Goal: Task Accomplishment & Management: Manage account settings

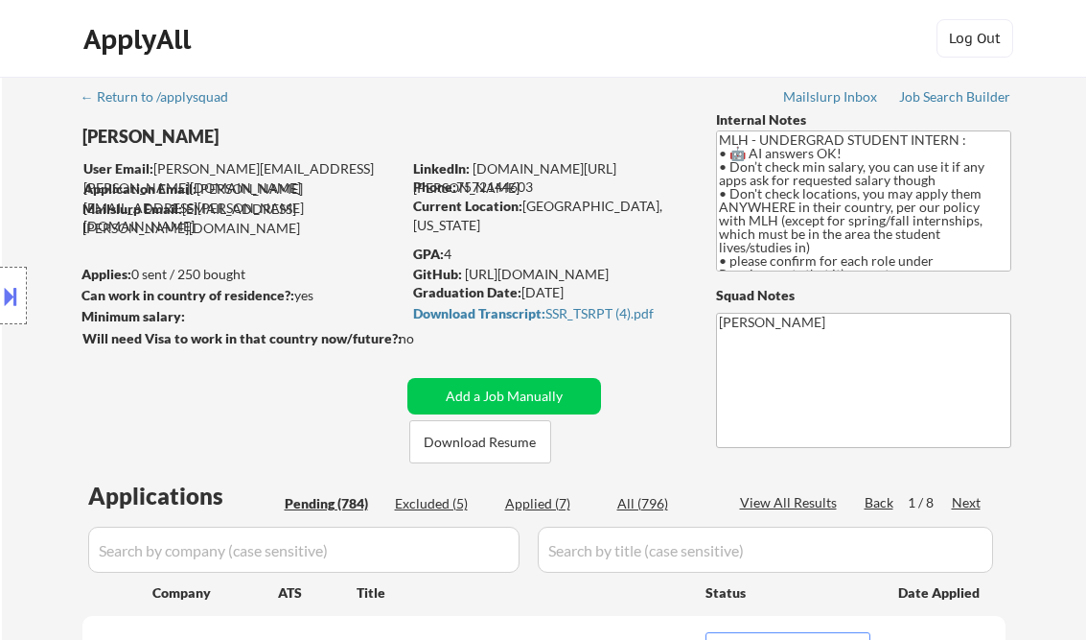
select select ""pending""
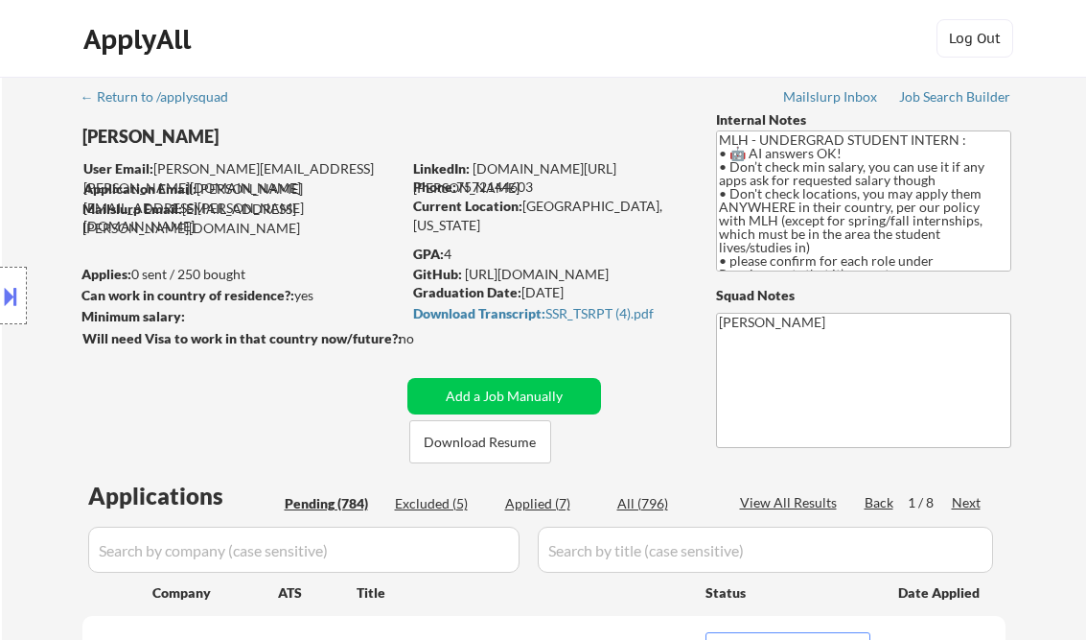
select select ""pending""
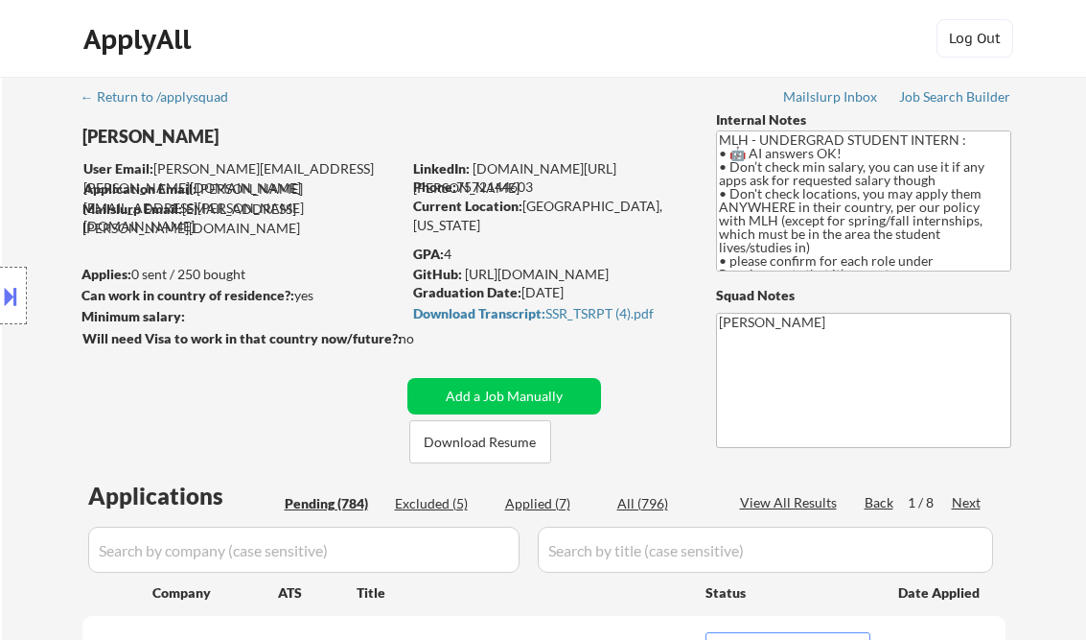
select select ""pending""
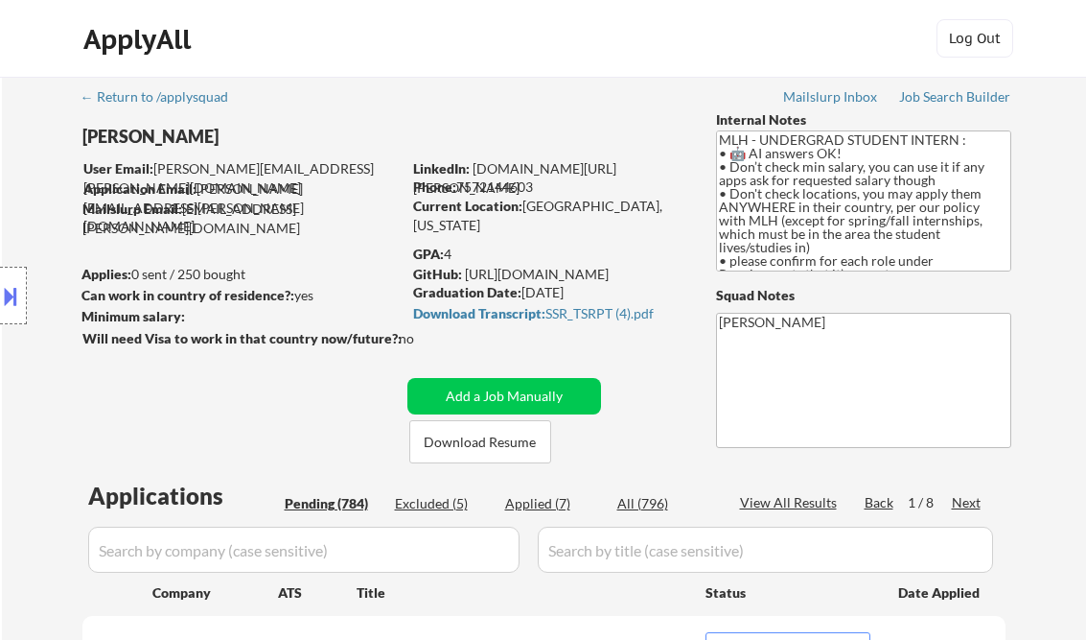
select select ""pending""
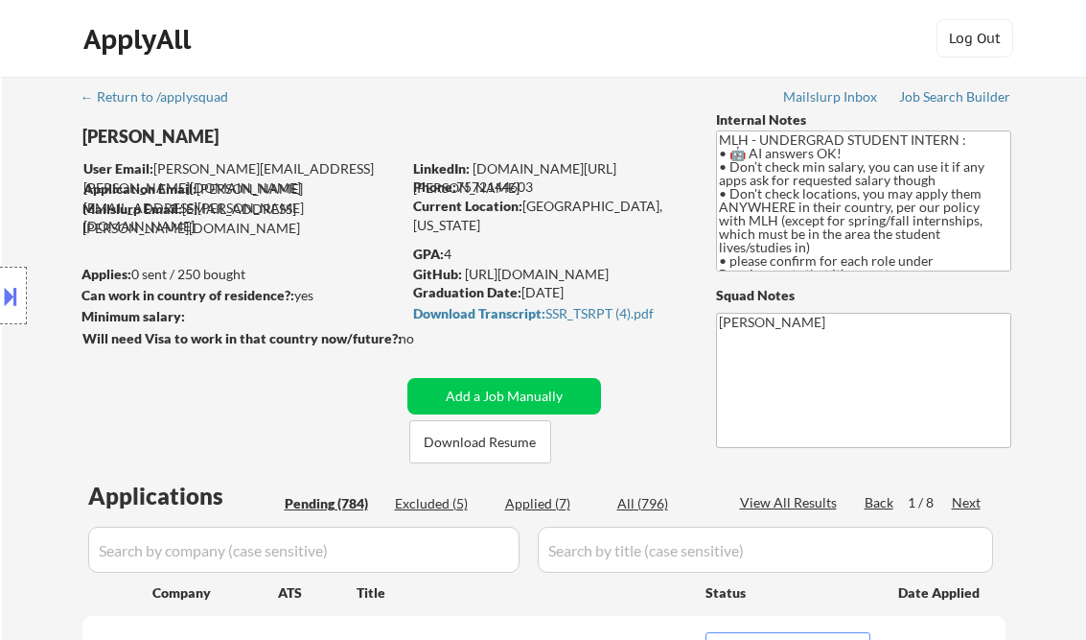
select select ""pending""
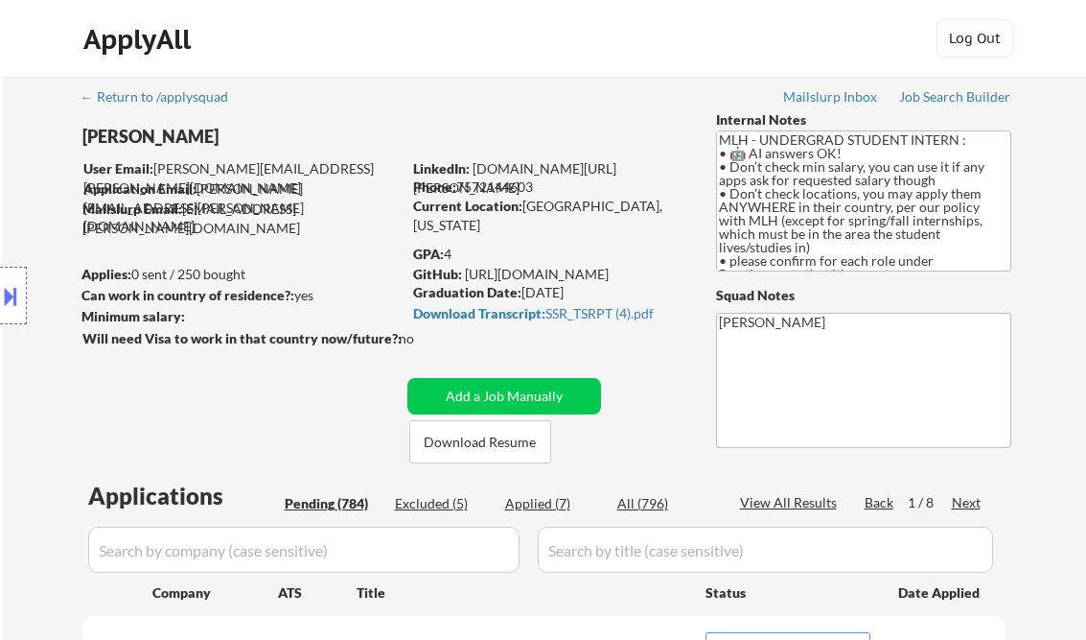
select select ""pending""
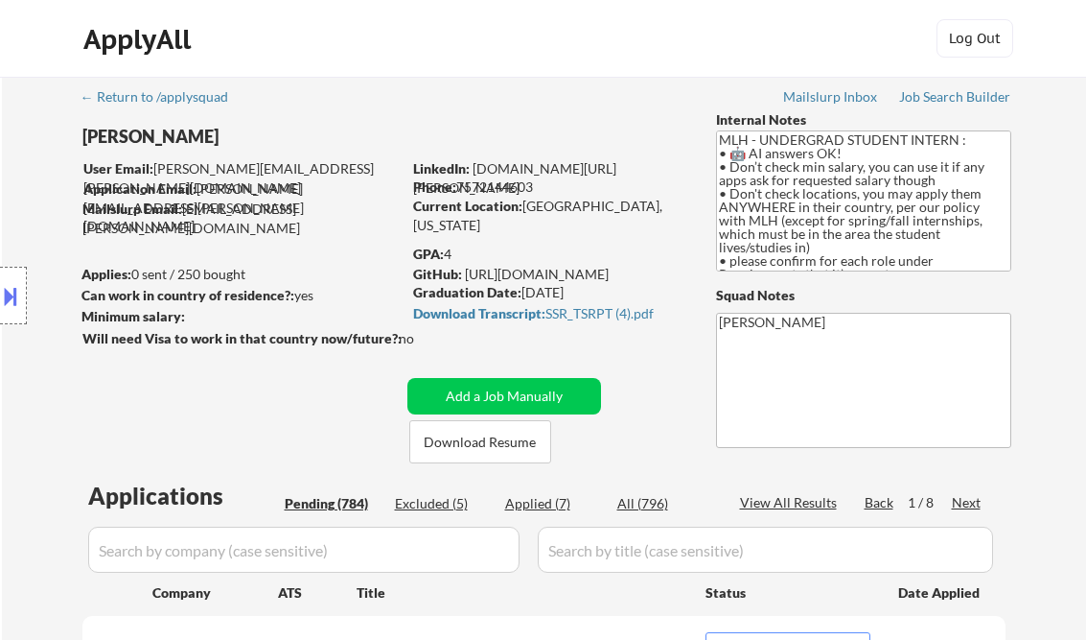
select select ""pending""
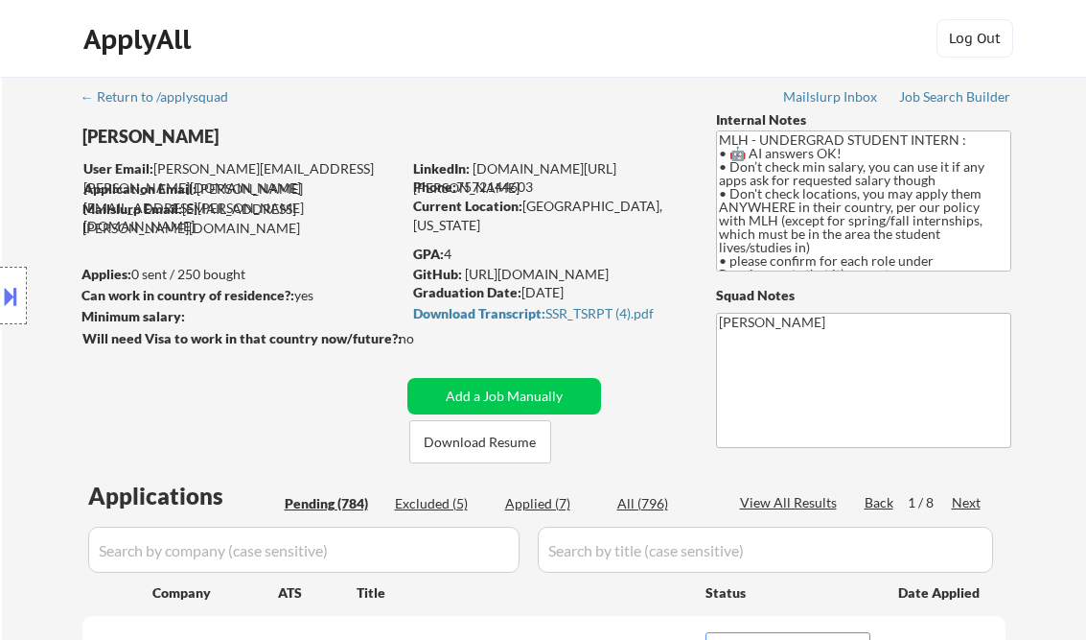
select select ""pending""
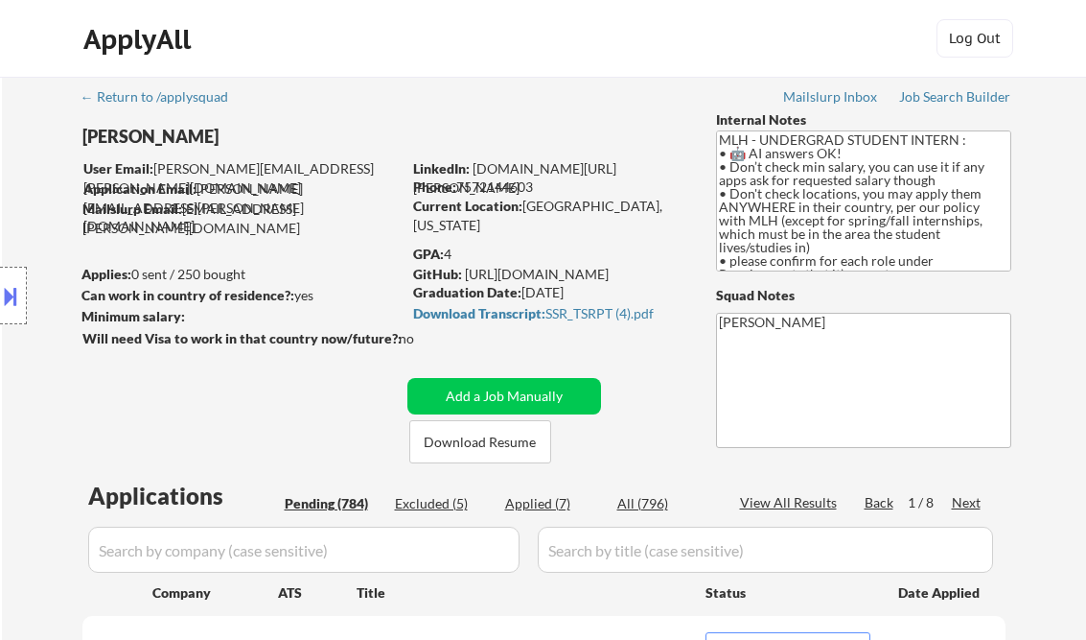
select select ""pending""
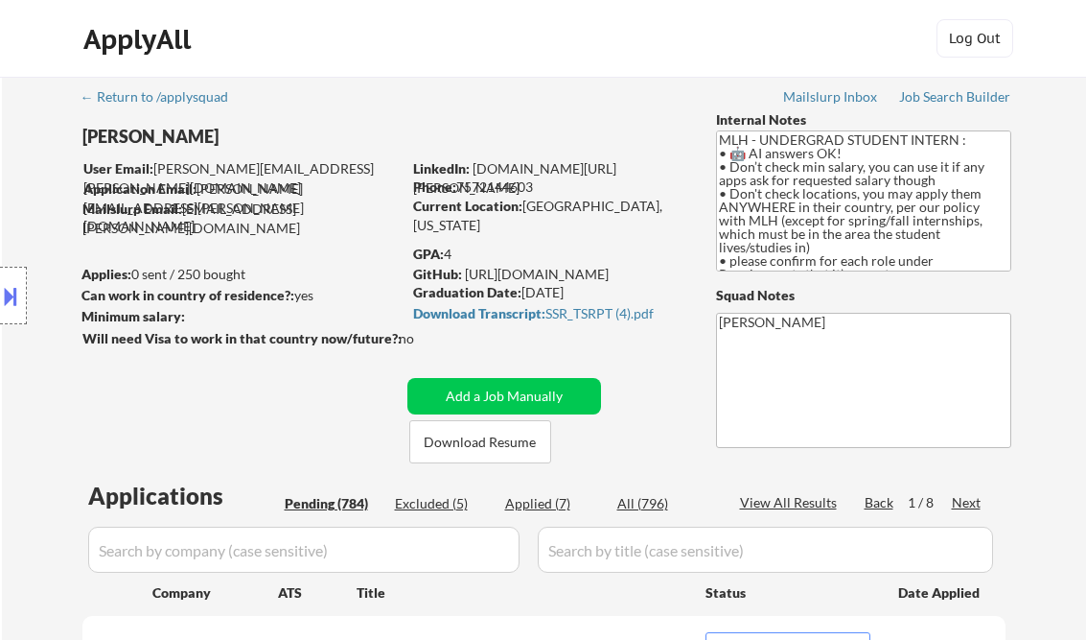
select select ""pending""
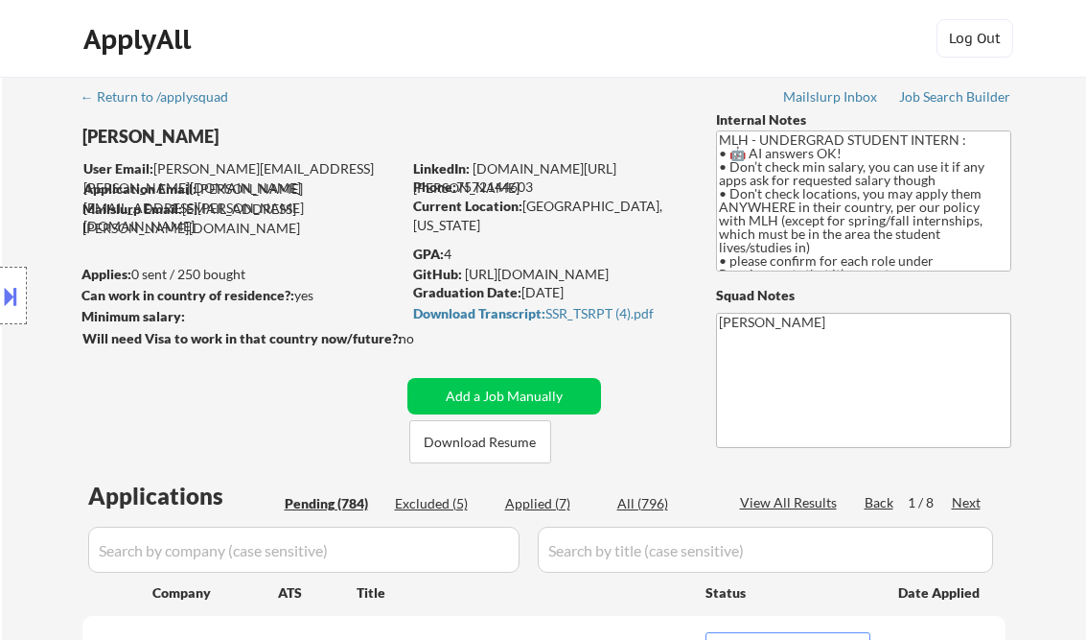
select select ""pending""
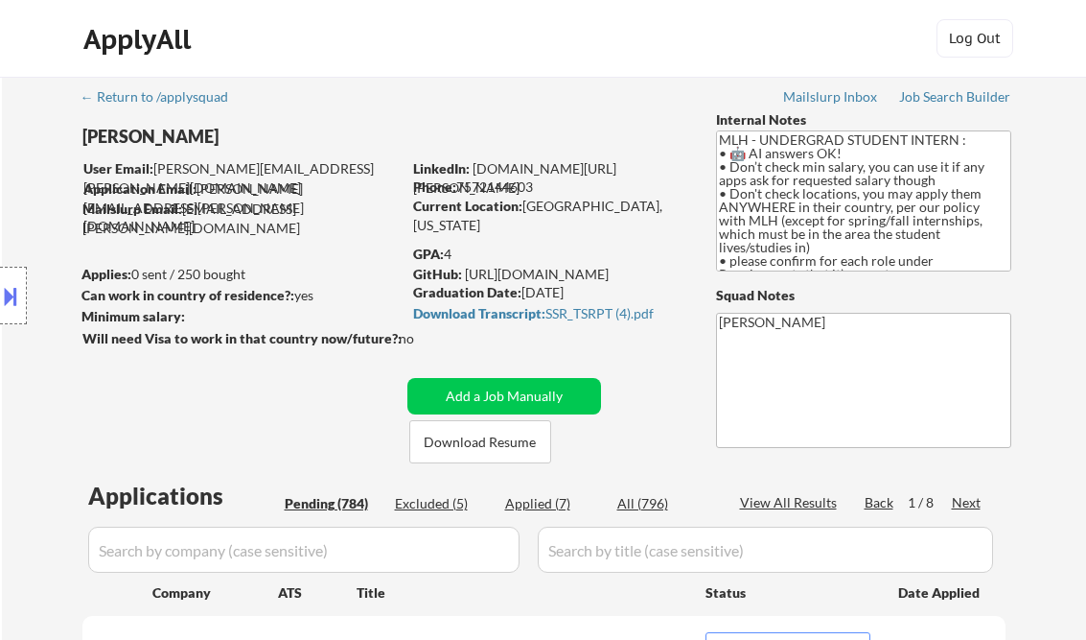
select select ""pending""
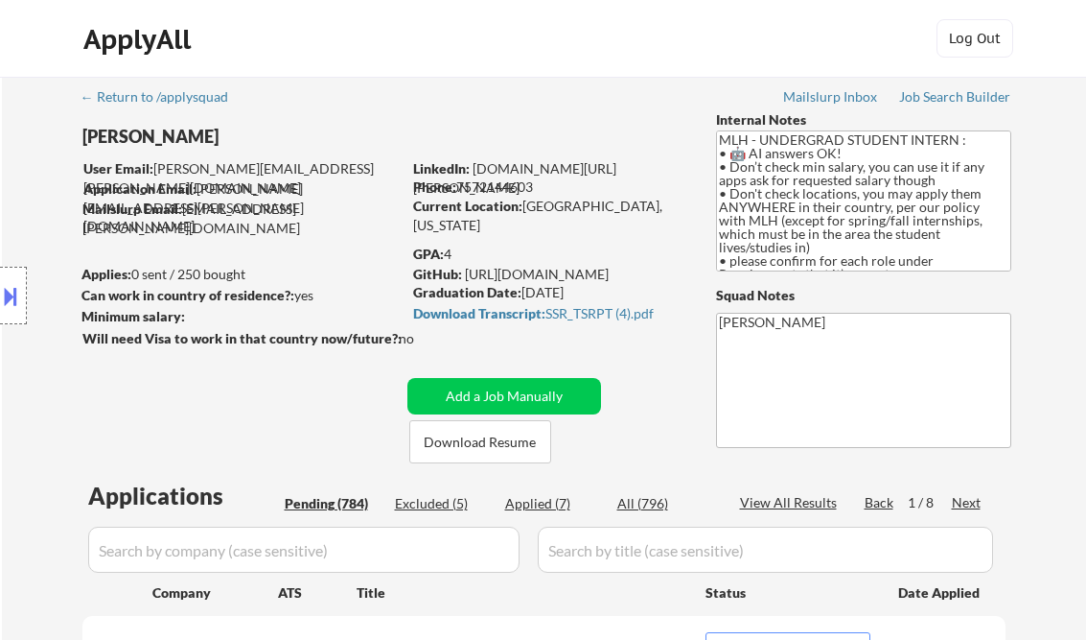
select select ""pending""
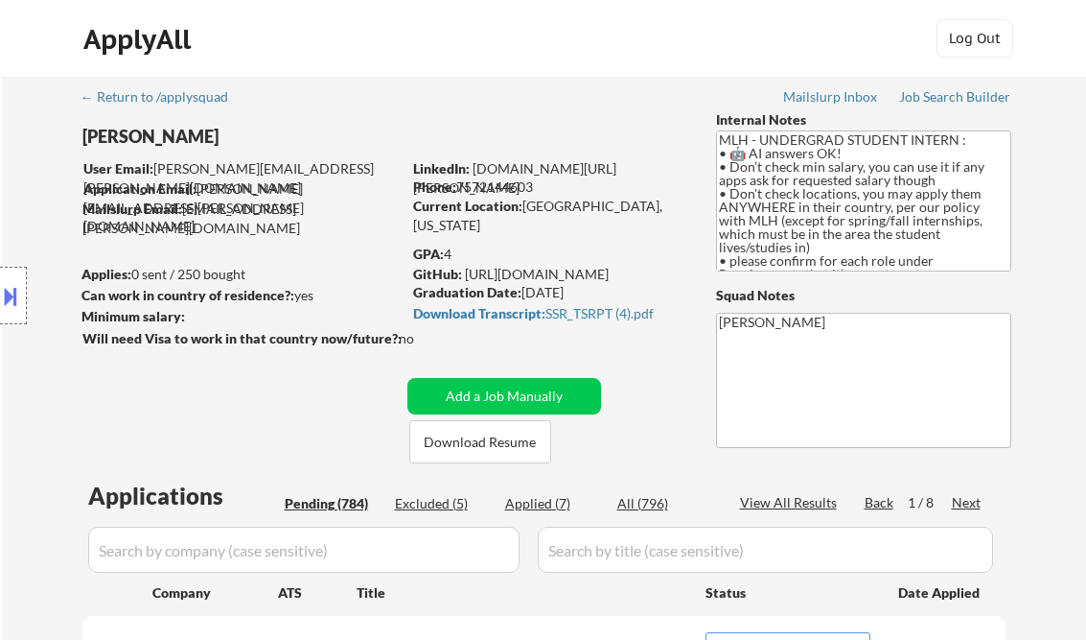
select select ""pending""
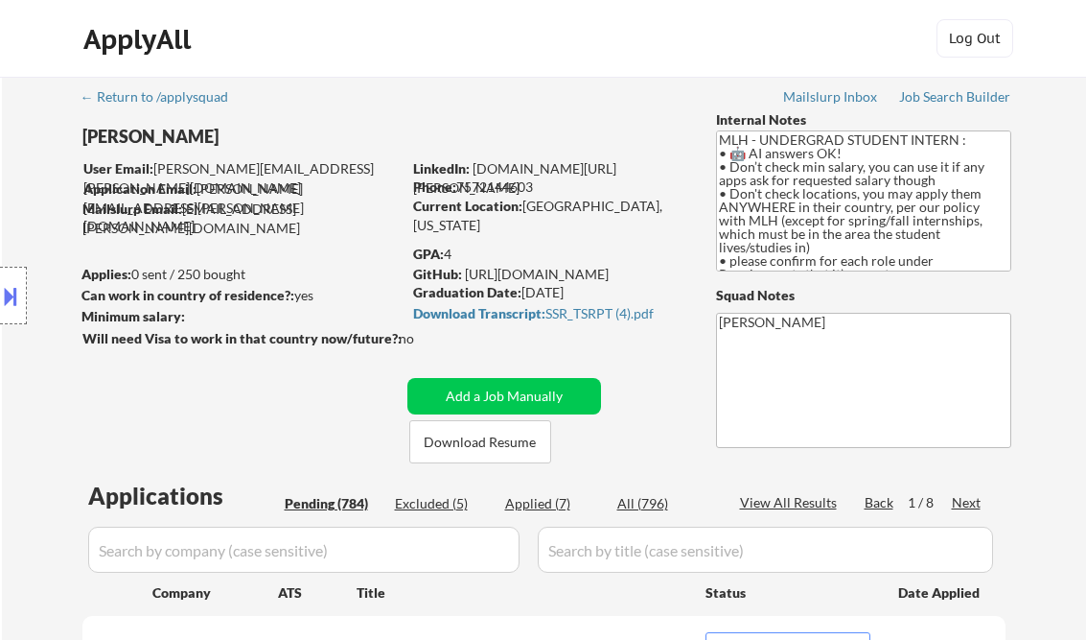
select select ""pending""
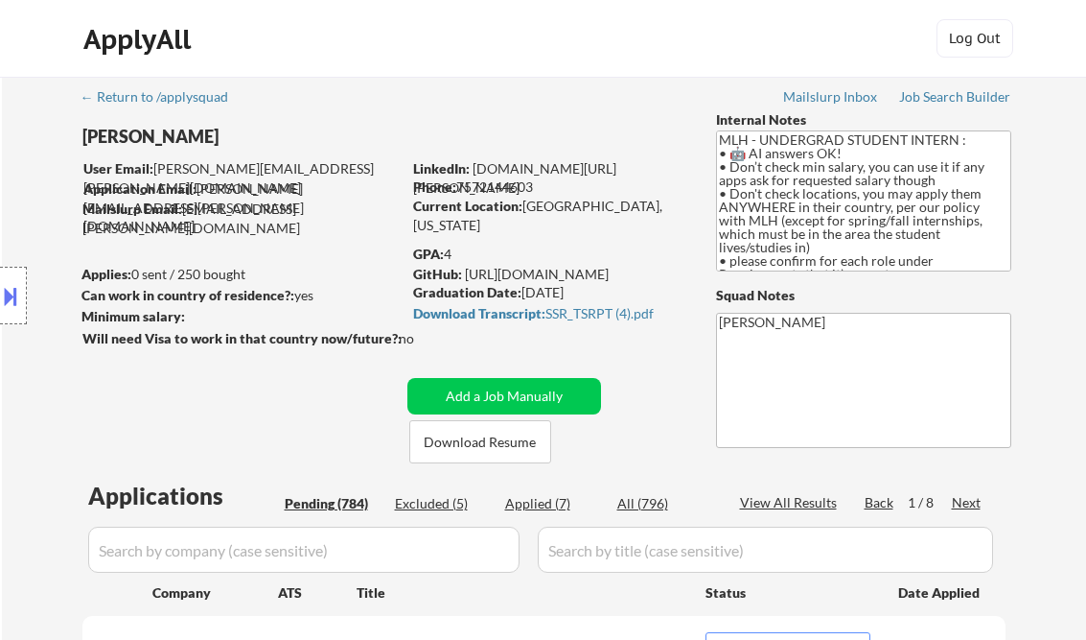
select select ""pending""
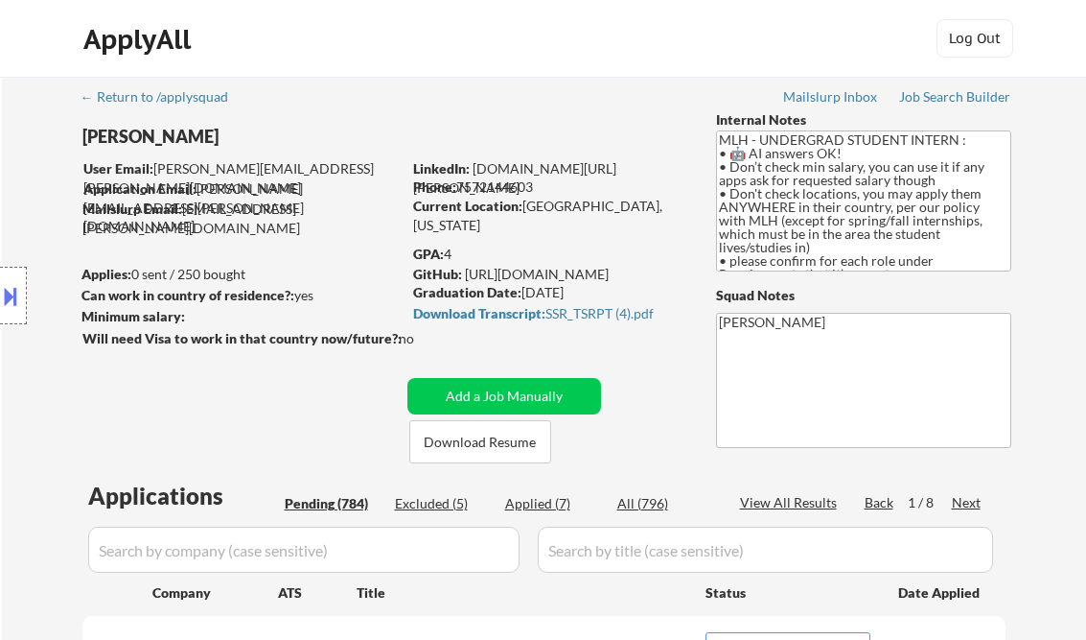
select select ""pending""
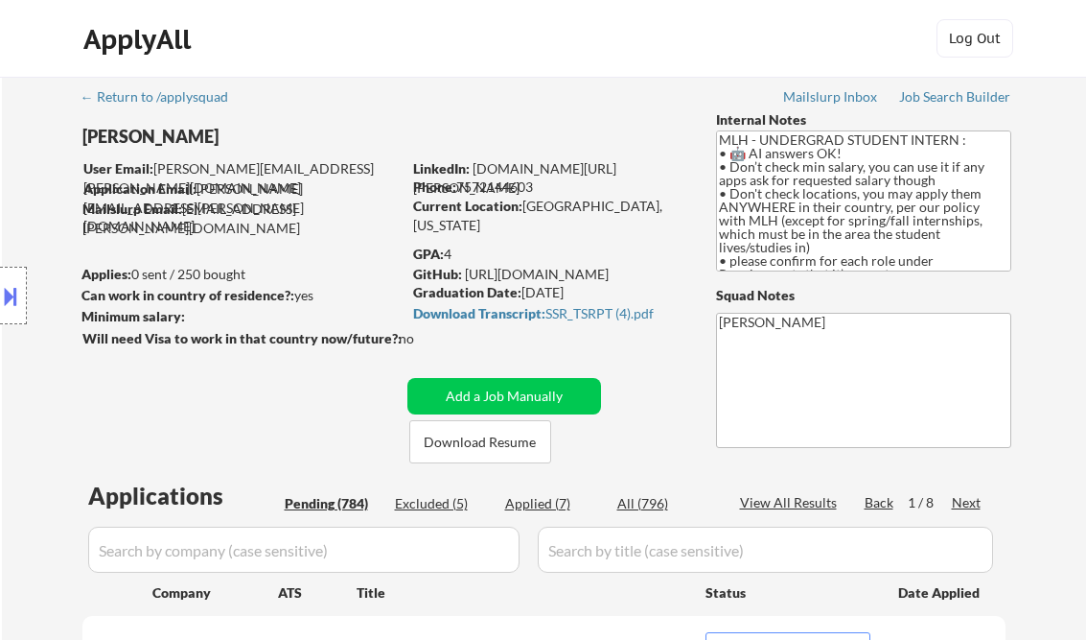
select select ""pending""
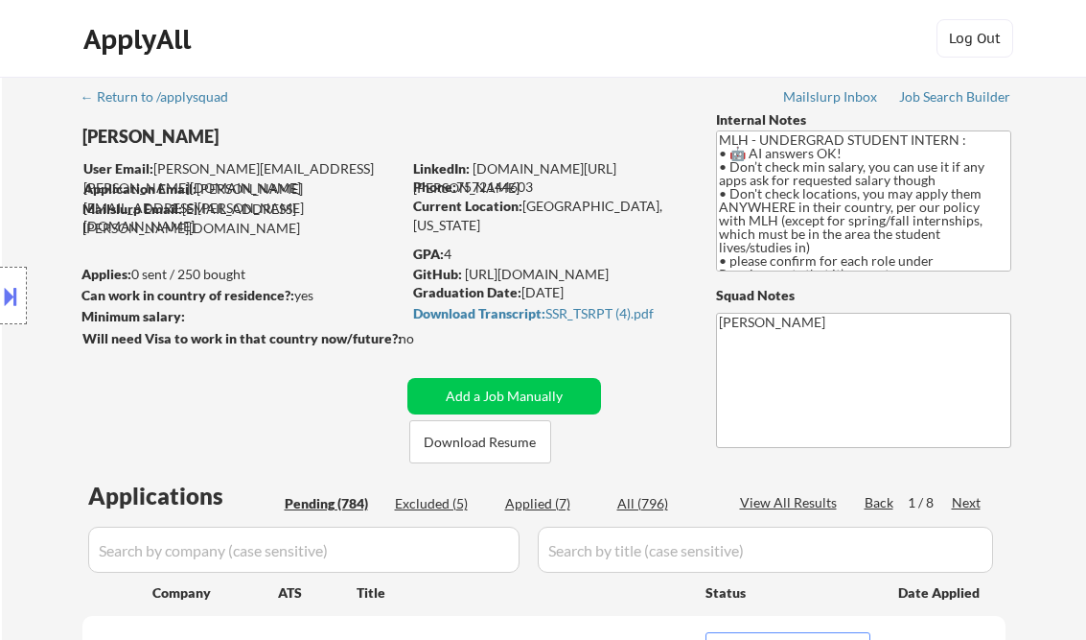
select select ""pending""
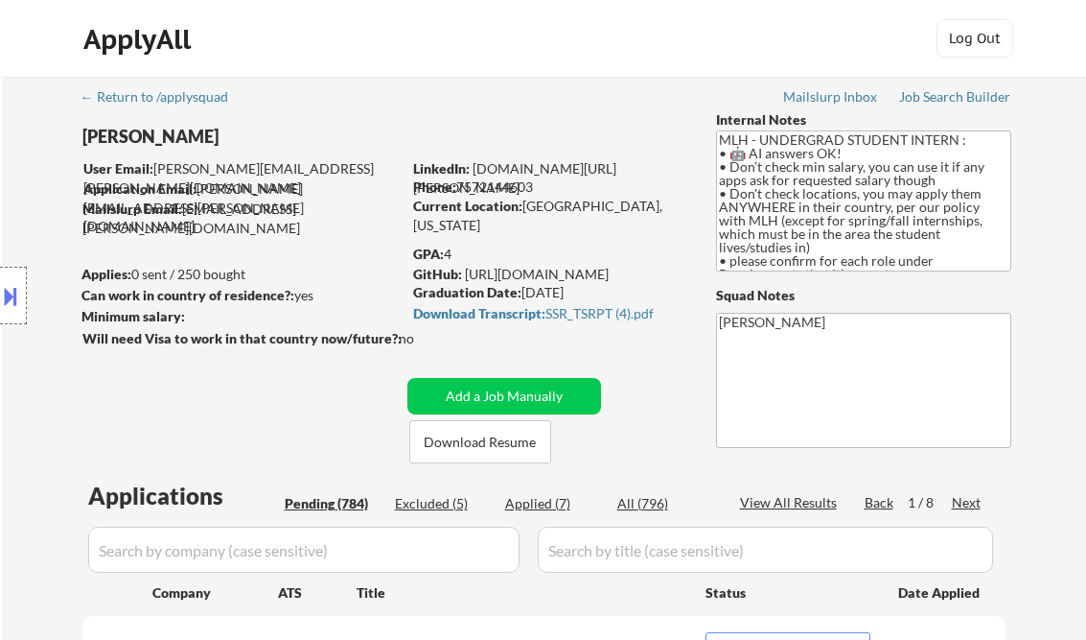
select select ""pending""
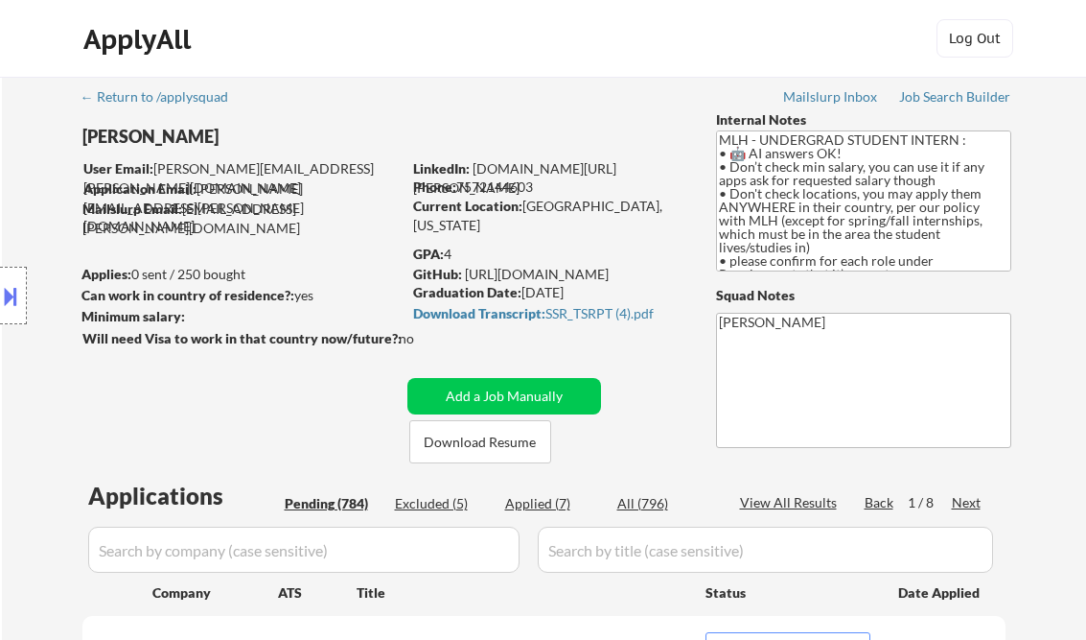
scroll to position [2685, 0]
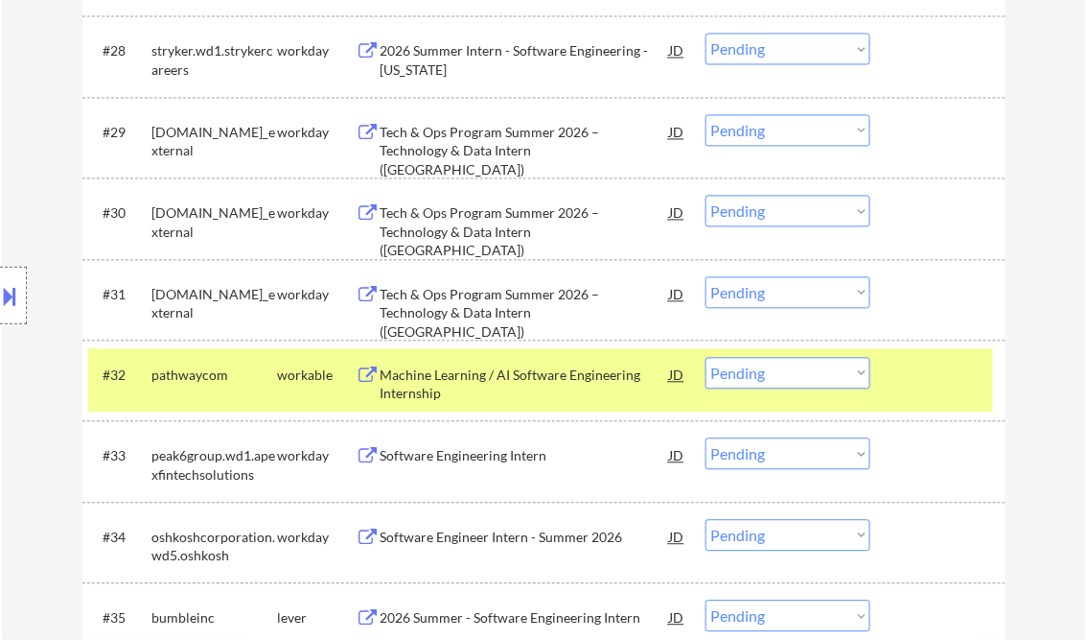
click at [18, 121] on div "Location Inclusions: country:[GEOGRAPHIC_DATA]" at bounding box center [171, 296] width 343 height 356
click at [496, 387] on div "Machine Learning / AI Software Engineering Internship" at bounding box center [526, 384] width 290 height 37
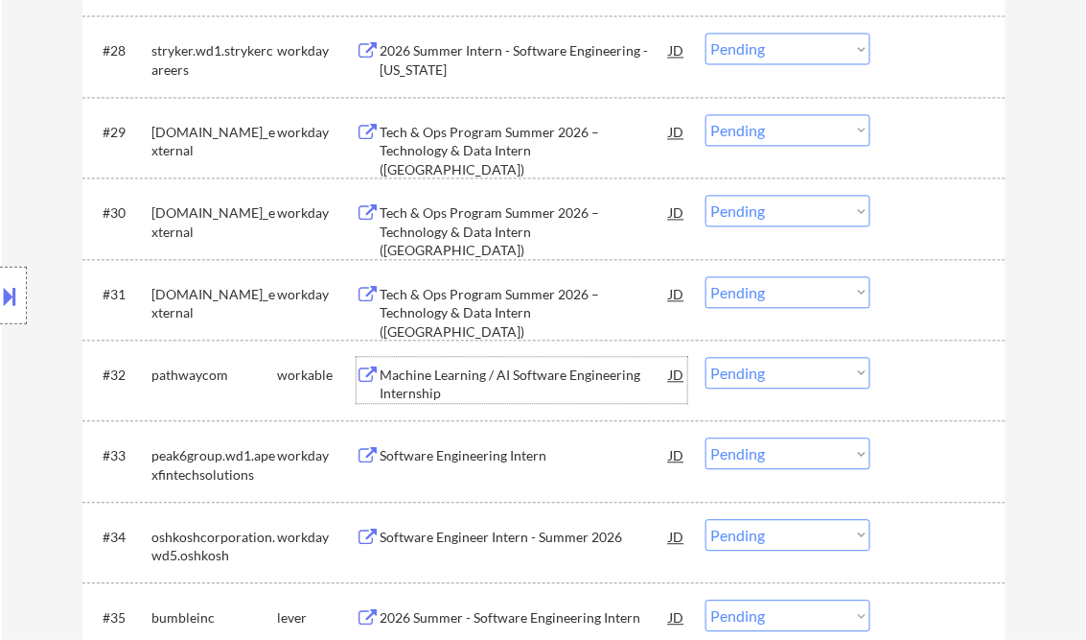
drag, startPoint x: 764, startPoint y: 379, endPoint x: 772, endPoint y: 390, distance: 13.8
click at [764, 379] on select "Choose an option... Pending Applied Excluded (Questions) Excluded (Expired) Exc…" at bounding box center [788, 374] width 165 height 32
click at [706, 358] on select "Choose an option... Pending Applied Excluded (Questions) Excluded (Expired) Exc…" at bounding box center [788, 374] width 165 height 32
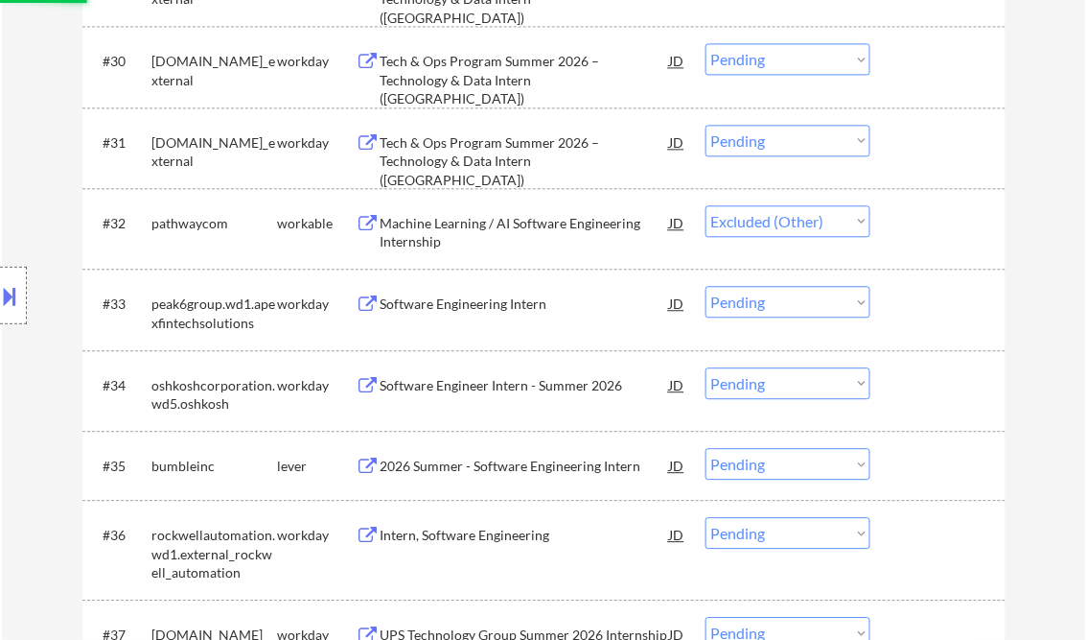
scroll to position [2838, 0]
select select ""pending""
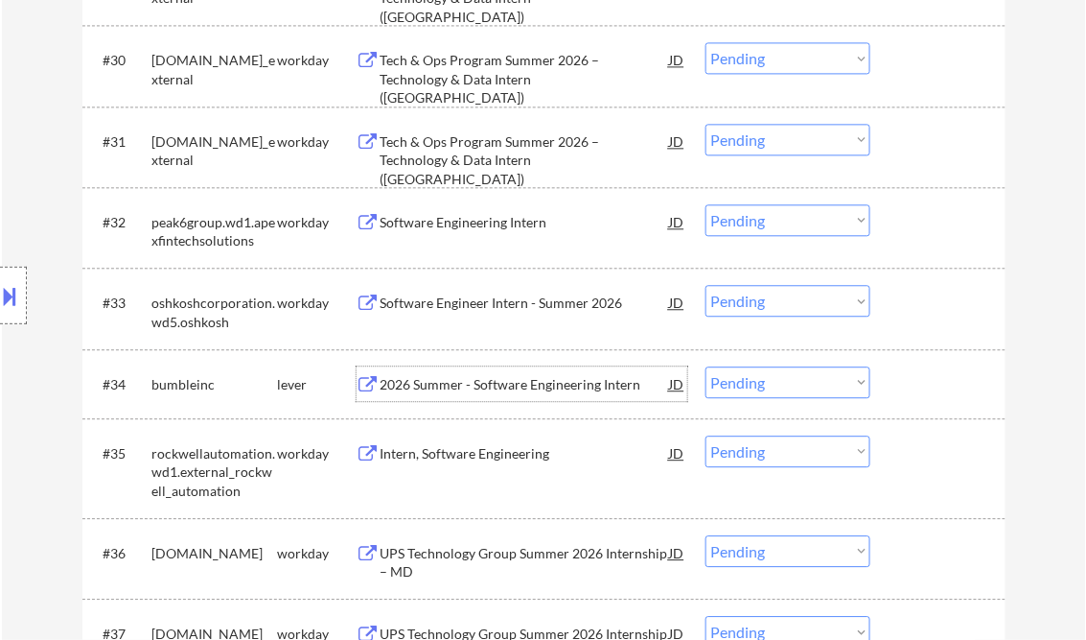
click at [497, 389] on div "2026 Summer - Software Engineering Intern" at bounding box center [526, 384] width 290 height 19
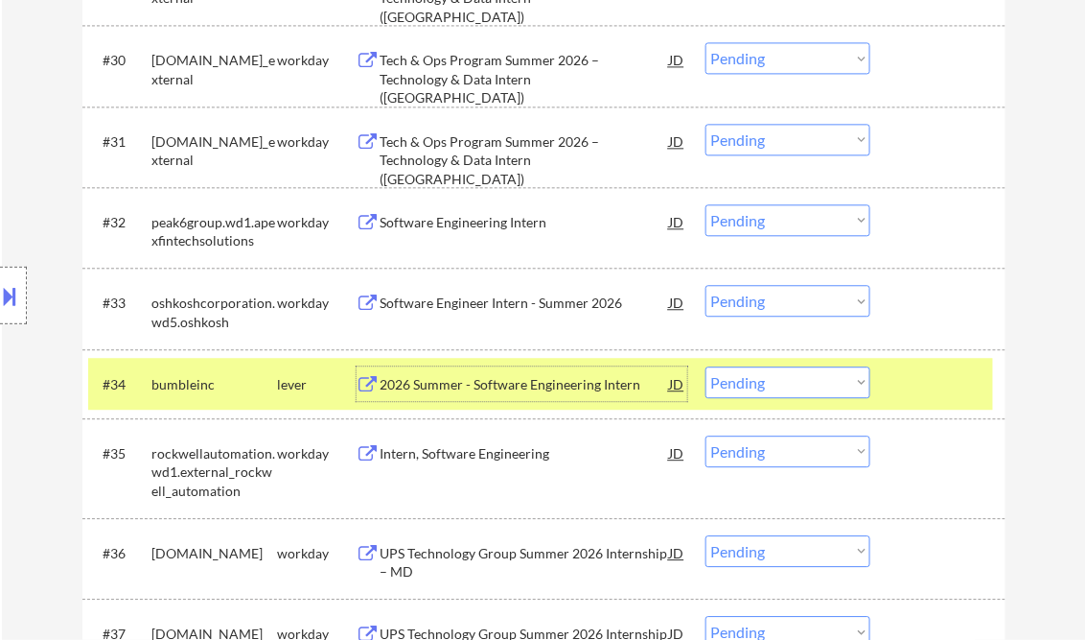
click at [510, 387] on div "2026 Summer - Software Engineering Intern" at bounding box center [526, 384] width 290 height 19
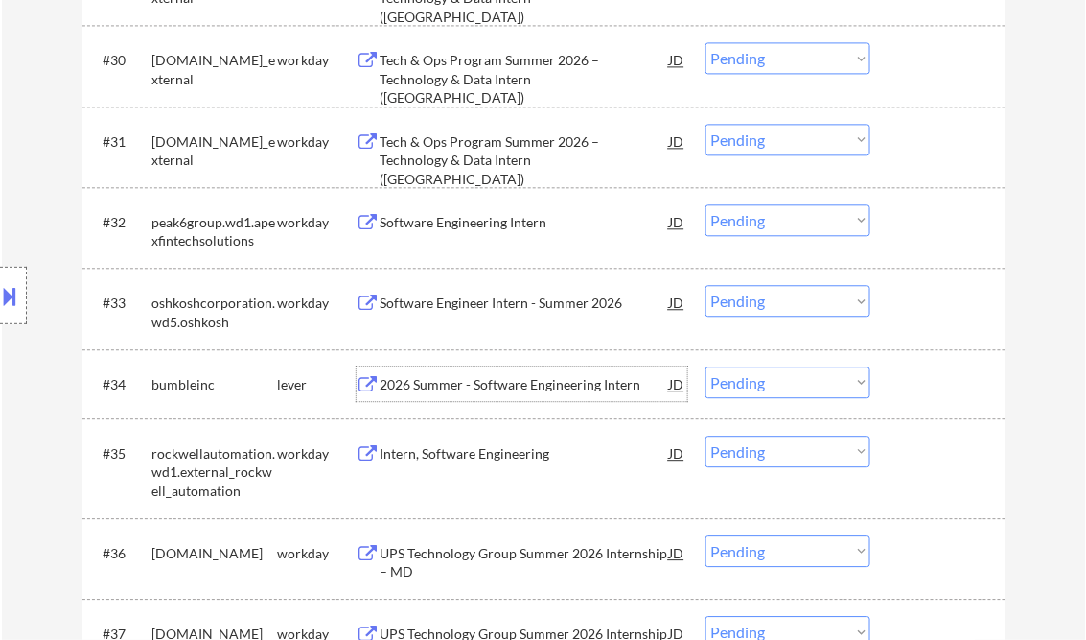
click at [781, 378] on select "Choose an option... Pending Applied Excluded (Questions) Excluded (Expired) Exc…" at bounding box center [788, 382] width 165 height 32
click at [706, 366] on select "Choose an option... Pending Applied Excluded (Questions) Excluded (Expired) Exc…" at bounding box center [788, 382] width 165 height 32
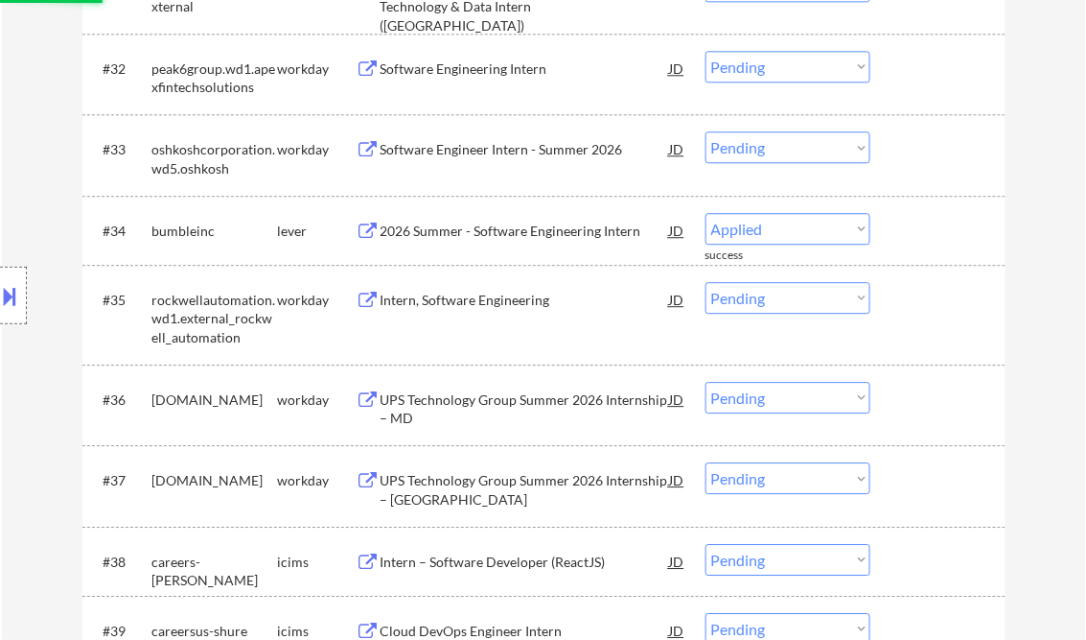
select select ""pending""
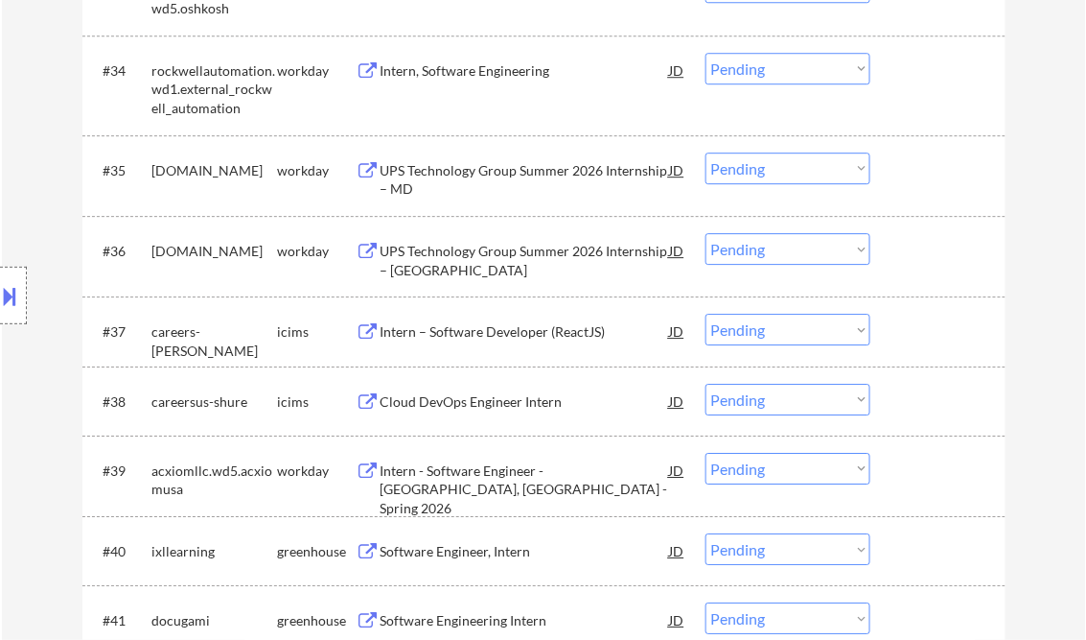
scroll to position [3299, 0]
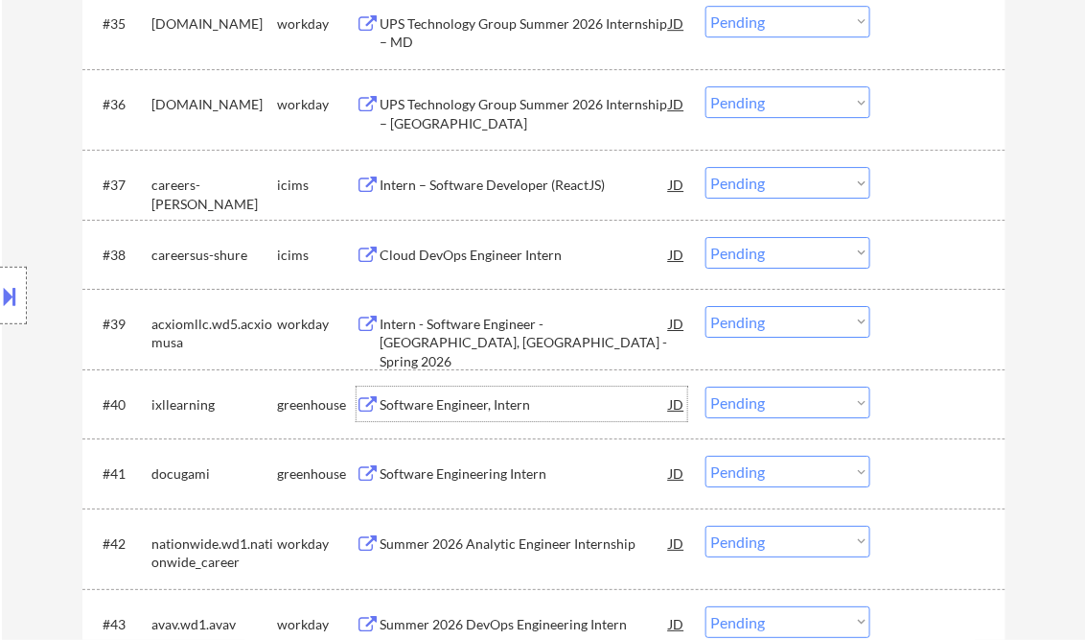
click at [455, 410] on div "Software Engineer, Intern" at bounding box center [526, 404] width 290 height 19
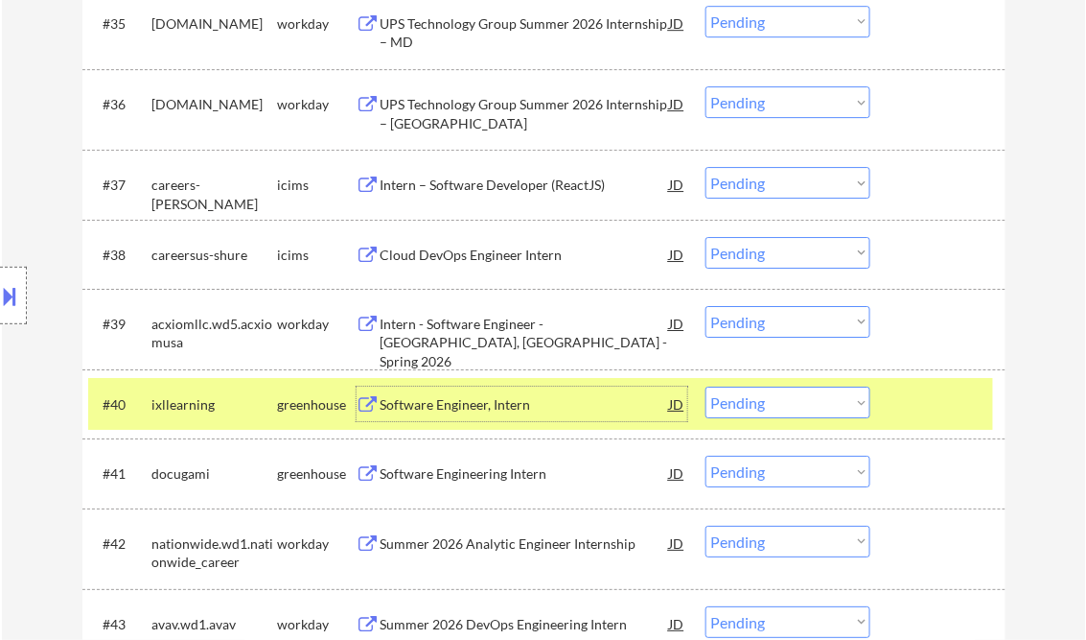
click at [760, 408] on select "Choose an option... Pending Applied Excluded (Questions) Excluded (Expired) Exc…" at bounding box center [788, 402] width 165 height 32
click at [706, 386] on select "Choose an option... Pending Applied Excluded (Questions) Excluded (Expired) Exc…" at bounding box center [788, 402] width 165 height 32
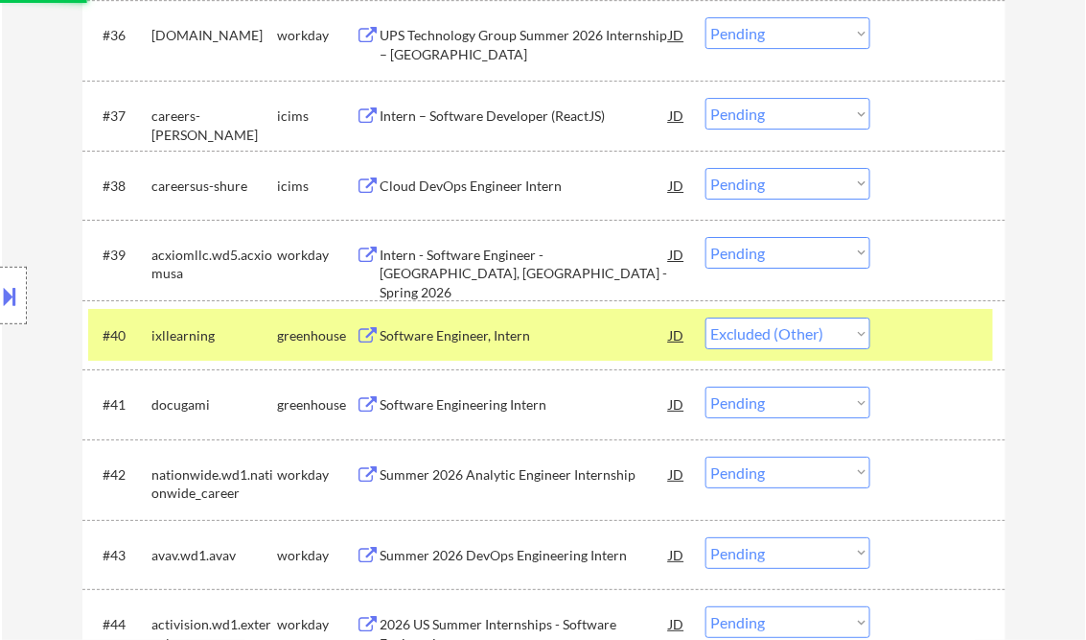
scroll to position [3452, 0]
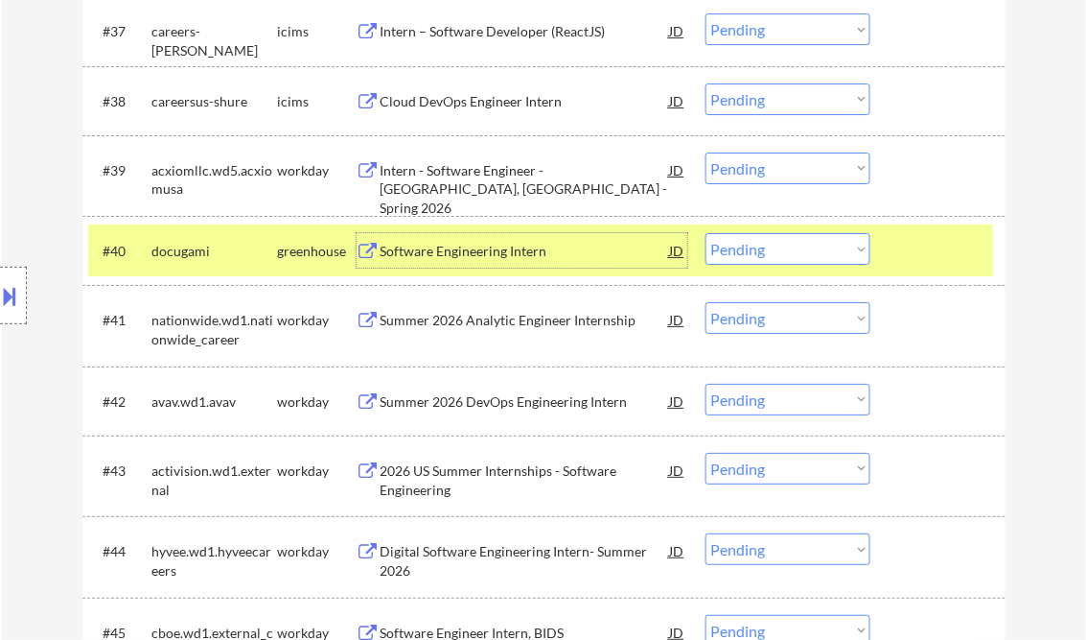
click at [469, 261] on div "Software Engineering Intern" at bounding box center [526, 250] width 290 height 35
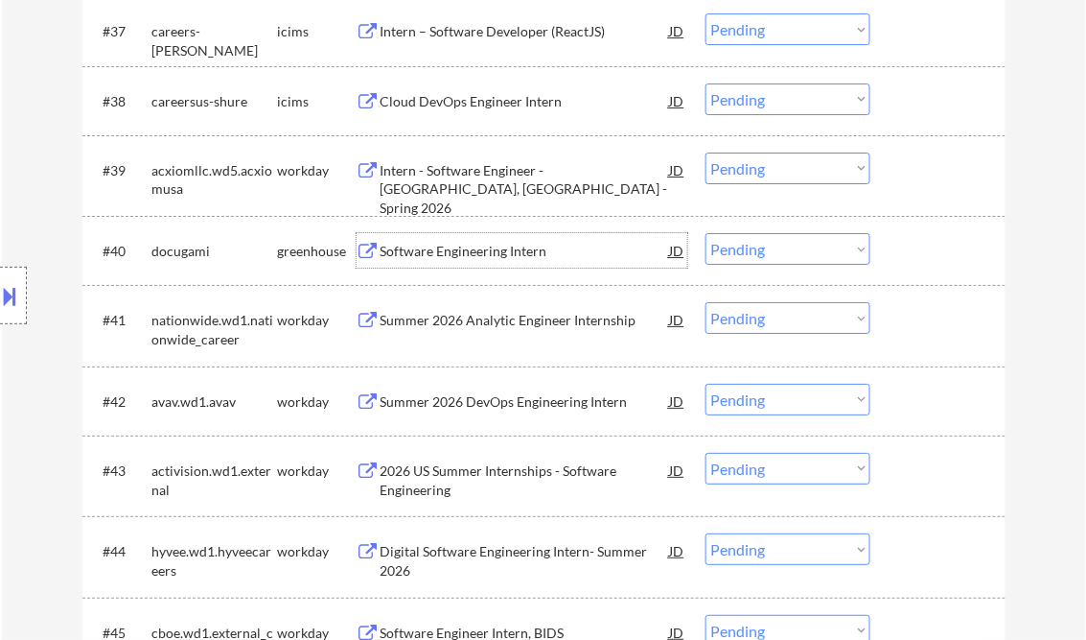
click at [762, 253] on select "Choose an option... Pending Applied Excluded (Questions) Excluded (Expired) Exc…" at bounding box center [788, 249] width 165 height 32
click at [706, 233] on select "Choose an option... Pending Applied Excluded (Questions) Excluded (Expired) Exc…" at bounding box center [788, 249] width 165 height 32
select select ""pending""
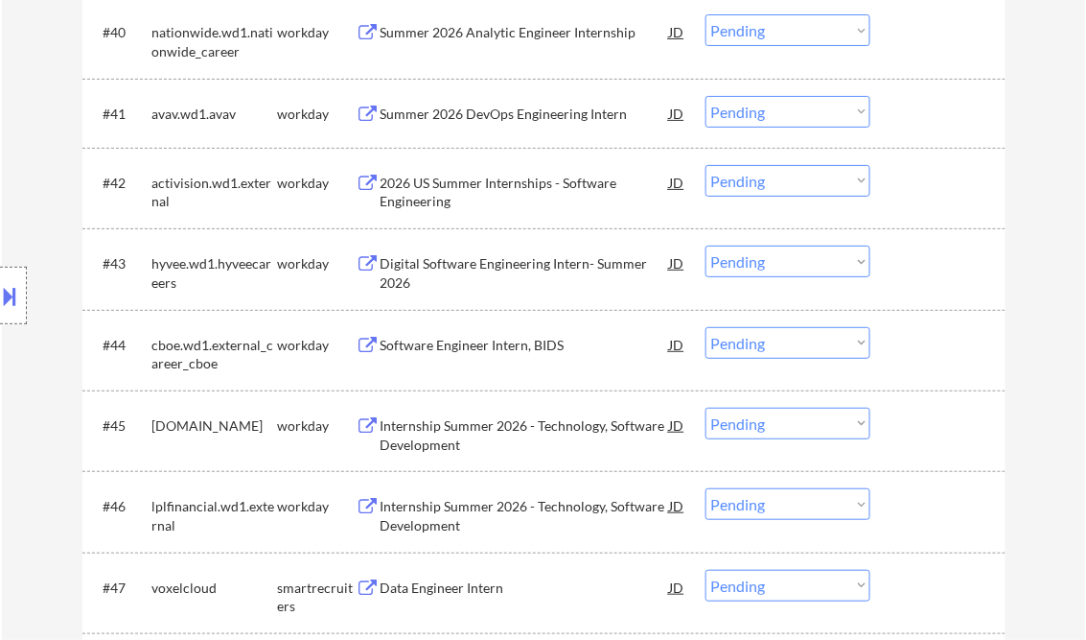
scroll to position [3759, 0]
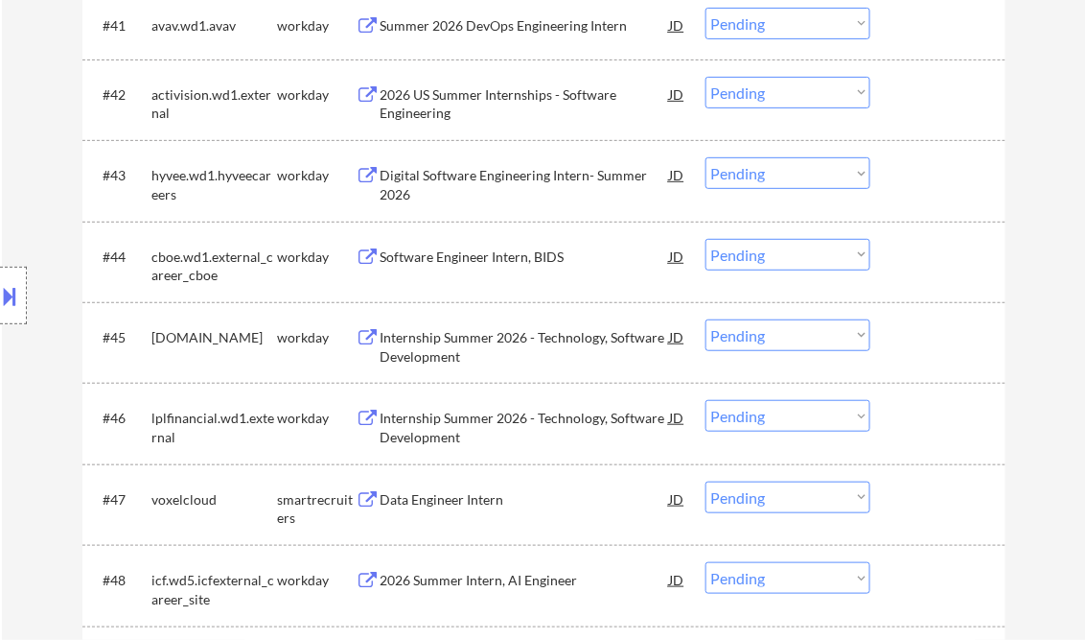
click at [460, 505] on div "Data Engineer Intern" at bounding box center [526, 499] width 290 height 19
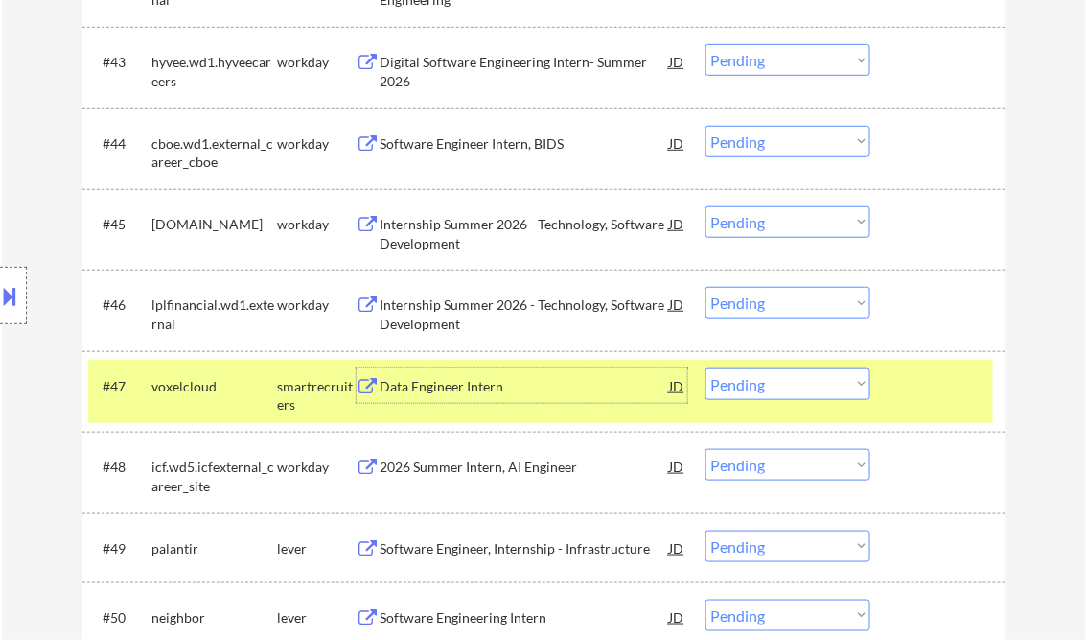
scroll to position [3912, 0]
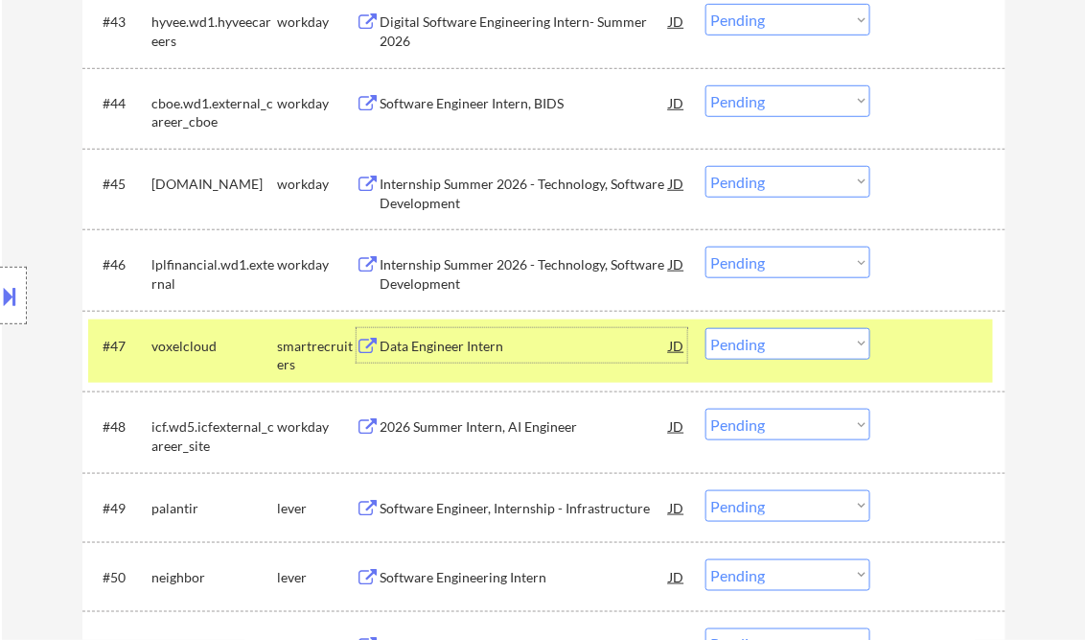
click at [792, 349] on select "Choose an option... Pending Applied Excluded (Questions) Excluded (Expired) Exc…" at bounding box center [788, 344] width 165 height 32
click at [706, 328] on select "Choose an option... Pending Applied Excluded (Questions) Excluded (Expired) Exc…" at bounding box center [788, 344] width 165 height 32
select select ""pending""
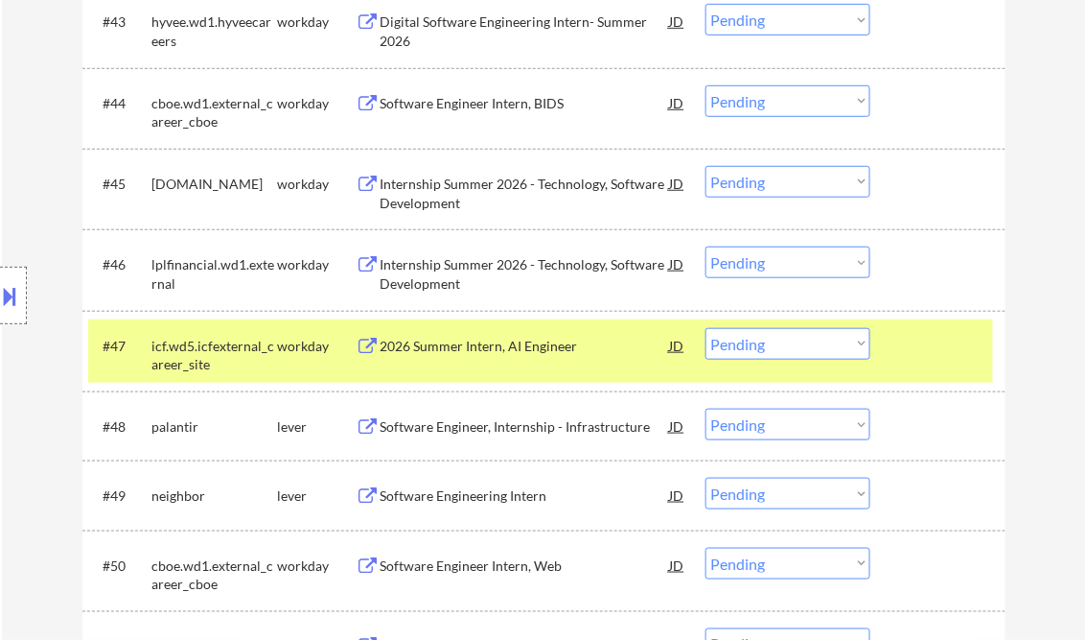
scroll to position [4142, 0]
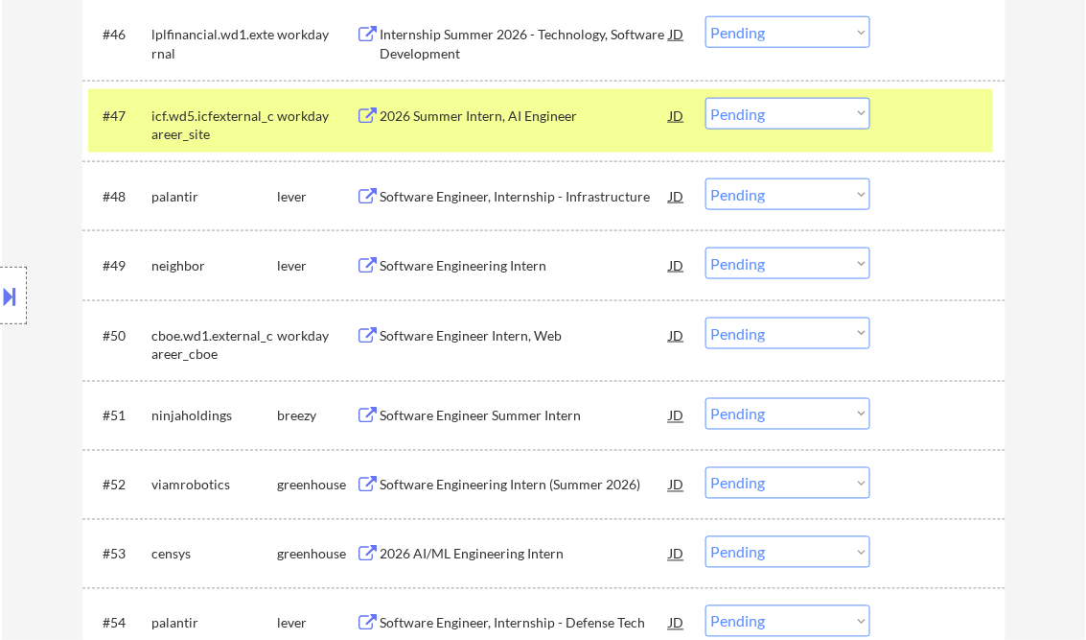
click at [484, 199] on div "Software Engineer, Internship - Infrastructure" at bounding box center [526, 196] width 290 height 19
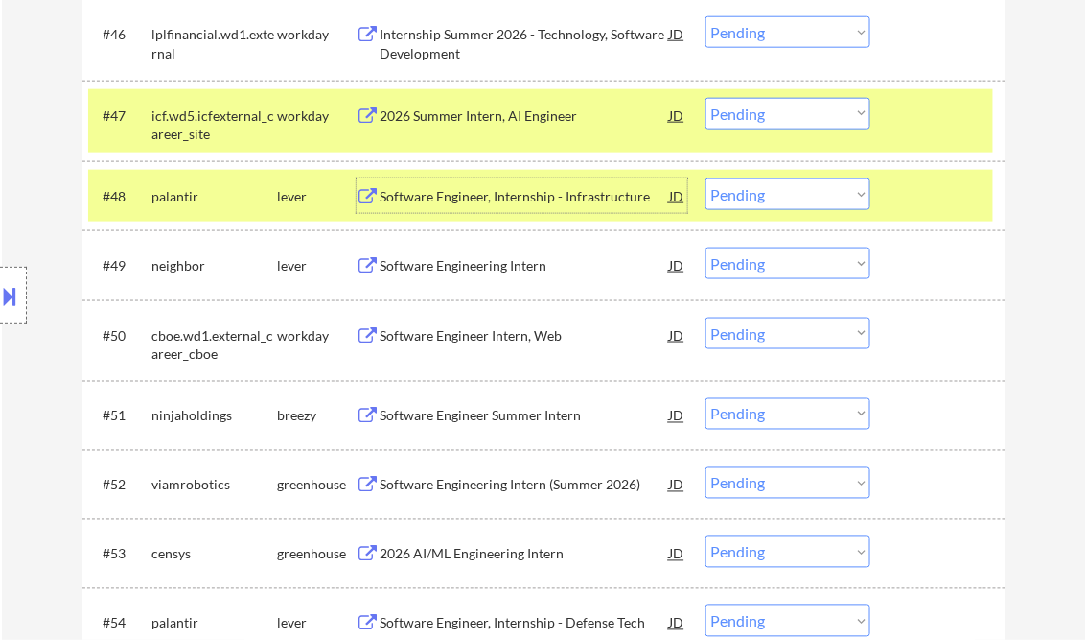
click at [726, 199] on select "Choose an option... Pending Applied Excluded (Questions) Excluded (Expired) Exc…" at bounding box center [788, 194] width 165 height 32
click at [706, 178] on select "Choose an option... Pending Applied Excluded (Questions) Excluded (Expired) Exc…" at bounding box center [788, 194] width 165 height 32
click at [453, 259] on div "Software Engineering Intern" at bounding box center [526, 265] width 290 height 19
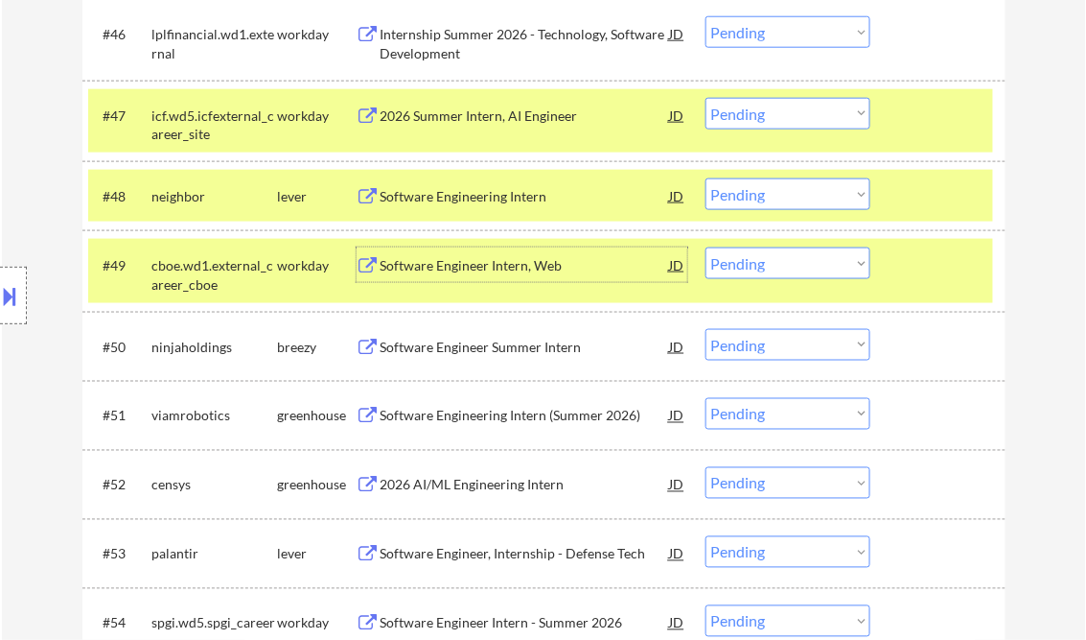
click at [765, 203] on select "Choose an option... Pending Applied Excluded (Questions) Excluded (Expired) Exc…" at bounding box center [788, 194] width 165 height 32
click at [706, 178] on select "Choose an option... Pending Applied Excluded (Questions) Excluded (Expired) Exc…" at bounding box center [788, 194] width 165 height 32
select select ""pending""
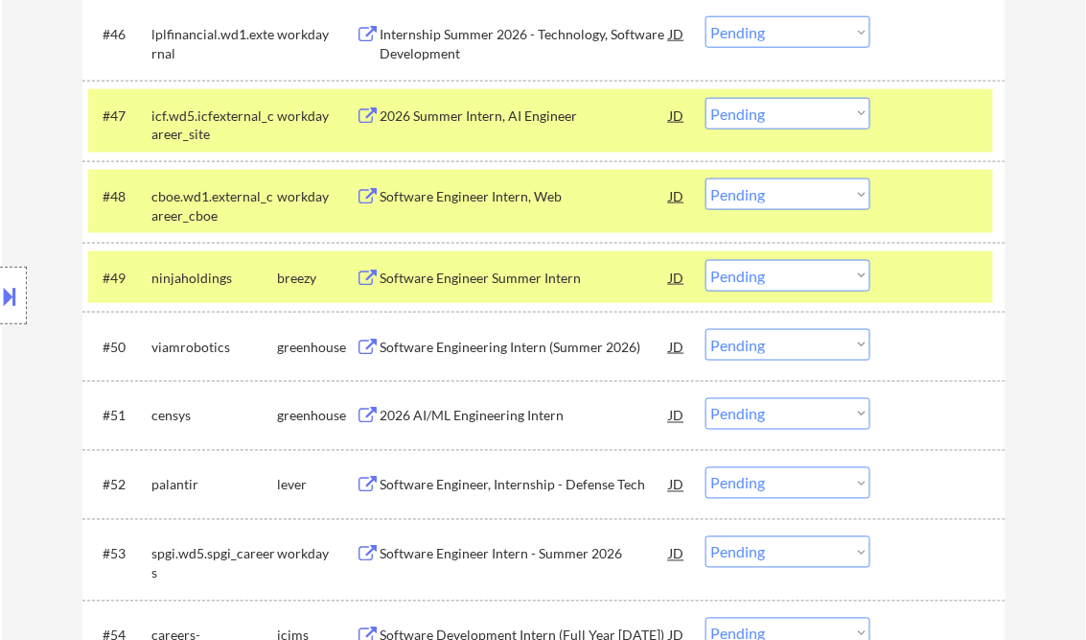
click at [509, 291] on div "Software Engineer Summer Intern" at bounding box center [526, 277] width 290 height 35
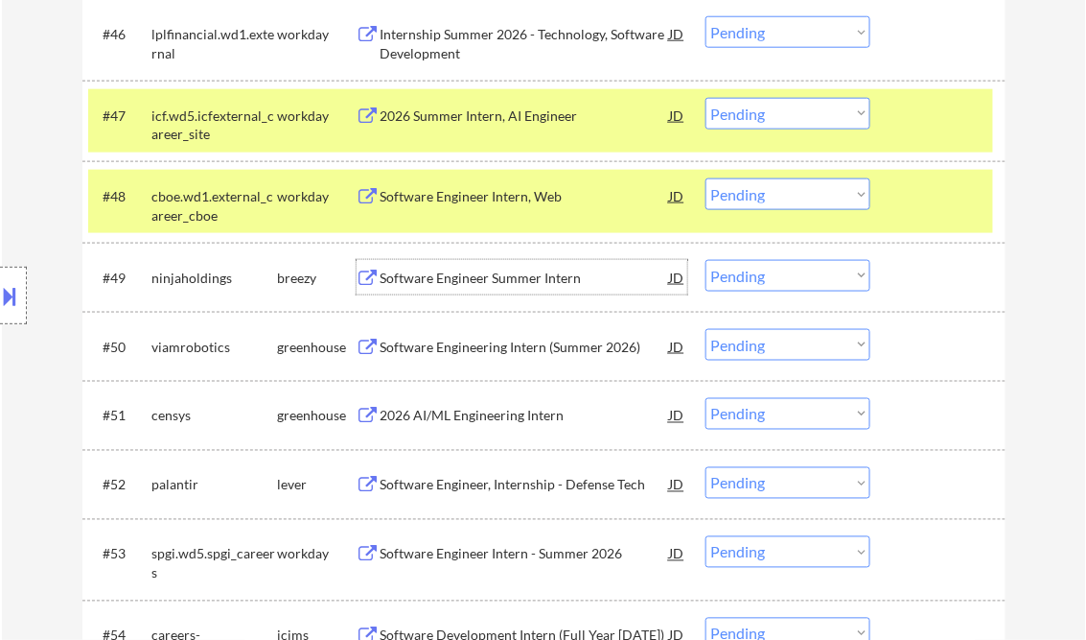
click at [769, 279] on select "Choose an option... Pending Applied Excluded (Questions) Excluded (Expired) Exc…" at bounding box center [788, 276] width 165 height 32
click at [706, 260] on select "Choose an option... Pending Applied Excluded (Questions) Excluded (Expired) Exc…" at bounding box center [788, 276] width 165 height 32
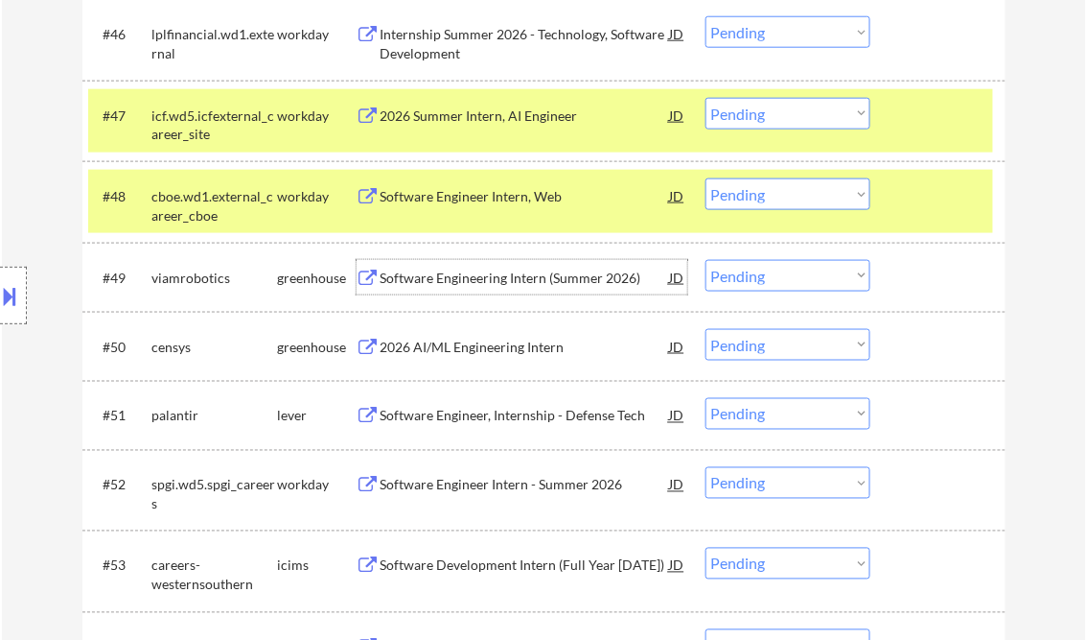
click at [472, 276] on div "Software Engineering Intern (Summer 2026)" at bounding box center [526, 277] width 290 height 19
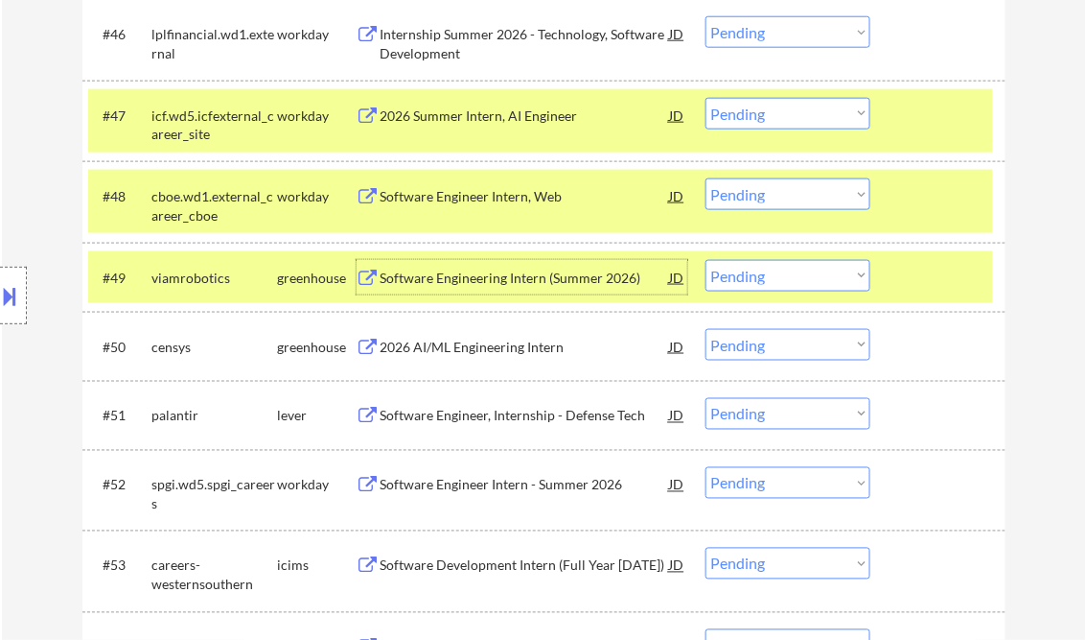
drag, startPoint x: 766, startPoint y: 274, endPoint x: 781, endPoint y: 291, distance: 22.4
click at [766, 274] on select "Choose an option... Pending Applied Excluded (Questions) Excluded (Expired) Exc…" at bounding box center [788, 276] width 165 height 32
click at [706, 260] on select "Choose an option... Pending Applied Excluded (Questions) Excluded (Expired) Exc…" at bounding box center [788, 276] width 165 height 32
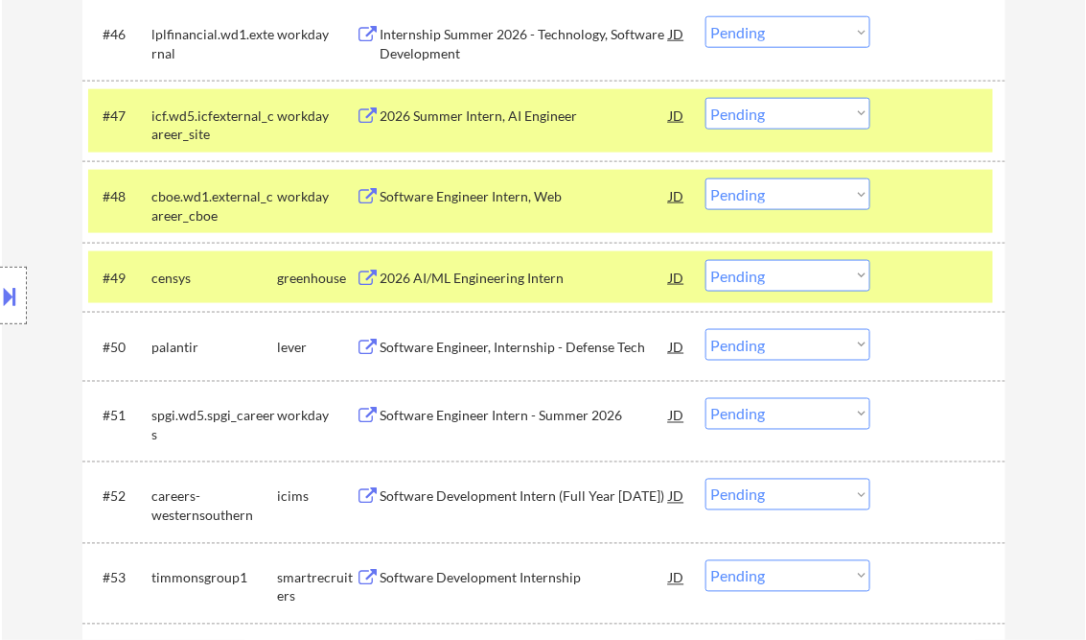
click at [501, 274] on div "2026 AI/ML Engineering Intern" at bounding box center [526, 277] width 290 height 19
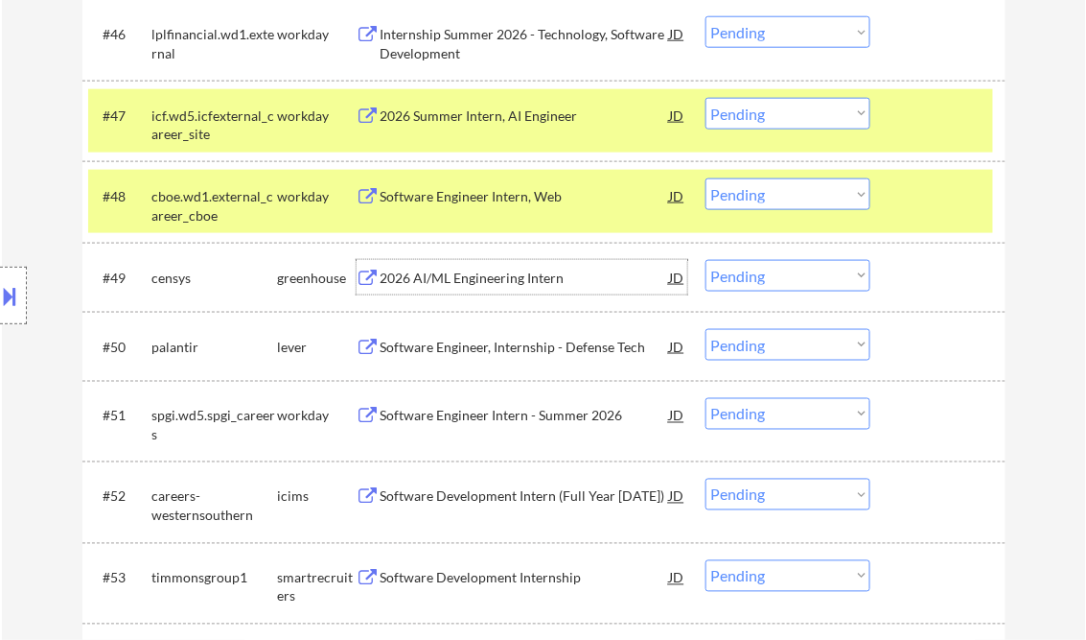
drag, startPoint x: 764, startPoint y: 267, endPoint x: 805, endPoint y: 293, distance: 49.2
click at [766, 267] on select "Choose an option... Pending Applied Excluded (Questions) Excluded (Expired) Exc…" at bounding box center [788, 276] width 165 height 32
click at [706, 260] on select "Choose an option... Pending Applied Excluded (Questions) Excluded (Expired) Exc…" at bounding box center [788, 276] width 165 height 32
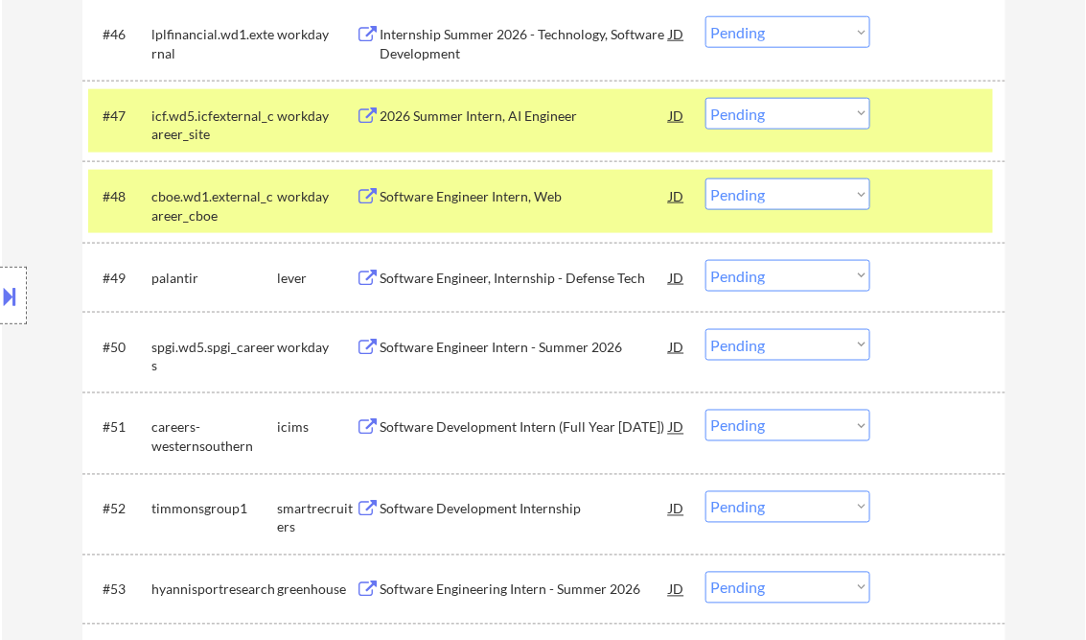
click at [496, 277] on div "Software Engineer, Internship - Defense Tech" at bounding box center [526, 277] width 290 height 19
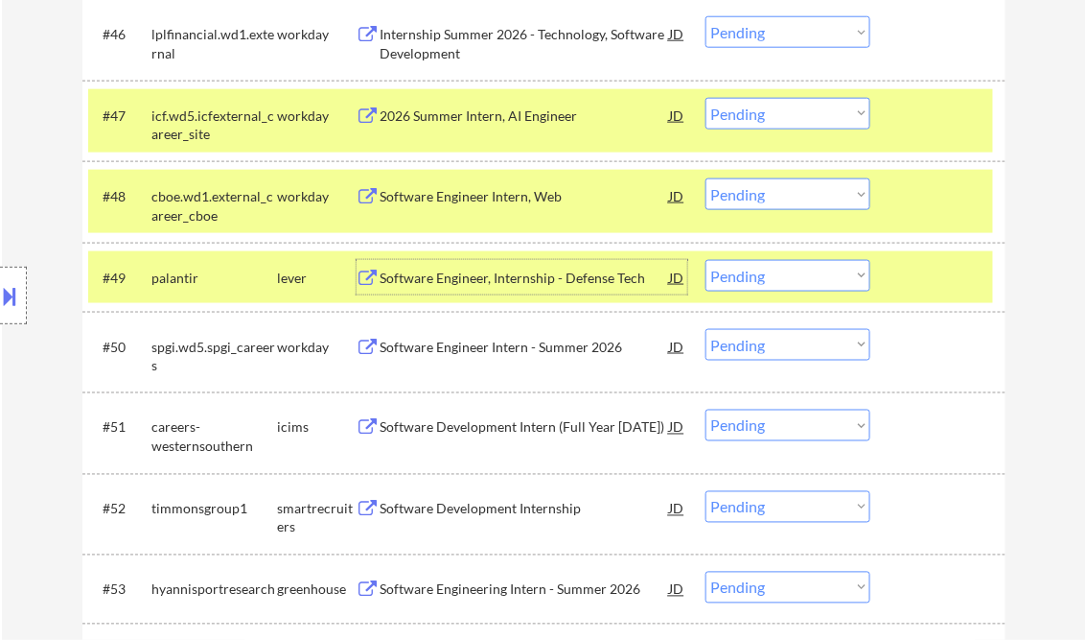
drag, startPoint x: 767, startPoint y: 273, endPoint x: 781, endPoint y: 292, distance: 22.6
click at [767, 272] on select "Choose an option... Pending Applied Excluded (Questions) Excluded (Expired) Exc…" at bounding box center [788, 276] width 165 height 32
click at [706, 260] on select "Choose an option... Pending Applied Excluded (Questions) Excluded (Expired) Exc…" at bounding box center [788, 276] width 165 height 32
select select ""pending""
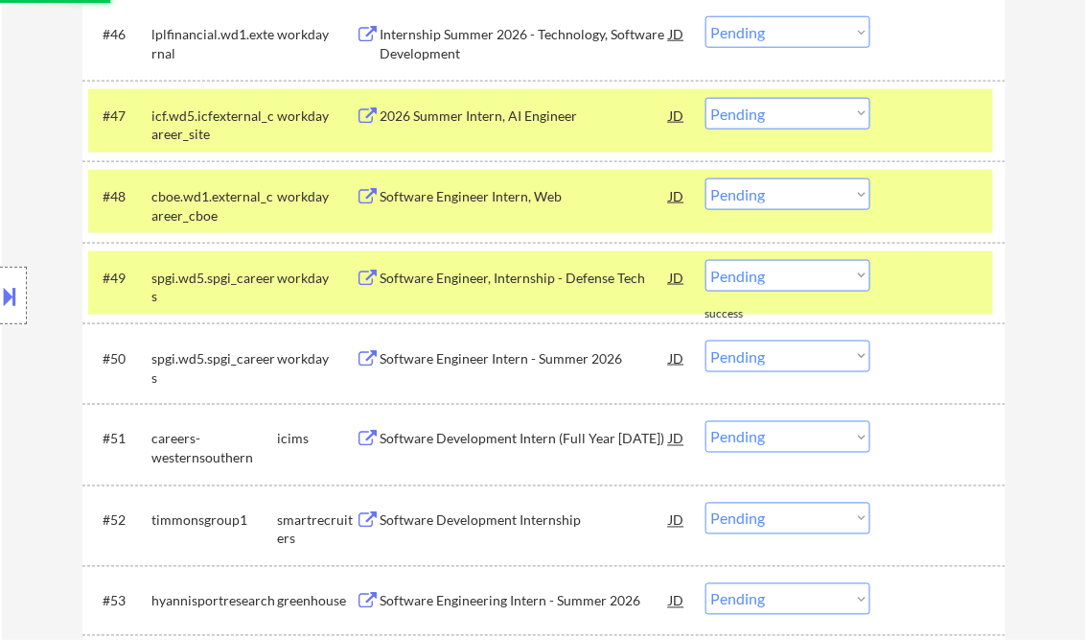
scroll to position [4296, 0]
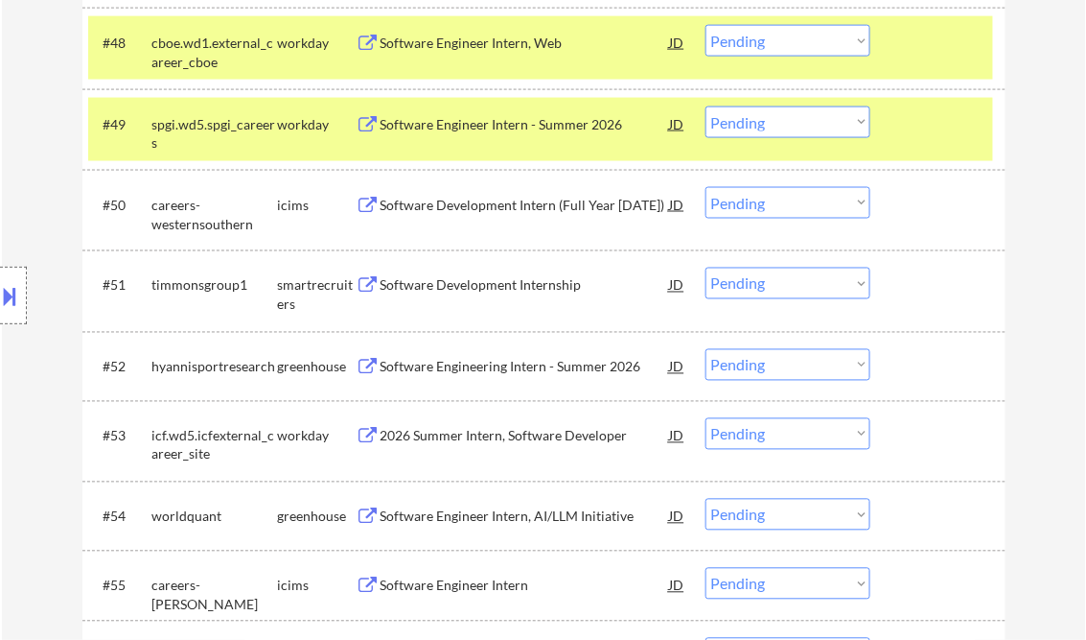
click at [459, 292] on div "Software Development Internship" at bounding box center [526, 285] width 290 height 19
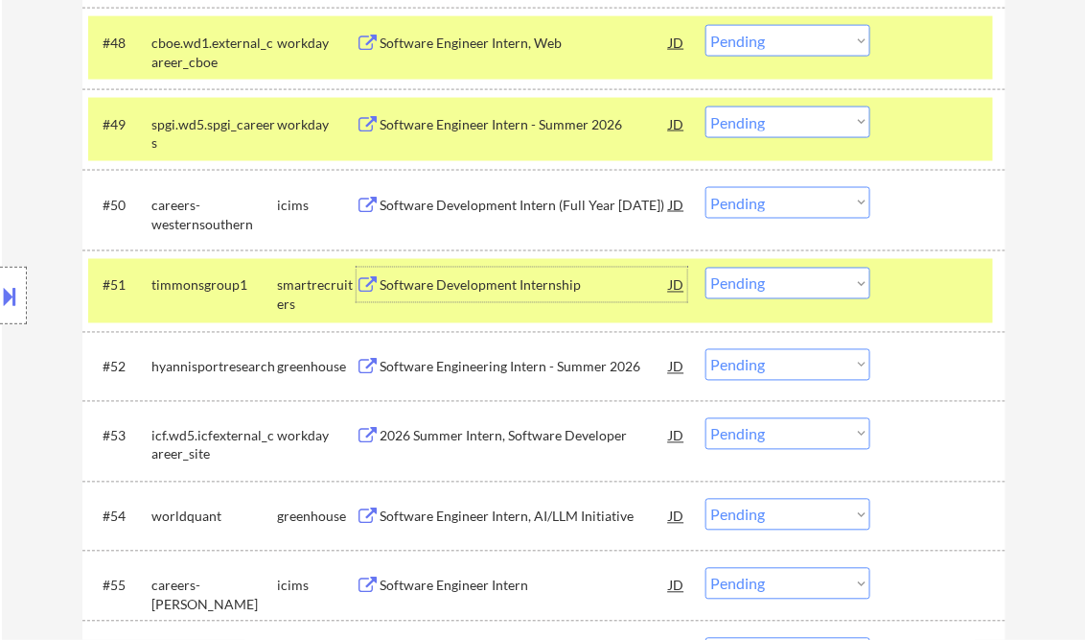
click at [777, 290] on select "Choose an option... Pending Applied Excluded (Questions) Excluded (Expired) Exc…" at bounding box center [788, 284] width 165 height 32
click at [706, 268] on select "Choose an option... Pending Applied Excluded (Questions) Excluded (Expired) Exc…" at bounding box center [788, 284] width 165 height 32
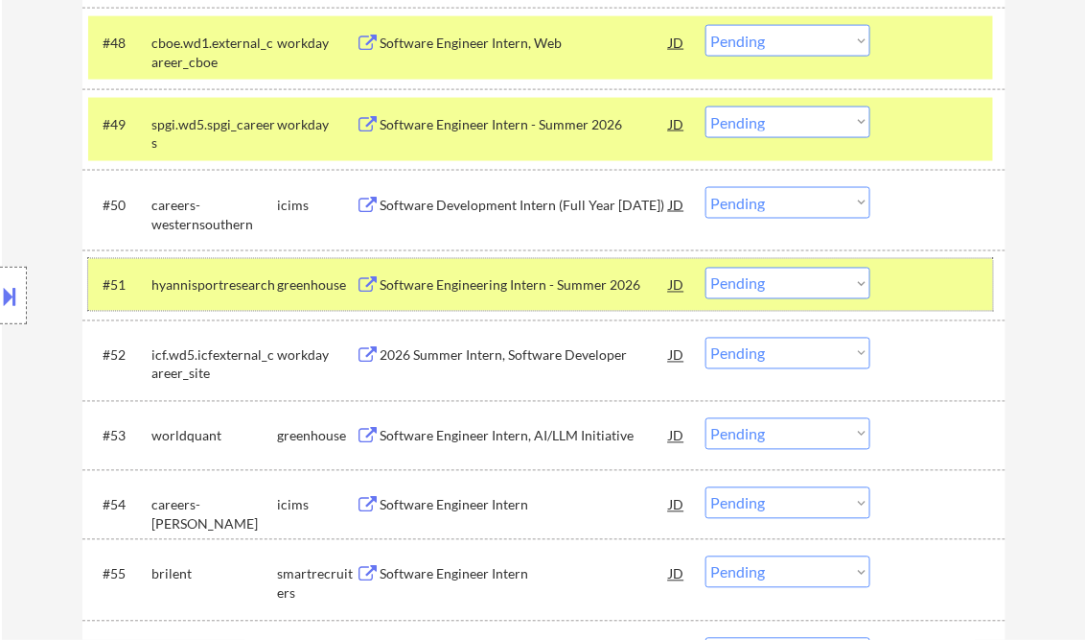
click at [947, 281] on div at bounding box center [940, 285] width 84 height 35
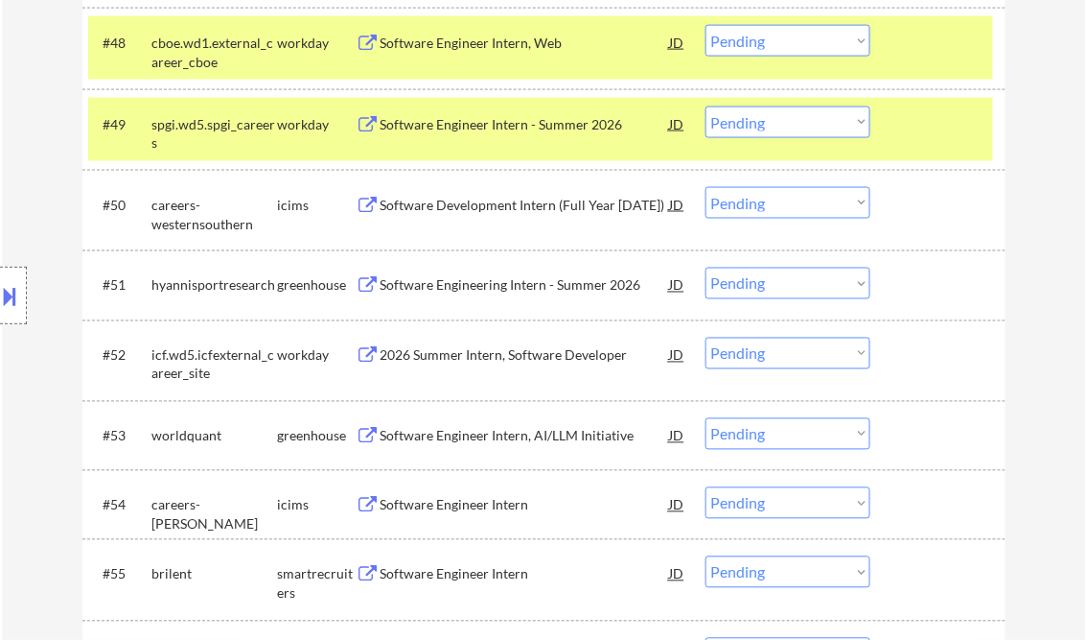
click at [537, 285] on div "Software Engineering Intern - Summer 2026" at bounding box center [526, 285] width 290 height 19
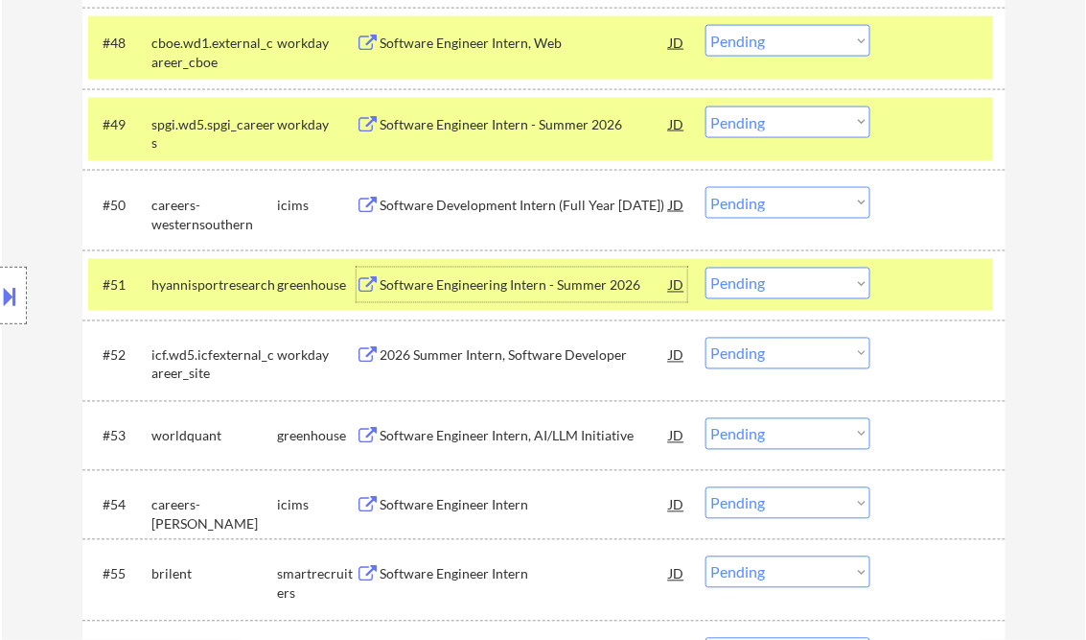
drag, startPoint x: 804, startPoint y: 285, endPoint x: 816, endPoint y: 301, distance: 20.5
click at [804, 285] on select "Choose an option... Pending Applied Excluded (Questions) Excluded (Expired) Exc…" at bounding box center [788, 284] width 165 height 32
click at [706, 268] on select "Choose an option... Pending Applied Excluded (Questions) Excluded (Expired) Exc…" at bounding box center [788, 284] width 165 height 32
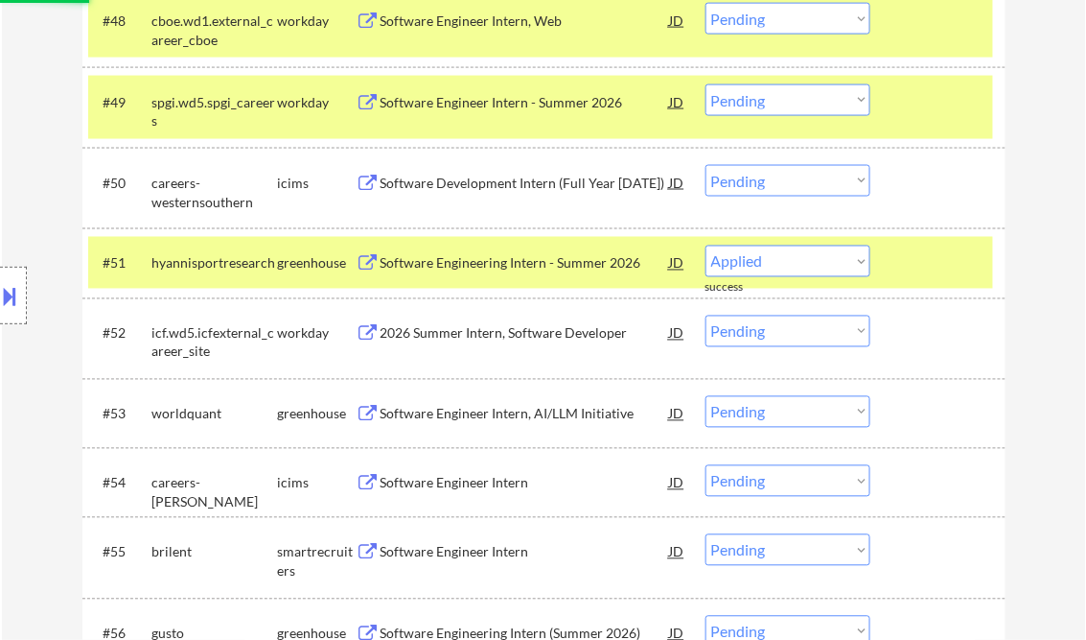
scroll to position [4373, 0]
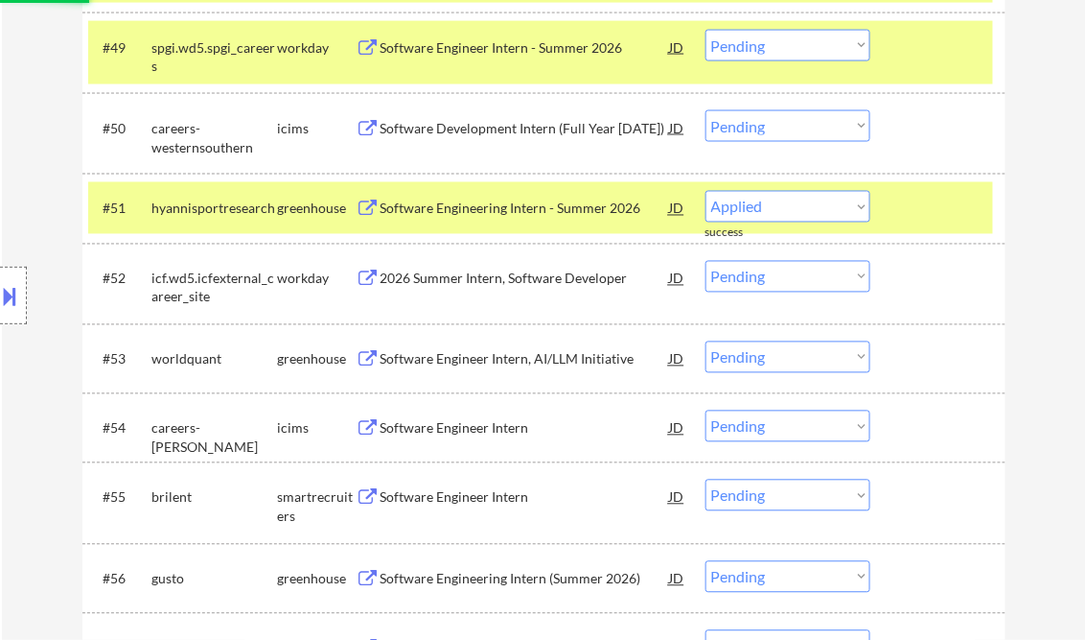
select select ""pending""
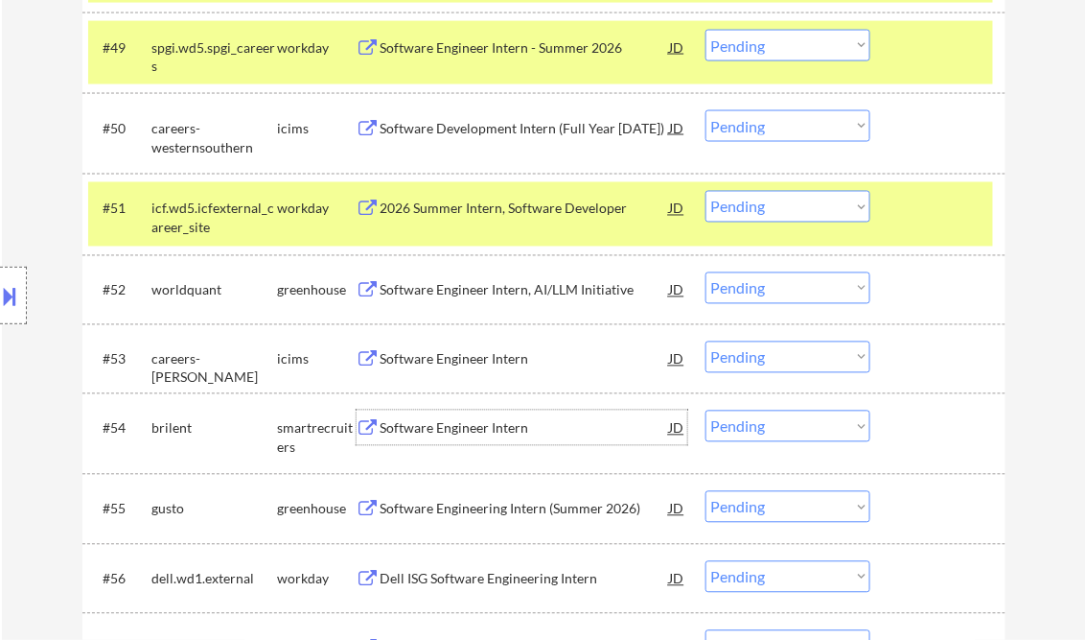
click at [449, 433] on div "Software Engineer Intern" at bounding box center [526, 428] width 290 height 19
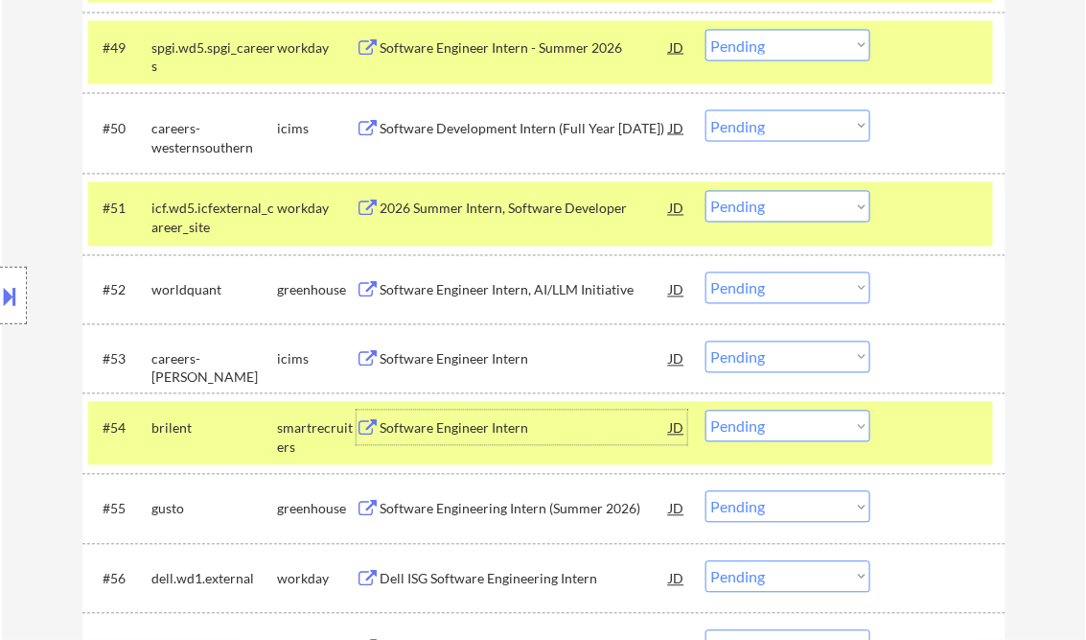
click at [778, 431] on select "Choose an option... Pending Applied Excluded (Questions) Excluded (Expired) Exc…" at bounding box center [788, 426] width 165 height 32
click at [706, 410] on select "Choose an option... Pending Applied Excluded (Questions) Excluded (Expired) Exc…" at bounding box center [788, 426] width 165 height 32
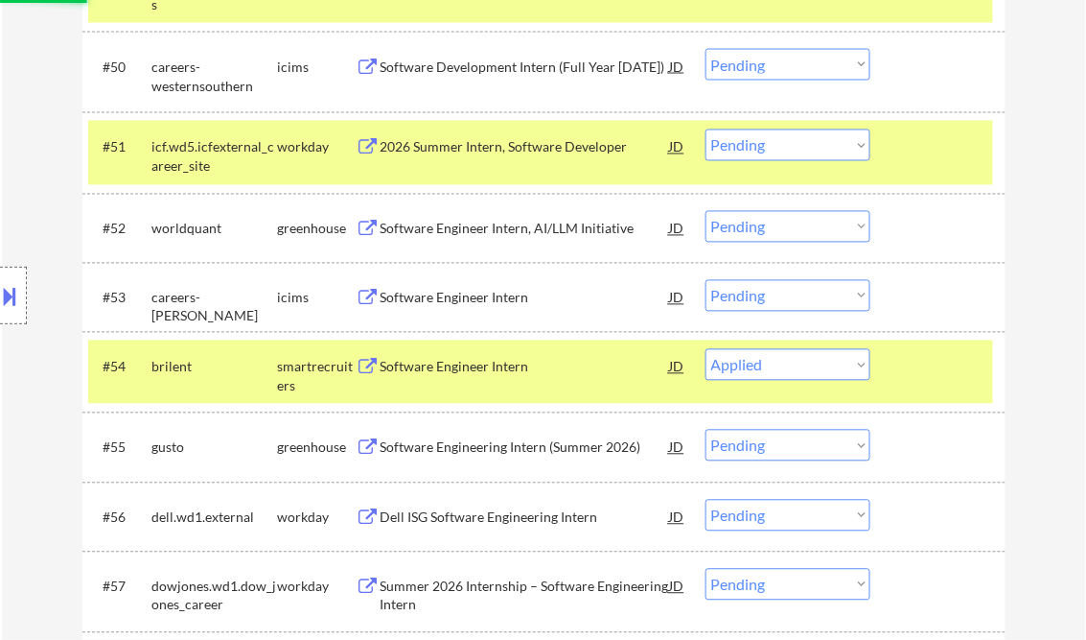
scroll to position [4449, 0]
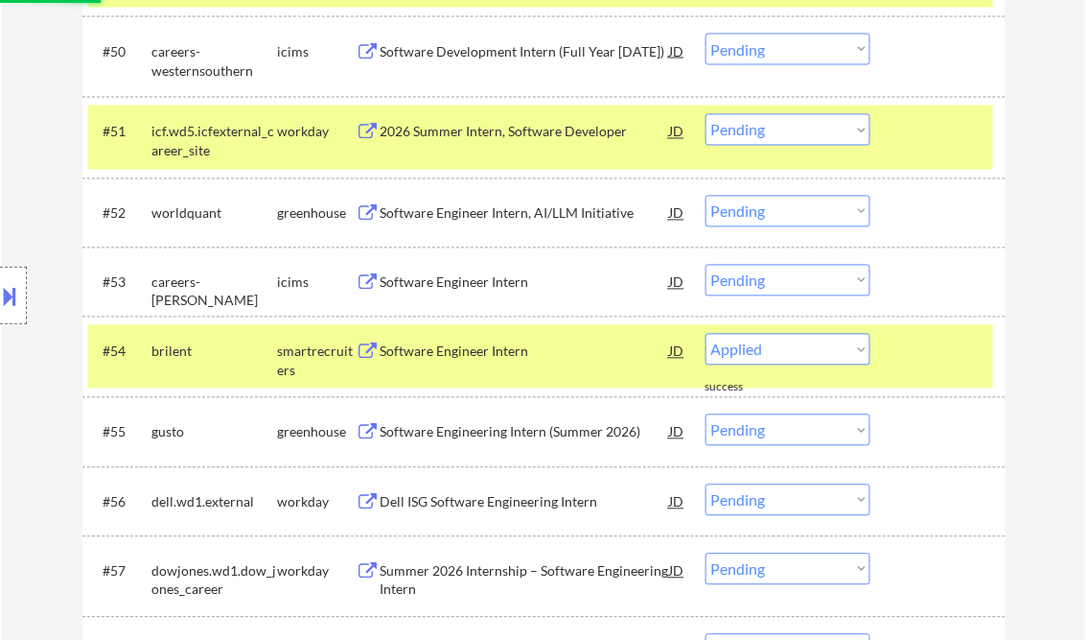
select select ""pending""
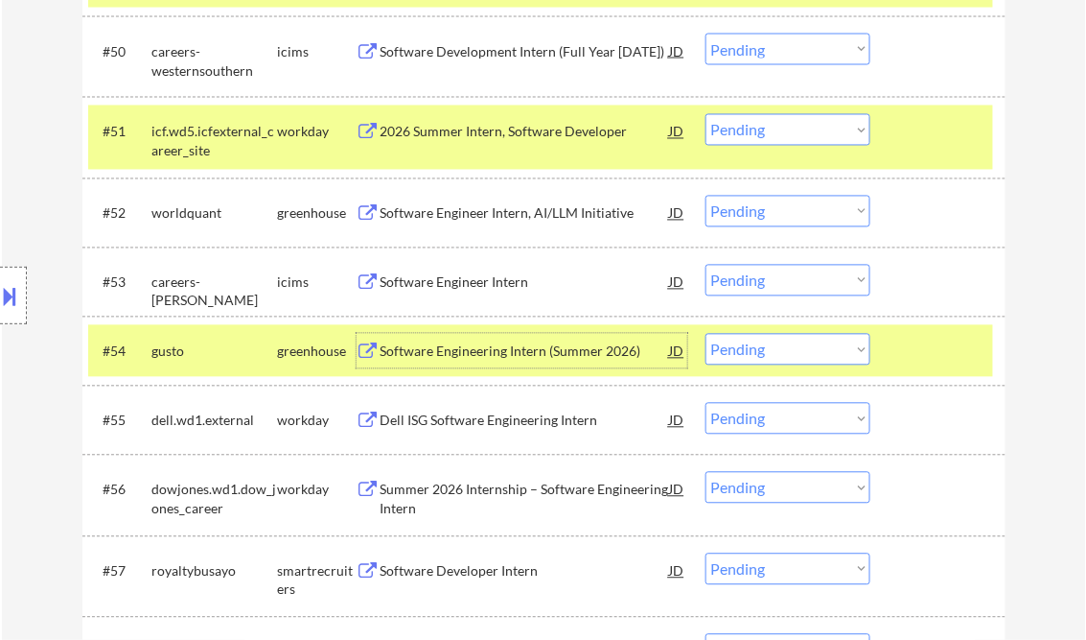
click at [518, 354] on div "Software Engineering Intern (Summer 2026)" at bounding box center [526, 351] width 290 height 19
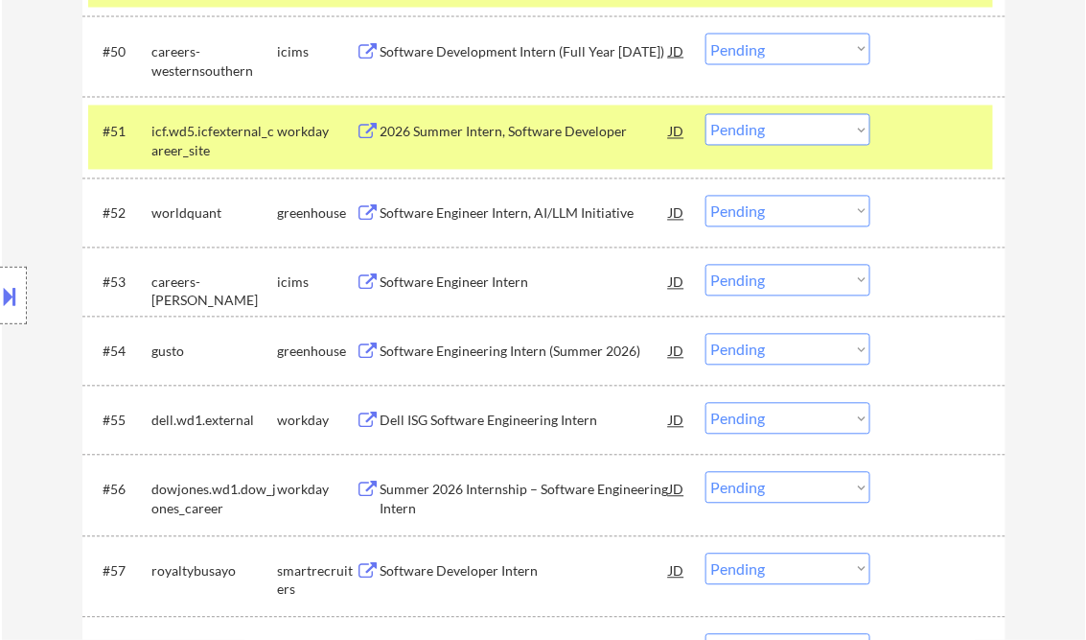
type textarea "[PERSON_NAME] AI answers: [URL][DOMAIN_NAME]"
click at [763, 352] on select "Choose an option... Pending Applied Excluded (Questions) Excluded (Expired) Exc…" at bounding box center [788, 350] width 165 height 32
click at [706, 334] on select "Choose an option... Pending Applied Excluded (Questions) Excluded (Expired) Exc…" at bounding box center [788, 350] width 165 height 32
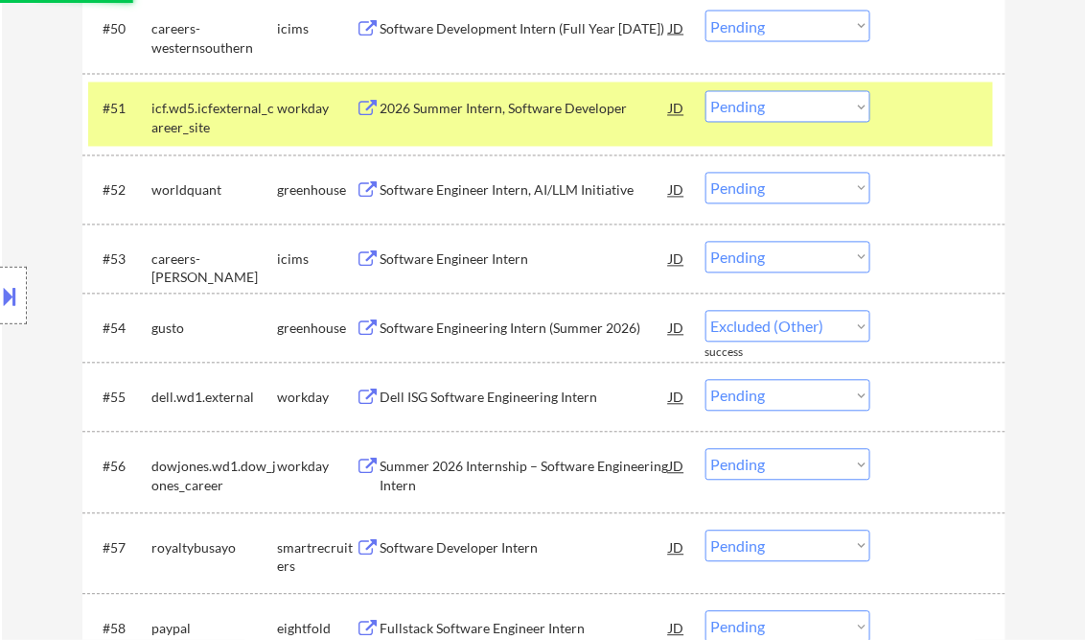
scroll to position [4526, 0]
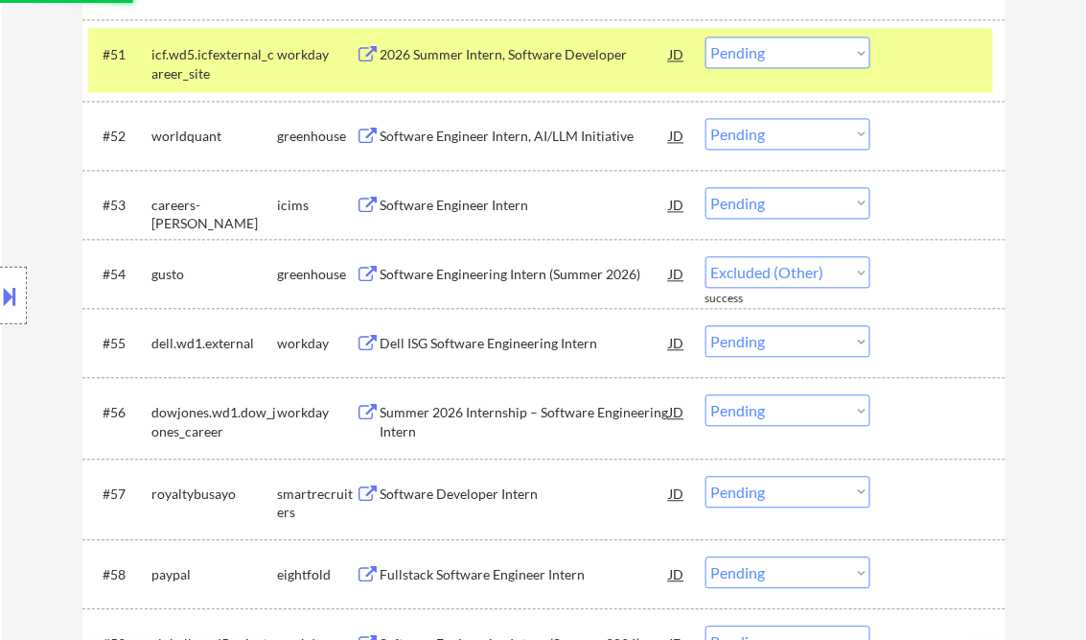
select select ""pending""
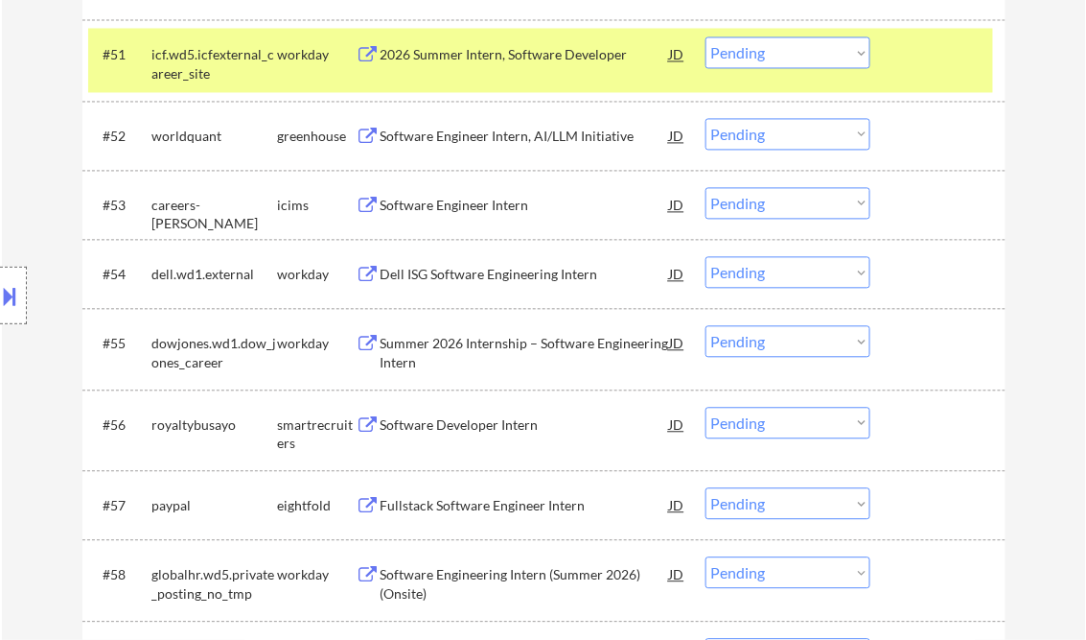
click at [431, 432] on div "Software Developer Intern" at bounding box center [526, 425] width 290 height 19
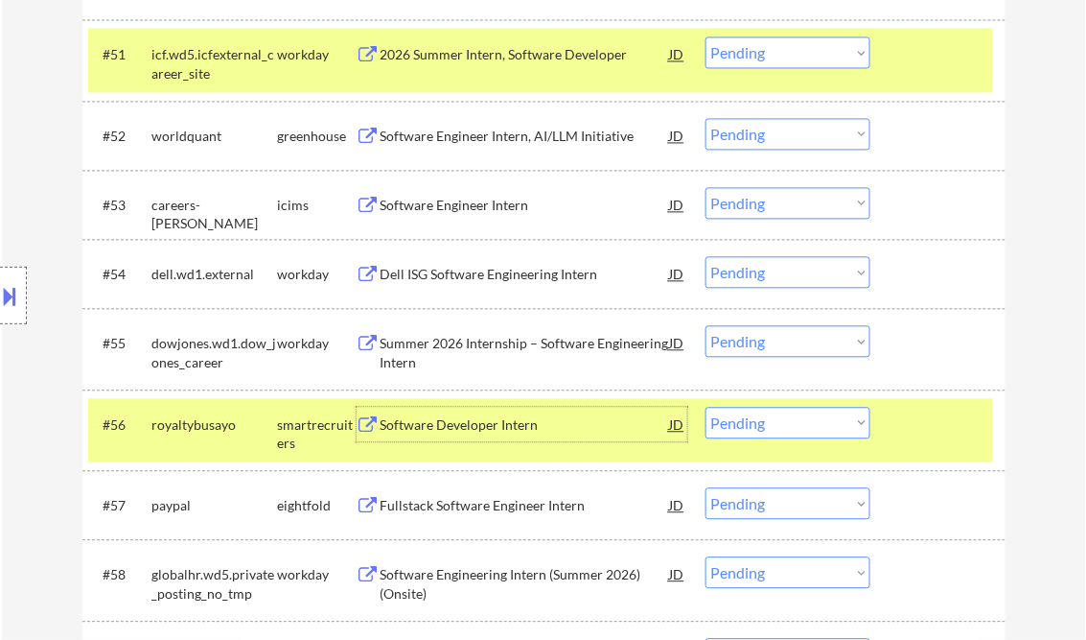
drag, startPoint x: 756, startPoint y: 425, endPoint x: 769, endPoint y: 439, distance: 19.7
click at [756, 425] on select "Choose an option... Pending Applied Excluded (Questions) Excluded (Expired) Exc…" at bounding box center [788, 424] width 165 height 32
click at [706, 408] on select "Choose an option... Pending Applied Excluded (Questions) Excluded (Expired) Exc…" at bounding box center [788, 424] width 165 height 32
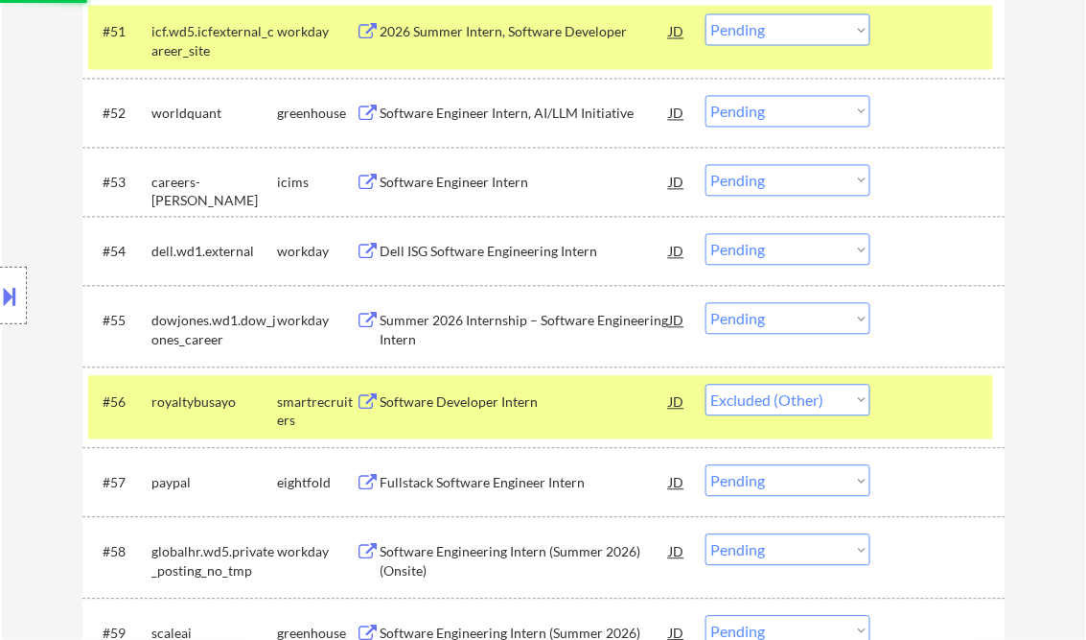
scroll to position [4679, 0]
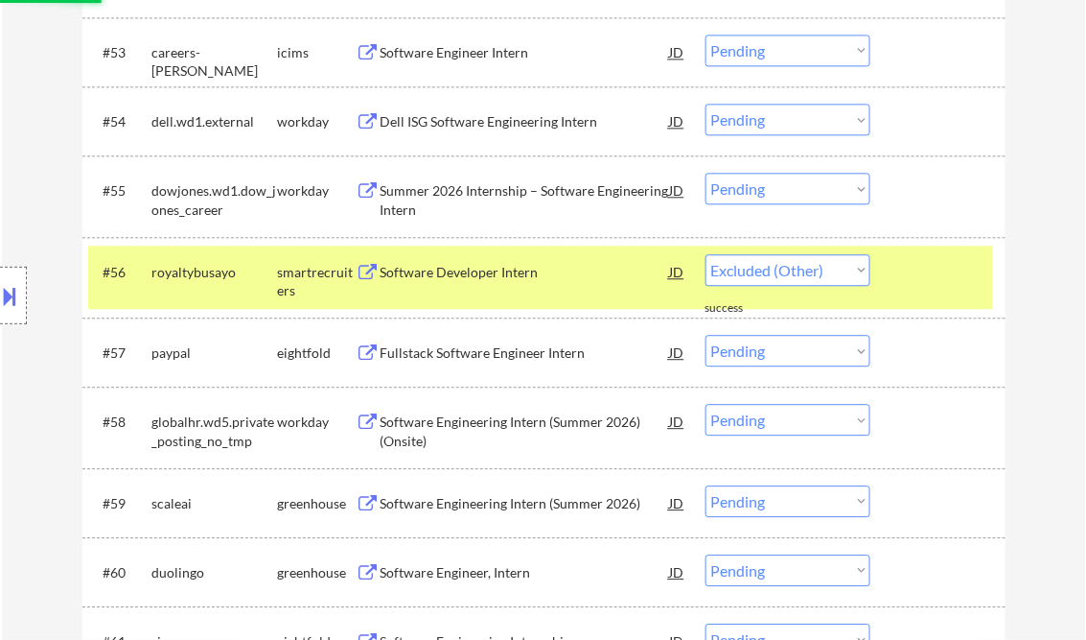
select select ""pending""
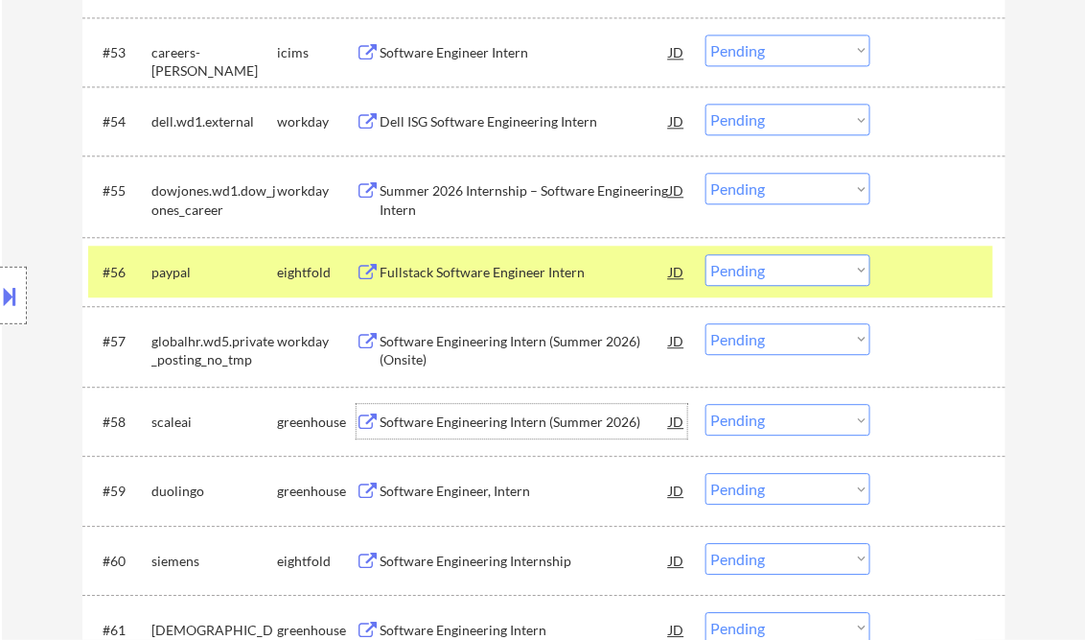
click at [551, 414] on div "Software Engineering Intern (Summer 2026)" at bounding box center [526, 421] width 290 height 19
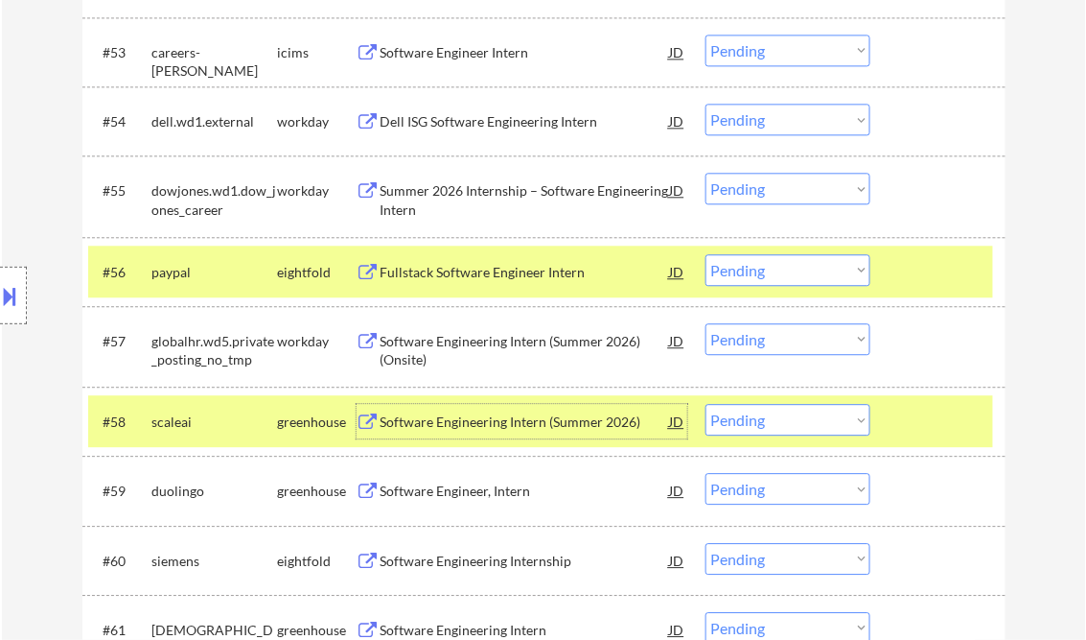
click at [772, 418] on select "Choose an option... Pending Applied Excluded (Questions) Excluded (Expired) Exc…" at bounding box center [788, 420] width 165 height 32
click at [706, 404] on select "Choose an option... Pending Applied Excluded (Questions) Excluded (Expired) Exc…" at bounding box center [788, 420] width 165 height 32
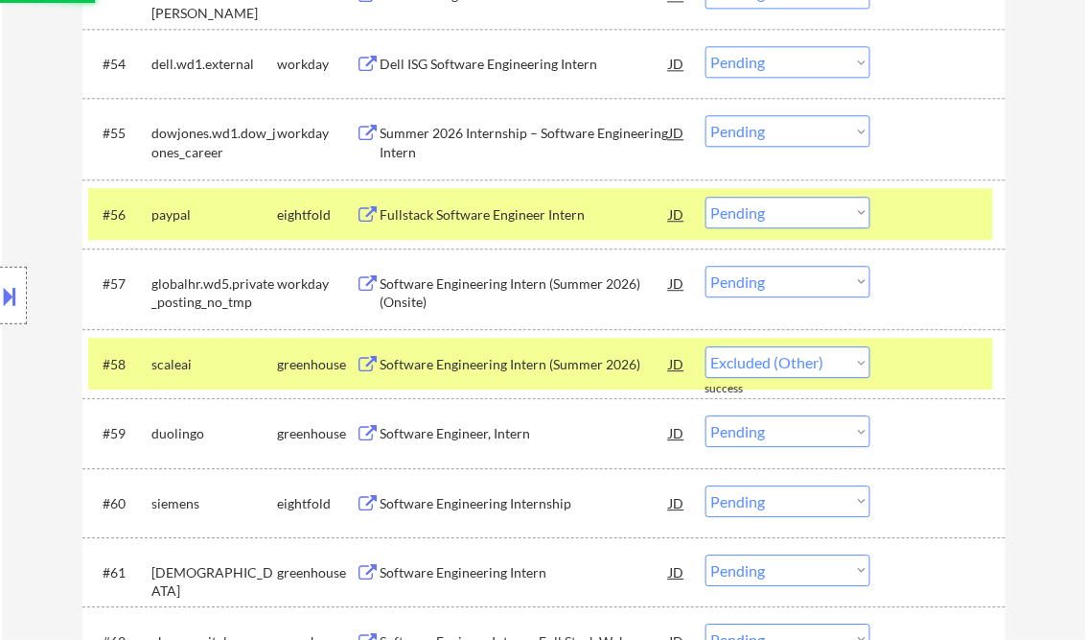
scroll to position [4756, 0]
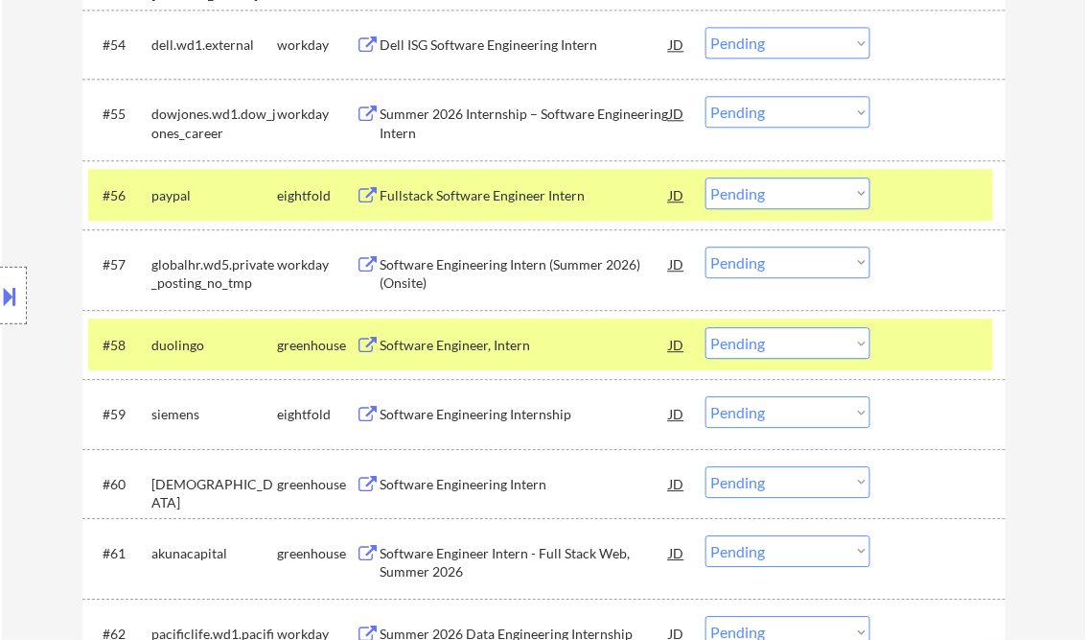
click at [469, 347] on div "Software Engineer, Intern" at bounding box center [526, 345] width 290 height 19
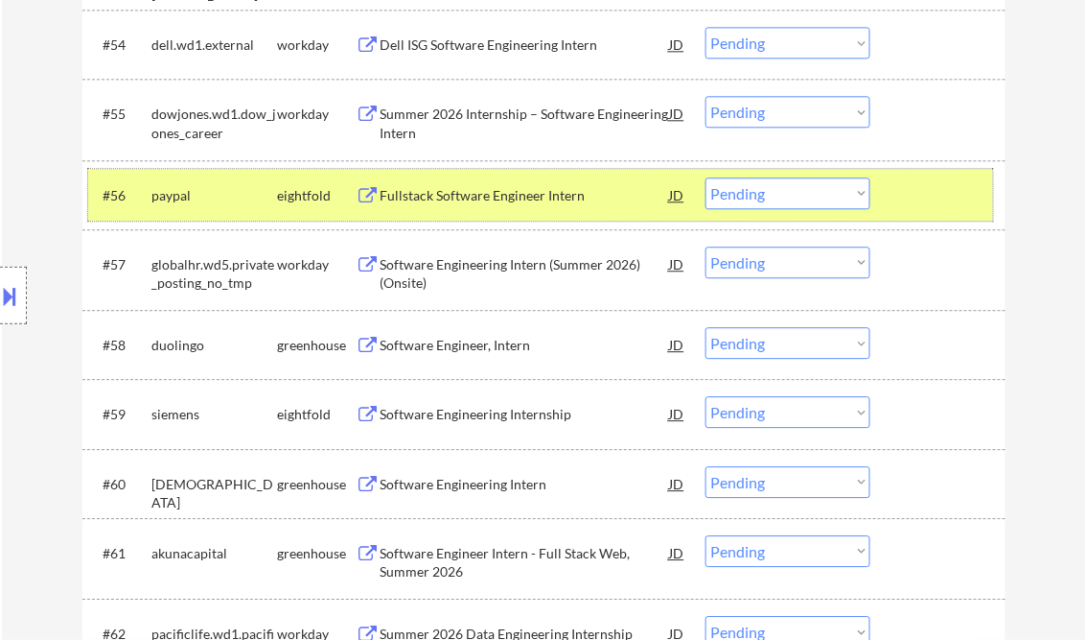
drag, startPoint x: 939, startPoint y: 174, endPoint x: 942, endPoint y: 194, distance: 20.3
click at [940, 175] on div "#56 paypal eightfold Fullstack Software Engineer Intern JD Choose an option... …" at bounding box center [540, 195] width 905 height 52
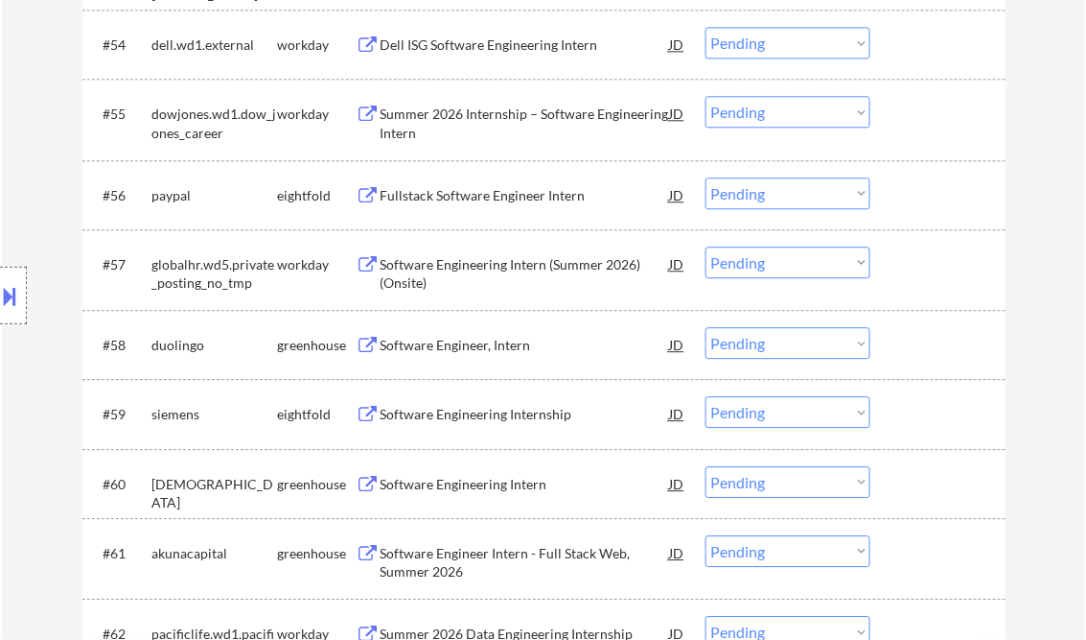
drag, startPoint x: 789, startPoint y: 338, endPoint x: 805, endPoint y: 357, distance: 25.2
click at [789, 338] on select "Choose an option... Pending Applied Excluded (Questions) Excluded (Expired) Exc…" at bounding box center [788, 343] width 165 height 32
click at [706, 327] on select "Choose an option... Pending Applied Excluded (Questions) Excluded (Expired) Exc…" at bounding box center [788, 343] width 165 height 32
select select ""pending""
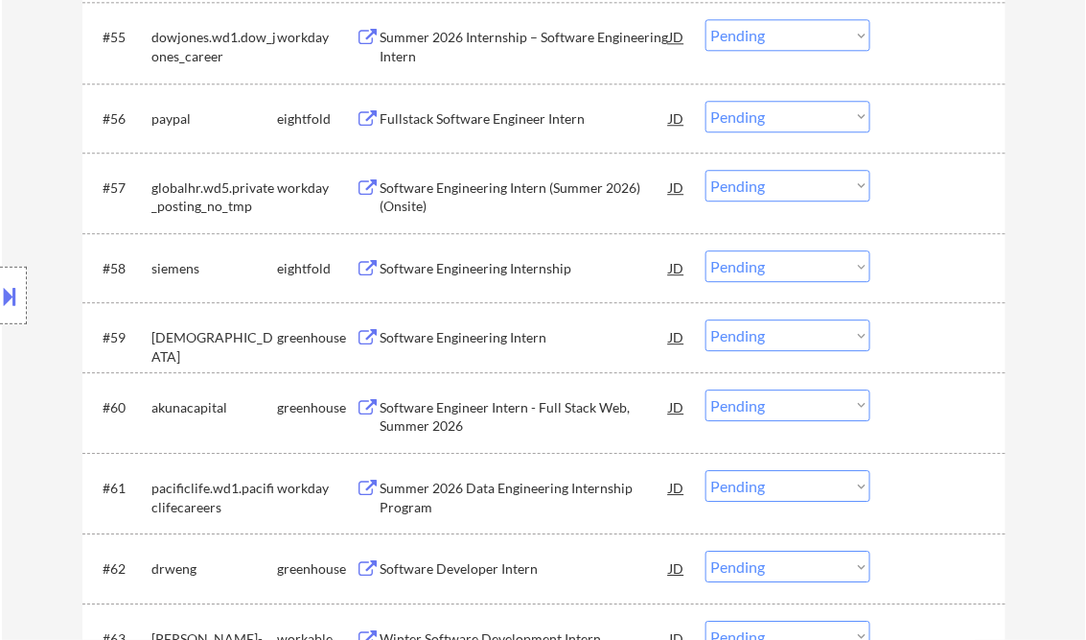
scroll to position [4909, 0]
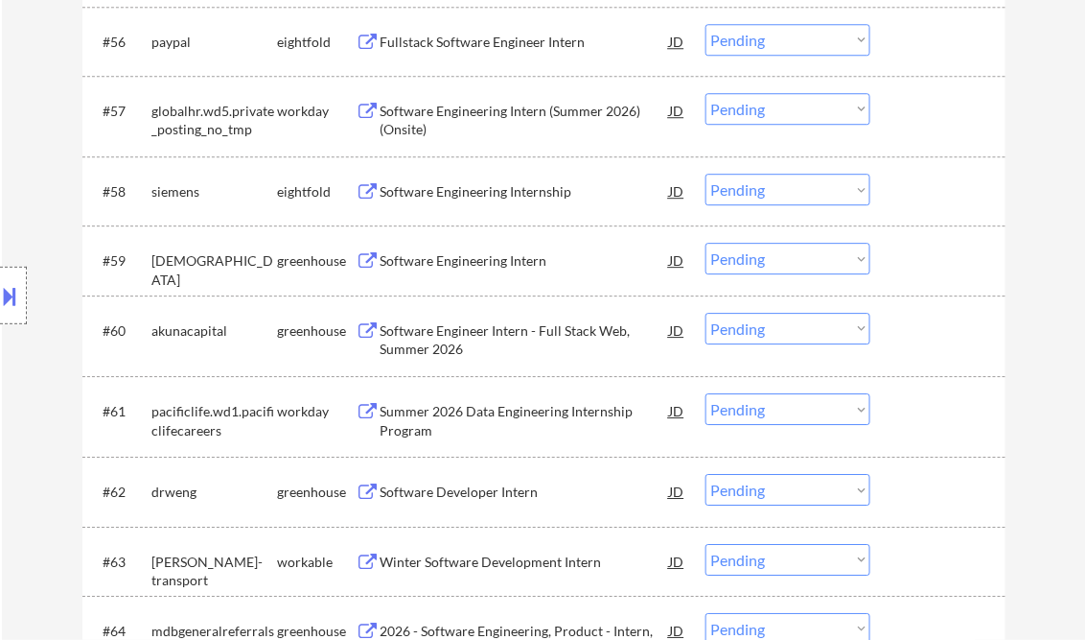
click at [497, 276] on div "Software Engineering Intern" at bounding box center [526, 260] width 290 height 35
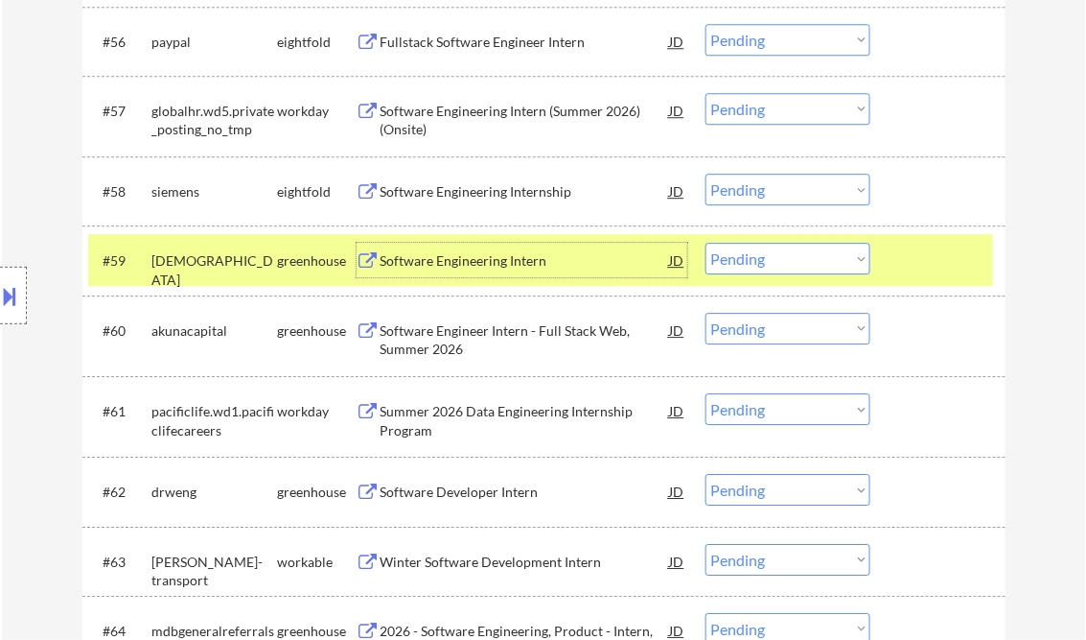
click at [779, 262] on select "Choose an option... Pending Applied Excluded (Questions) Excluded (Expired) Exc…" at bounding box center [788, 259] width 165 height 32
click at [706, 243] on select "Choose an option... Pending Applied Excluded (Questions) Excluded (Expired) Exc…" at bounding box center [788, 259] width 165 height 32
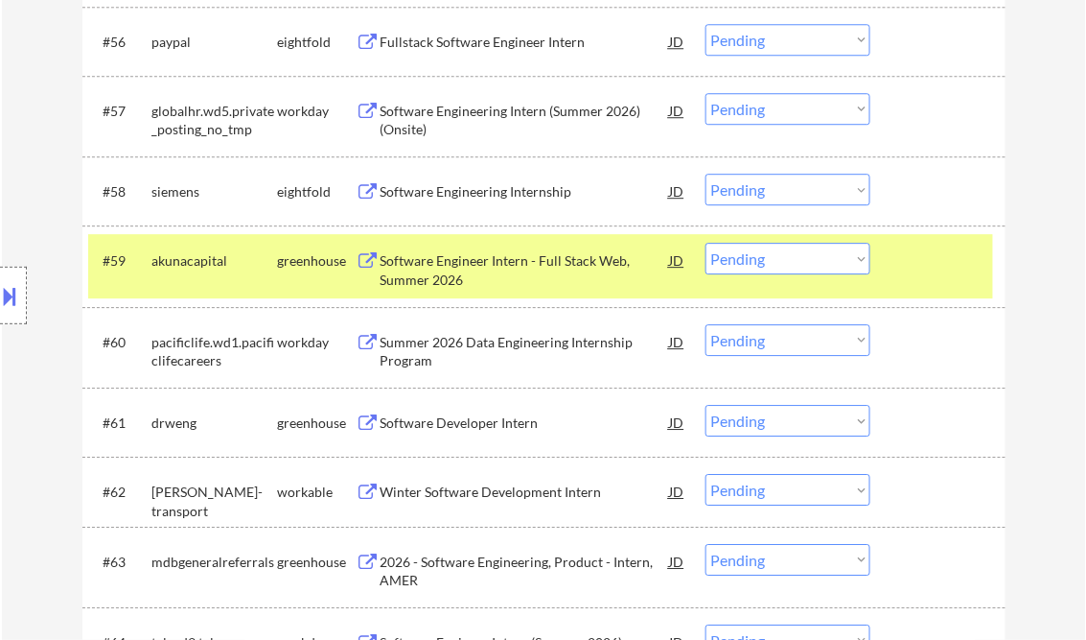
click at [468, 268] on div "Software Engineer Intern - Full Stack Web, Summer 2026" at bounding box center [526, 269] width 290 height 37
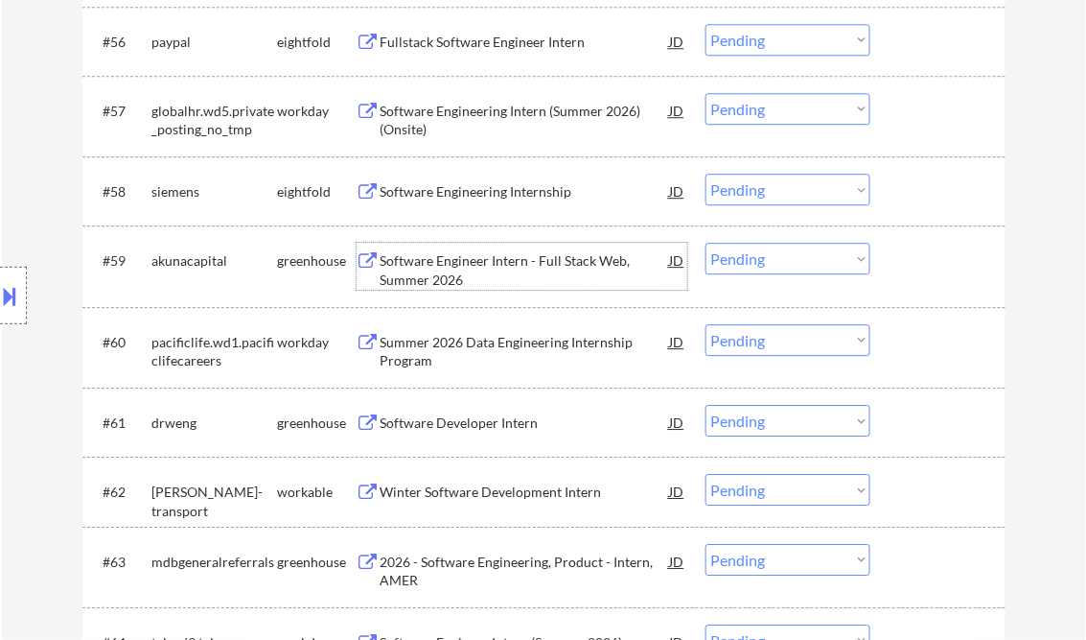
click at [738, 257] on select "Choose an option... Pending Applied Excluded (Questions) Excluded (Expired) Exc…" at bounding box center [788, 259] width 165 height 32
click at [706, 243] on select "Choose an option... Pending Applied Excluded (Questions) Excluded (Expired) Exc…" at bounding box center [788, 259] width 165 height 32
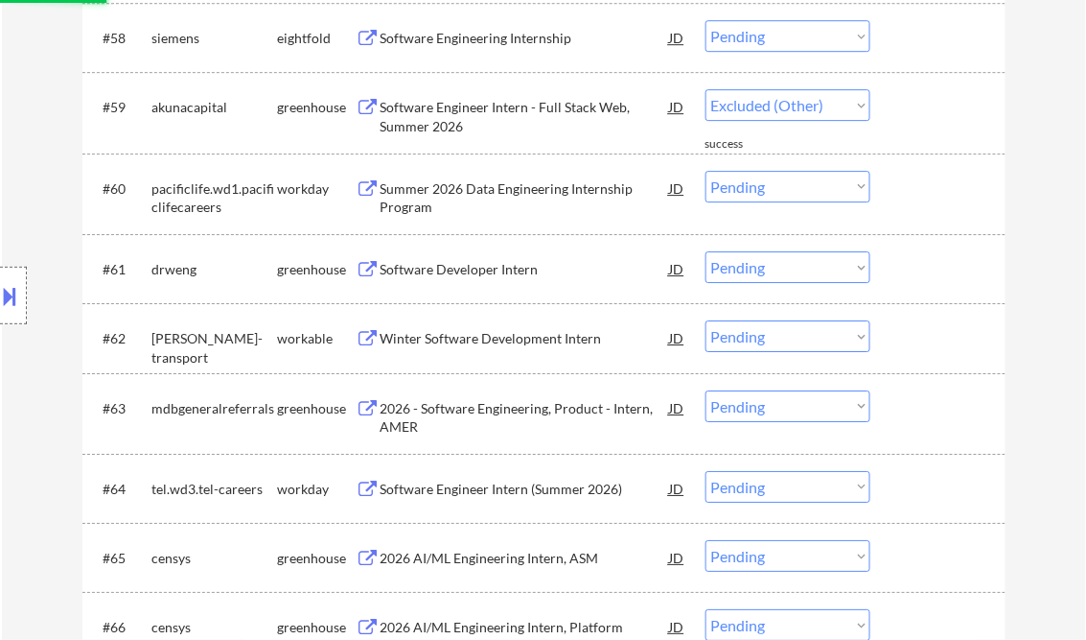
select select ""pending""
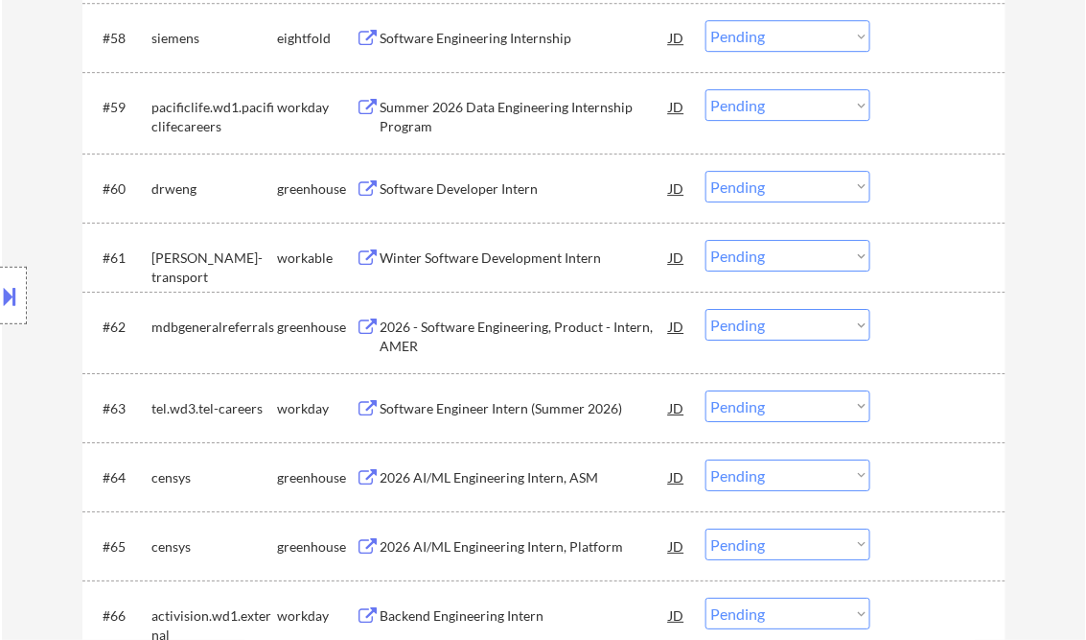
click at [420, 190] on div "Software Developer Intern" at bounding box center [526, 188] width 290 height 19
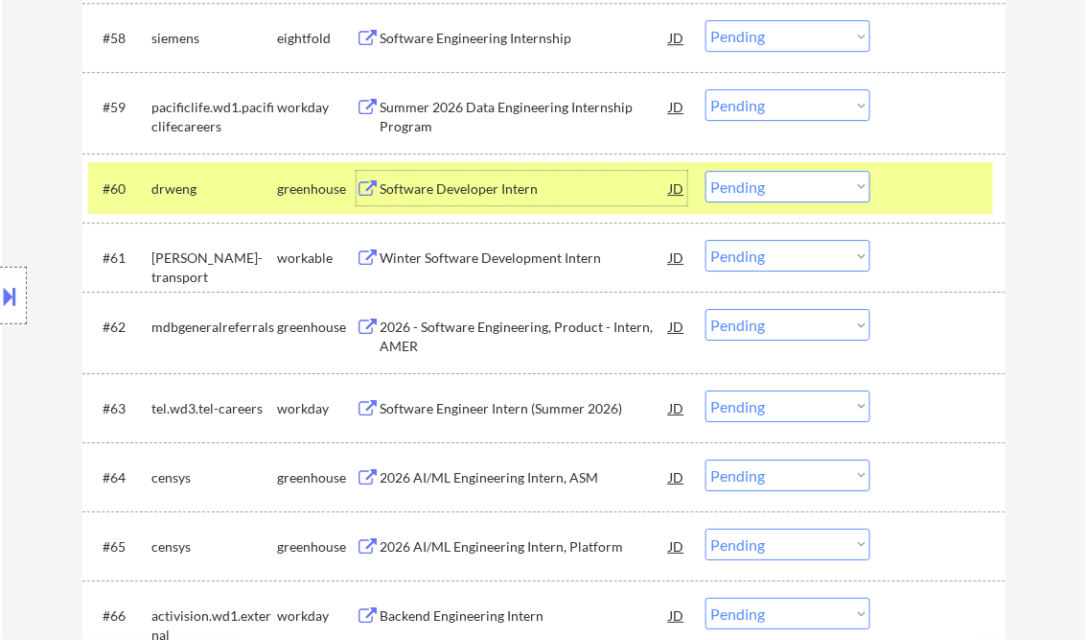
click at [744, 198] on select "Choose an option... Pending Applied Excluded (Questions) Excluded (Expired) Exc…" at bounding box center [788, 187] width 165 height 32
click at [706, 171] on select "Choose an option... Pending Applied Excluded (Questions) Excluded (Expired) Exc…" at bounding box center [788, 187] width 165 height 32
select select ""pending""
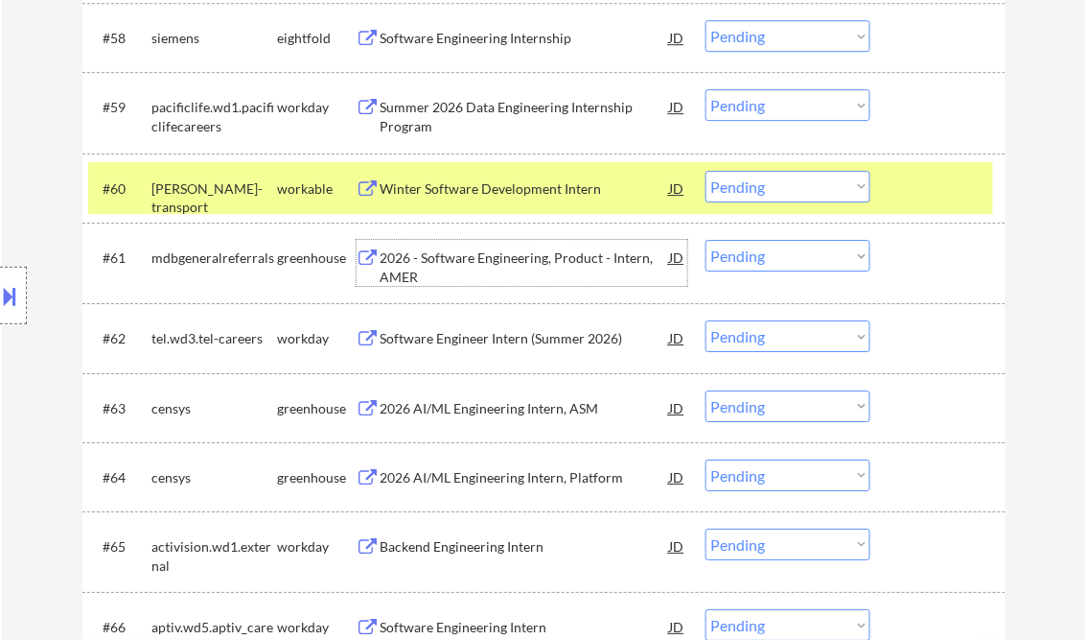
click at [473, 270] on div "2026 - Software Engineering, Product - Intern, AMER" at bounding box center [526, 266] width 290 height 37
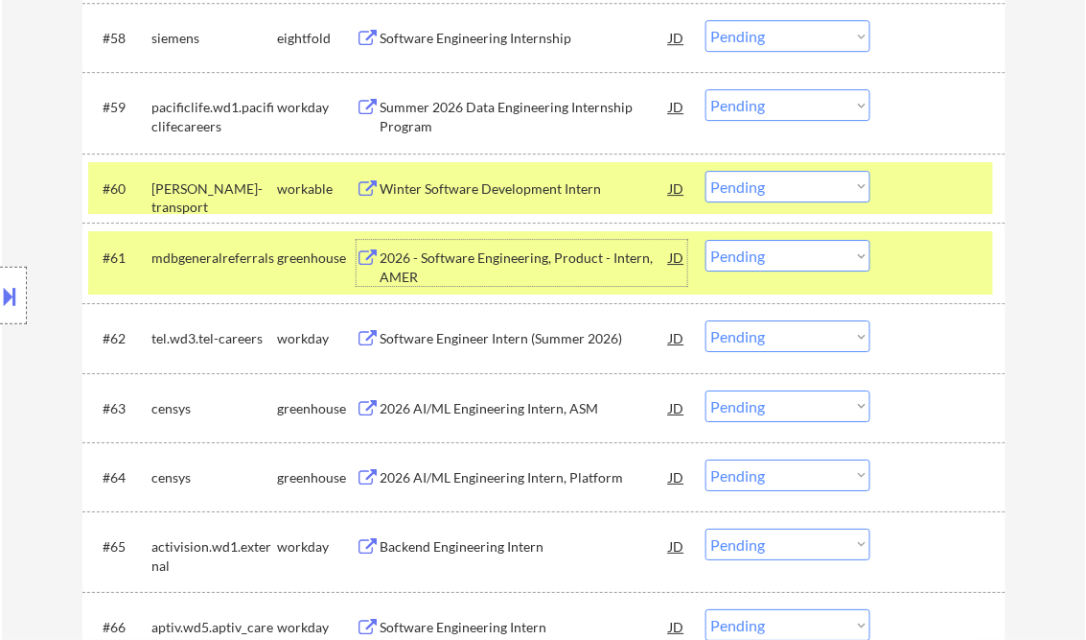
click at [780, 252] on select "Choose an option... Pending Applied Excluded (Questions) Excluded (Expired) Exc…" at bounding box center [788, 256] width 165 height 32
click at [706, 240] on select "Choose an option... Pending Applied Excluded (Questions) Excluded (Expired) Exc…" at bounding box center [788, 256] width 165 height 32
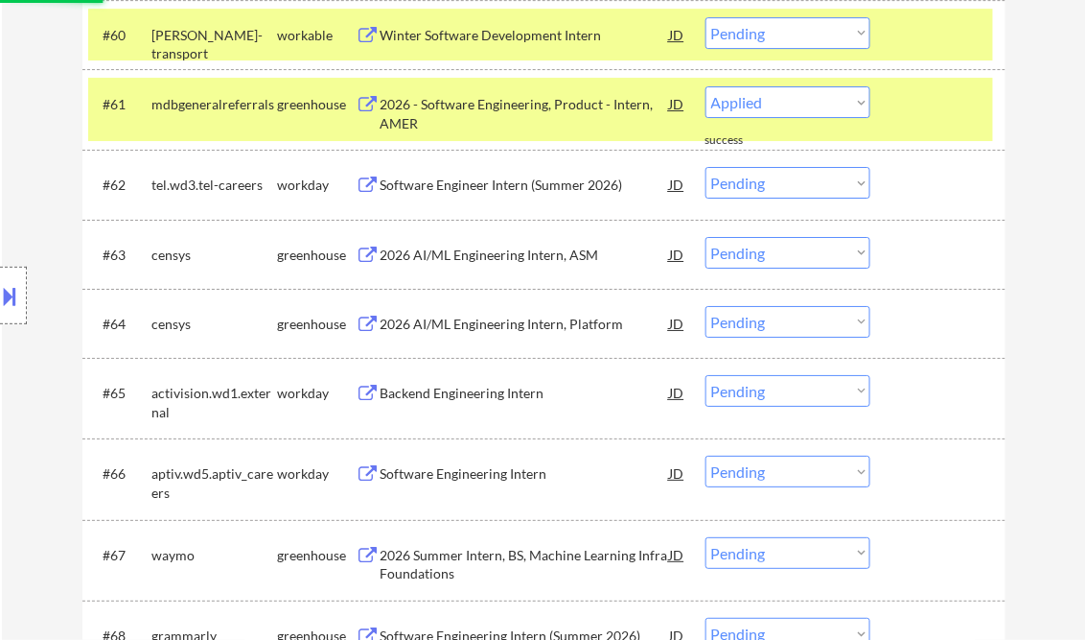
select select ""pending""
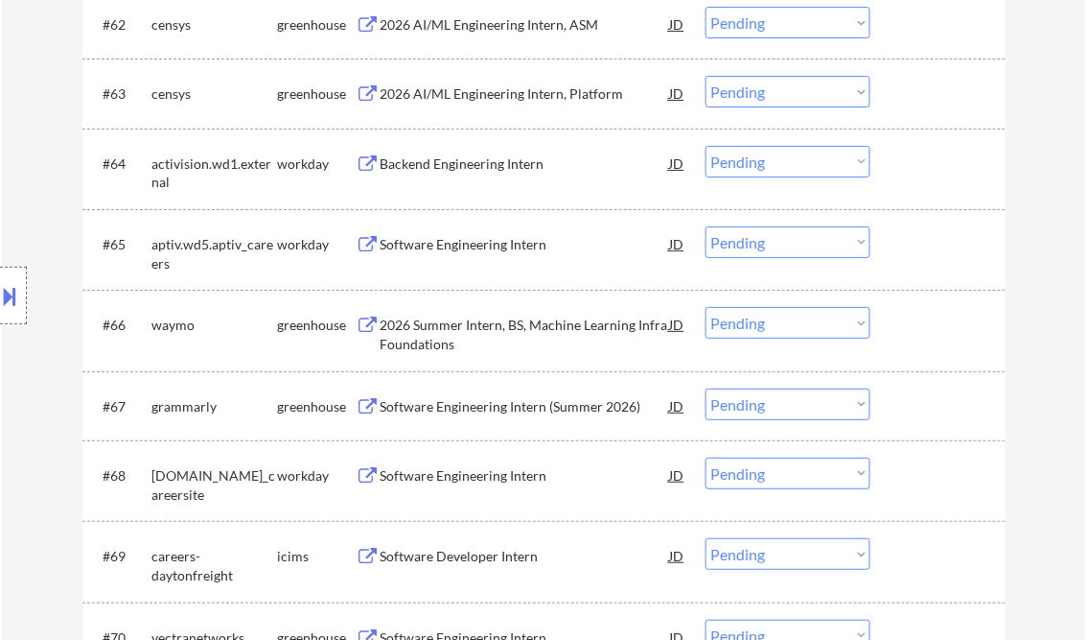
scroll to position [5370, 0]
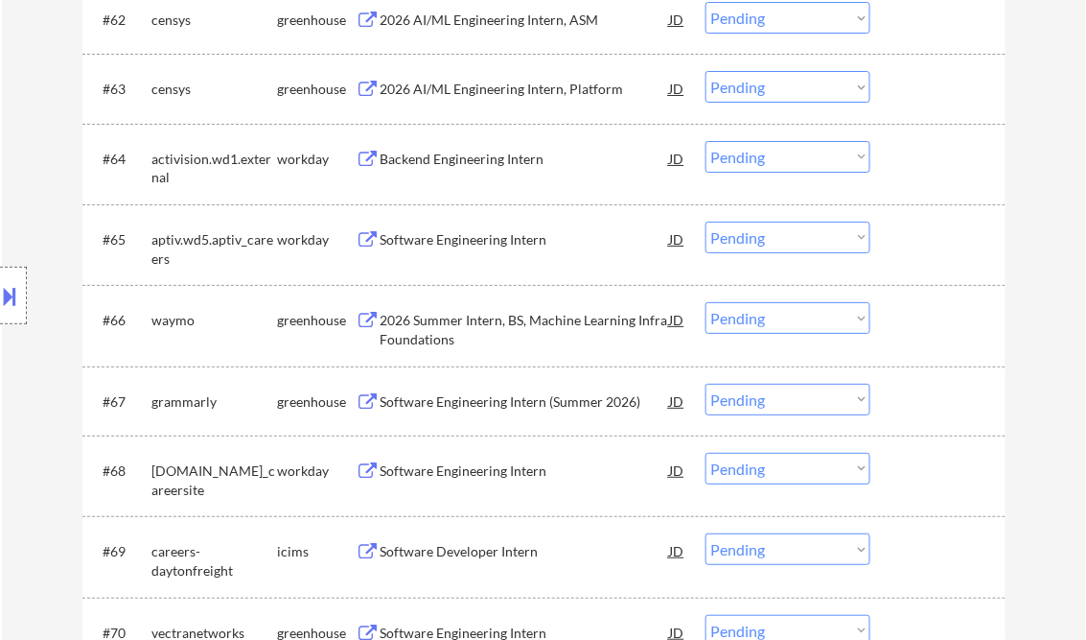
click at [521, 399] on div "Software Engineering Intern (Summer 2026)" at bounding box center [526, 401] width 290 height 19
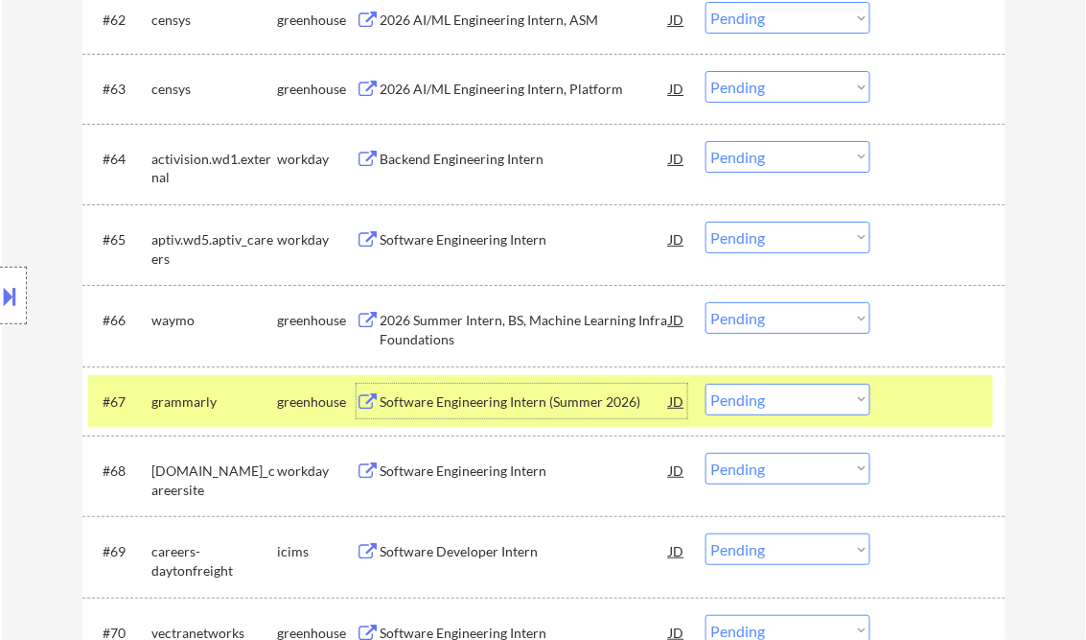
drag, startPoint x: 749, startPoint y: 406, endPoint x: 758, endPoint y: 416, distance: 14.3
click at [749, 406] on select "Choose an option... Pending Applied Excluded (Questions) Excluded (Expired) Exc…" at bounding box center [788, 400] width 165 height 32
click at [706, 384] on select "Choose an option... Pending Applied Excluded (Questions) Excluded (Expired) Exc…" at bounding box center [788, 400] width 165 height 32
select select ""pending""
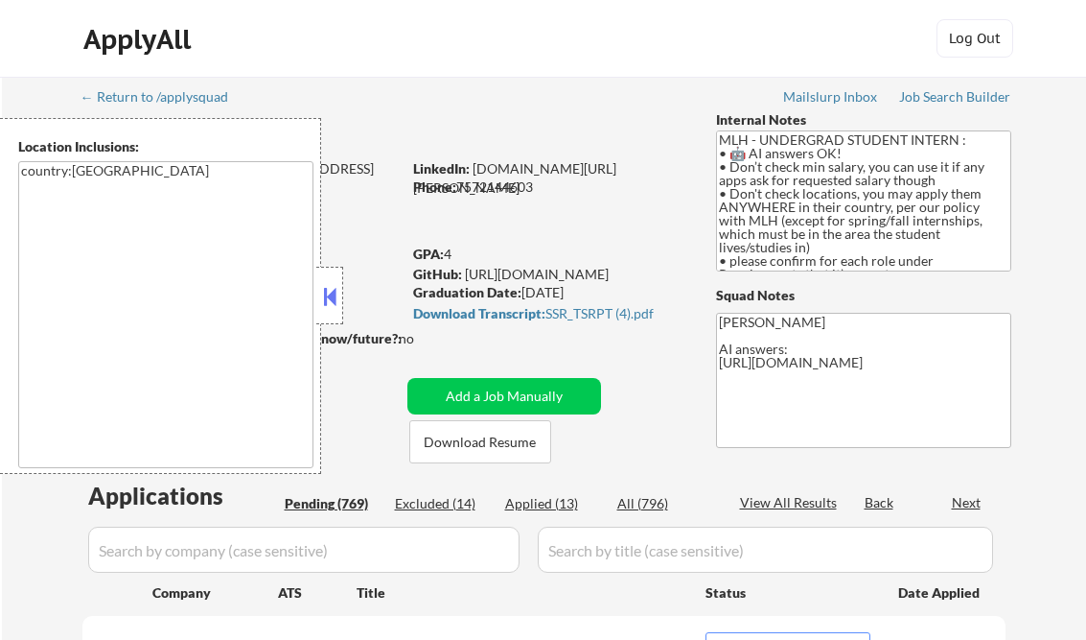
select select ""pending""
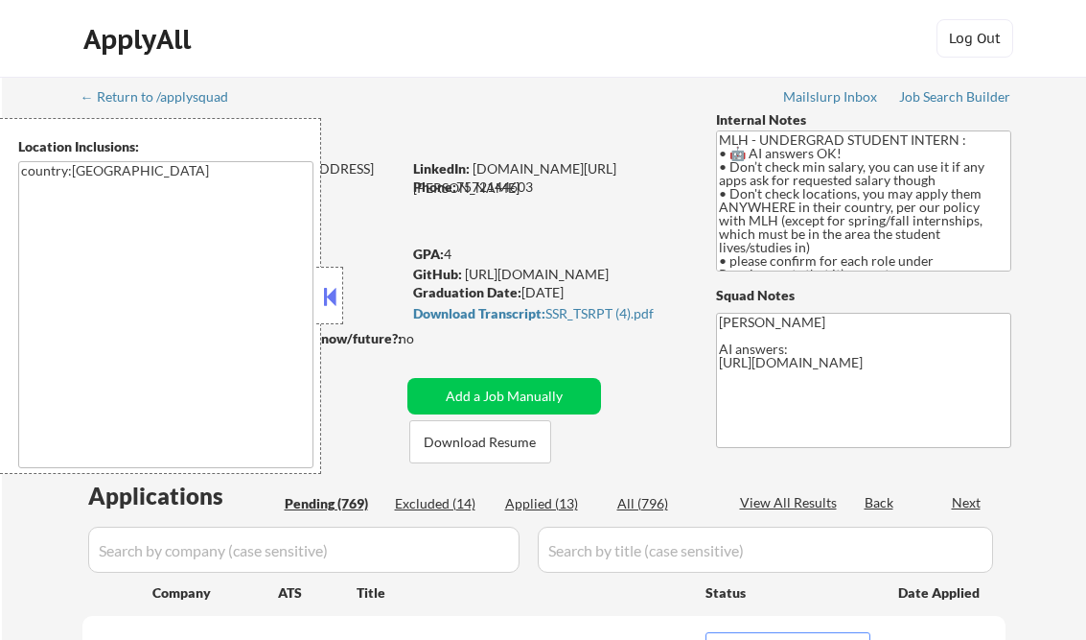
select select ""pending""
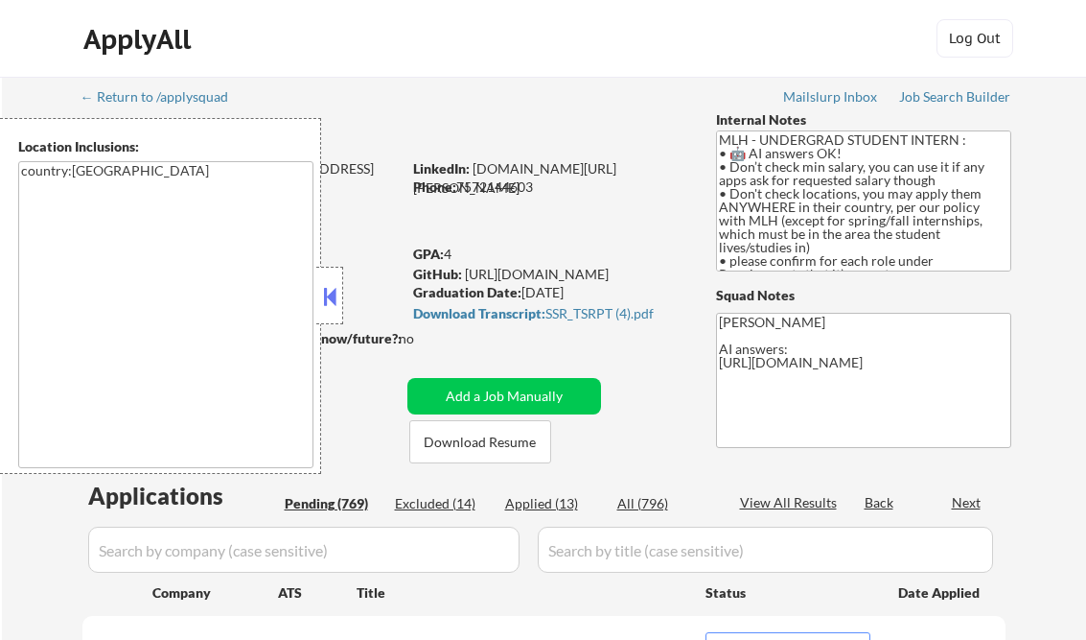
select select ""pending""
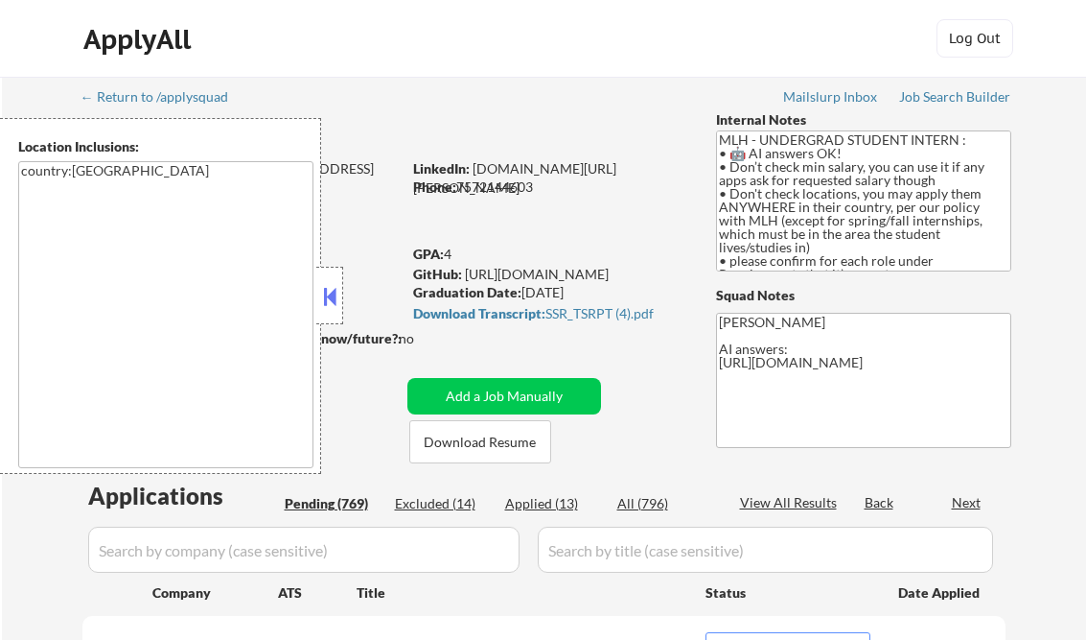
select select ""pending""
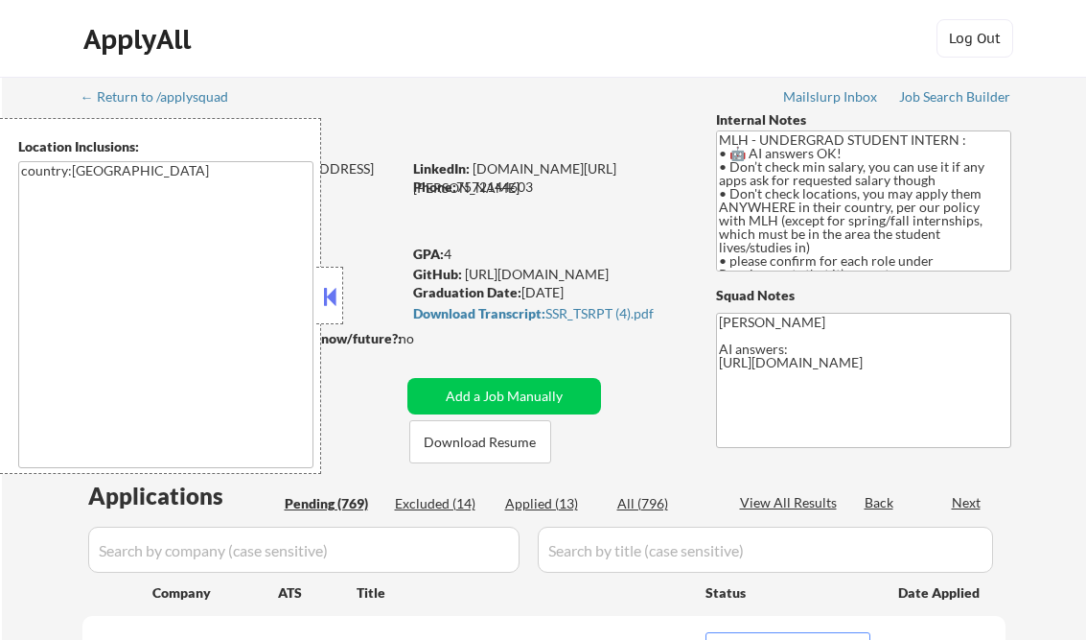
select select ""pending""
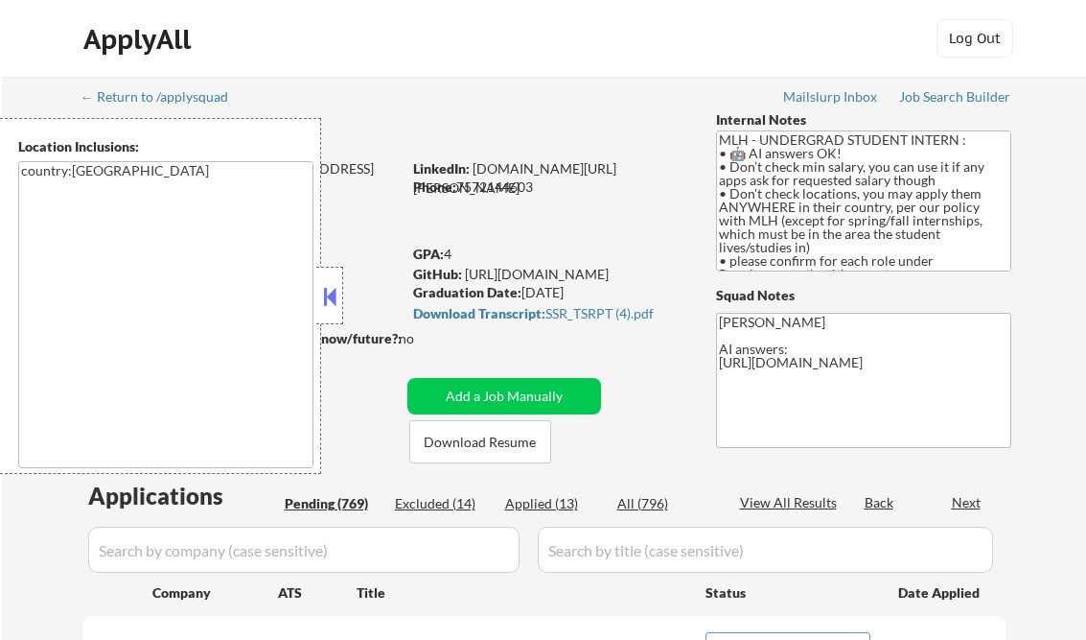
select select ""pending""
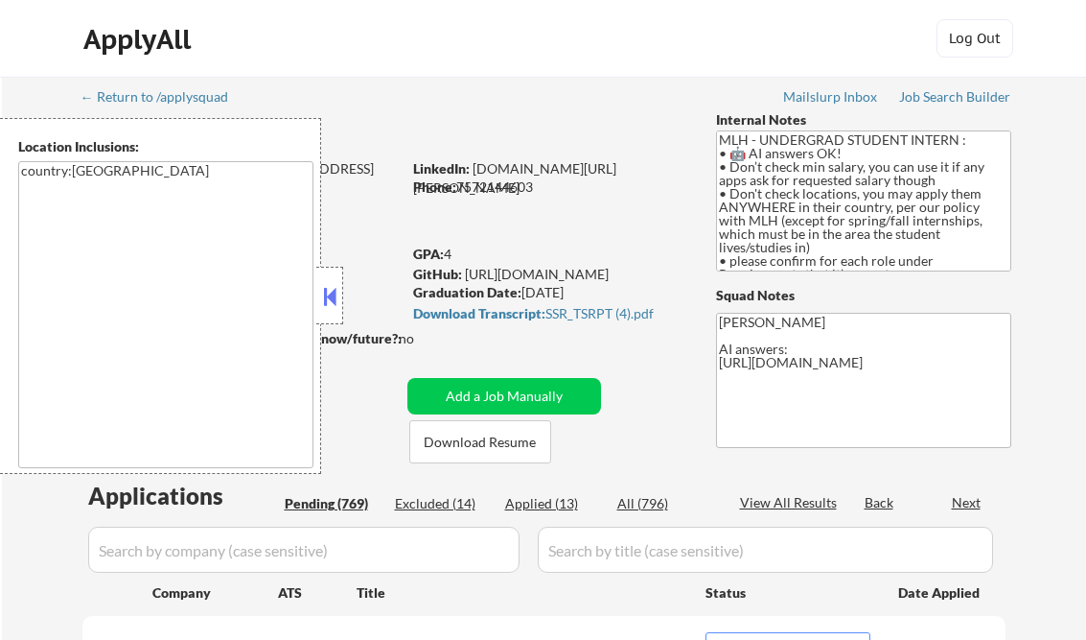
select select ""pending""
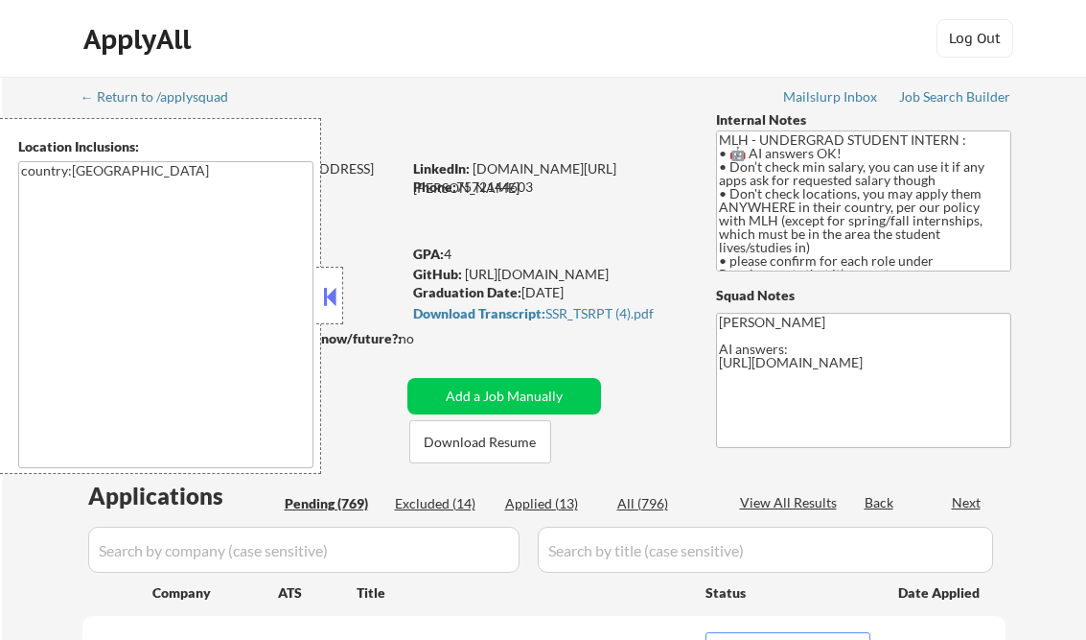
select select ""pending""
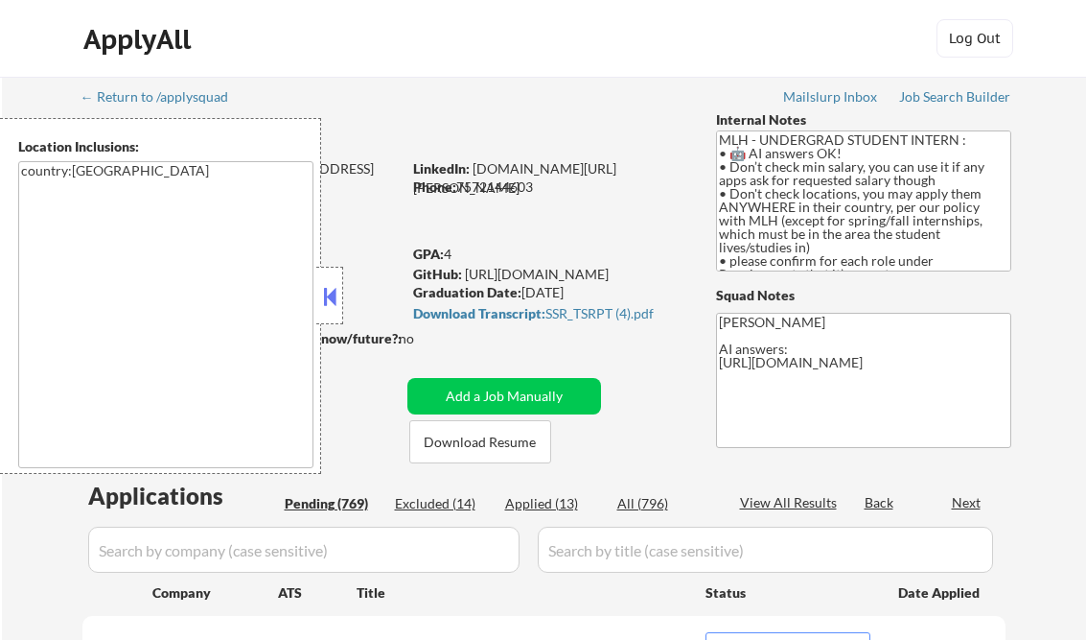
select select ""pending""
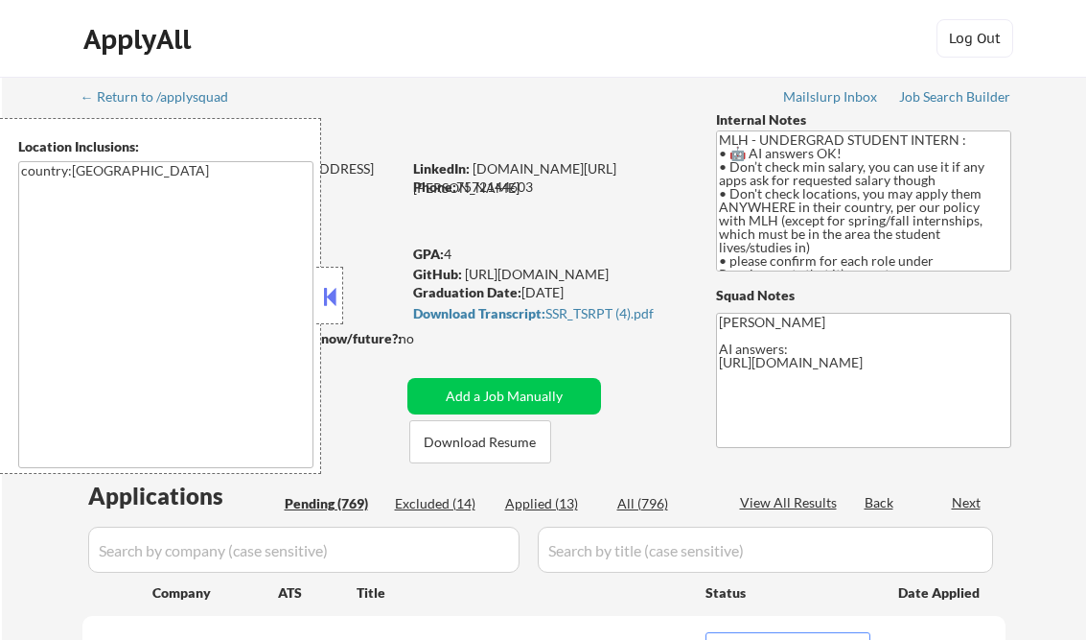
select select ""pending""
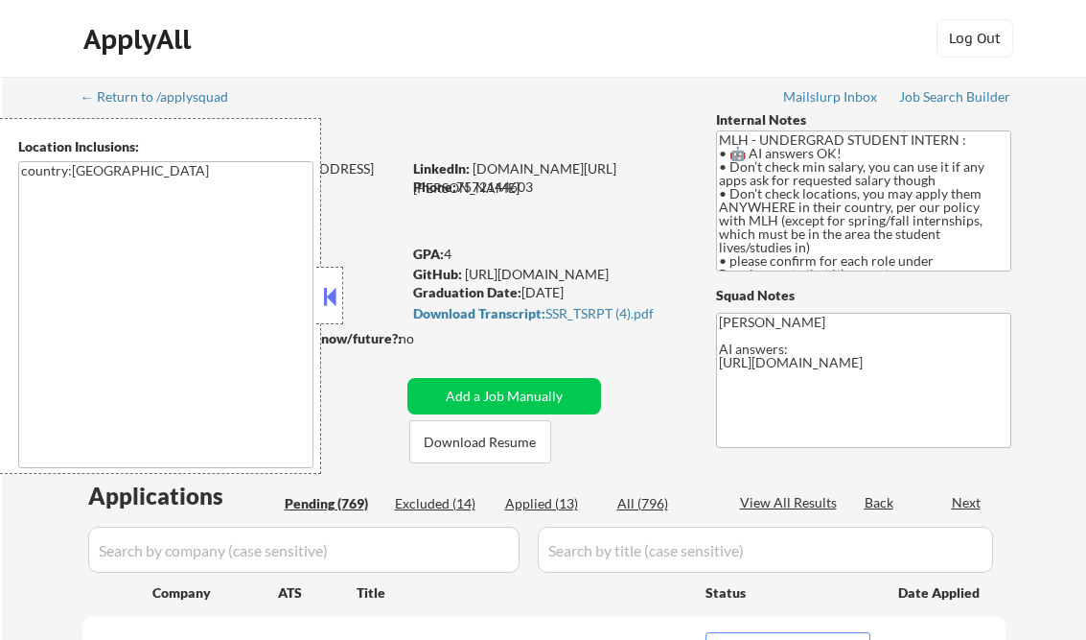
select select ""pending""
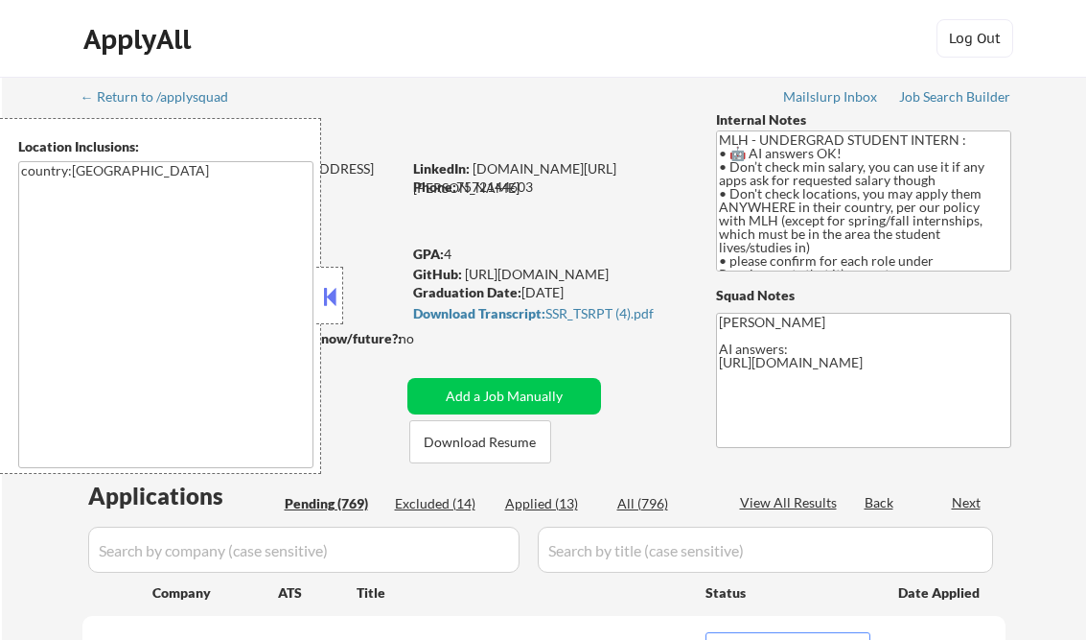
select select ""pending""
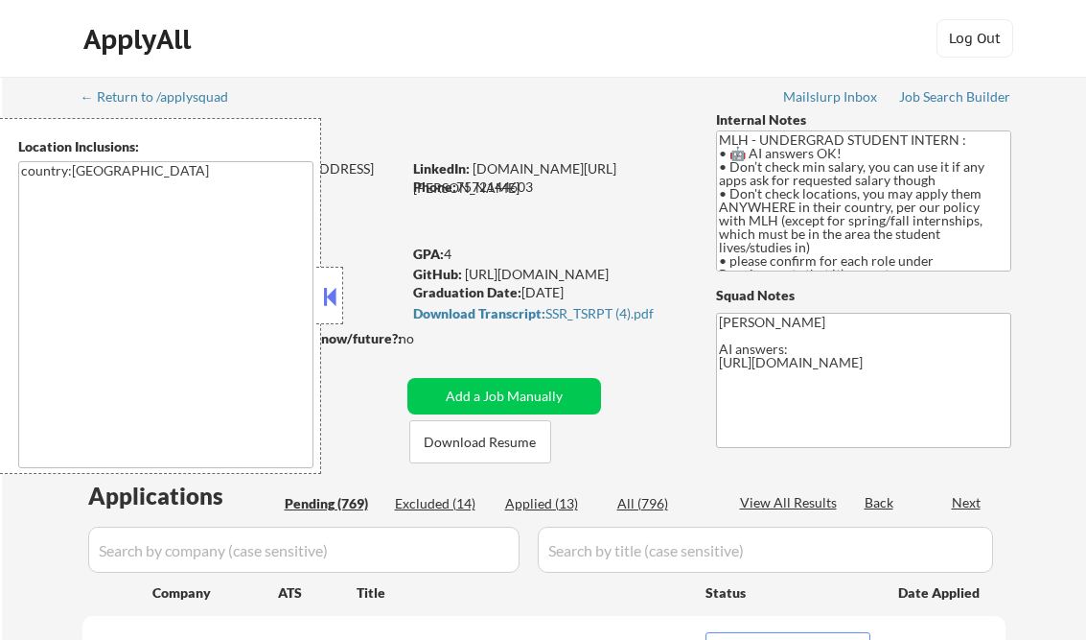
select select ""pending""
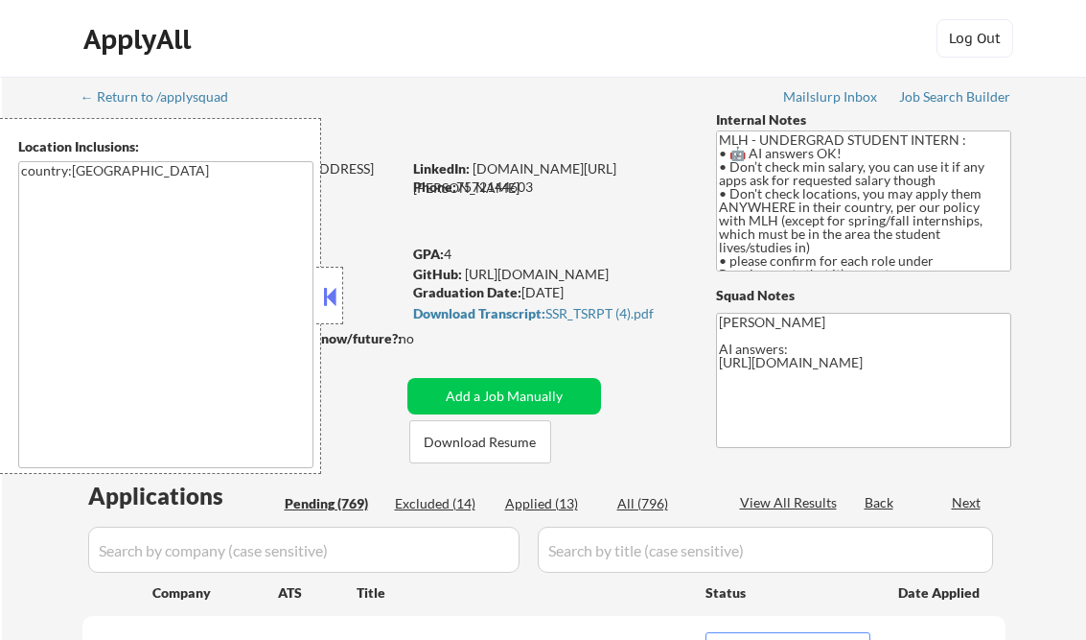
select select ""pending""
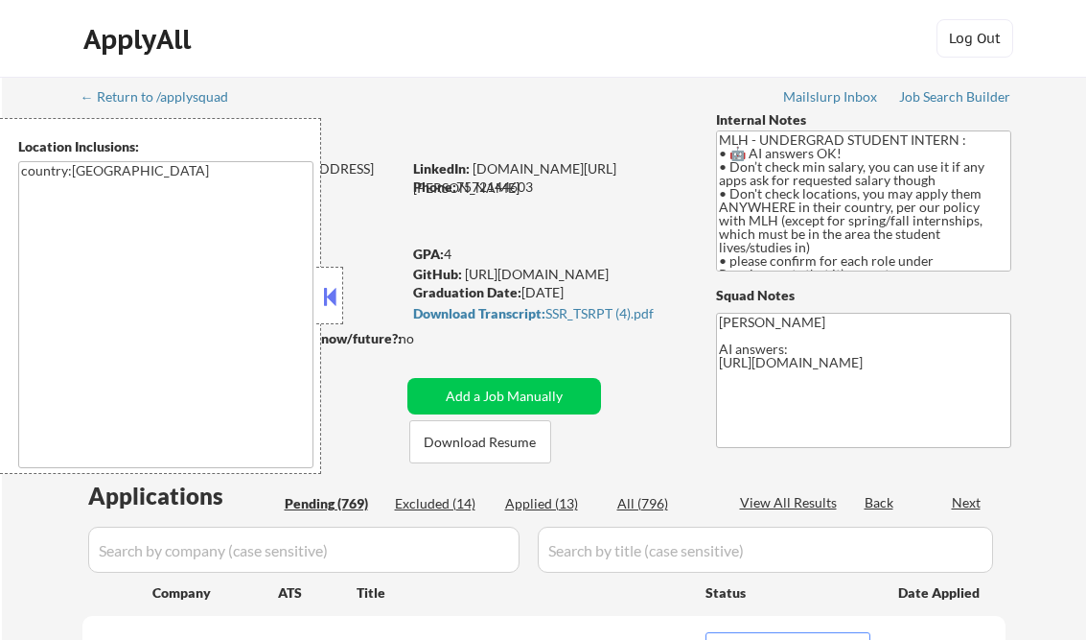
select select ""pending""
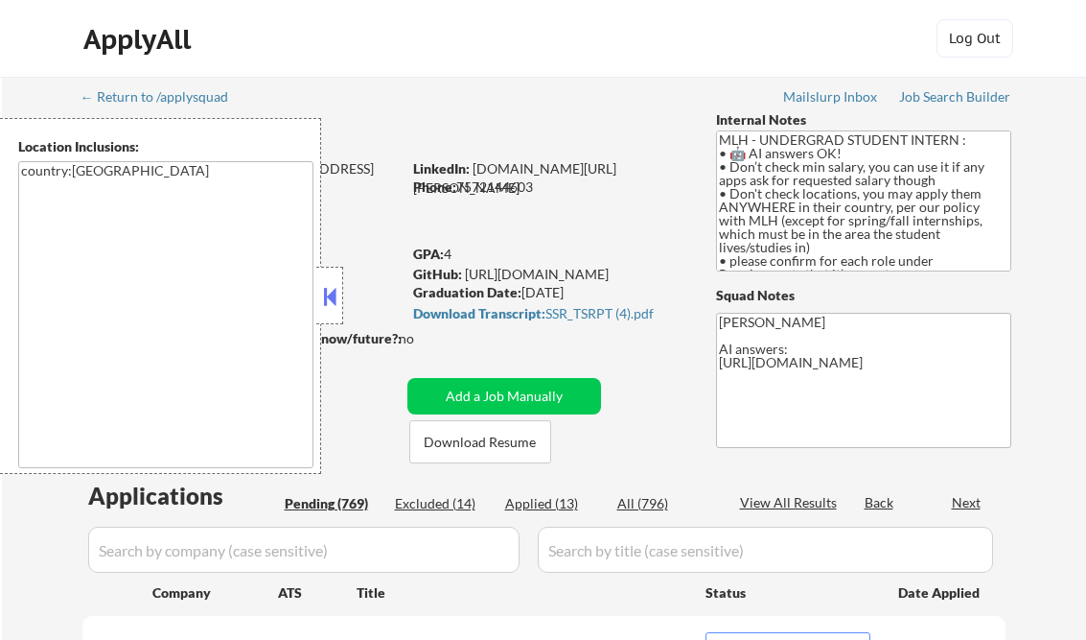
select select ""pending""
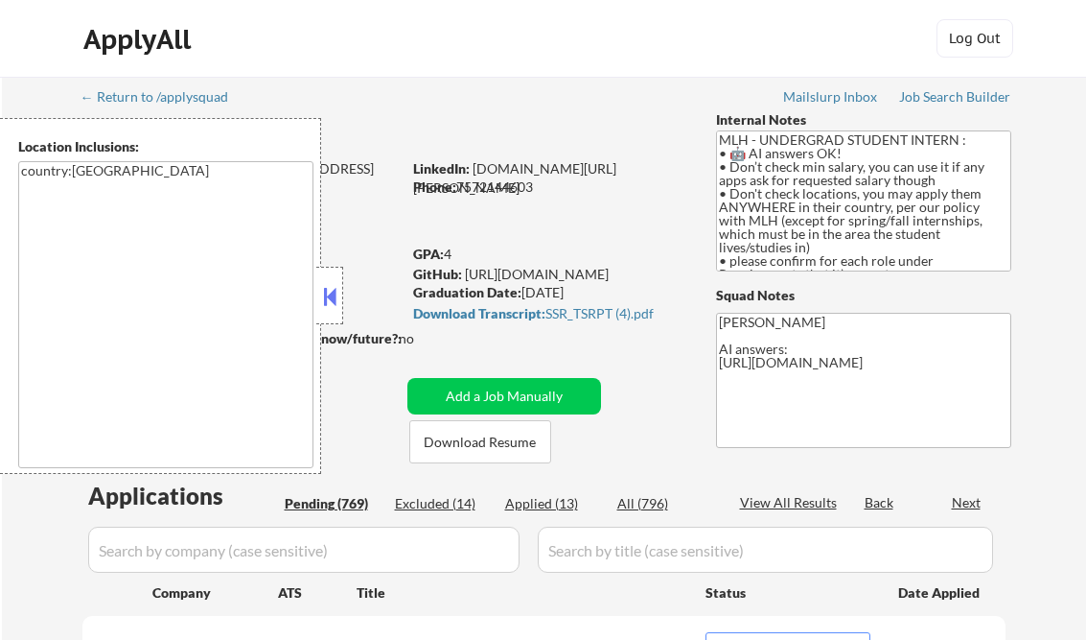
select select ""pending""
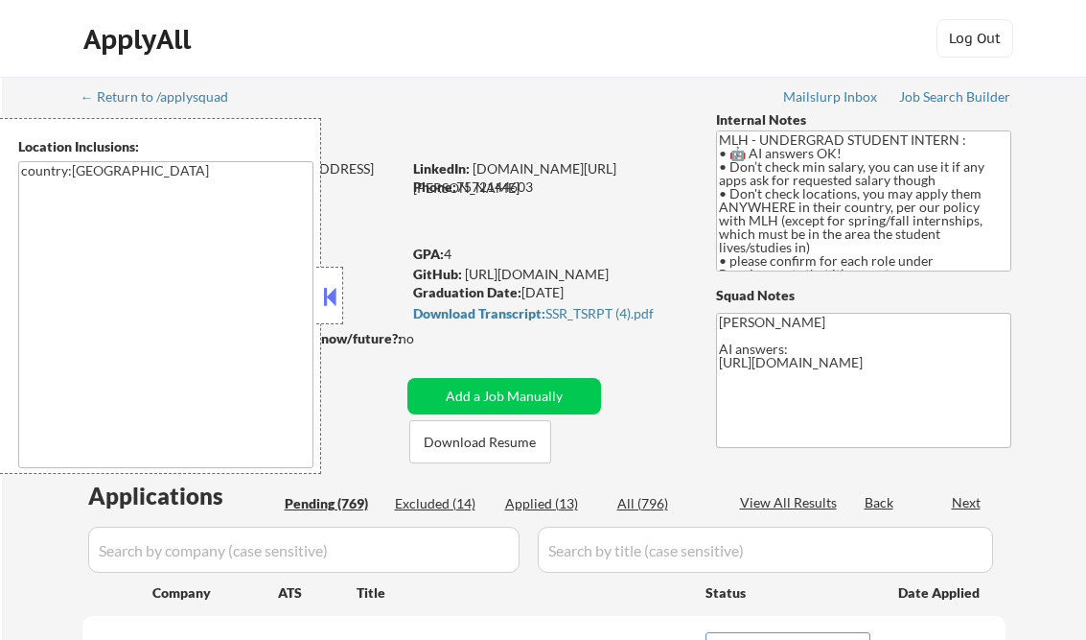
select select ""pending""
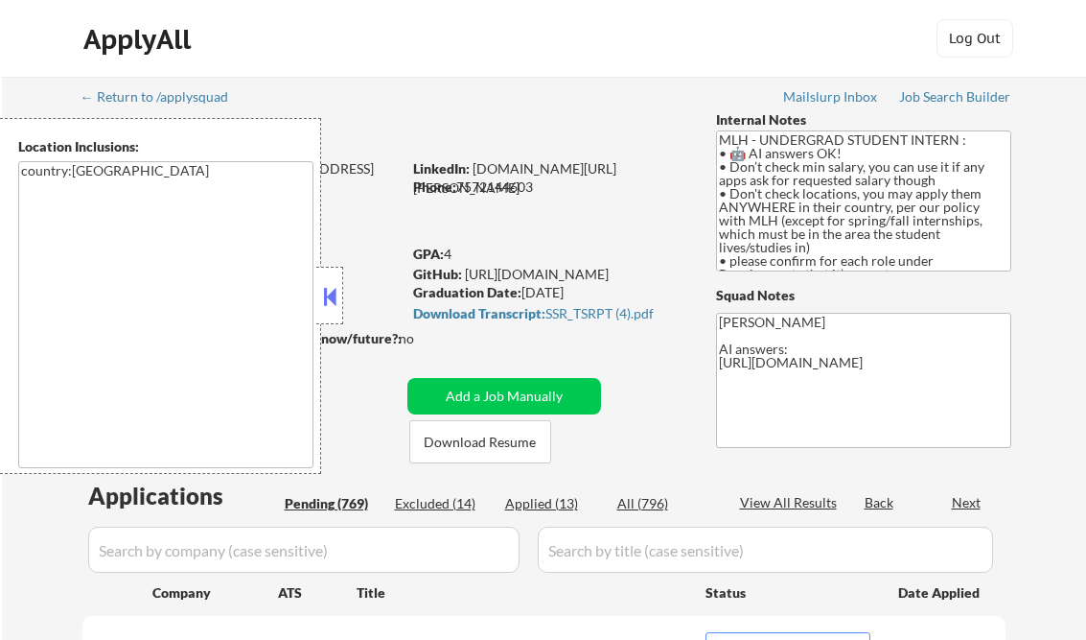
select select ""pending""
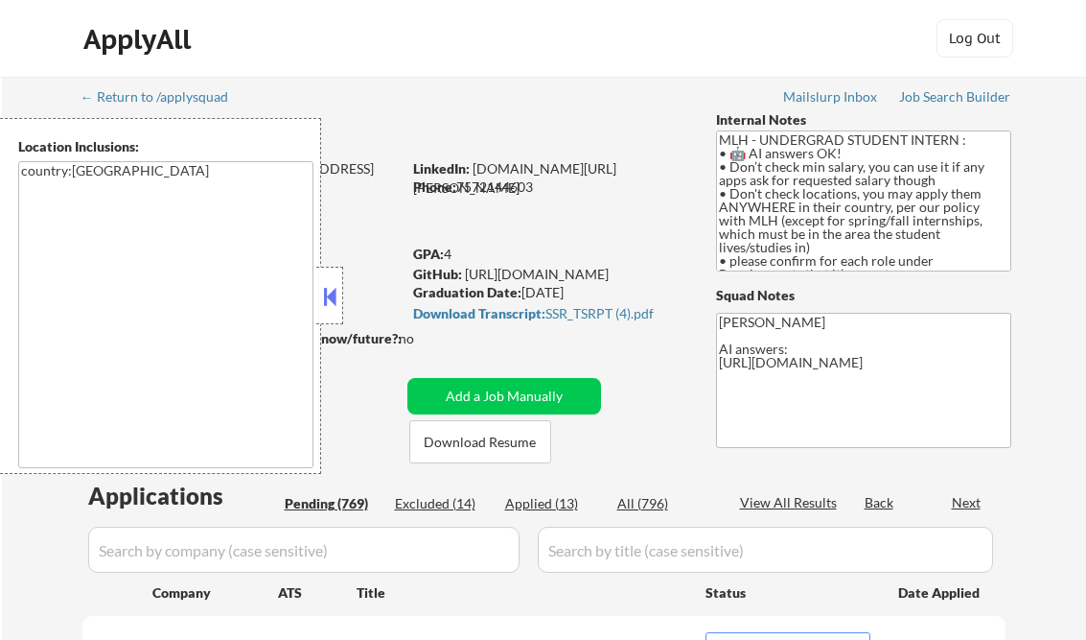
select select ""pending""
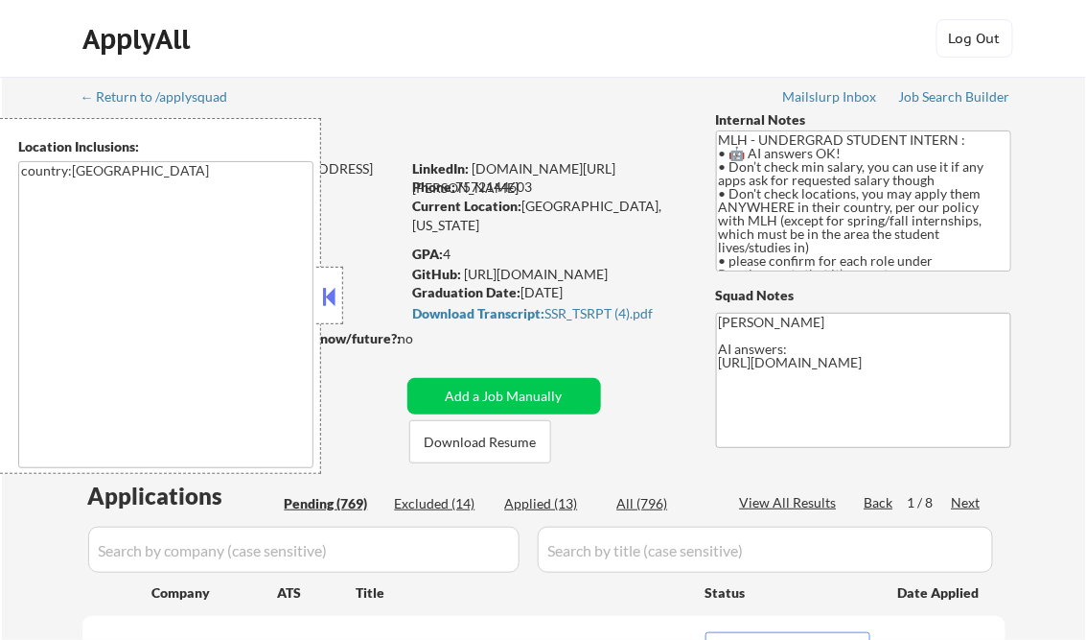
click at [552, 504] on div "Applied (13)" at bounding box center [553, 503] width 96 height 19
click at [331, 296] on button at bounding box center [329, 296] width 21 height 29
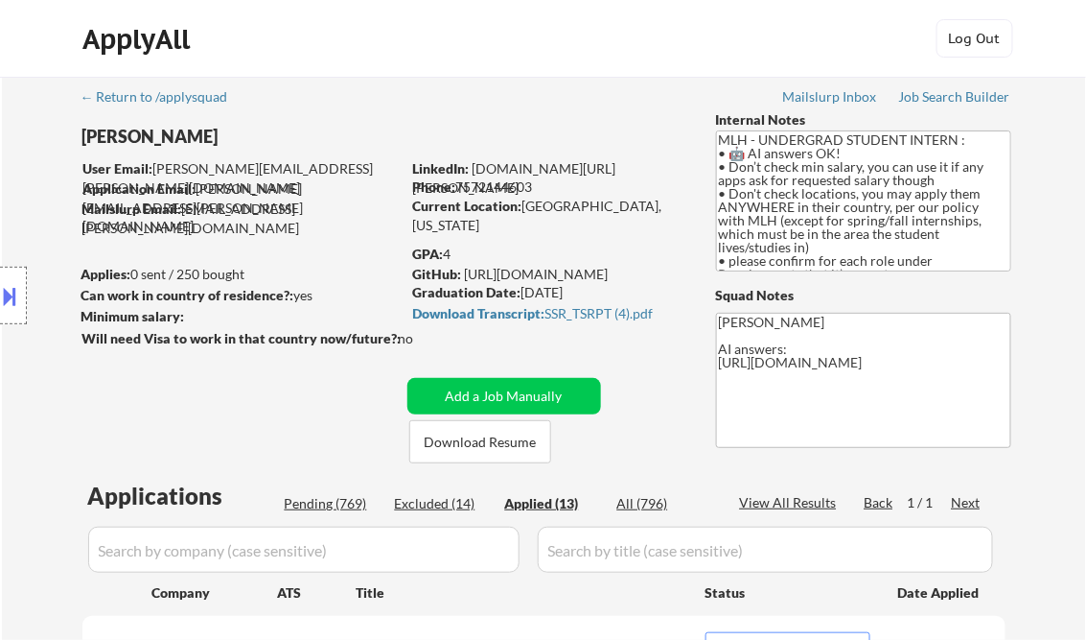
scroll to position [1207, 0]
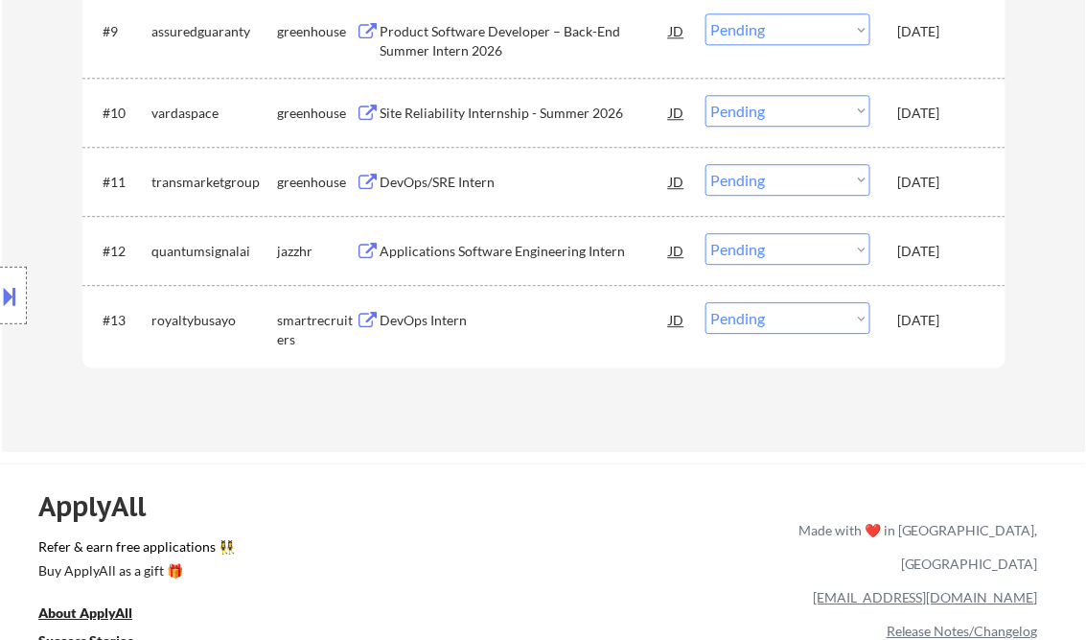
click at [468, 317] on div "DevOps Intern" at bounding box center [526, 320] width 290 height 19
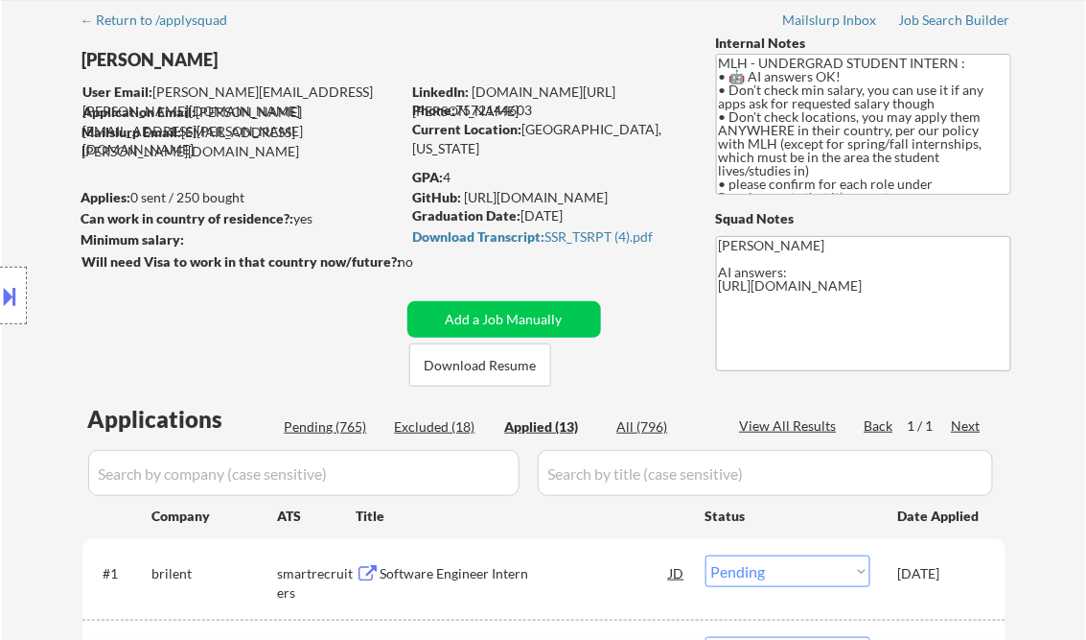
scroll to position [153, 0]
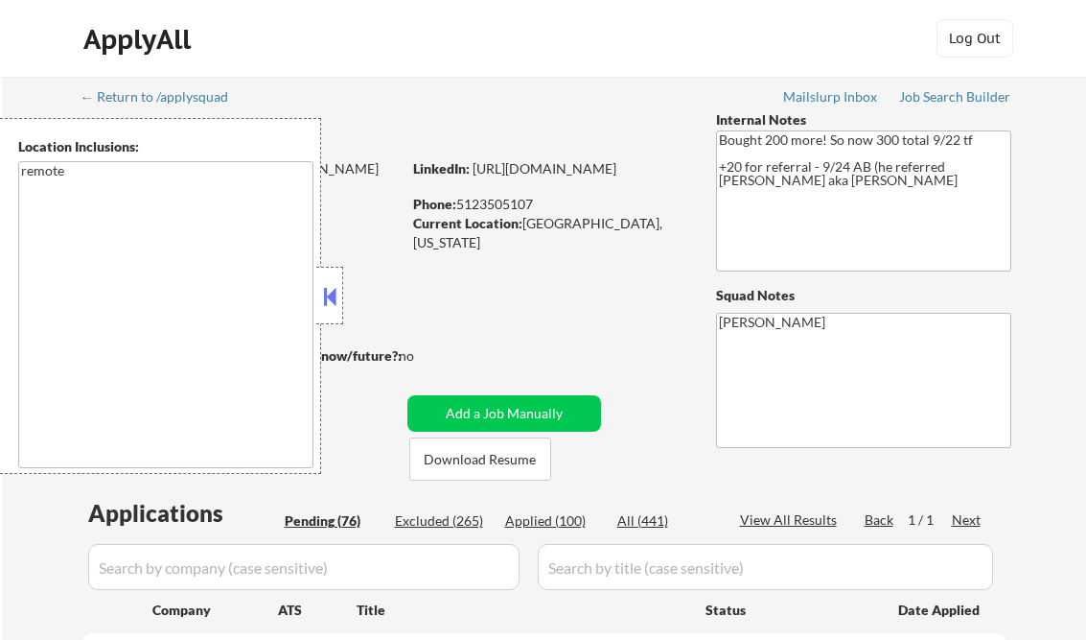
select select ""pending""
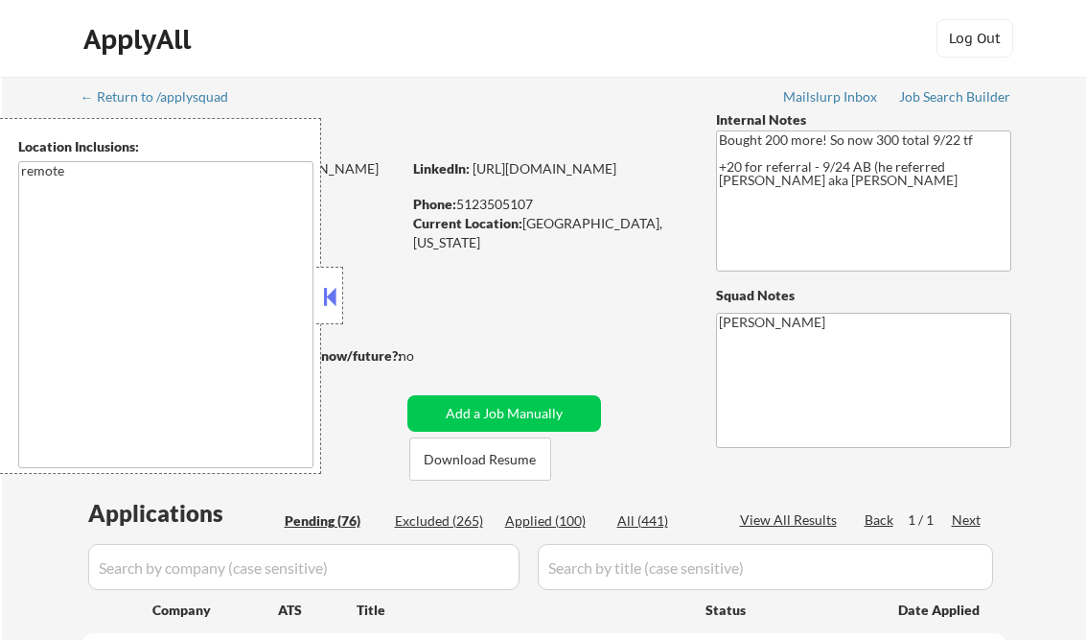
select select ""pending""
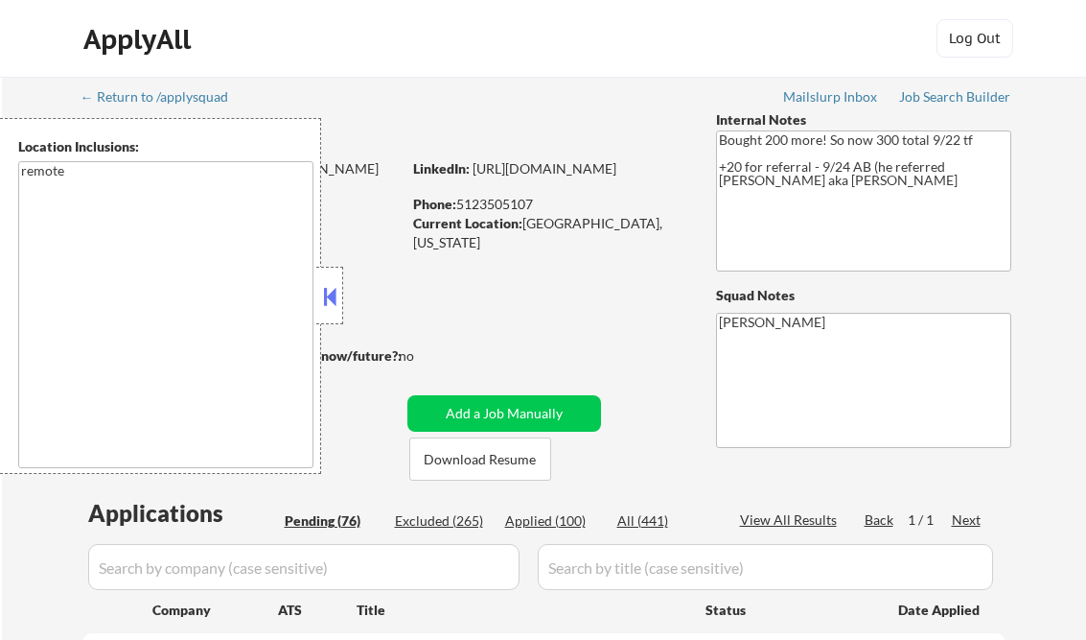
select select ""pending""
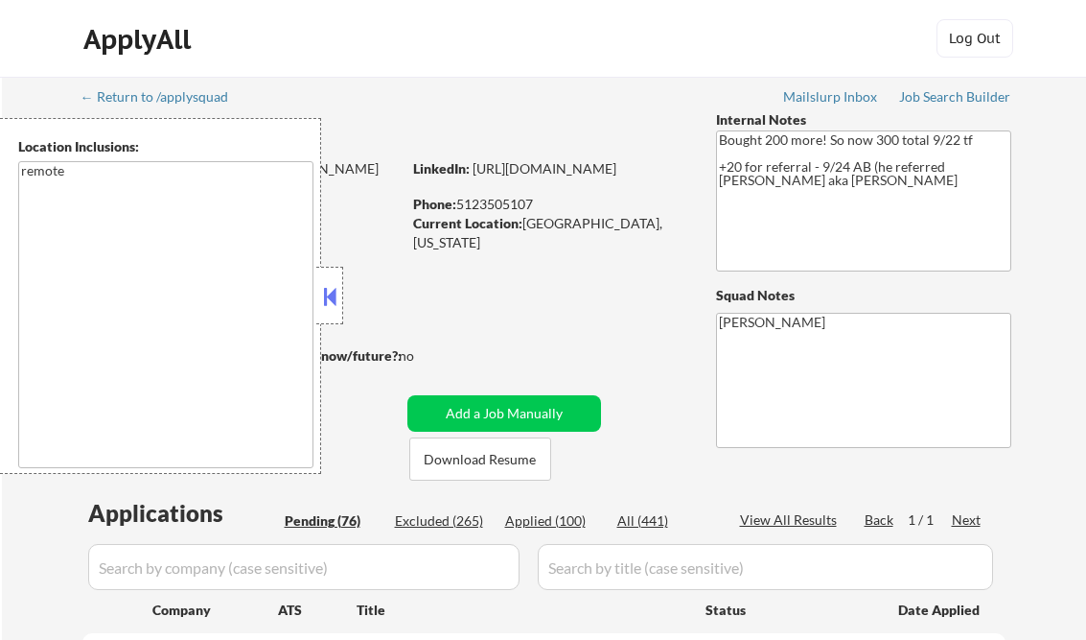
select select ""pending""
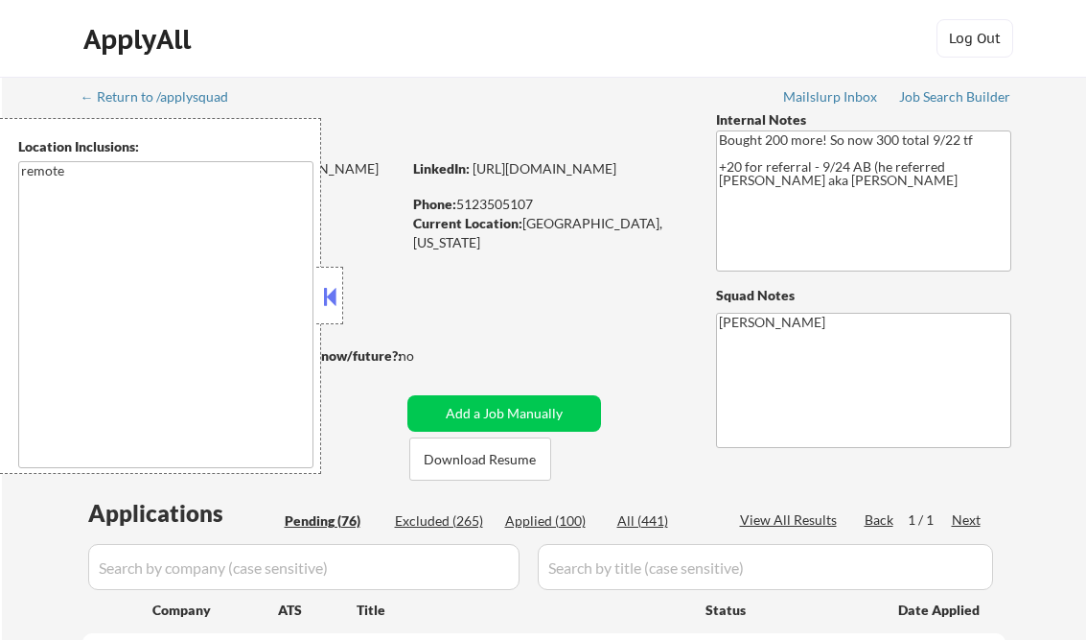
select select ""pending""
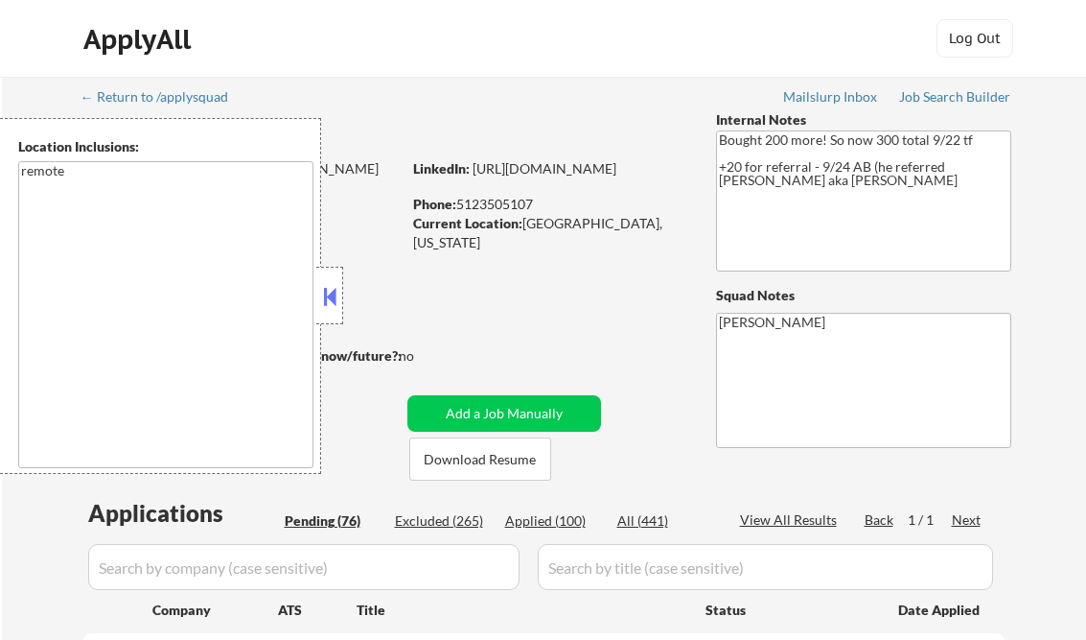
select select ""pending""
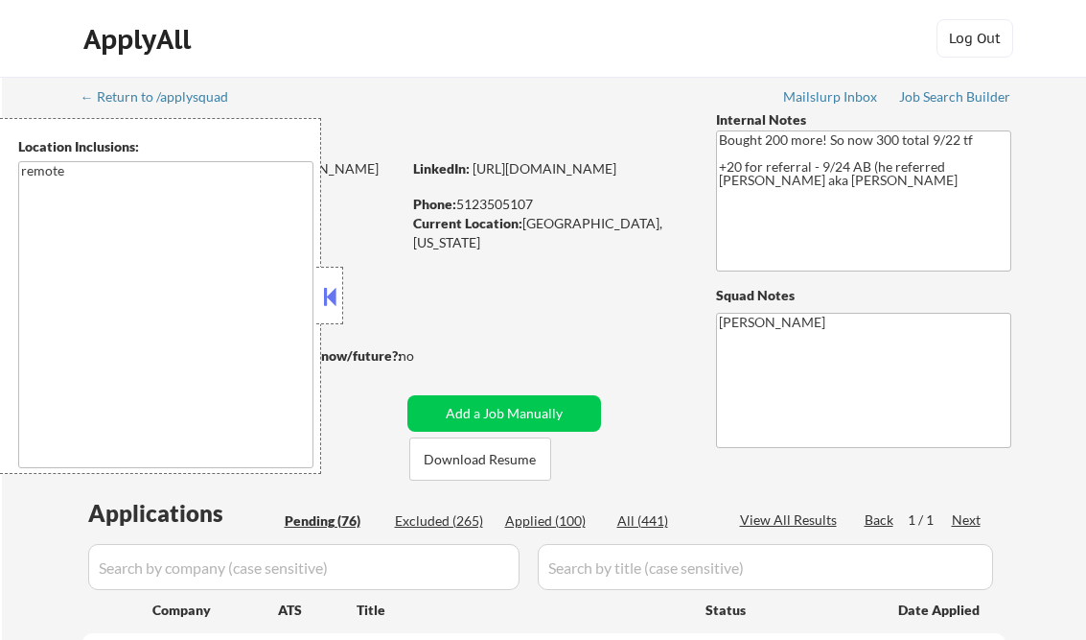
select select ""pending""
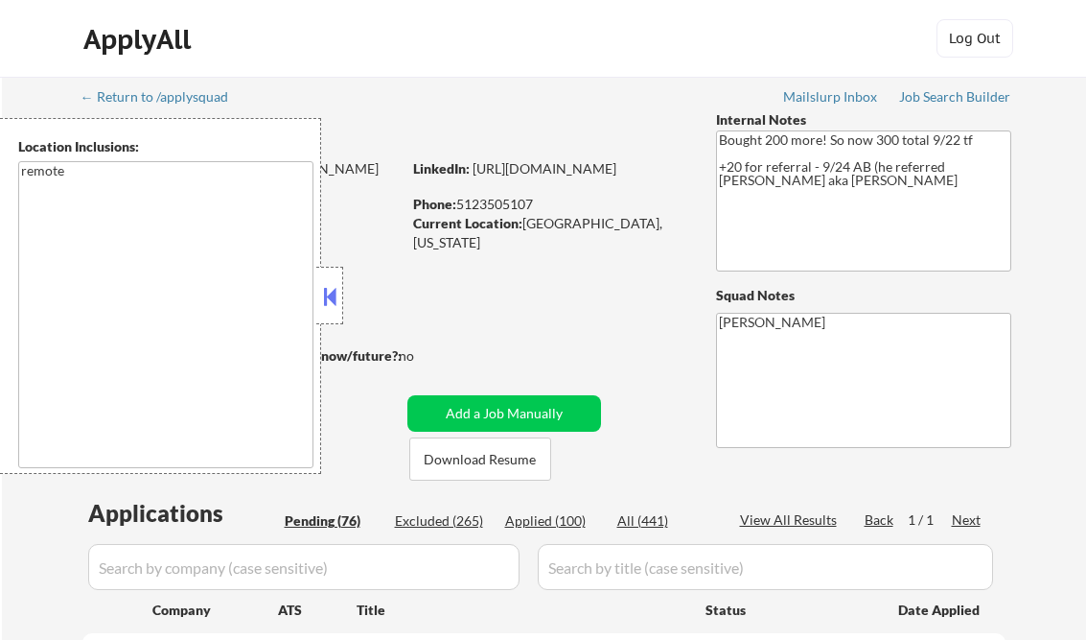
select select ""pending""
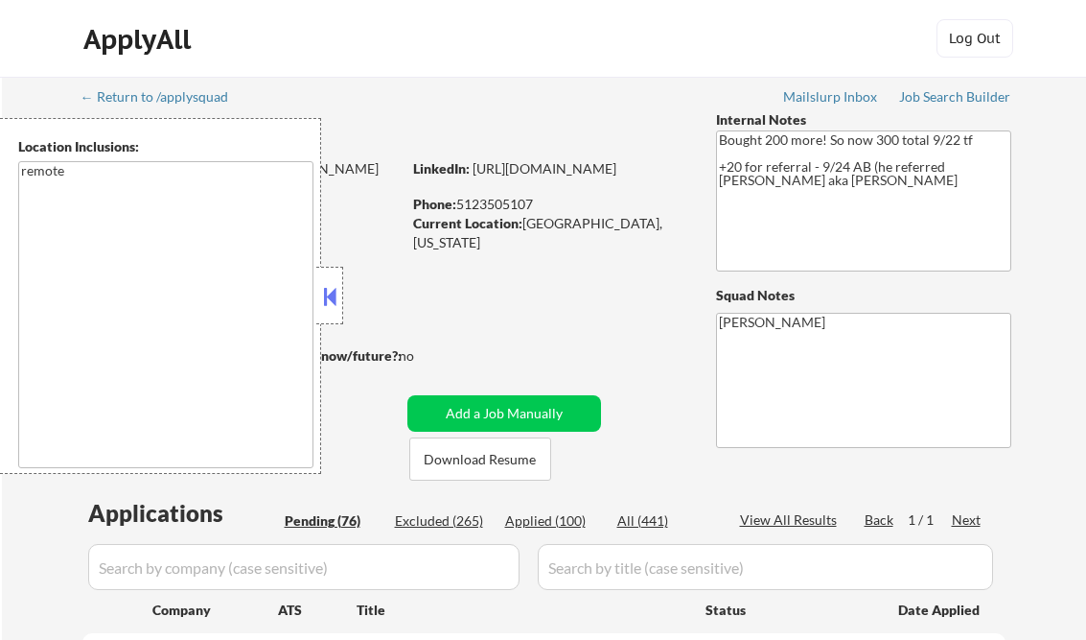
select select ""pending""
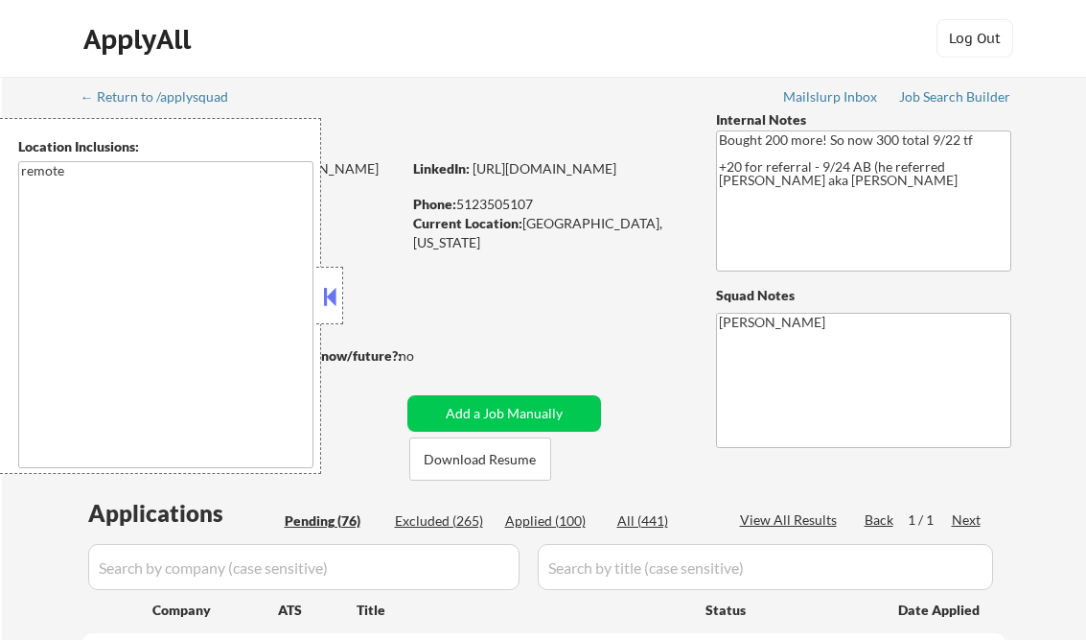
select select ""pending""
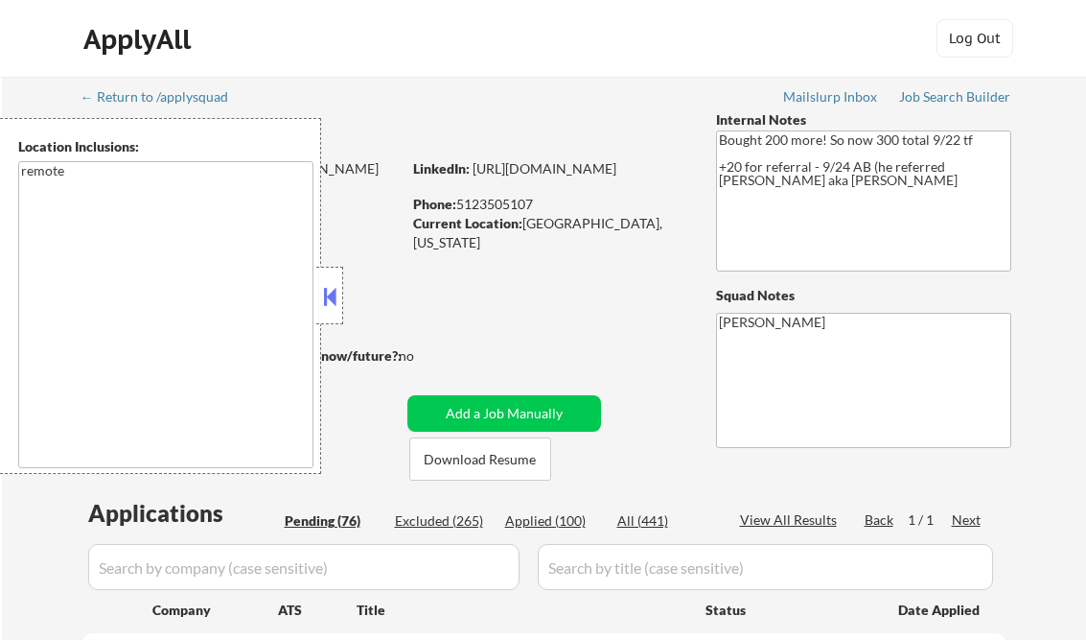
select select ""pending""
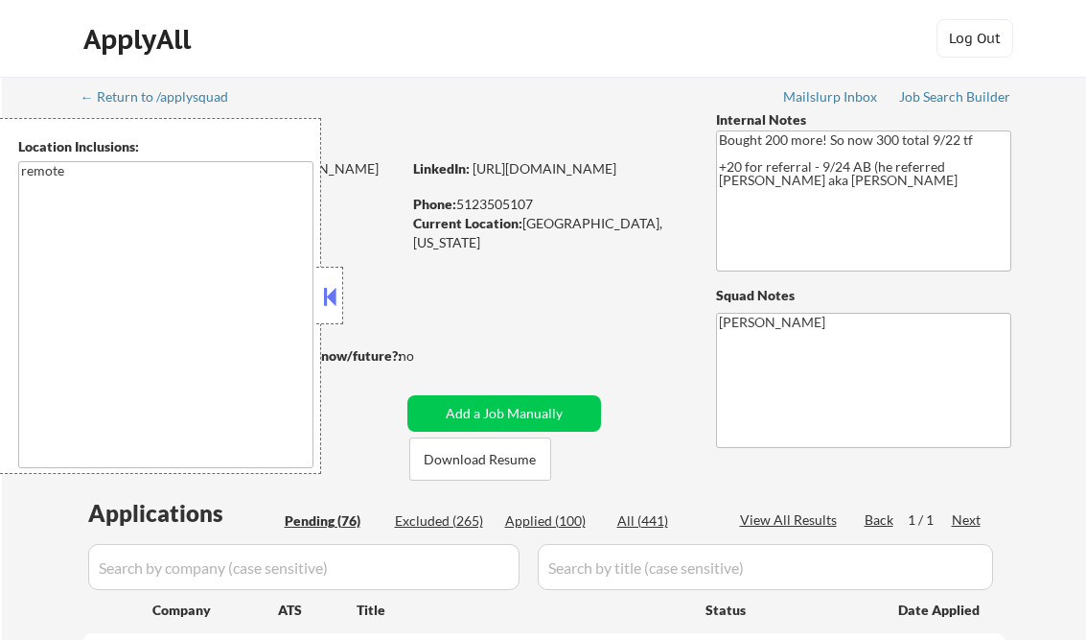
select select ""pending""
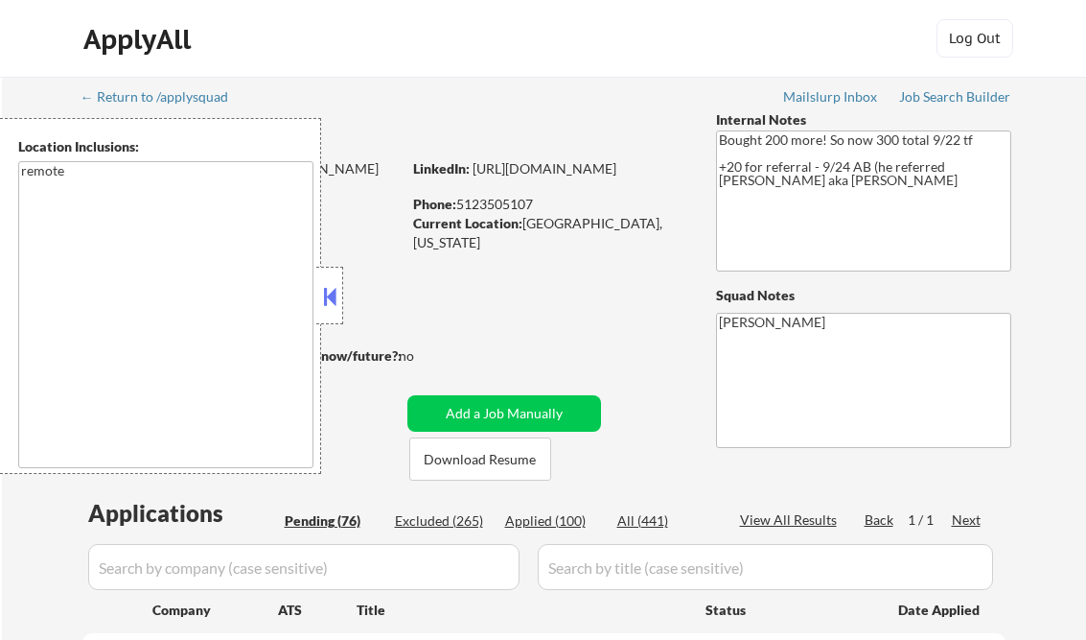
select select ""pending""
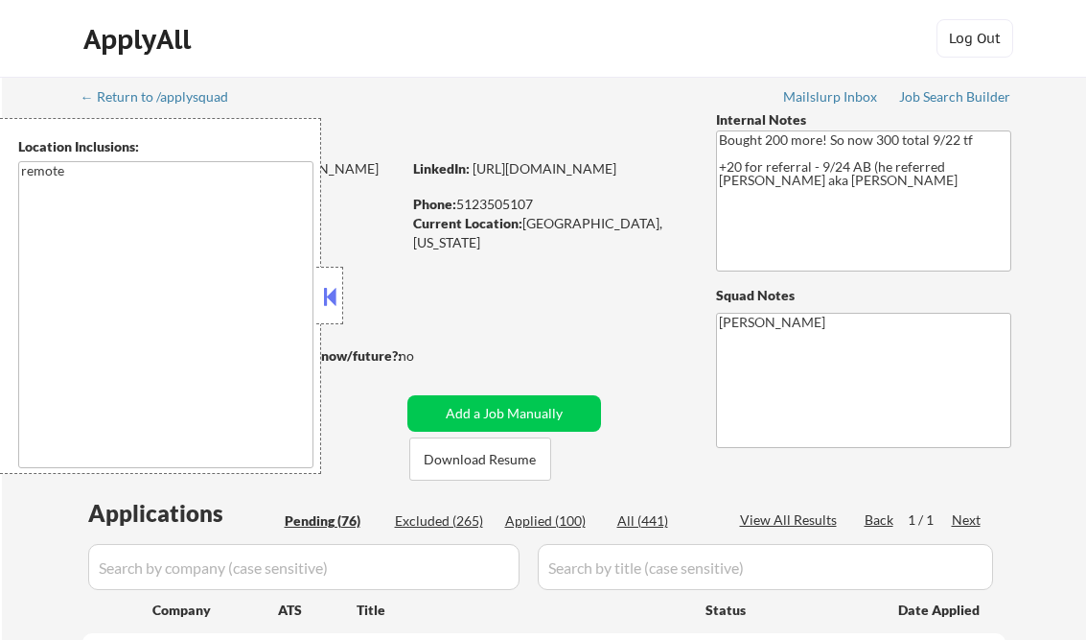
select select ""pending""
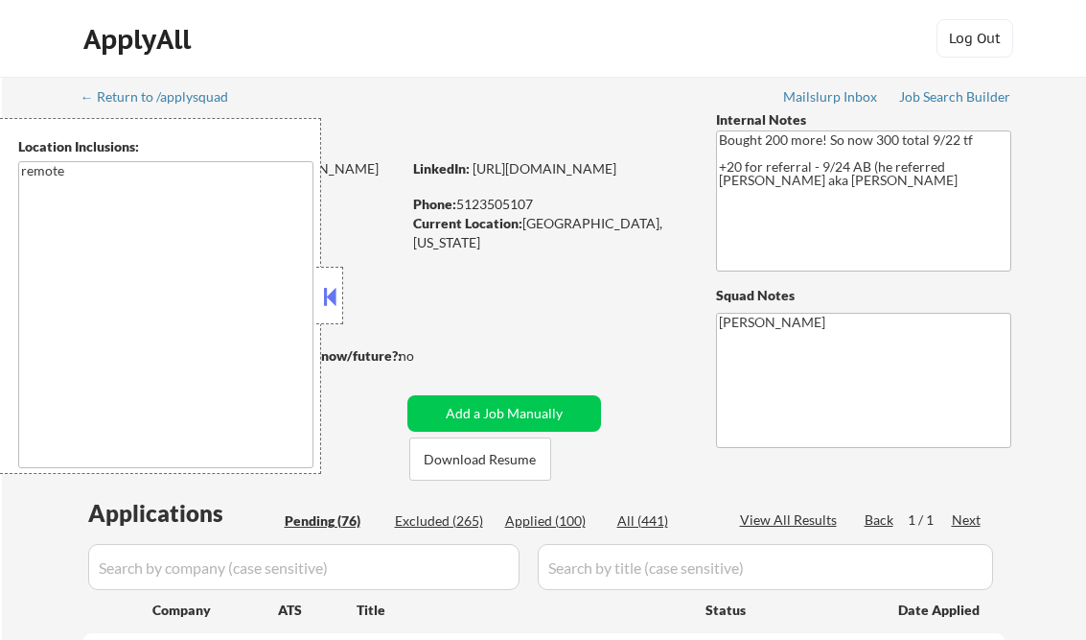
select select ""pending""
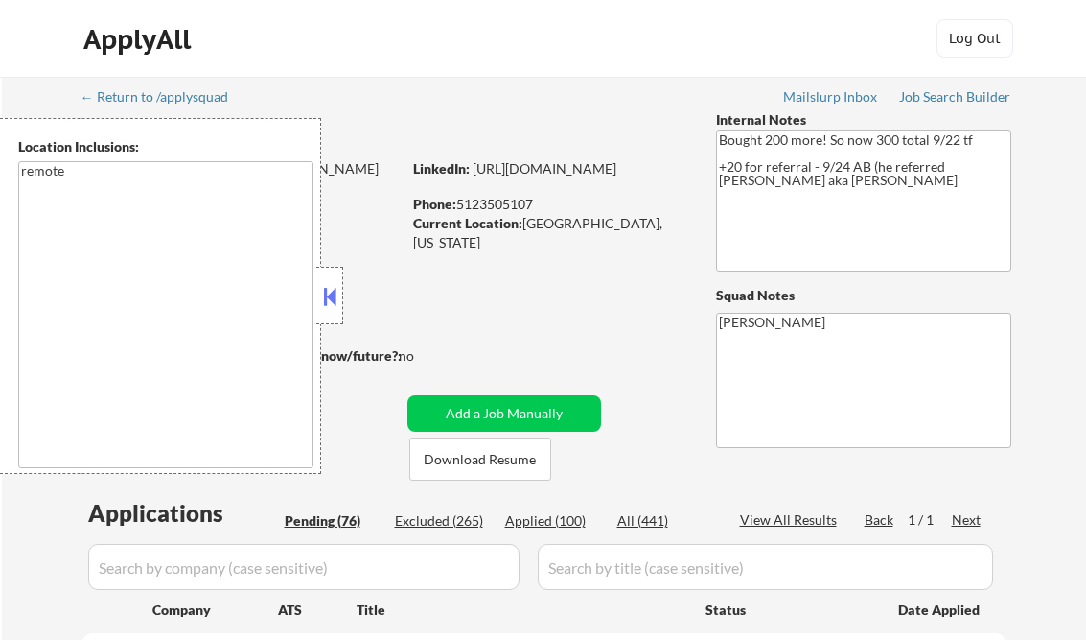
select select ""pending""
click at [334, 298] on button at bounding box center [329, 296] width 21 height 29
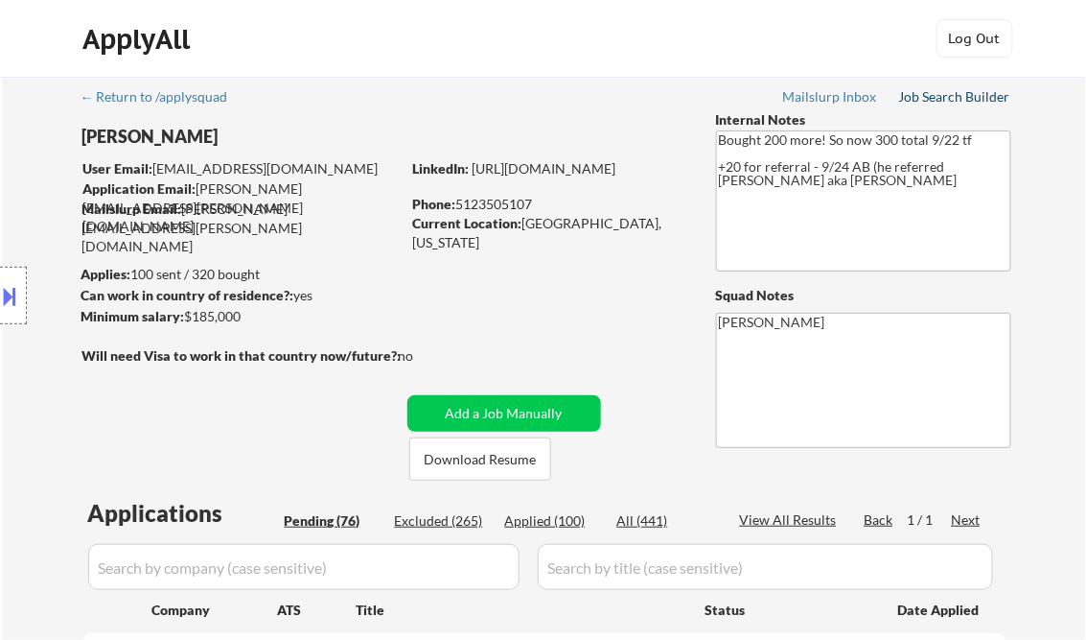
click at [942, 104] on div "Job Search Builder" at bounding box center [955, 96] width 112 height 13
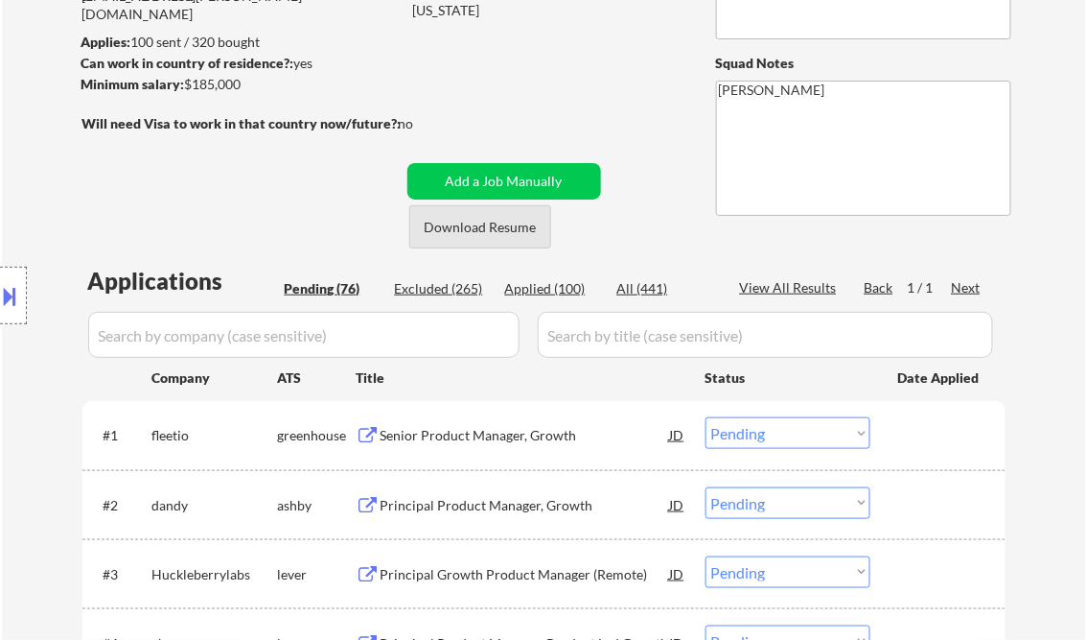
scroll to position [307, 0]
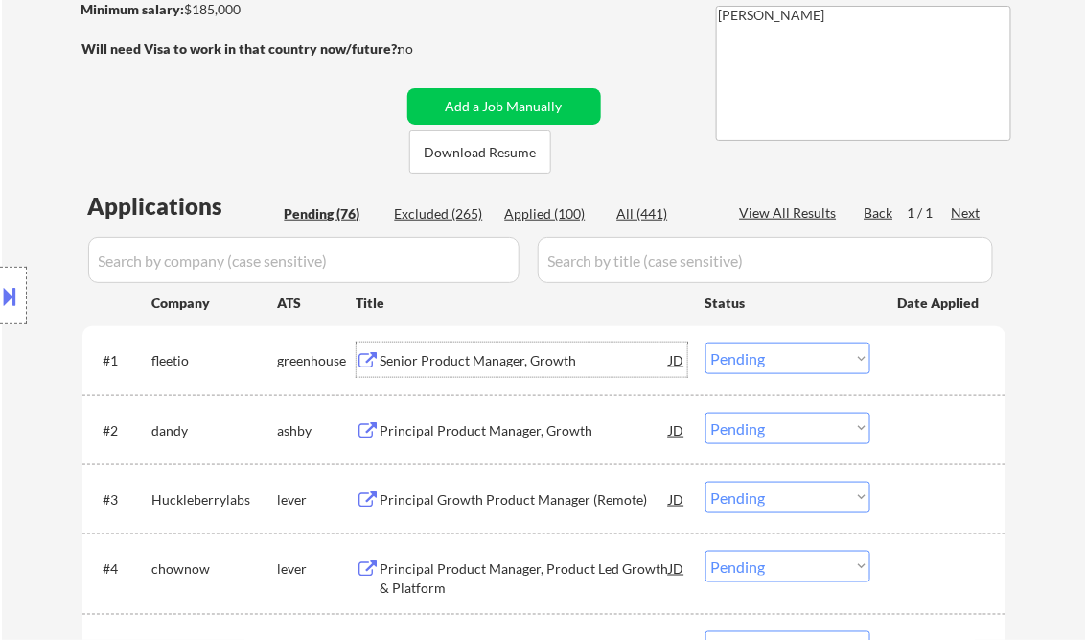
click at [427, 350] on div "Senior Product Manager, Growth" at bounding box center [526, 359] width 290 height 35
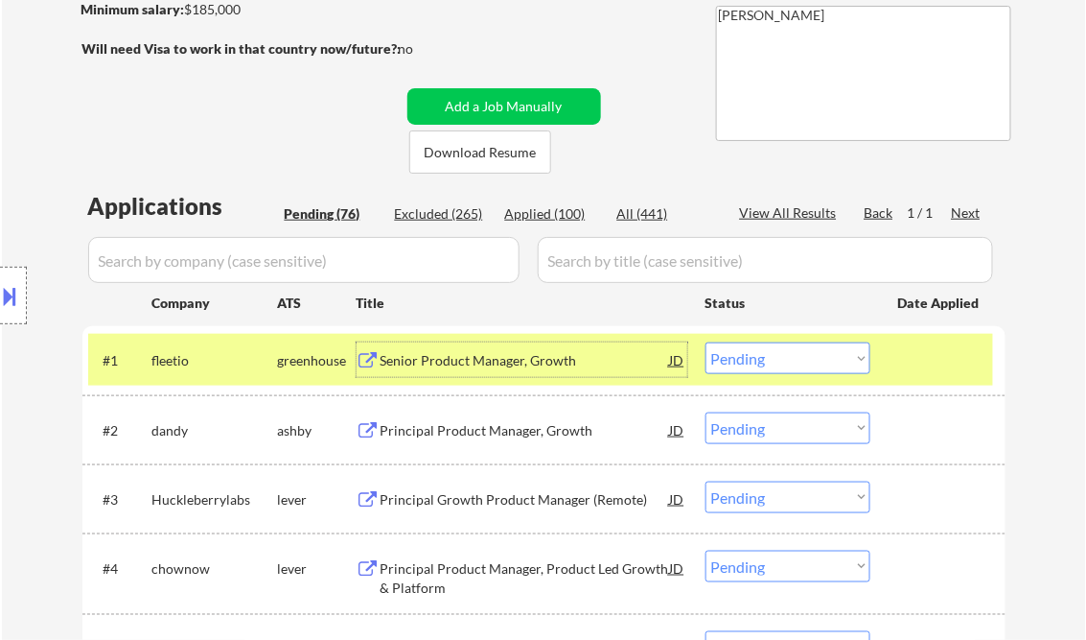
click at [806, 350] on select "Choose an option... Pending Applied Excluded (Questions) Excluded (Expired) Exc…" at bounding box center [788, 358] width 165 height 32
click at [706, 342] on select "Choose an option... Pending Applied Excluded (Questions) Excluded (Expired) Exc…" at bounding box center [788, 358] width 165 height 32
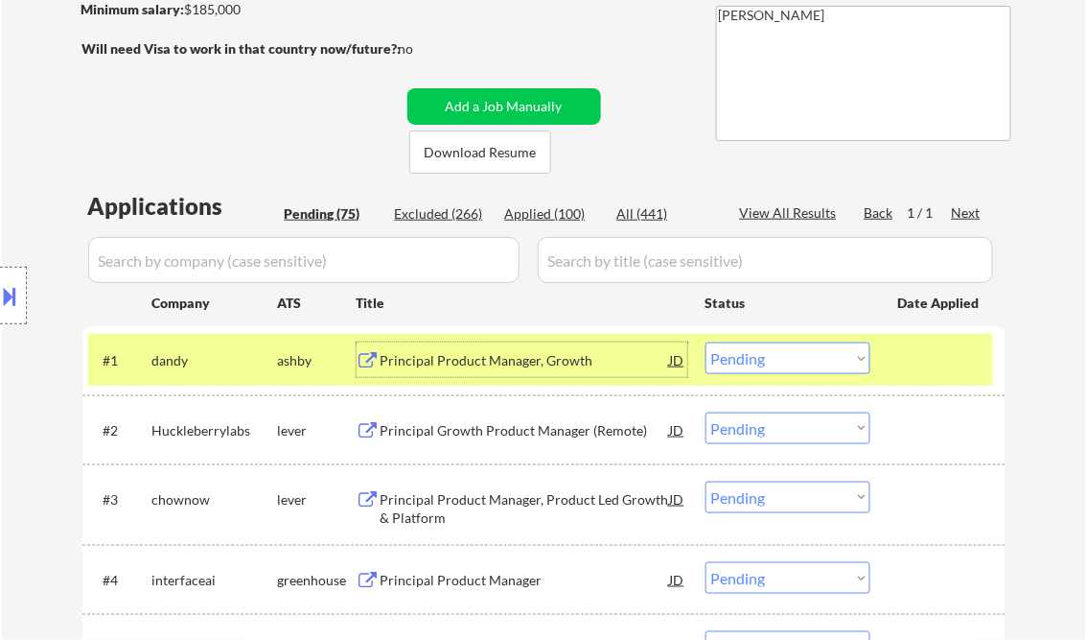
click at [514, 369] on div "Principal Product Manager, Growth" at bounding box center [526, 360] width 290 height 19
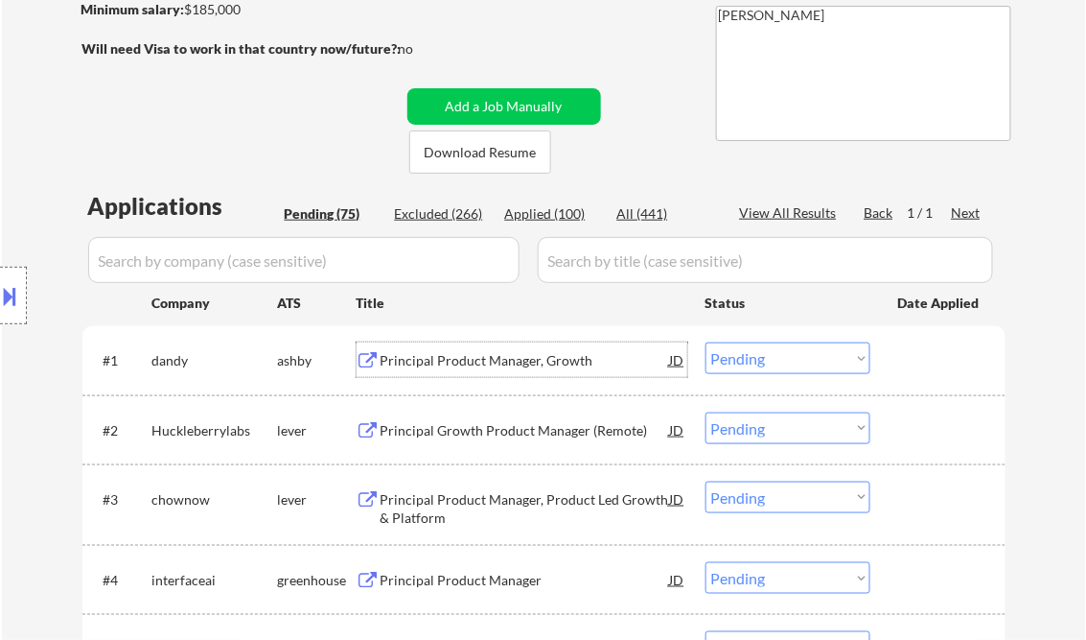
drag, startPoint x: 738, startPoint y: 355, endPoint x: 758, endPoint y: 376, distance: 28.5
click at [738, 355] on select "Choose an option... Pending Applied Excluded (Questions) Excluded (Expired) Exc…" at bounding box center [788, 358] width 165 height 32
click at [706, 342] on select "Choose an option... Pending Applied Excluded (Questions) Excluded (Expired) Exc…" at bounding box center [788, 358] width 165 height 32
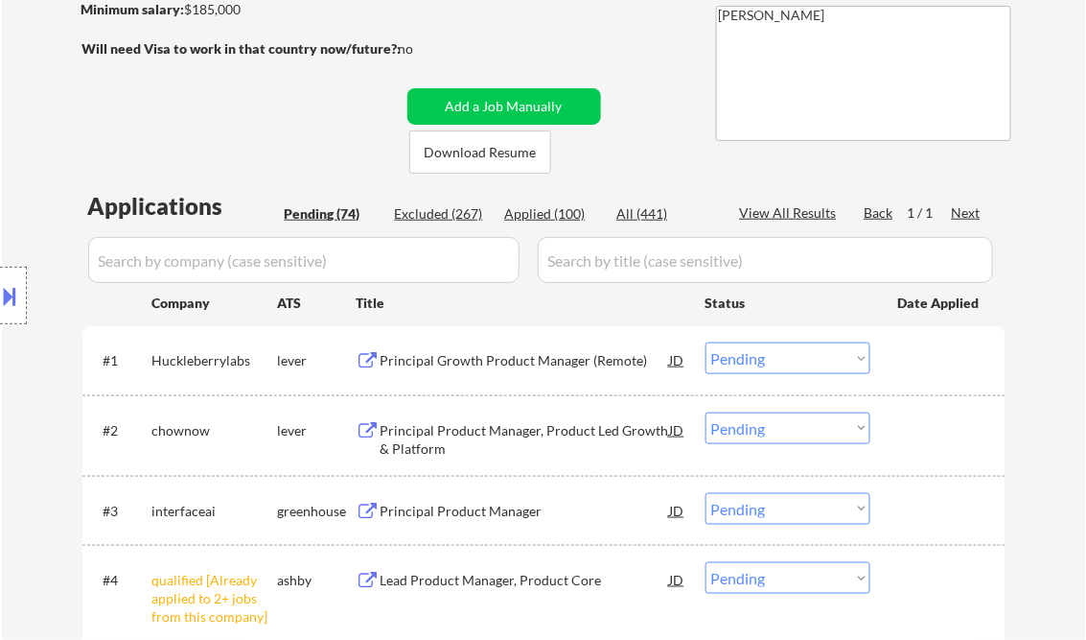
click at [489, 363] on div "Principal Growth Product Manager (Remote)" at bounding box center [526, 360] width 290 height 19
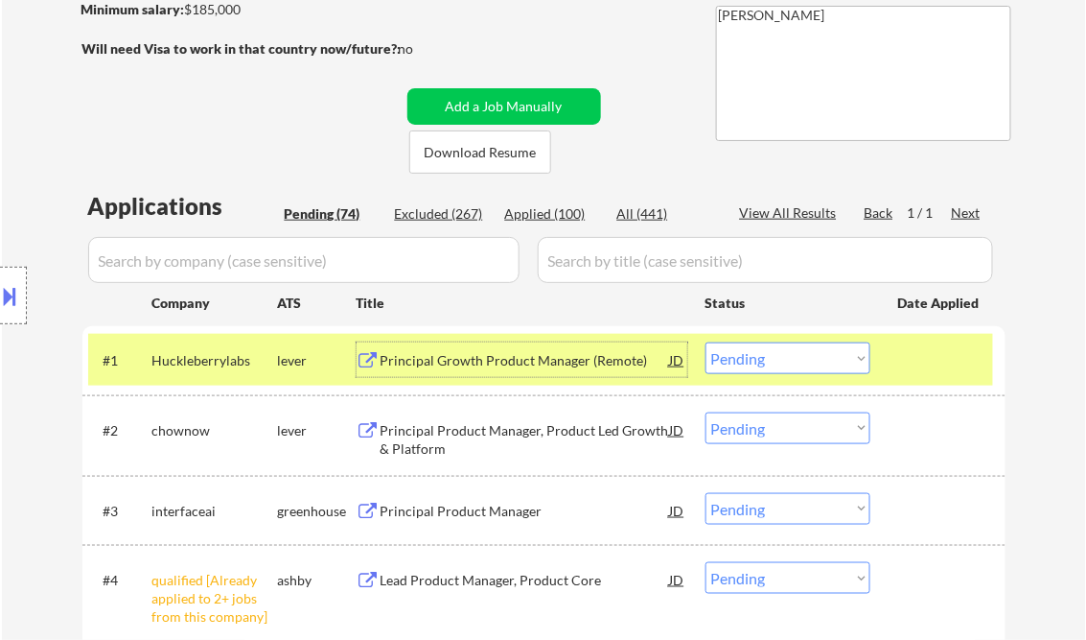
drag, startPoint x: 797, startPoint y: 358, endPoint x: 800, endPoint y: 375, distance: 17.5
click at [797, 358] on select "Choose an option... Pending Applied Excluded (Questions) Excluded (Expired) Exc…" at bounding box center [788, 358] width 165 height 32
click at [706, 342] on select "Choose an option... Pending Applied Excluded (Questions) Excluded (Expired) Exc…" at bounding box center [788, 358] width 165 height 32
click at [483, 441] on div "Principal Product Manager, Product Led Growth & Platform" at bounding box center [526, 439] width 290 height 37
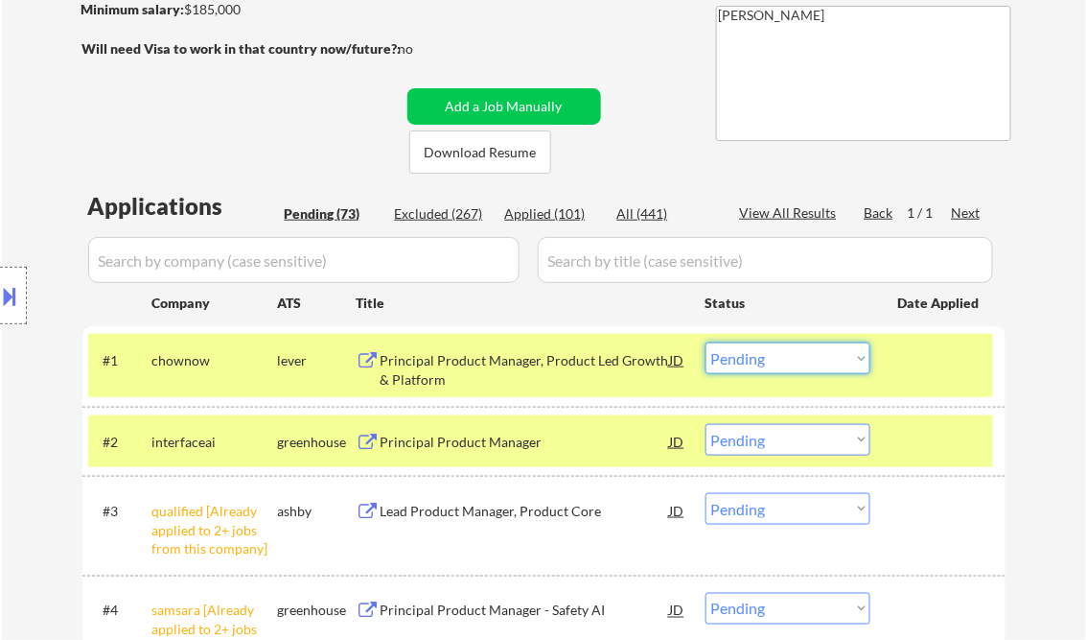
drag, startPoint x: 747, startPoint y: 362, endPoint x: 765, endPoint y: 376, distance: 22.6
click at [747, 362] on select "Choose an option... Pending Applied Excluded (Questions) Excluded (Expired) Exc…" at bounding box center [788, 358] width 165 height 32
click at [706, 342] on select "Choose an option... Pending Applied Excluded (Questions) Excluded (Expired) Exc…" at bounding box center [788, 358] width 165 height 32
click at [503, 438] on div "Principal Product Manager" at bounding box center [526, 441] width 290 height 19
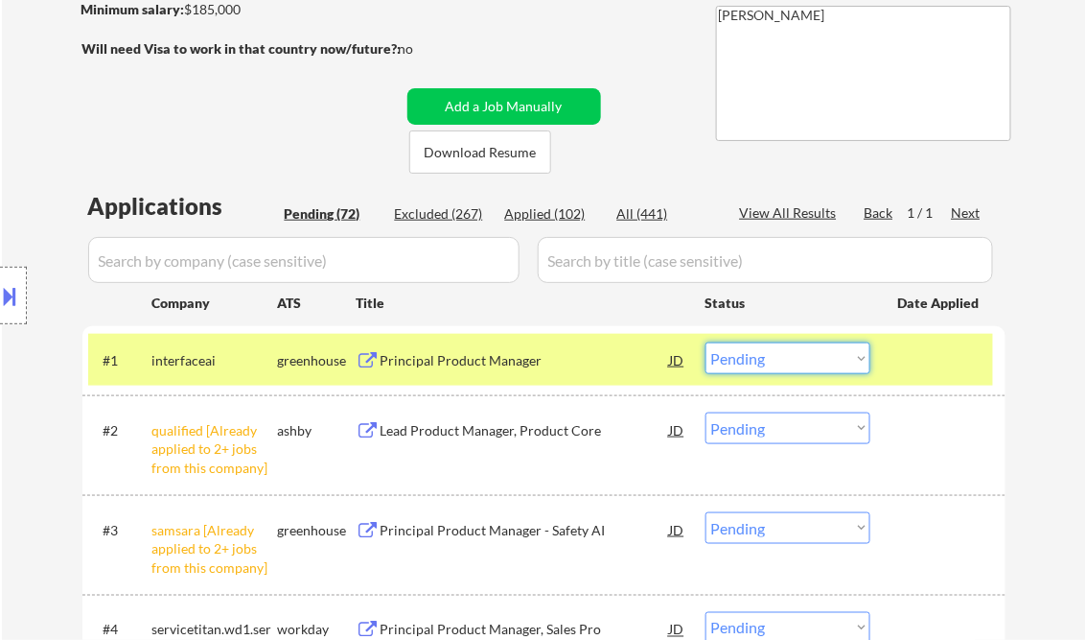
drag, startPoint x: 752, startPoint y: 366, endPoint x: 775, endPoint y: 376, distance: 24.9
click at [752, 366] on select "Choose an option... Pending Applied Excluded (Questions) Excluded (Expired) Exc…" at bounding box center [788, 358] width 165 height 32
click at [706, 342] on select "Choose an option... Pending Applied Excluded (Questions) Excluded (Expired) Exc…" at bounding box center [788, 358] width 165 height 32
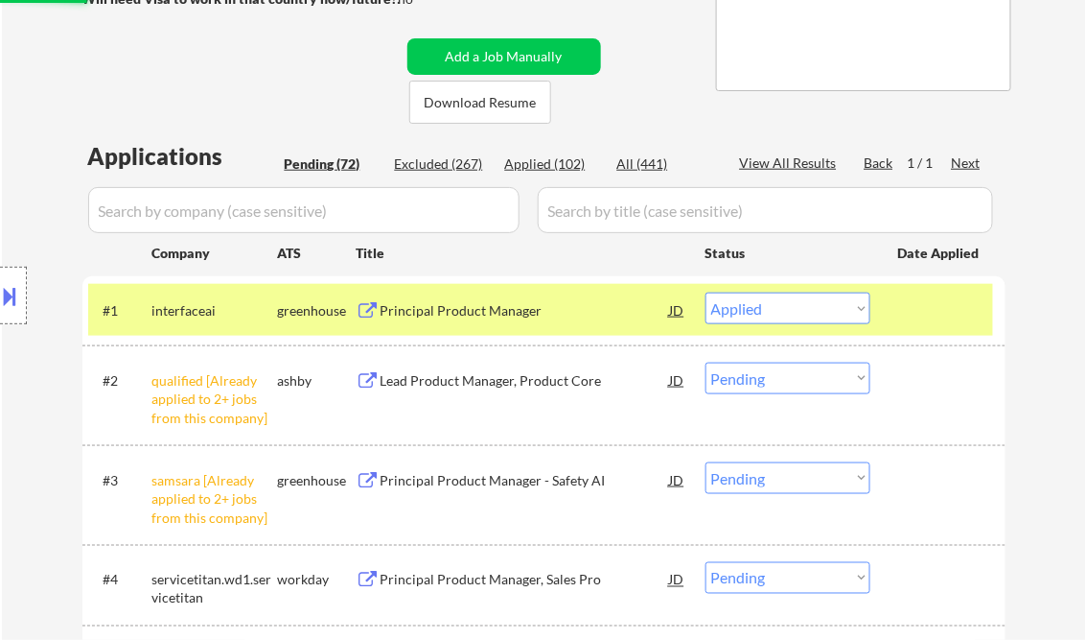
scroll to position [384, 0]
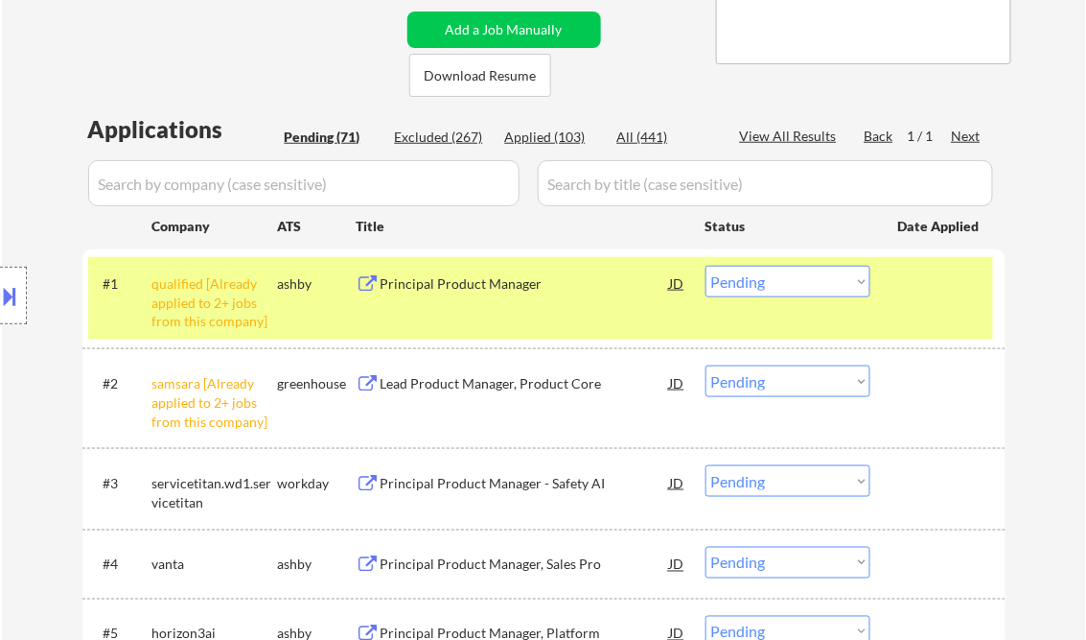
drag, startPoint x: 776, startPoint y: 283, endPoint x: 784, endPoint y: 295, distance: 15.2
click at [776, 283] on select "Choose an option... Pending Applied Excluded (Questions) Excluded (Expired) Exc…" at bounding box center [788, 282] width 165 height 32
click at [706, 266] on select "Choose an option... Pending Applied Excluded (Questions) Excluded (Expired) Exc…" at bounding box center [788, 282] width 165 height 32
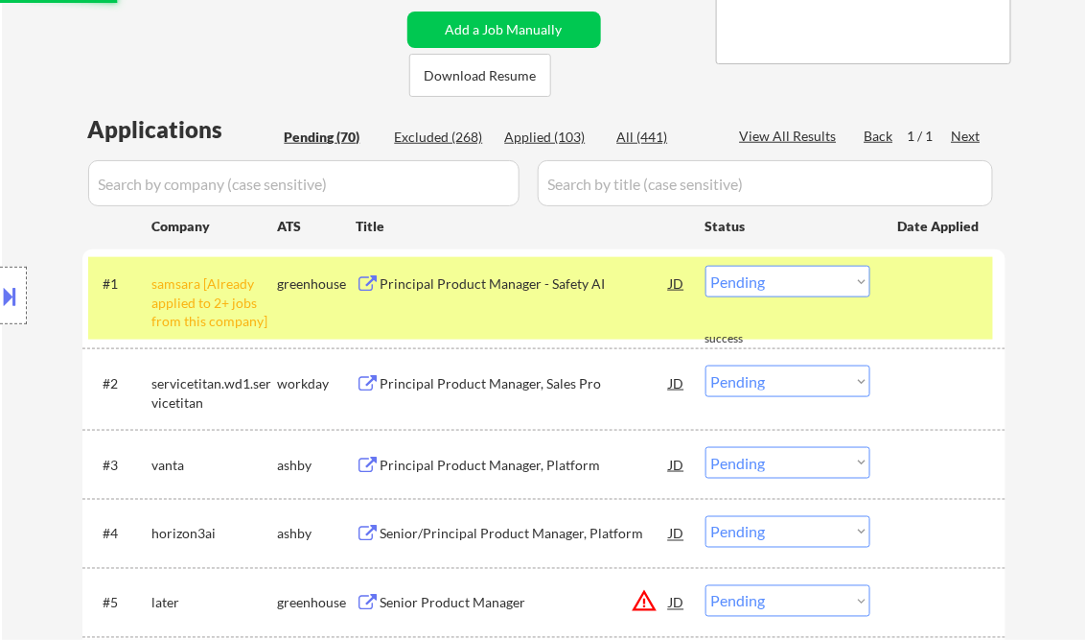
drag, startPoint x: 758, startPoint y: 286, endPoint x: 774, endPoint y: 298, distance: 20.5
click at [758, 286] on select "Choose an option... Pending Applied Excluded (Questions) Excluded (Expired) Exc…" at bounding box center [788, 282] width 165 height 32
click at [706, 266] on select "Choose an option... Pending Applied Excluded (Questions) Excluded (Expired) Exc…" at bounding box center [788, 282] width 165 height 32
select select ""pending""
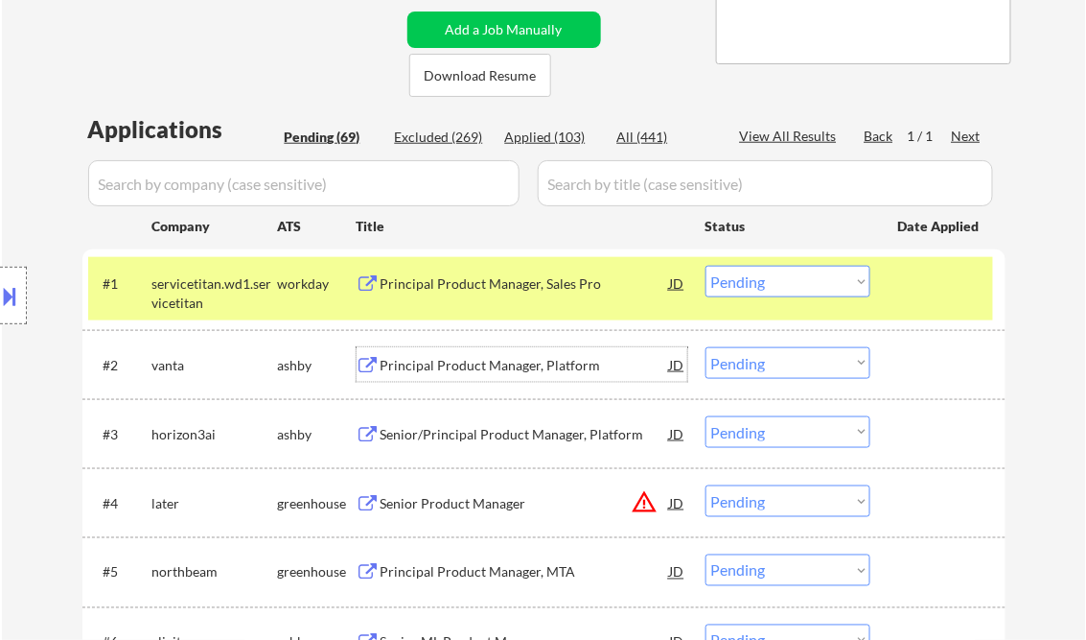
click at [472, 366] on div "Principal Product Manager, Platform" at bounding box center [526, 365] width 290 height 19
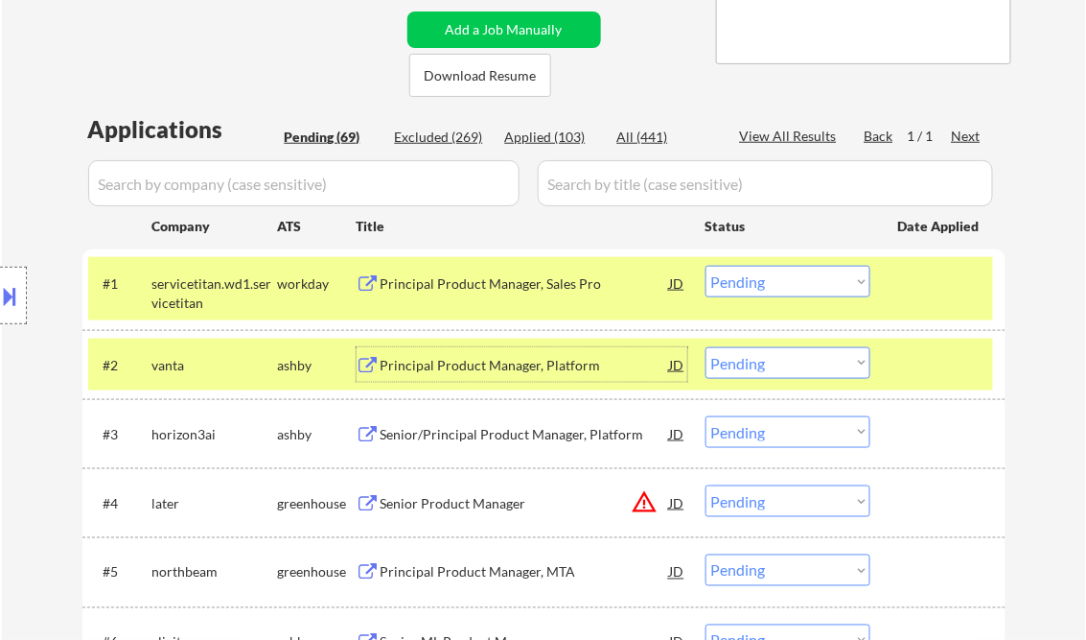
click at [782, 367] on select "Choose an option... Pending Applied Excluded (Questions) Excluded (Expired) Exc…" at bounding box center [788, 363] width 165 height 32
click at [706, 347] on select "Choose an option... Pending Applied Excluded (Questions) Excluded (Expired) Exc…" at bounding box center [788, 363] width 165 height 32
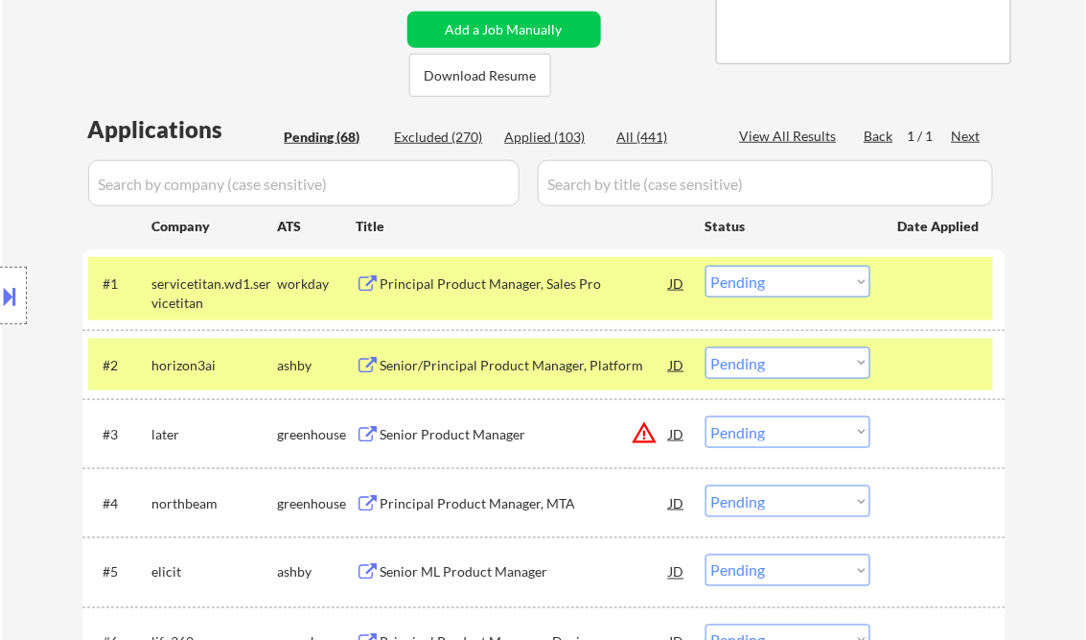
click at [487, 369] on div "Senior/Principal Product Manager, Platform" at bounding box center [526, 365] width 290 height 19
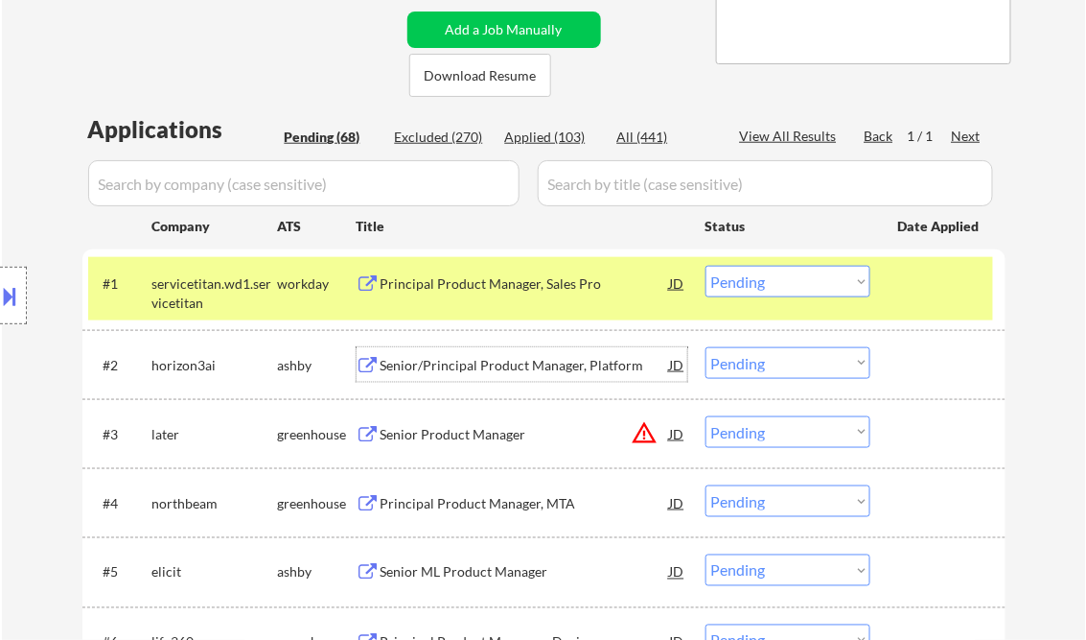
click at [786, 366] on select "Choose an option... Pending Applied Excluded (Questions) Excluded (Expired) Exc…" at bounding box center [788, 363] width 165 height 32
click at [706, 347] on select "Choose an option... Pending Applied Excluded (Questions) Excluded (Expired) Exc…" at bounding box center [788, 363] width 165 height 32
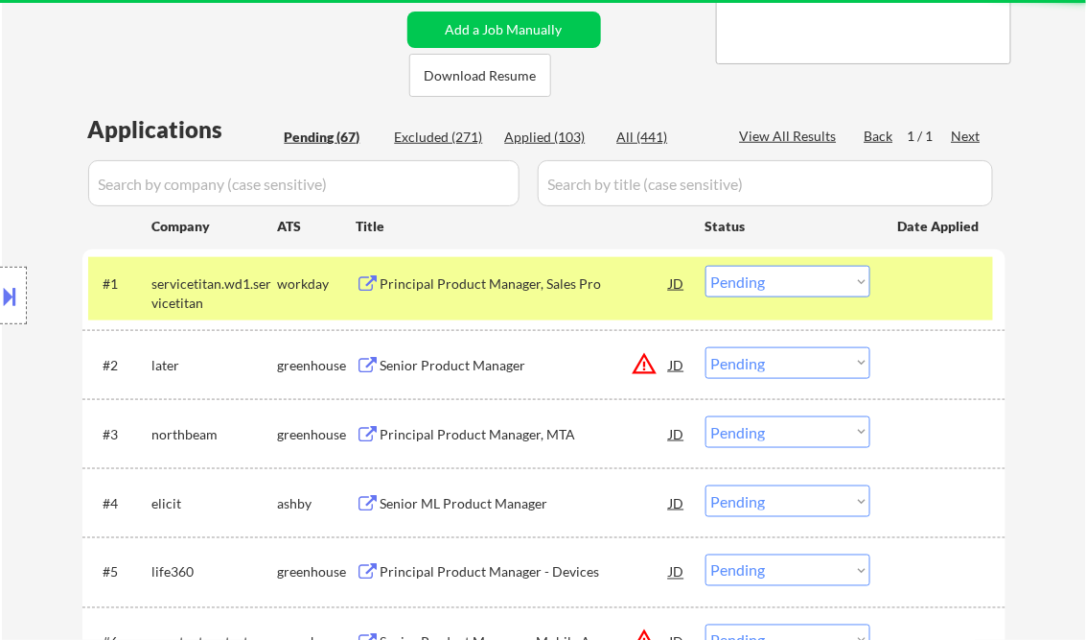
click at [495, 368] on div "Senior Product Manager" at bounding box center [526, 365] width 290 height 19
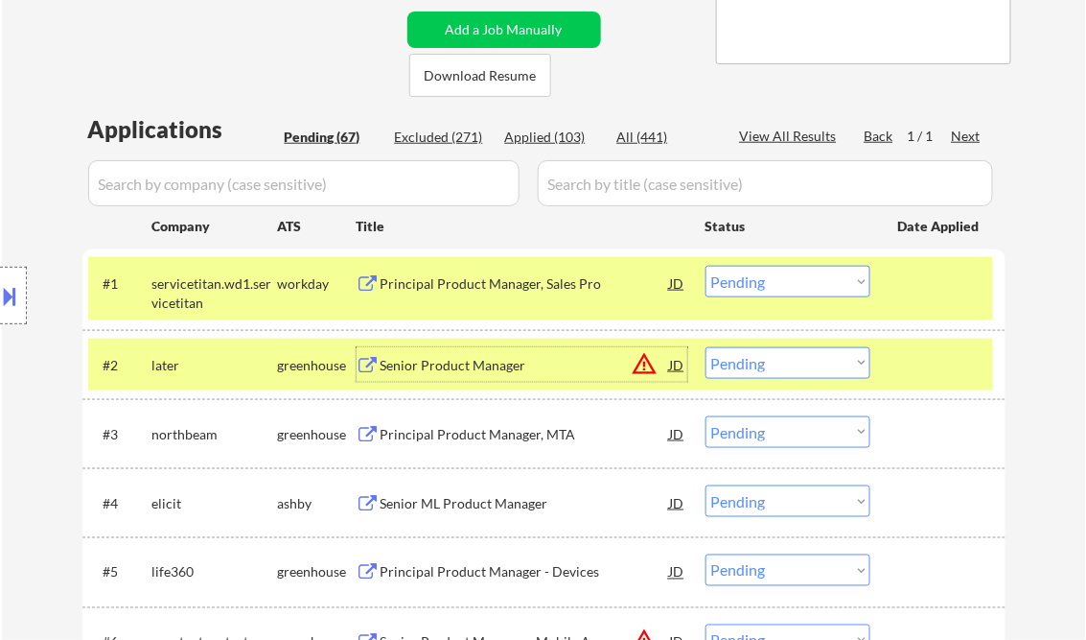
click at [751, 361] on select "Choose an option... Pending Applied Excluded (Questions) Excluded (Expired) Exc…" at bounding box center [788, 363] width 165 height 32
click at [706, 347] on select "Choose an option... Pending Applied Excluded (Questions) Excluded (Expired) Exc…" at bounding box center [788, 363] width 165 height 32
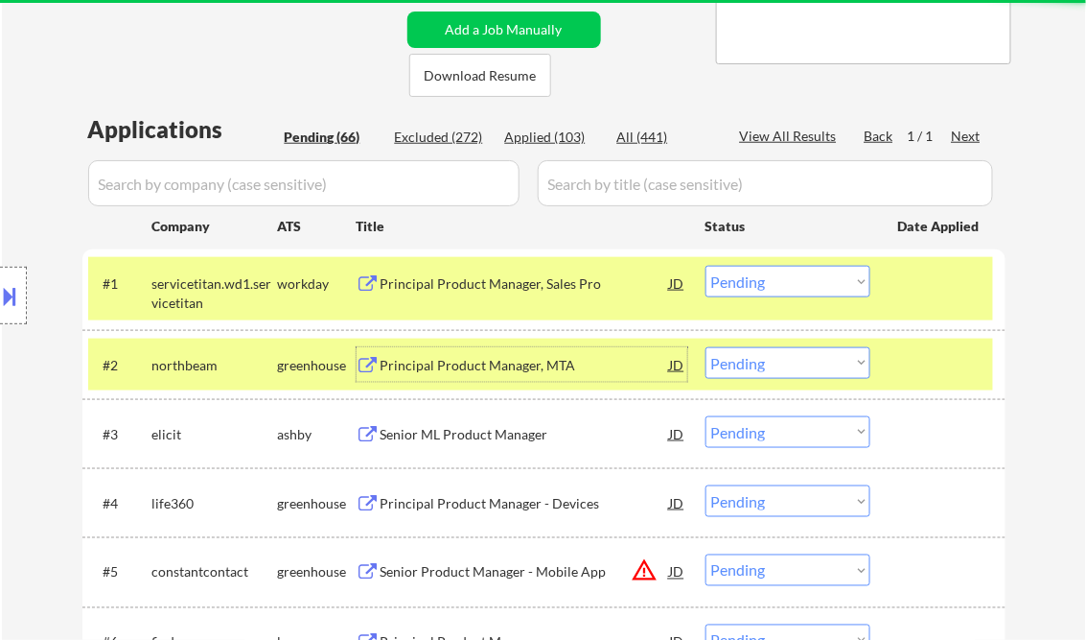
click at [456, 361] on div "Principal Product Manager, MTA" at bounding box center [526, 365] width 290 height 19
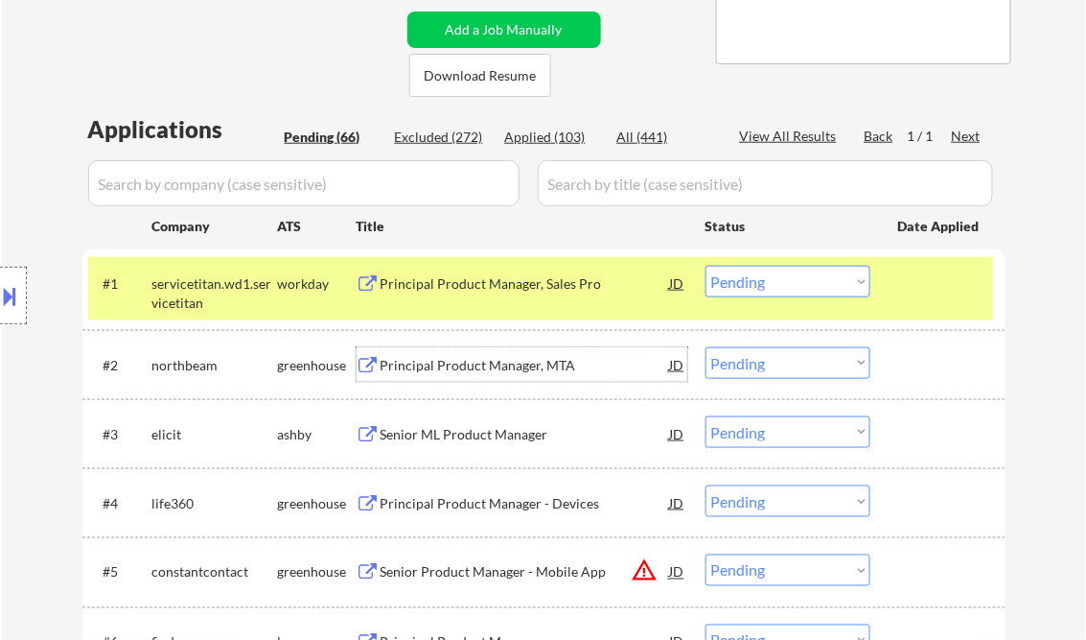
drag, startPoint x: 748, startPoint y: 362, endPoint x: 763, endPoint y: 379, distance: 22.4
click at [748, 363] on select "Choose an option... Pending Applied Excluded (Questions) Excluded (Expired) Exc…" at bounding box center [788, 363] width 165 height 32
click at [706, 347] on select "Choose an option... Pending Applied Excluded (Questions) Excluded (Expired) Exc…" at bounding box center [788, 363] width 165 height 32
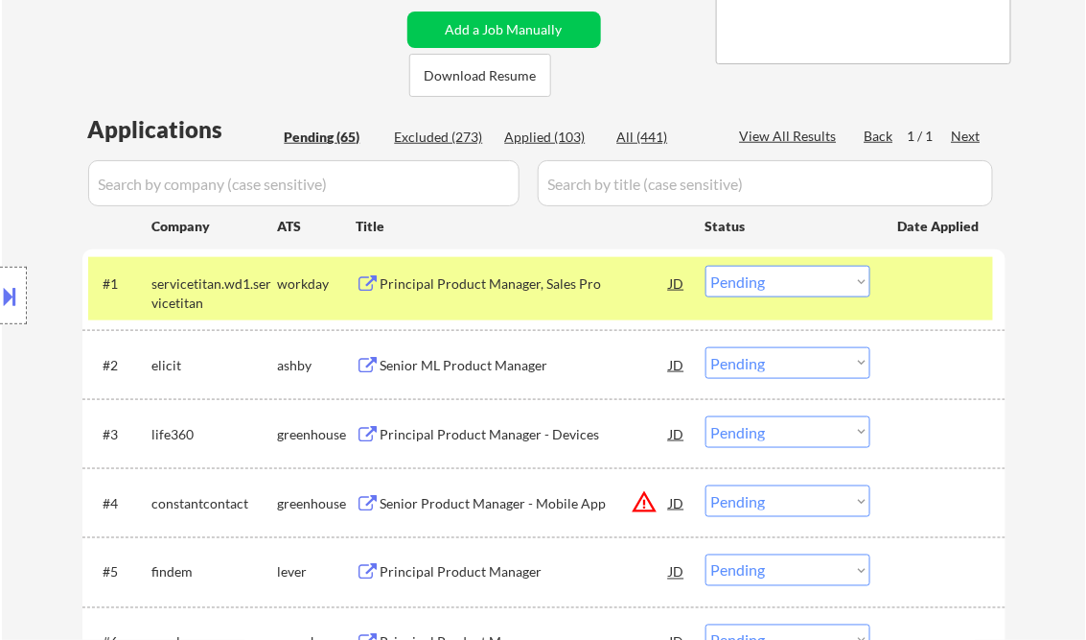
click at [471, 364] on div "Senior ML Product Manager" at bounding box center [526, 365] width 290 height 19
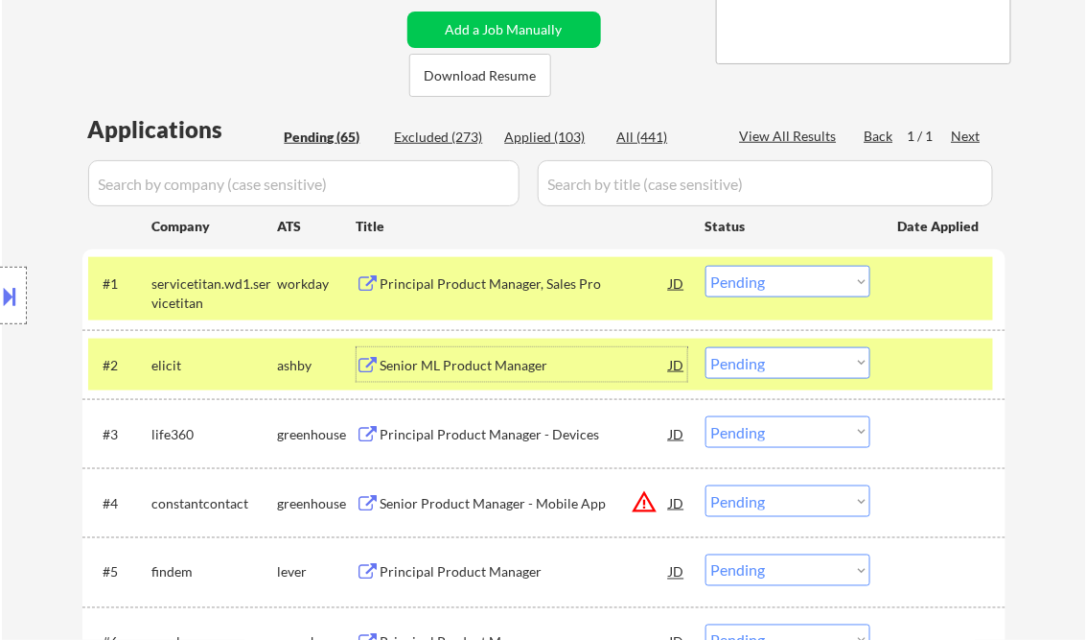
click at [759, 372] on select "Choose an option... Pending Applied Excluded (Questions) Excluded (Expired) Exc…" at bounding box center [788, 363] width 165 height 32
click at [706, 347] on select "Choose an option... Pending Applied Excluded (Questions) Excluded (Expired) Exc…" at bounding box center [788, 363] width 165 height 32
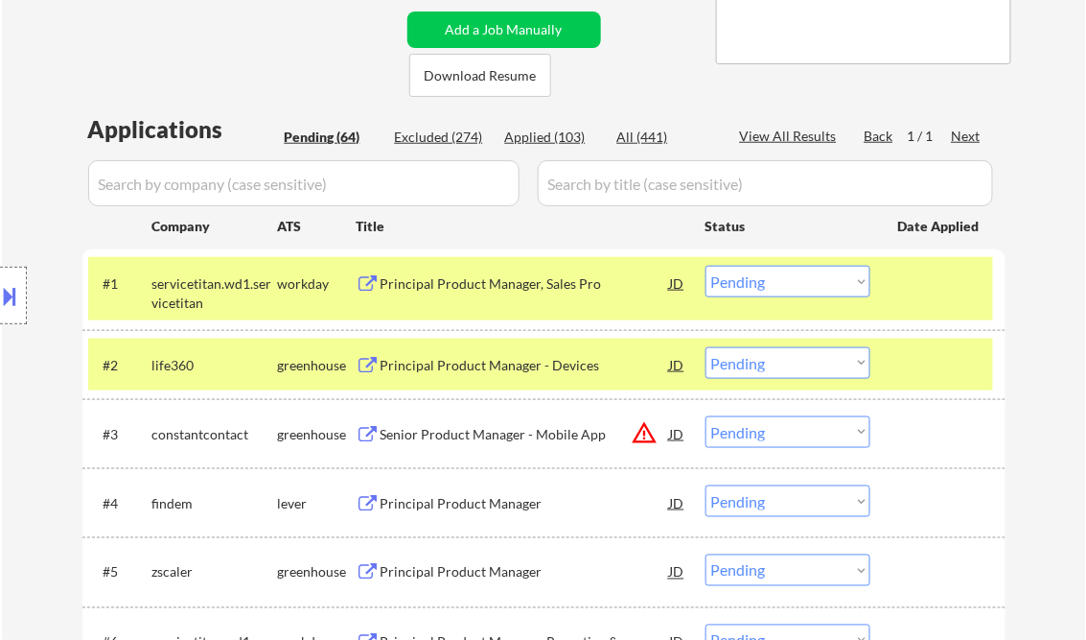
click at [542, 364] on div "Principal Product Manager - Devices" at bounding box center [526, 365] width 290 height 19
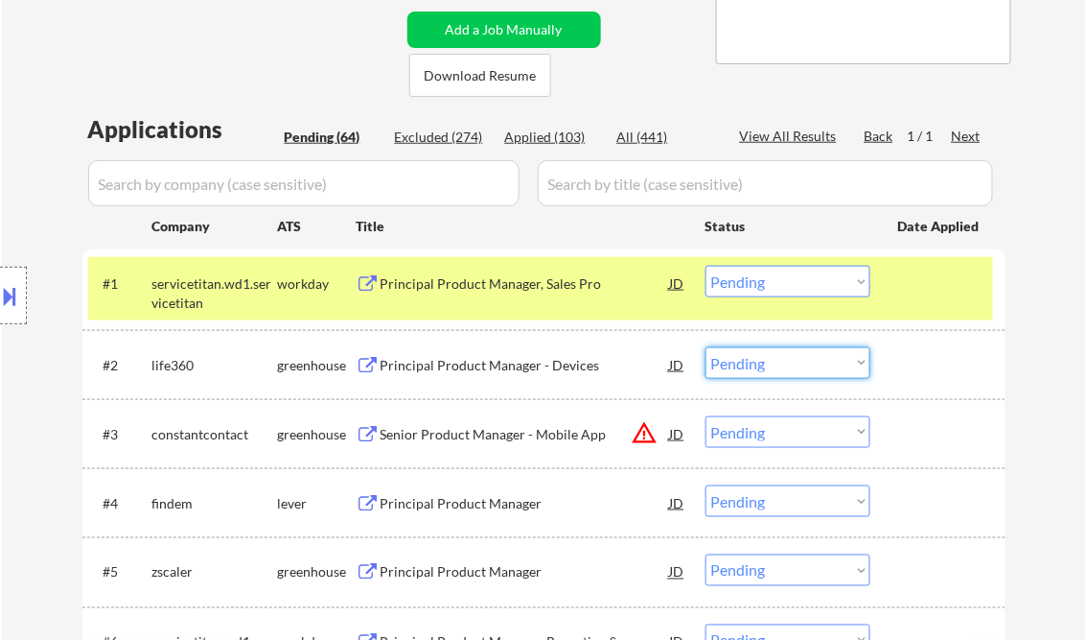
click at [759, 357] on select "Choose an option... Pending Applied Excluded (Questions) Excluded (Expired) Exc…" at bounding box center [788, 363] width 165 height 32
click at [706, 347] on select "Choose an option... Pending Applied Excluded (Questions) Excluded (Expired) Exc…" at bounding box center [788, 363] width 165 height 32
click at [540, 429] on div "Senior Product Manager - Mobile App" at bounding box center [526, 434] width 290 height 19
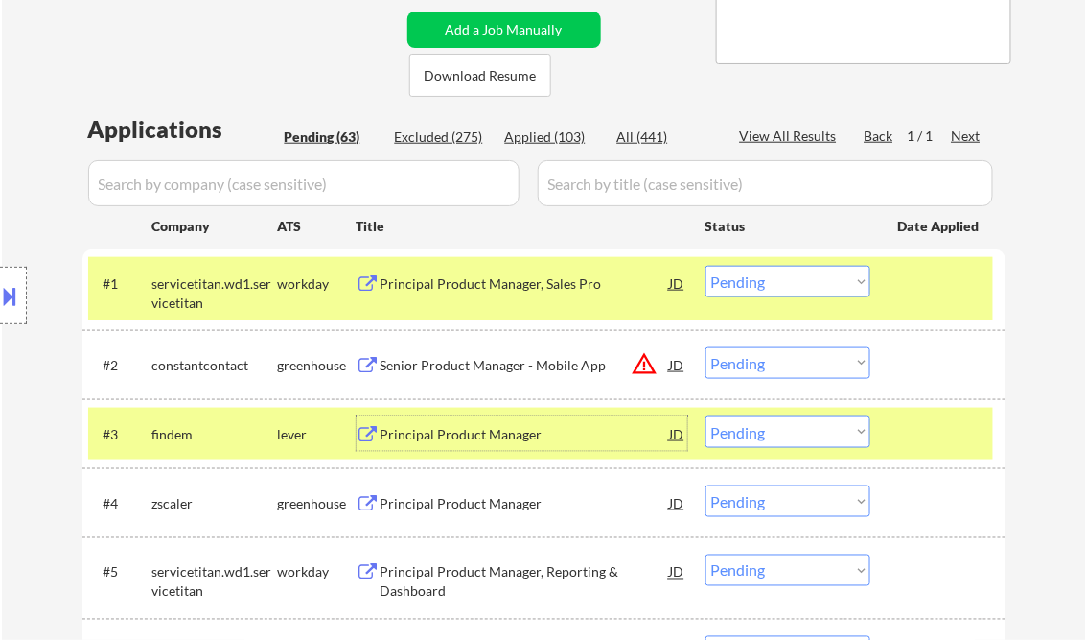
click at [785, 363] on select "Choose an option... Pending Applied Excluded (Questions) Excluded (Expired) Exc…" at bounding box center [788, 363] width 165 height 32
click at [706, 347] on select "Choose an option... Pending Applied Excluded (Questions) Excluded (Expired) Exc…" at bounding box center [788, 363] width 165 height 32
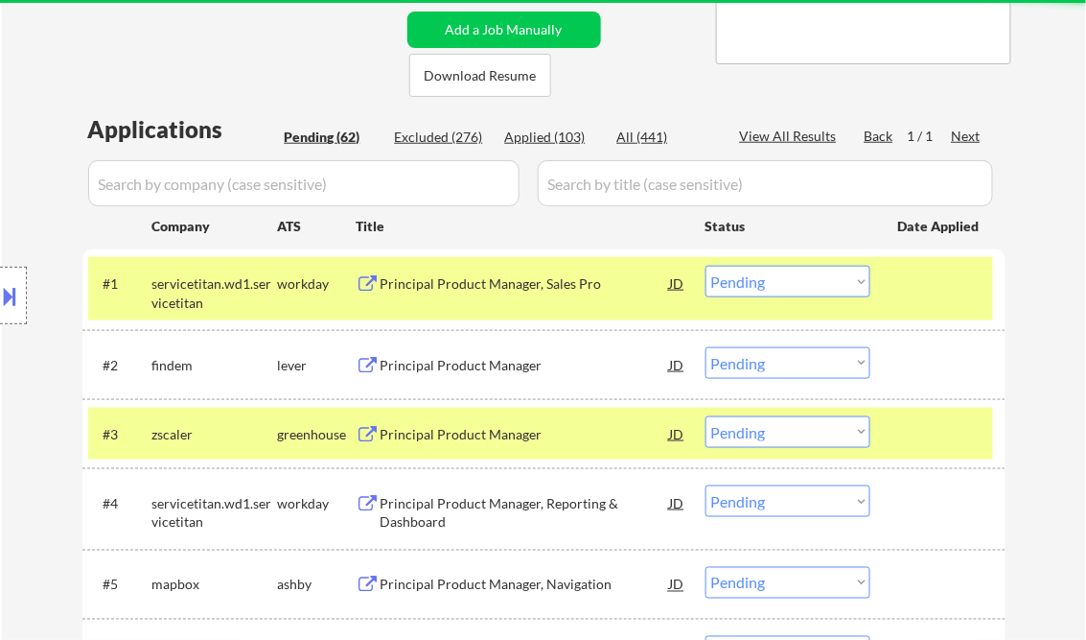
click at [456, 362] on div "Principal Product Manager" at bounding box center [526, 365] width 290 height 19
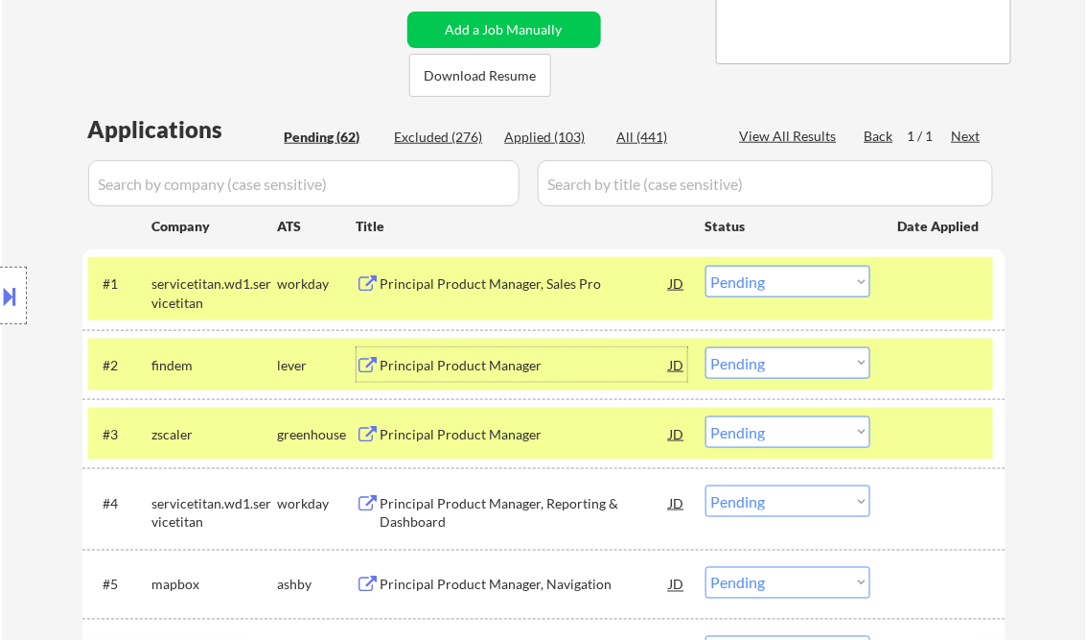
drag, startPoint x: 742, startPoint y: 361, endPoint x: 774, endPoint y: 379, distance: 36.5
click at [742, 361] on select "Choose an option... Pending Applied Excluded (Questions) Excluded (Expired) Exc…" at bounding box center [788, 363] width 165 height 32
click at [706, 347] on select "Choose an option... Pending Applied Excluded (Questions) Excluded (Expired) Exc…" at bounding box center [788, 363] width 165 height 32
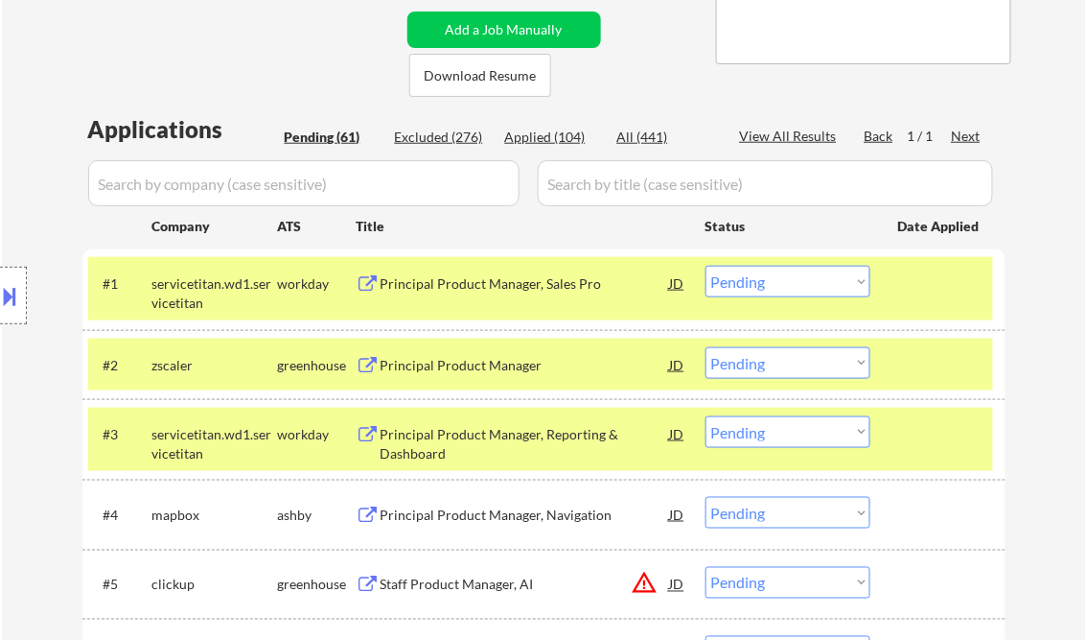
click at [489, 362] on div "Principal Product Manager" at bounding box center [526, 365] width 290 height 19
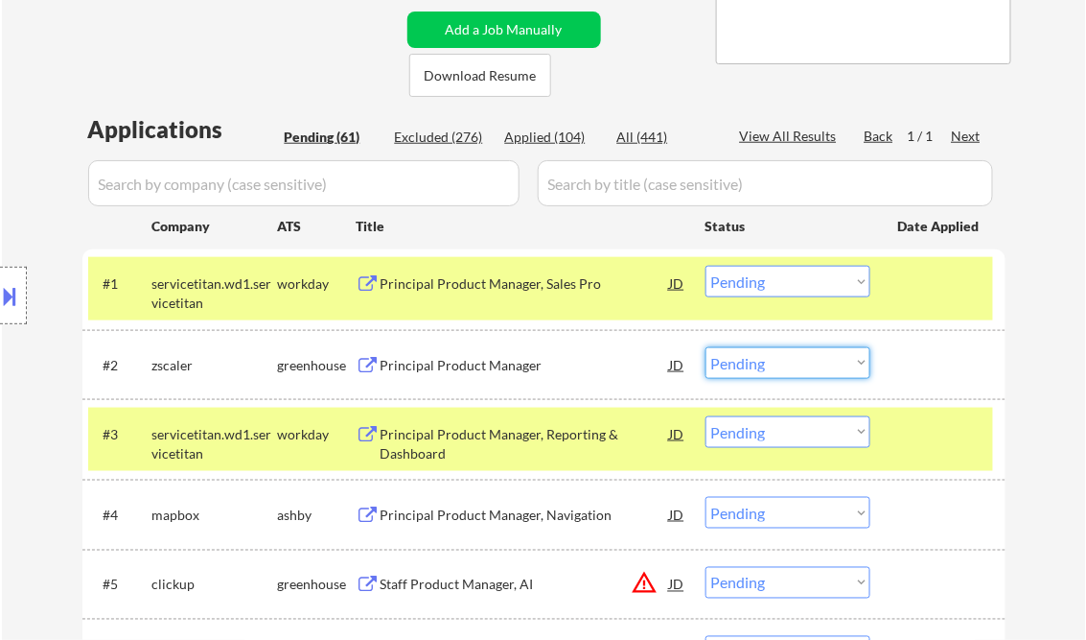
click at [772, 367] on select "Choose an option... Pending Applied Excluded (Questions) Excluded (Expired) Exc…" at bounding box center [788, 363] width 165 height 32
click at [706, 347] on select "Choose an option... Pending Applied Excluded (Questions) Excluded (Expired) Exc…" at bounding box center [788, 363] width 165 height 32
select select ""pending""
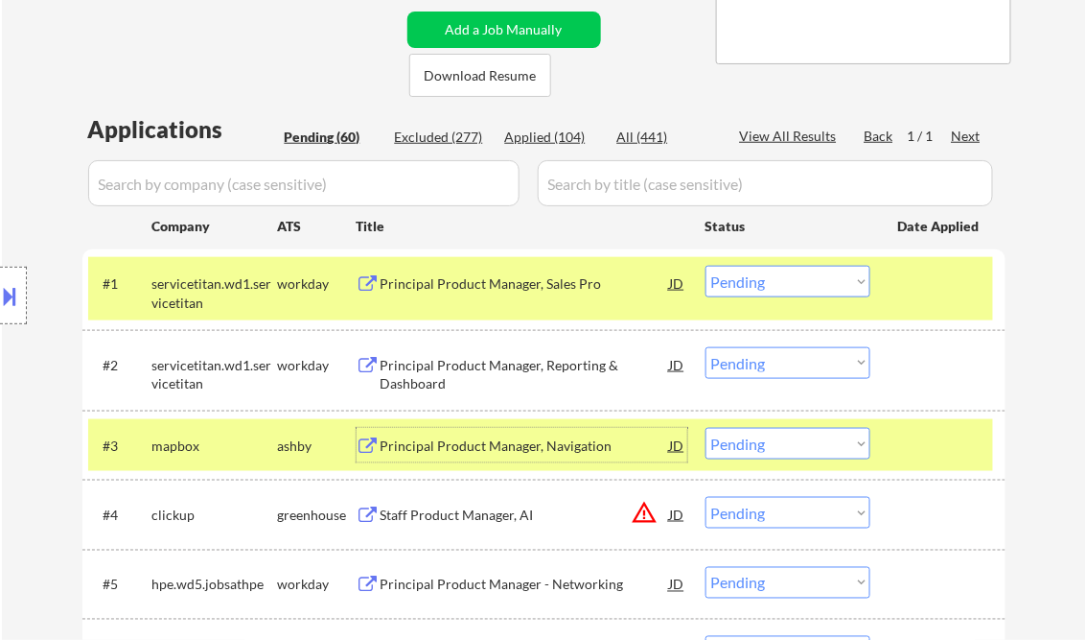
click at [501, 446] on div "Principal Product Manager, Navigation" at bounding box center [526, 445] width 290 height 19
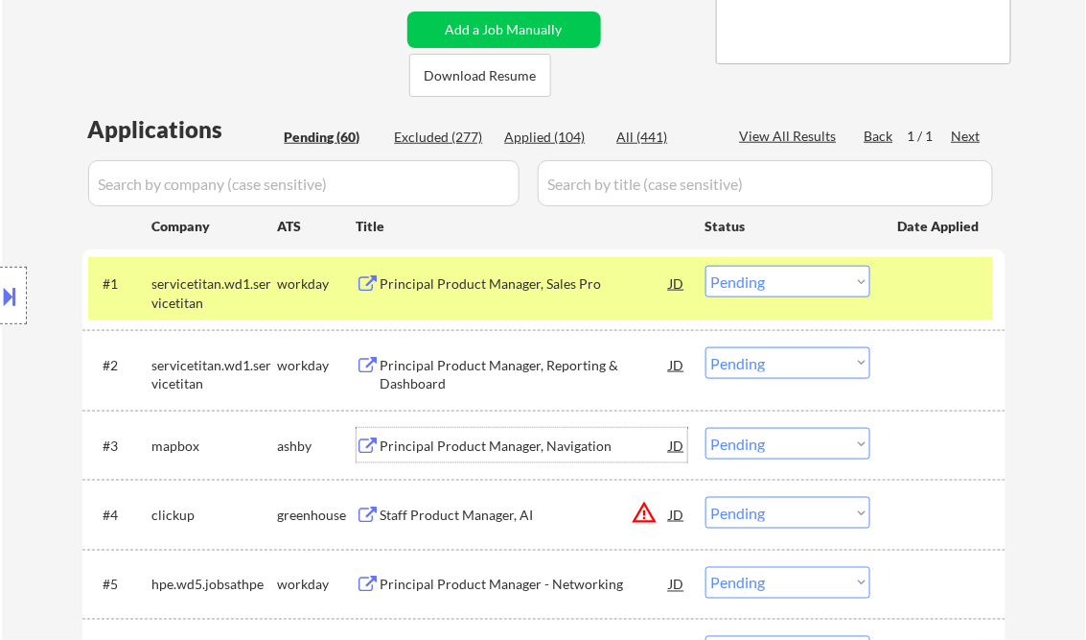
click at [794, 445] on select "Choose an option... Pending Applied Excluded (Questions) Excluded (Expired) Exc…" at bounding box center [788, 444] width 165 height 32
click at [706, 428] on select "Choose an option... Pending Applied Excluded (Questions) Excluded (Expired) Exc…" at bounding box center [788, 444] width 165 height 32
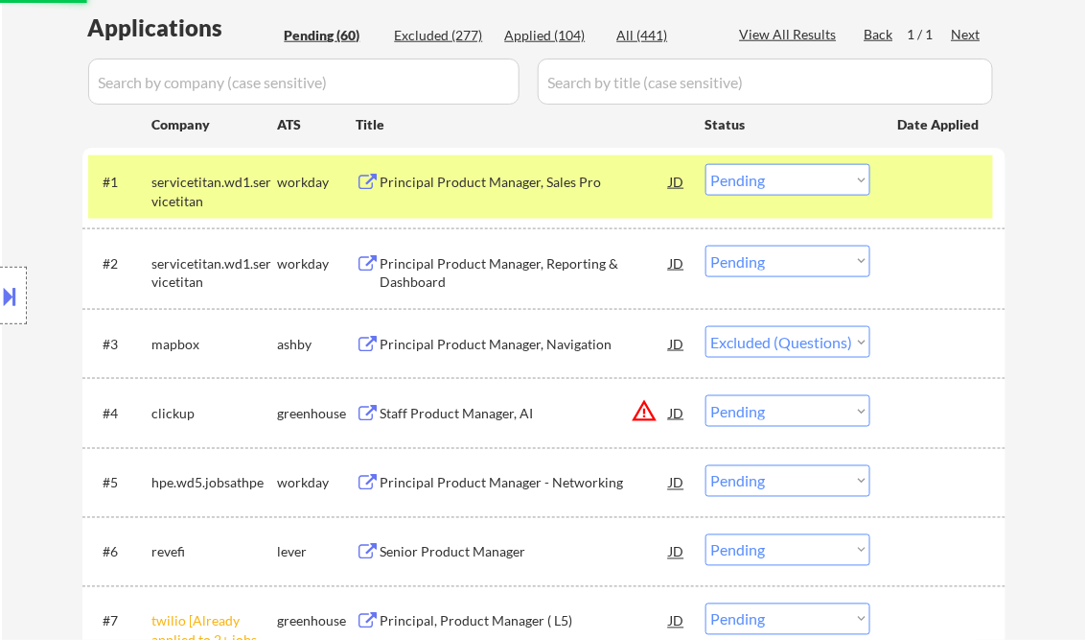
scroll to position [537, 0]
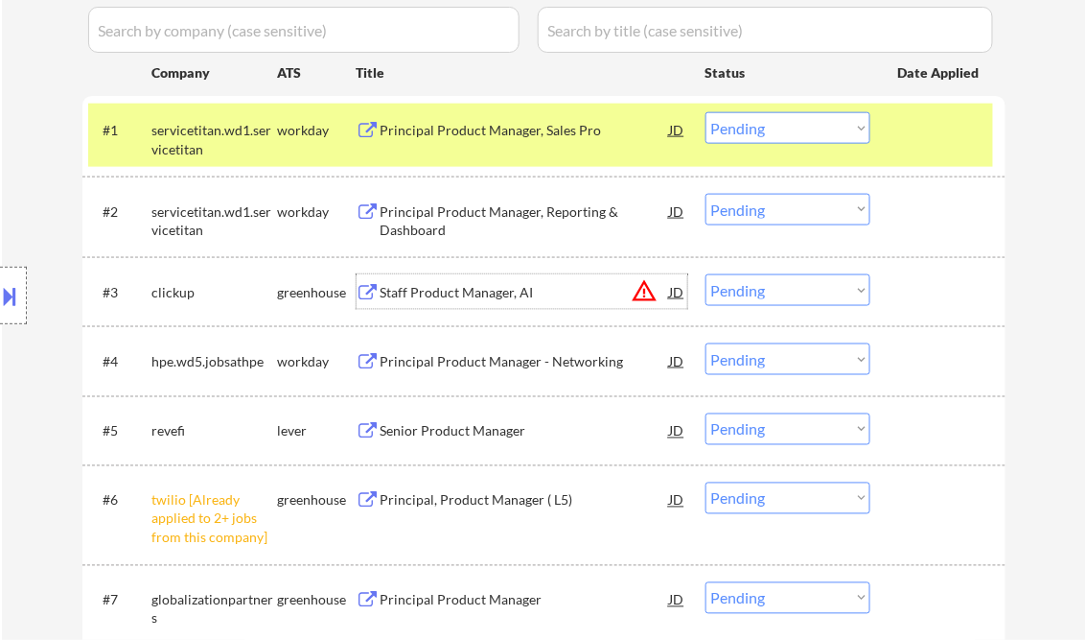
click at [511, 288] on div "Staff Product Manager, AI" at bounding box center [526, 292] width 290 height 19
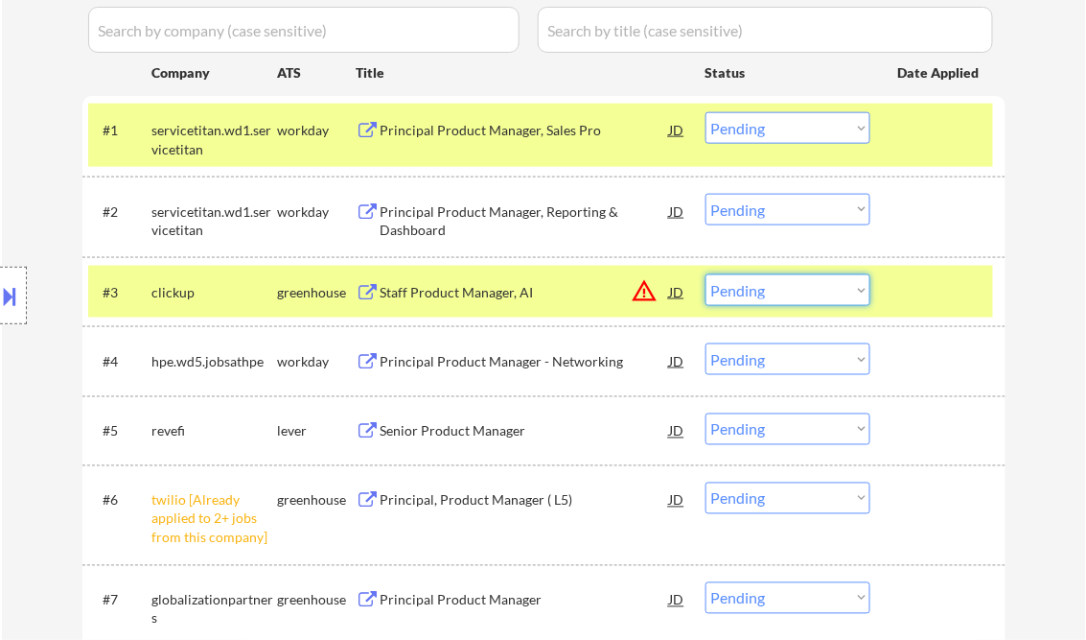
drag, startPoint x: 758, startPoint y: 289, endPoint x: 786, endPoint y: 308, distance: 34.6
click at [758, 289] on select "Choose an option... Pending Applied Excluded (Questions) Excluded (Expired) Exc…" at bounding box center [788, 290] width 165 height 32
click at [706, 274] on select "Choose an option... Pending Applied Excluded (Questions) Excluded (Expired) Exc…" at bounding box center [788, 290] width 165 height 32
select select ""pending""
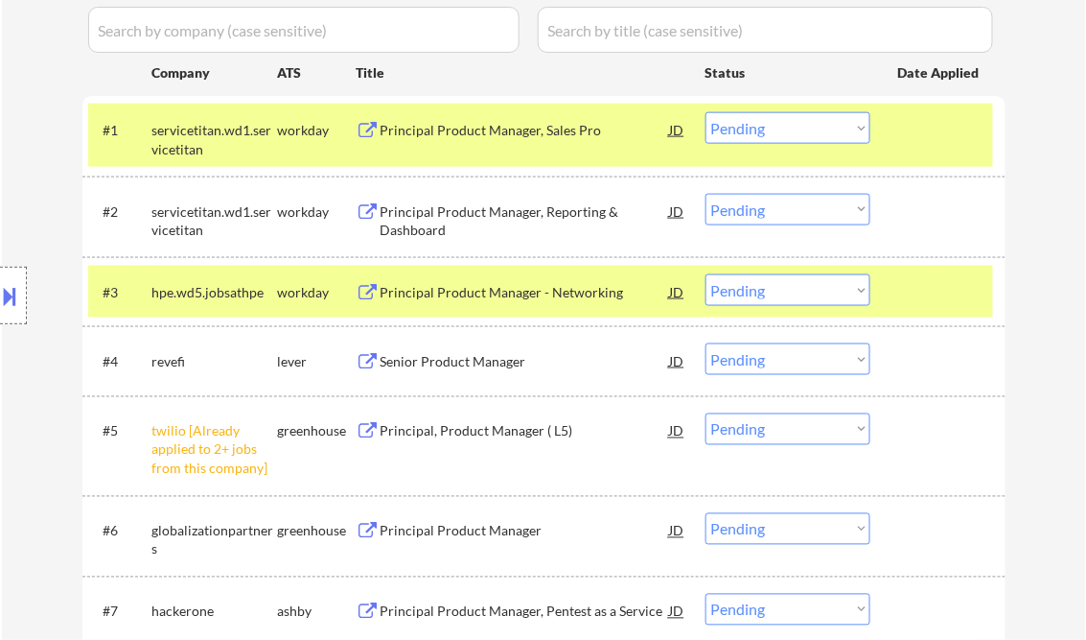
click at [472, 370] on div "Senior Product Manager" at bounding box center [526, 361] width 290 height 19
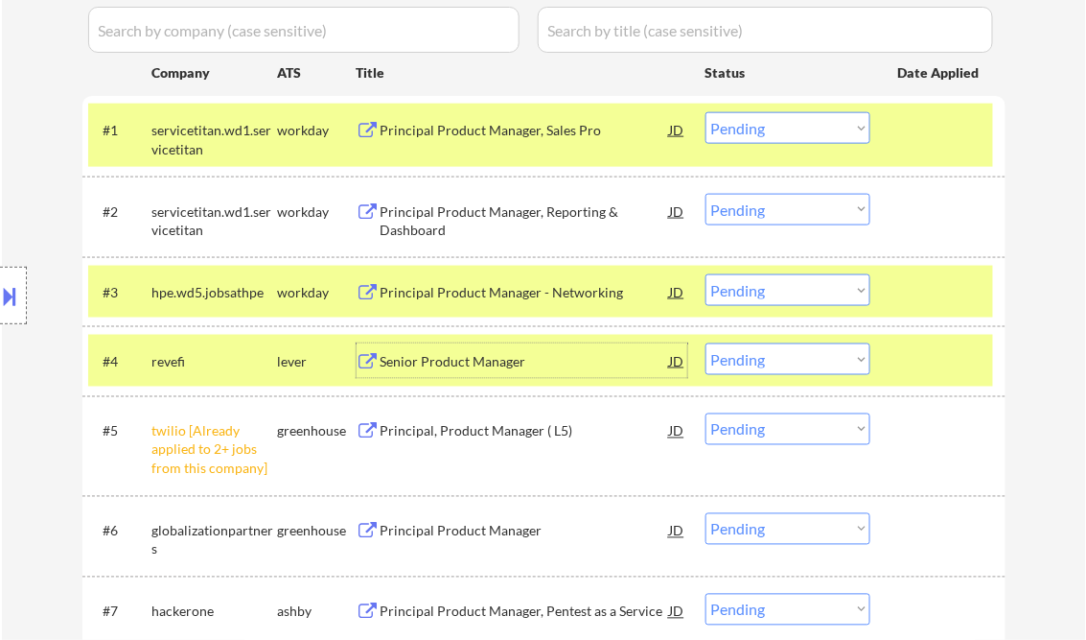
click at [758, 357] on select "Choose an option... Pending Applied Excluded (Questions) Excluded (Expired) Exc…" at bounding box center [788, 359] width 165 height 32
click at [706, 343] on select "Choose an option... Pending Applied Excluded (Questions) Excluded (Expired) Exc…" at bounding box center [788, 359] width 165 height 32
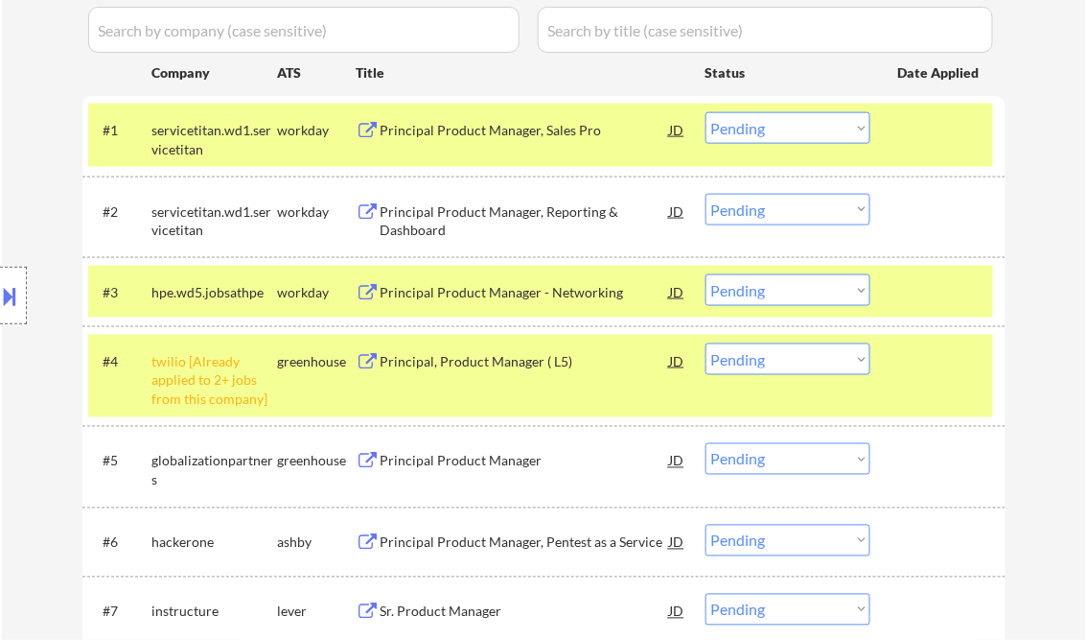
click at [798, 361] on select "Choose an option... Pending Applied Excluded (Questions) Excluded (Expired) Exc…" at bounding box center [788, 359] width 165 height 32
click at [706, 343] on select "Choose an option... Pending Applied Excluded (Questions) Excluded (Expired) Exc…" at bounding box center [788, 359] width 165 height 32
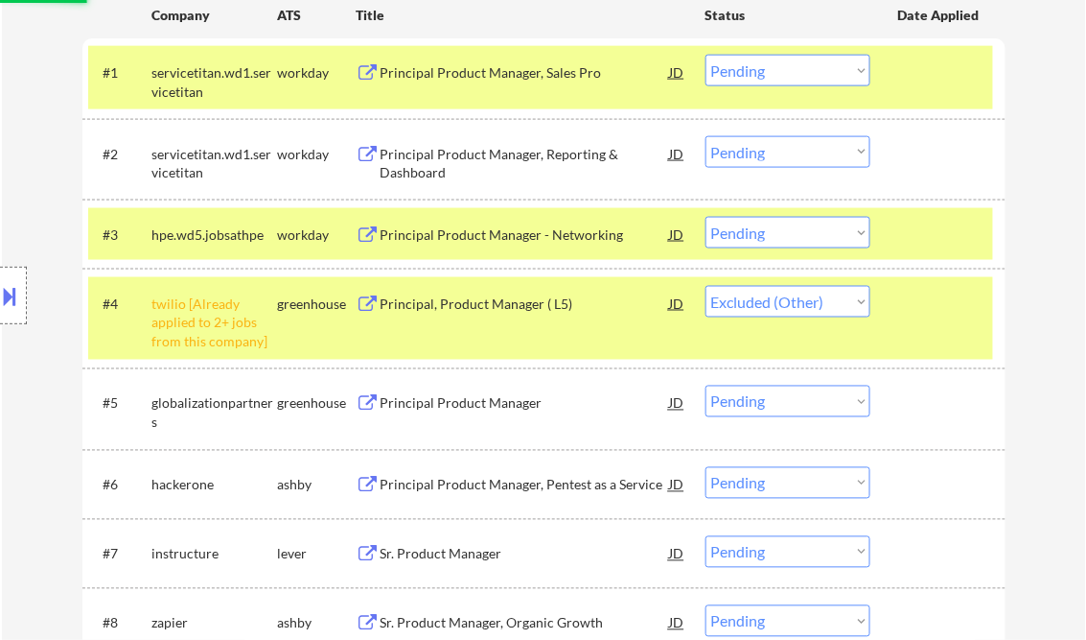
scroll to position [614, 0]
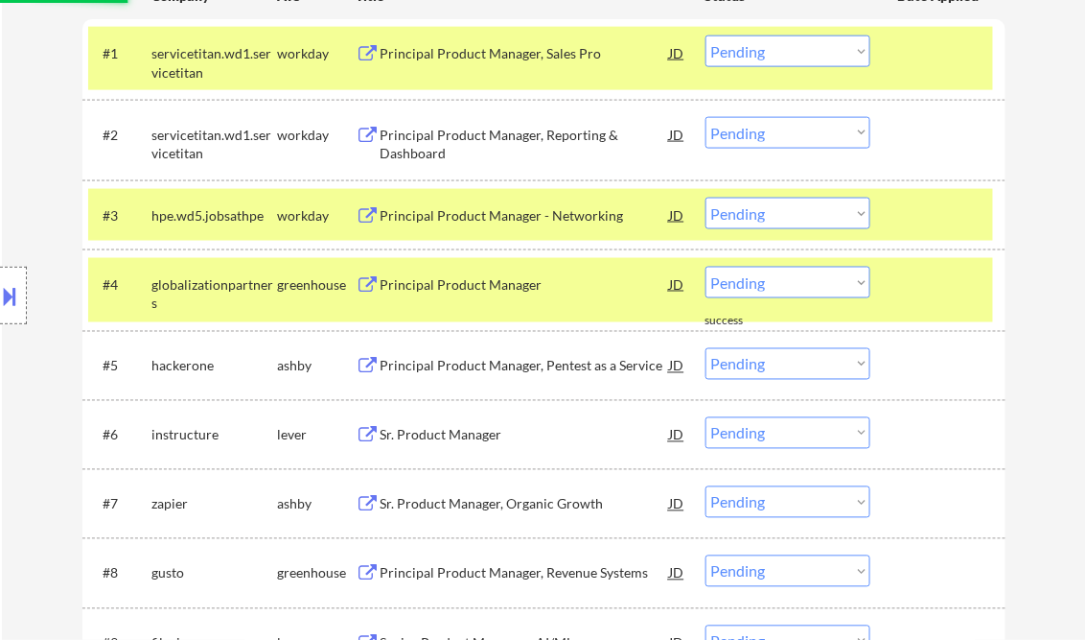
click at [462, 273] on div "Principal Product Manager" at bounding box center [526, 284] width 290 height 35
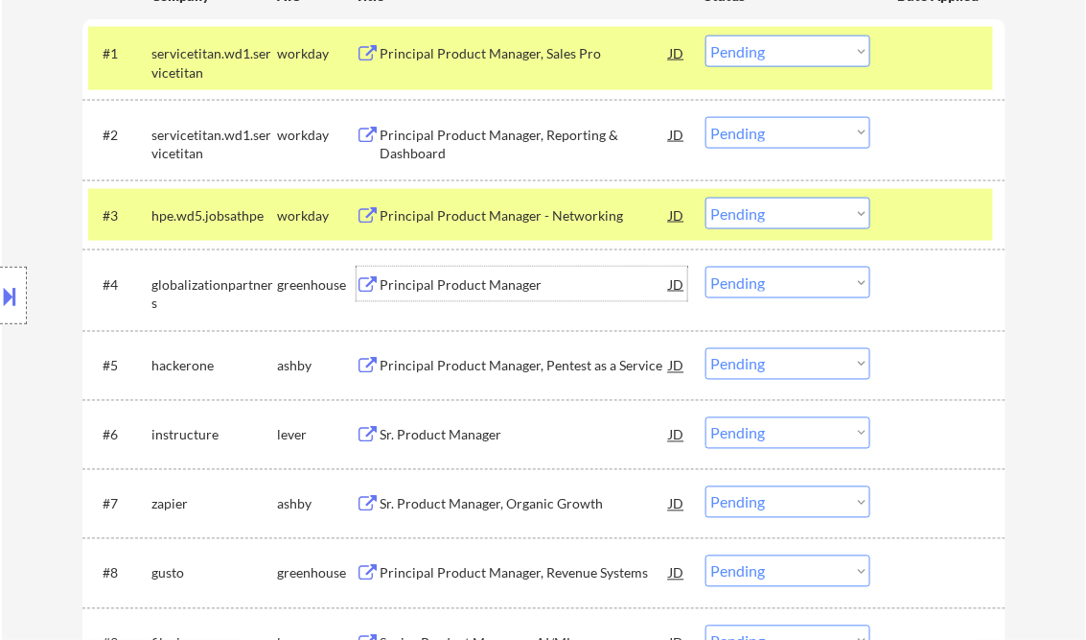
drag, startPoint x: 775, startPoint y: 284, endPoint x: 781, endPoint y: 299, distance: 16.4
click at [775, 284] on select "Choose an option... Pending Applied Excluded (Questions) Excluded (Expired) Exc…" at bounding box center [788, 283] width 165 height 32
click at [706, 267] on select "Choose an option... Pending Applied Excluded (Questions) Excluded (Expired) Exc…" at bounding box center [788, 283] width 165 height 32
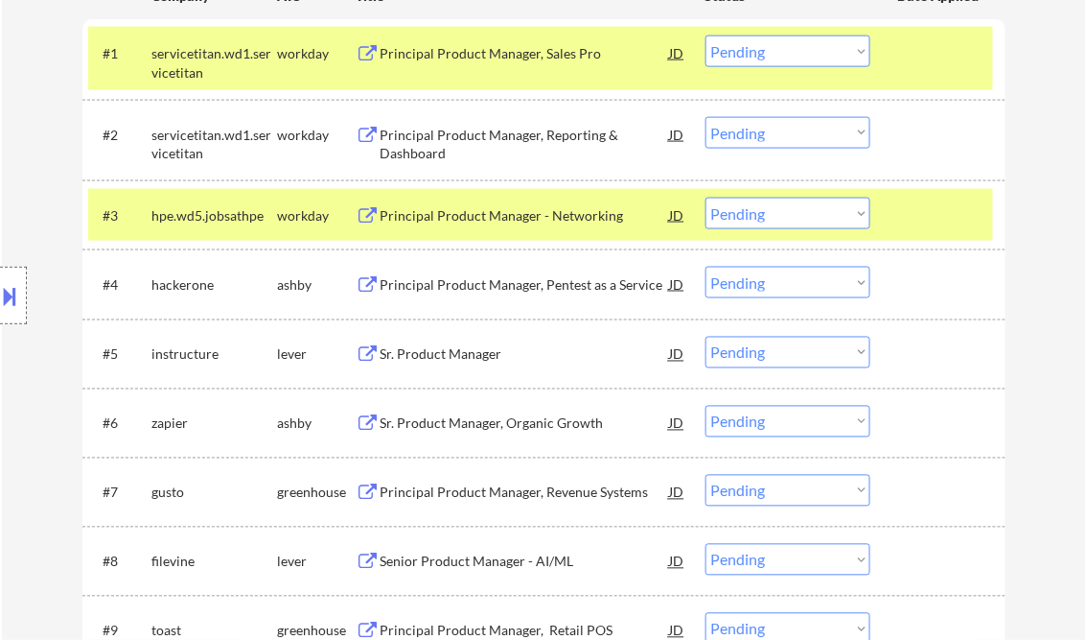
click at [526, 280] on div "Principal Product Manager, Pentest as a Service" at bounding box center [526, 284] width 290 height 19
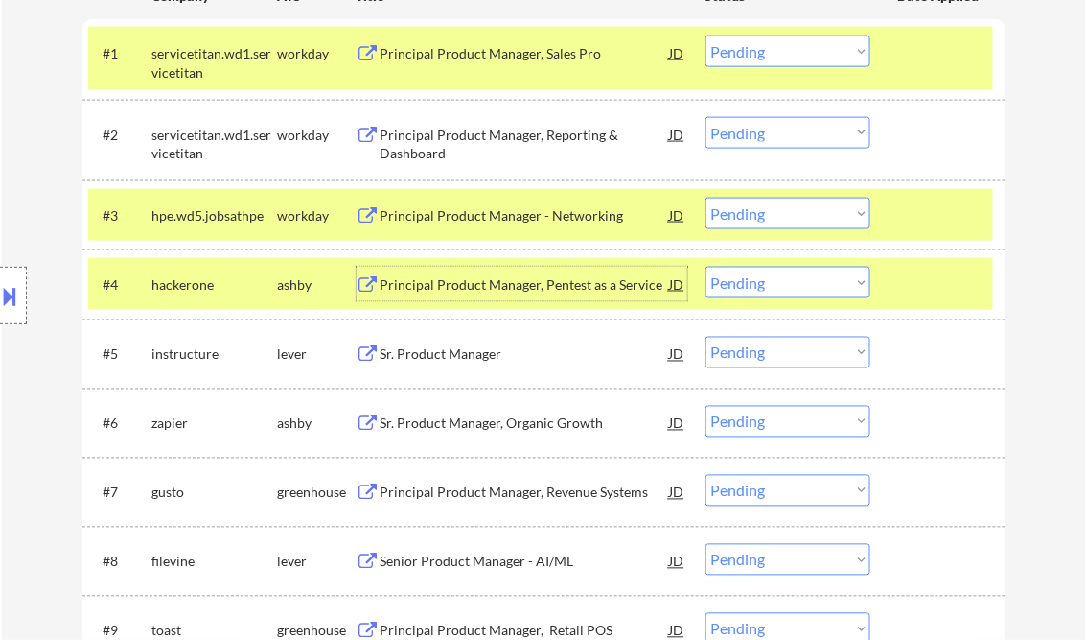
click at [776, 288] on select "Choose an option... Pending Applied Excluded (Questions) Excluded (Expired) Exc…" at bounding box center [788, 283] width 165 height 32
click at [706, 267] on select "Choose an option... Pending Applied Excluded (Questions) Excluded (Expired) Exc…" at bounding box center [788, 283] width 165 height 32
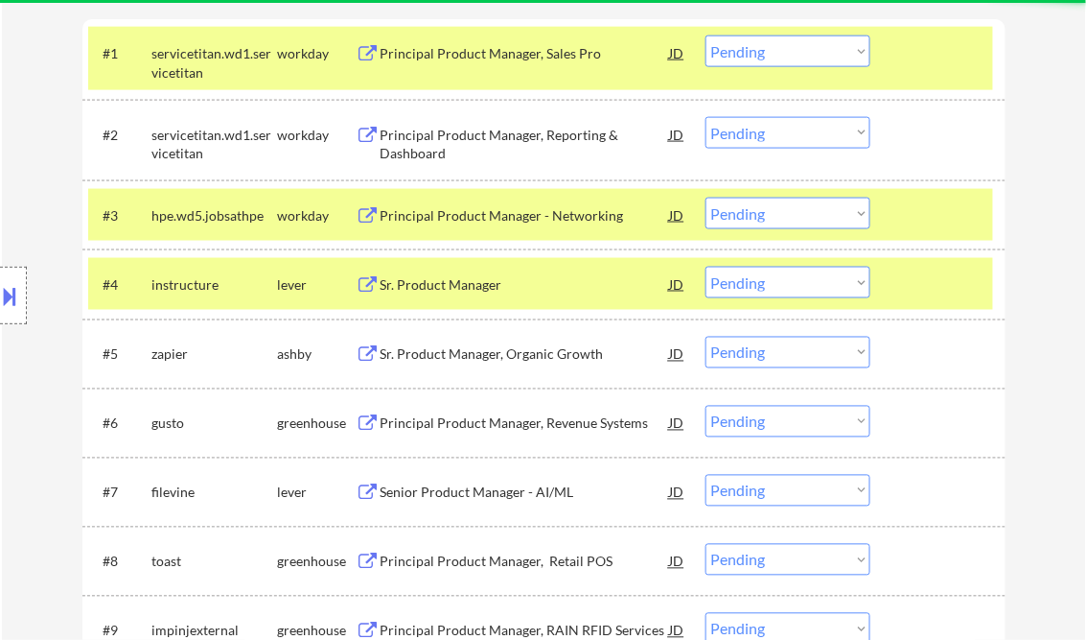
click at [458, 290] on div "Sr. Product Manager" at bounding box center [526, 284] width 290 height 19
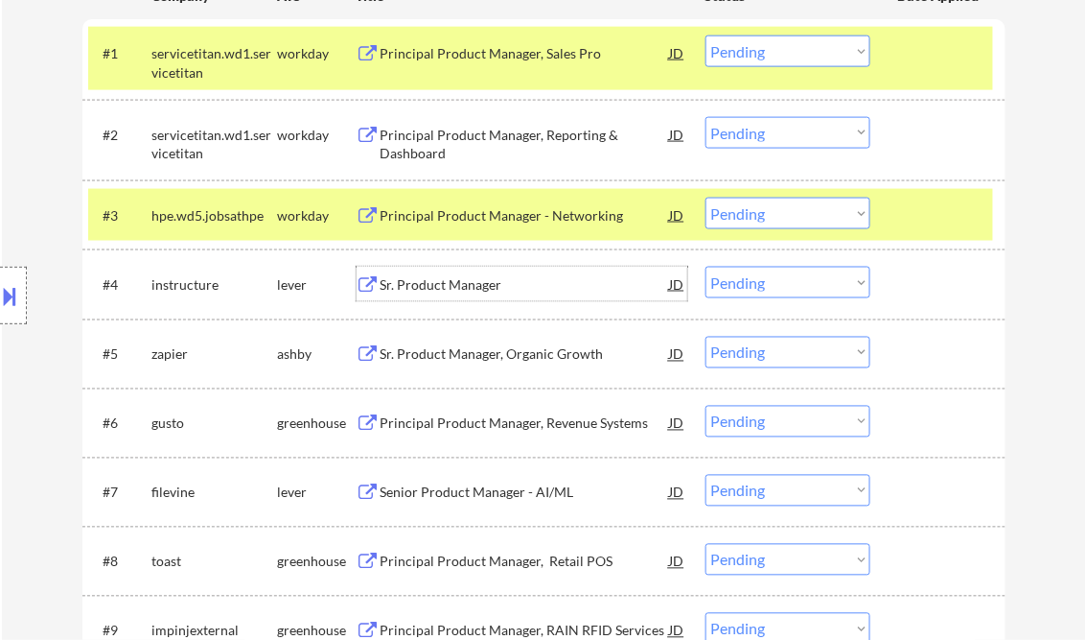
click at [790, 288] on select "Choose an option... Pending Applied Excluded (Questions) Excluded (Expired) Exc…" at bounding box center [788, 283] width 165 height 32
click at [706, 267] on select "Choose an option... Pending Applied Excluded (Questions) Excluded (Expired) Exc…" at bounding box center [788, 283] width 165 height 32
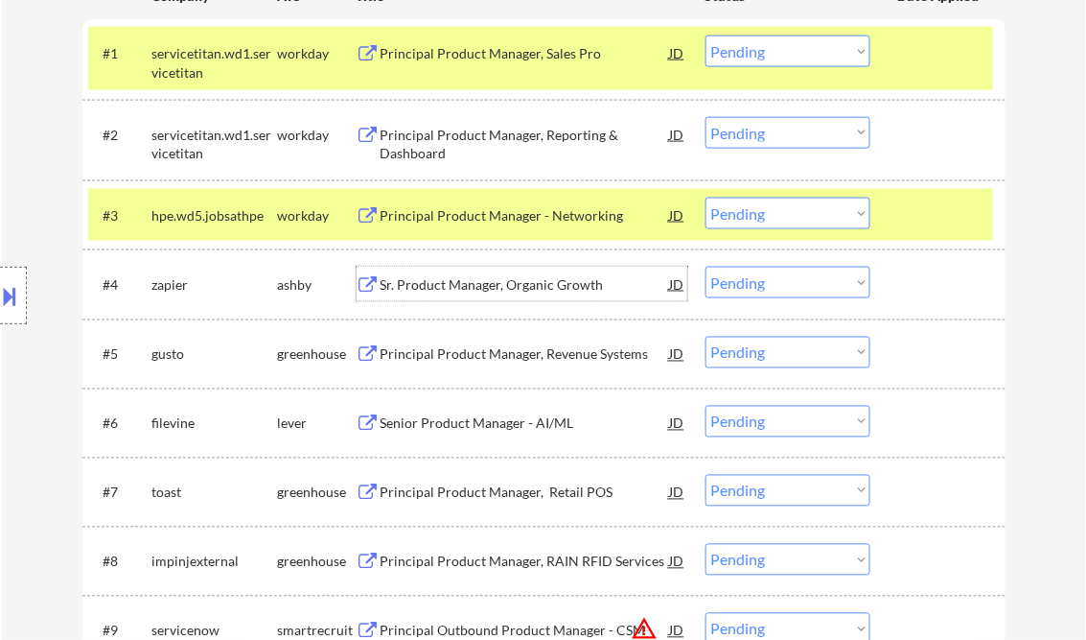
click at [513, 293] on div "Sr. Product Manager, Organic Growth" at bounding box center [526, 284] width 290 height 19
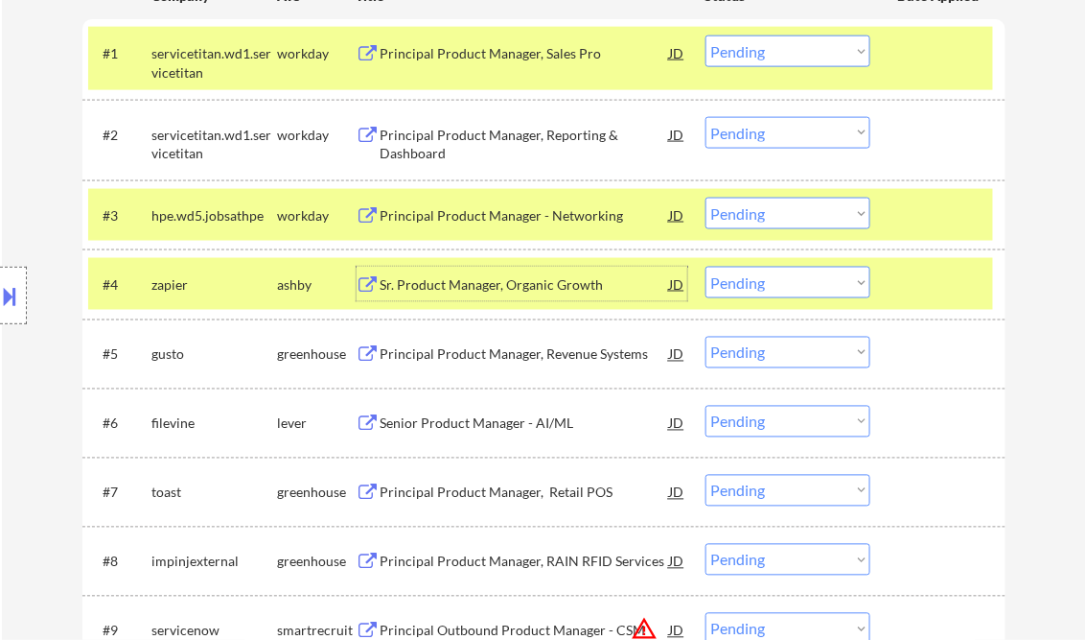
click at [817, 290] on select "Choose an option... Pending Applied Excluded (Questions) Excluded (Expired) Exc…" at bounding box center [788, 283] width 165 height 32
click at [706, 267] on select "Choose an option... Pending Applied Excluded (Questions) Excluded (Expired) Exc…" at bounding box center [788, 283] width 165 height 32
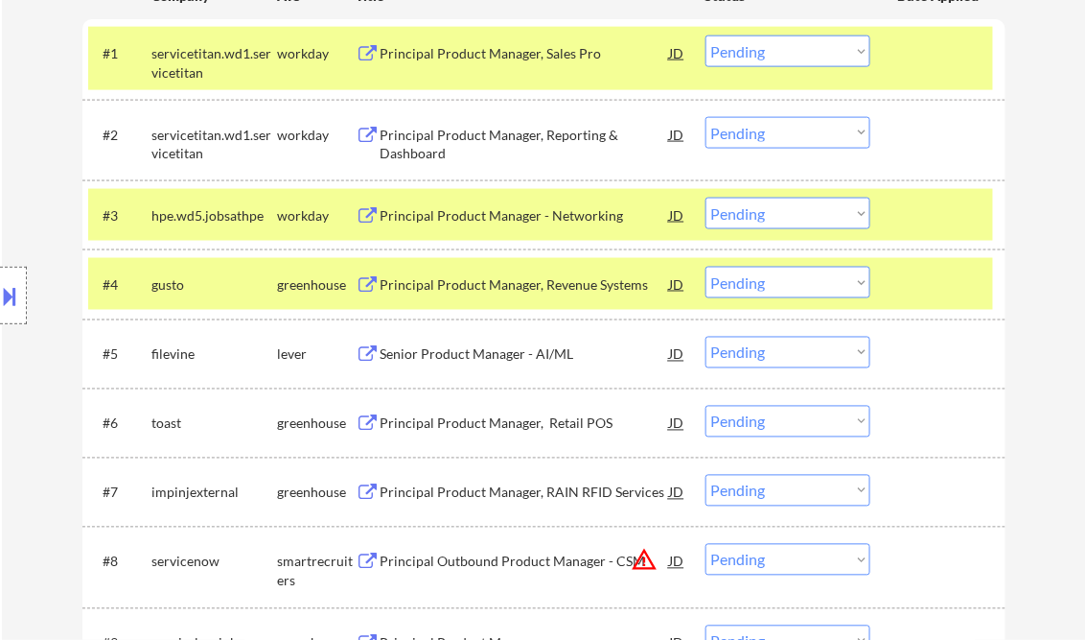
click at [525, 288] on div "Principal Product Manager, Revenue Systems" at bounding box center [526, 284] width 290 height 19
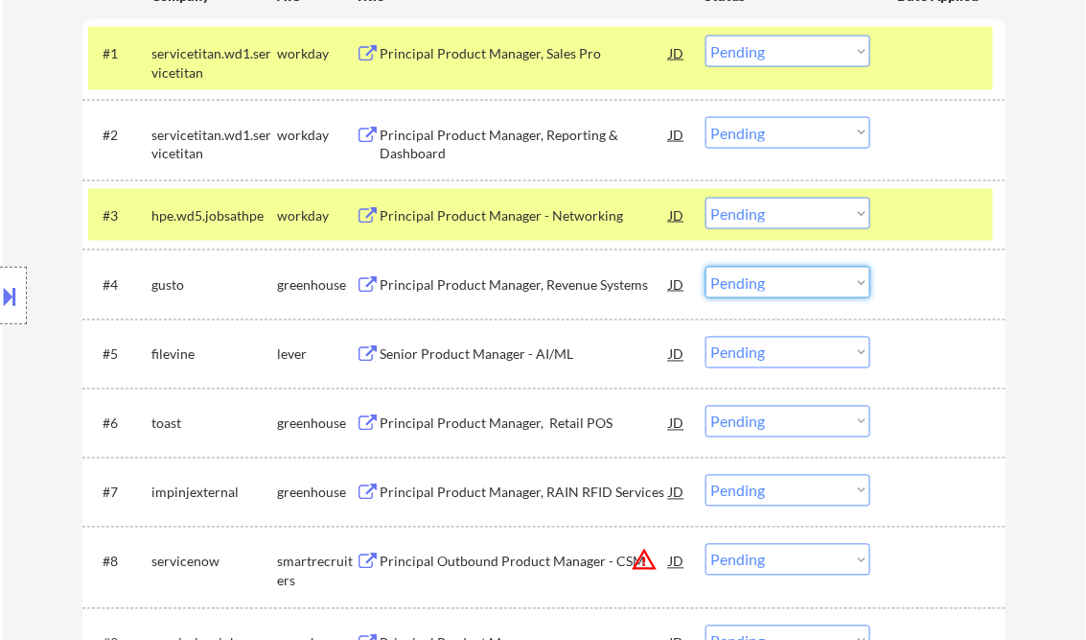
click at [773, 290] on select "Choose an option... Pending Applied Excluded (Questions) Excluded (Expired) Exc…" at bounding box center [788, 283] width 165 height 32
click at [706, 267] on select "Choose an option... Pending Applied Excluded (Questions) Excluded (Expired) Exc…" at bounding box center [788, 283] width 165 height 32
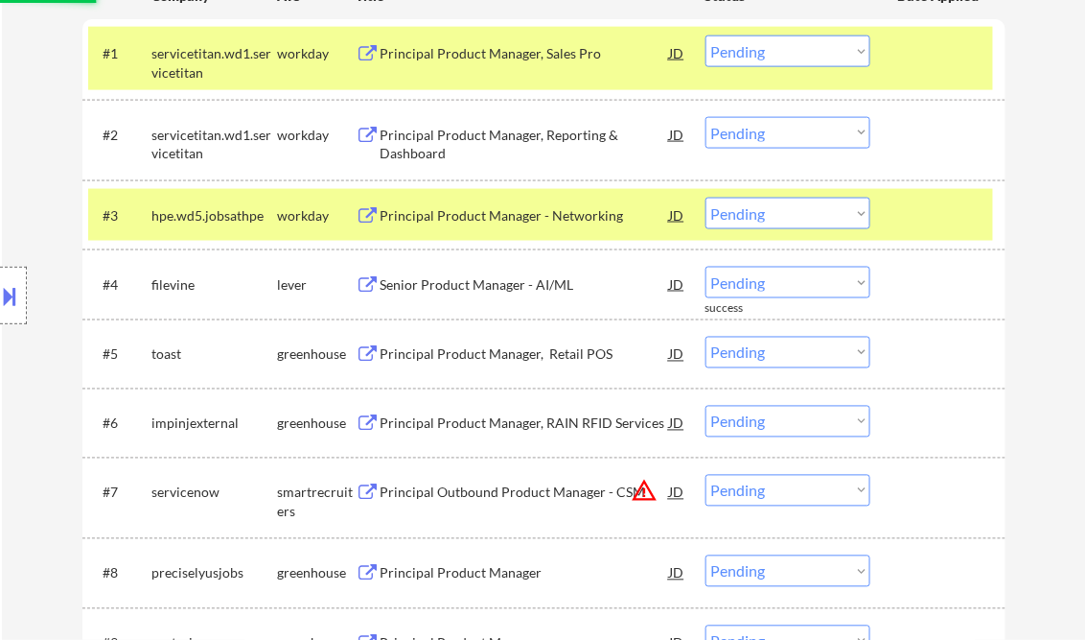
click at [529, 289] on div "Senior Product Manager - AI/ML" at bounding box center [526, 284] width 290 height 19
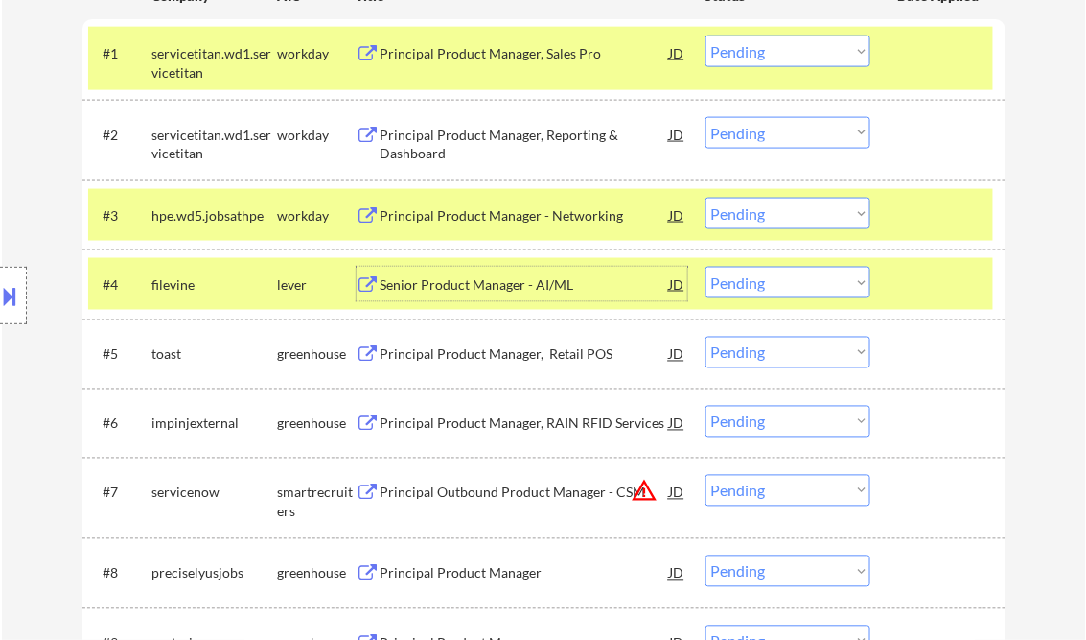
click at [792, 286] on select "Choose an option... Pending Applied Excluded (Questions) Excluded (Expired) Exc…" at bounding box center [788, 283] width 165 height 32
click at [706, 267] on select "Choose an option... Pending Applied Excluded (Questions) Excluded (Expired) Exc…" at bounding box center [788, 283] width 165 height 32
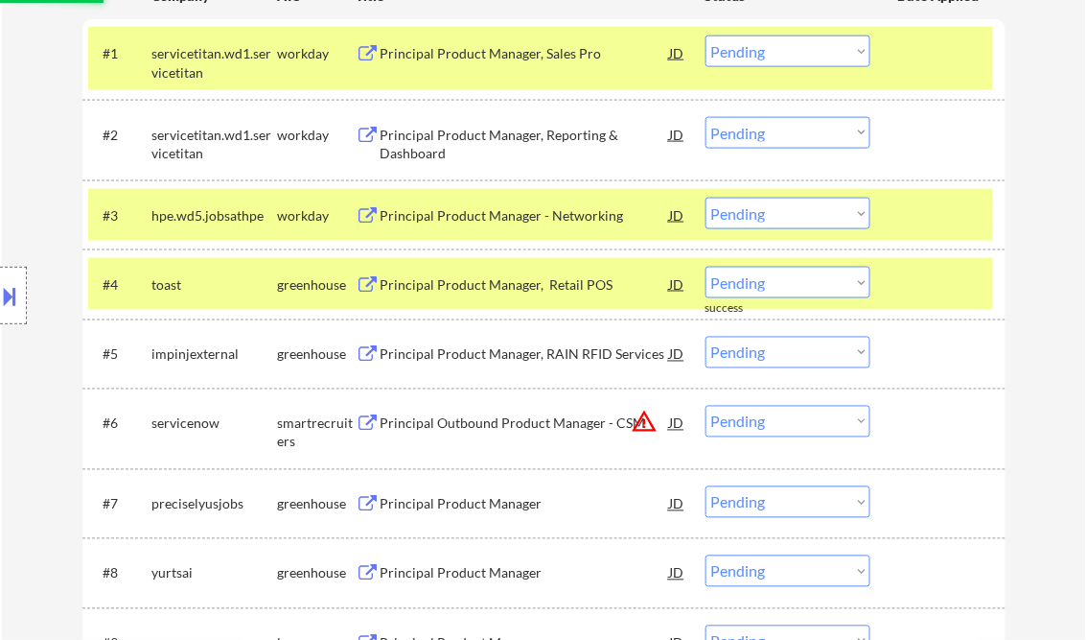
click at [493, 292] on div "Principal Product Manager, Retail POS" at bounding box center [526, 284] width 290 height 19
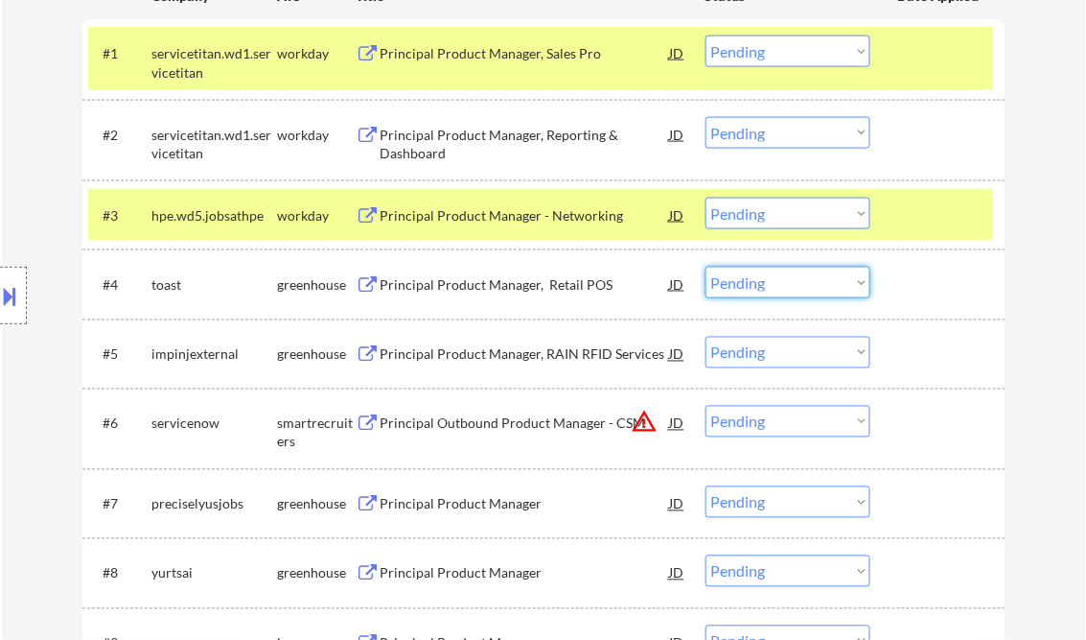
click at [800, 290] on select "Choose an option... Pending Applied Excluded (Questions) Excluded (Expired) Exc…" at bounding box center [788, 283] width 165 height 32
click at [706, 267] on select "Choose an option... Pending Applied Excluded (Questions) Excluded (Expired) Exc…" at bounding box center [788, 283] width 165 height 32
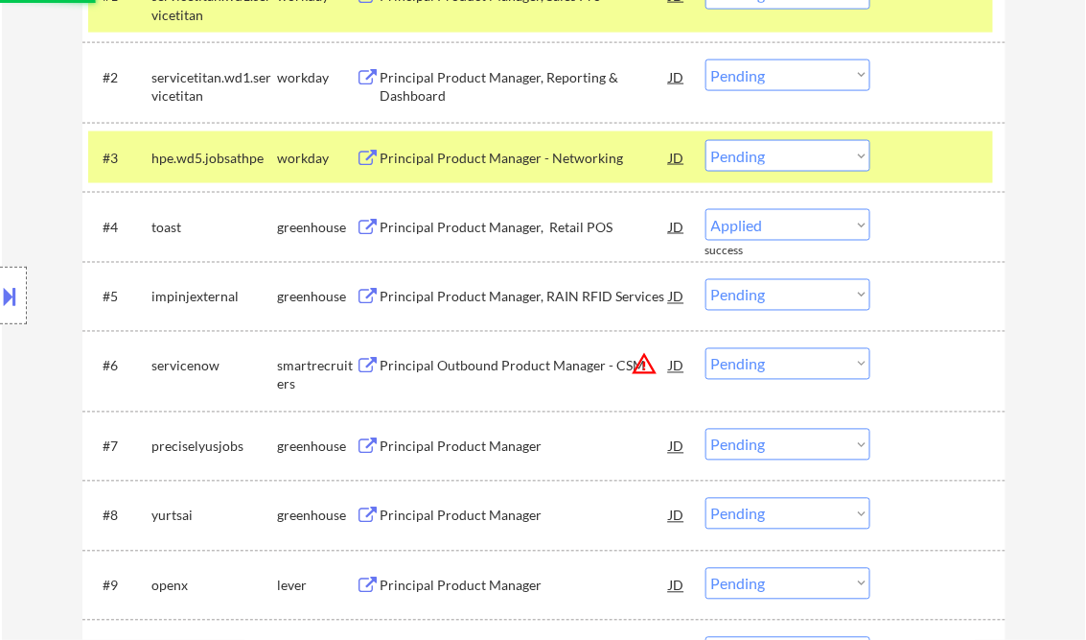
select select ""pending""
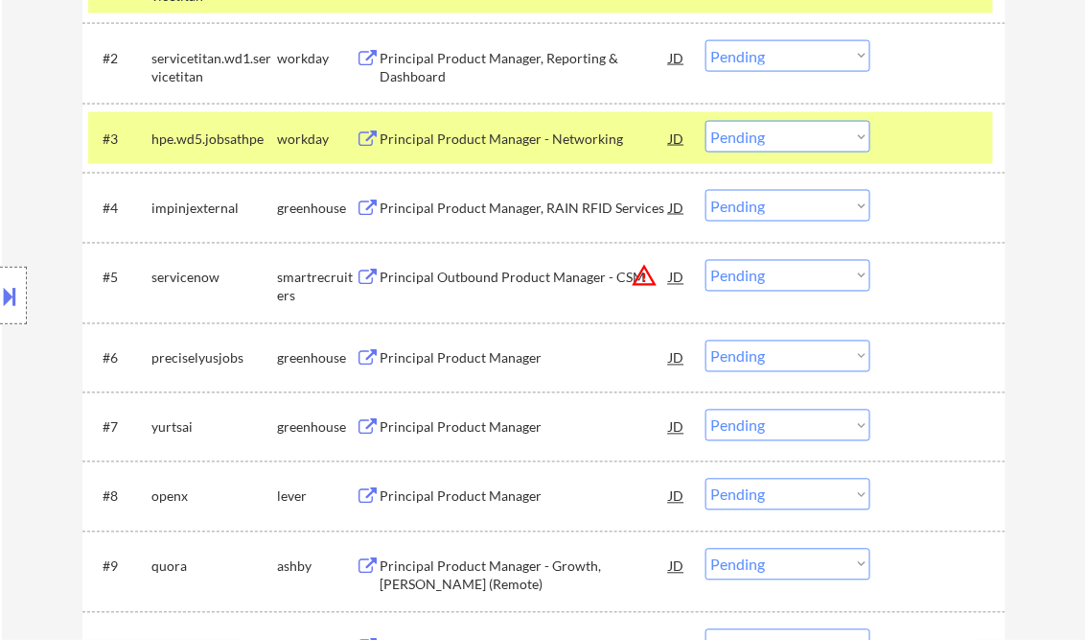
click at [464, 360] on div "Principal Product Manager" at bounding box center [526, 358] width 290 height 19
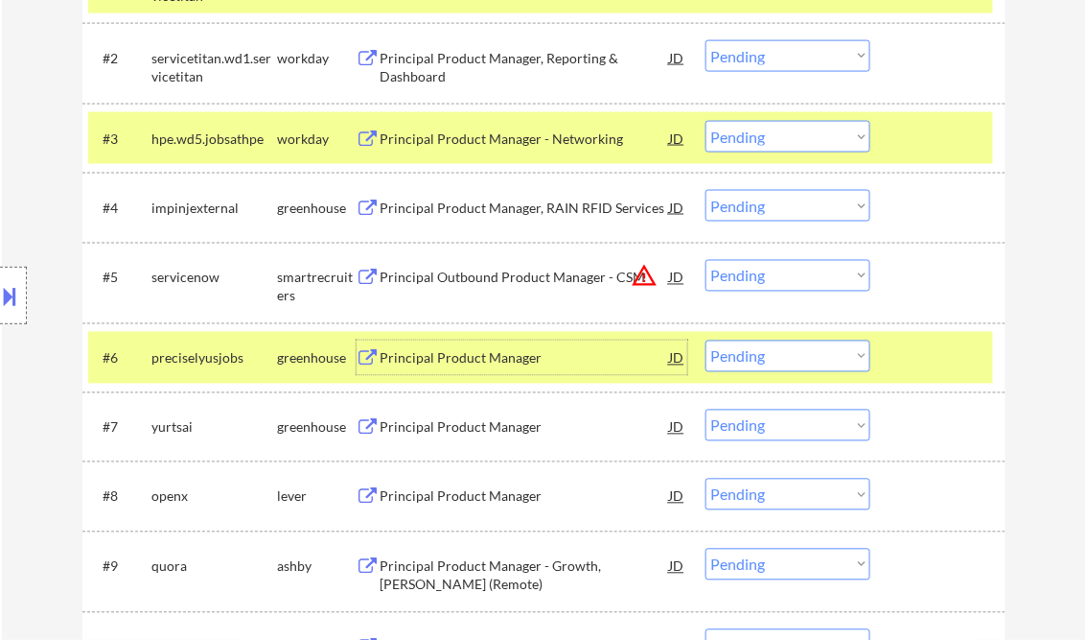
click at [762, 354] on select "Choose an option... Pending Applied Excluded (Questions) Excluded (Expired) Exc…" at bounding box center [788, 356] width 165 height 32
click at [706, 340] on select "Choose an option... Pending Applied Excluded (Questions) Excluded (Expired) Exc…" at bounding box center [788, 356] width 165 height 32
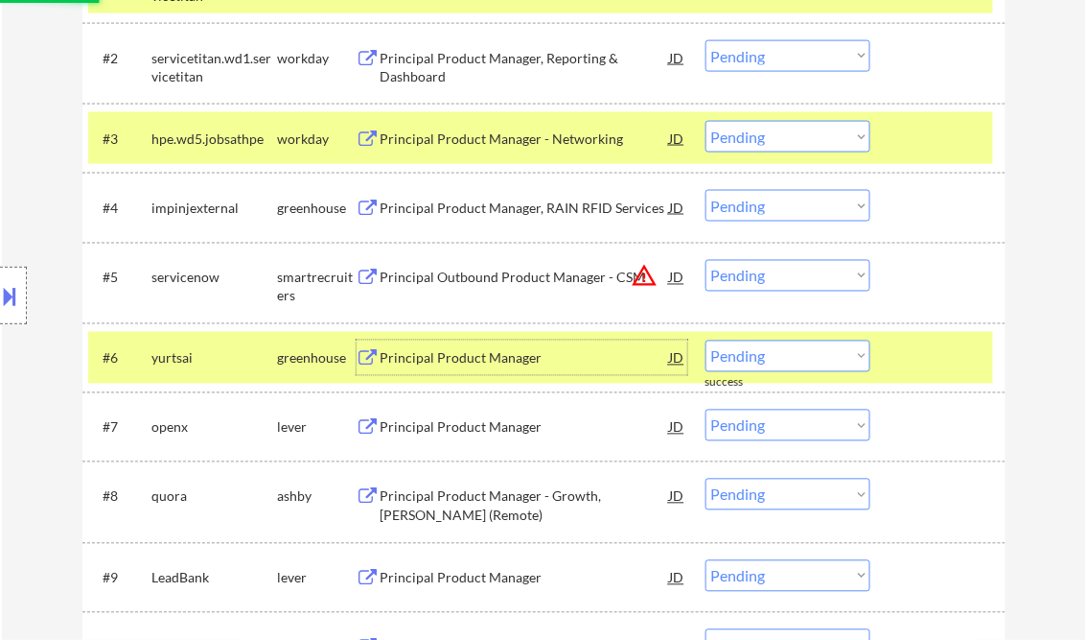
click at [455, 354] on div "Principal Product Manager" at bounding box center [526, 358] width 290 height 19
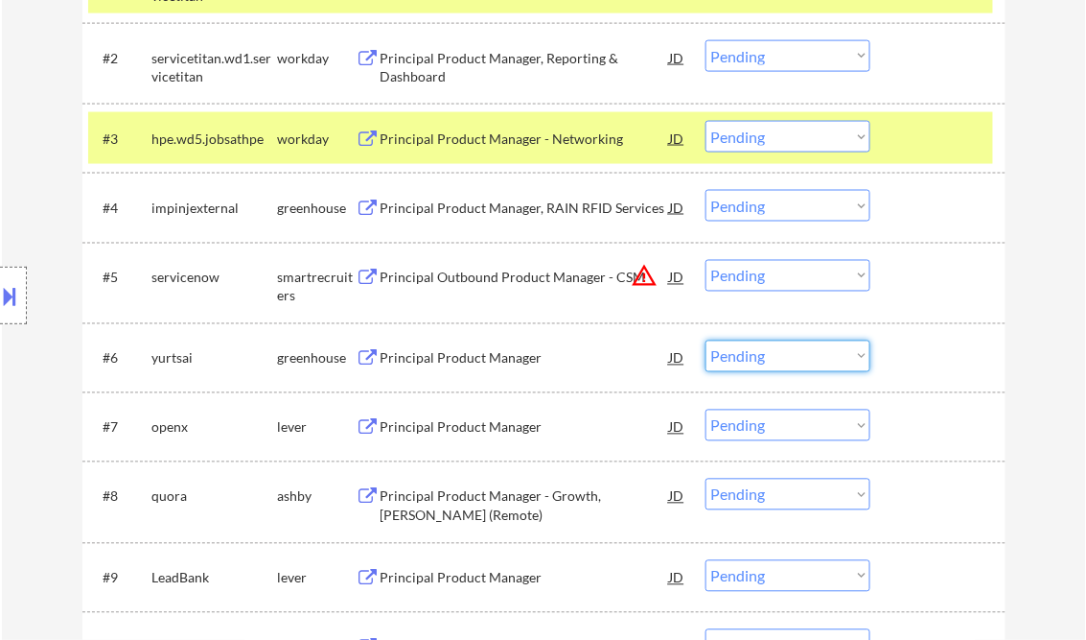
click at [775, 362] on select "Choose an option... Pending Applied Excluded (Questions) Excluded (Expired) Exc…" at bounding box center [788, 356] width 165 height 32
click at [706, 340] on select "Choose an option... Pending Applied Excluded (Questions) Excluded (Expired) Exc…" at bounding box center [788, 356] width 165 height 32
click at [483, 440] on div "Principal Product Manager" at bounding box center [526, 426] width 290 height 35
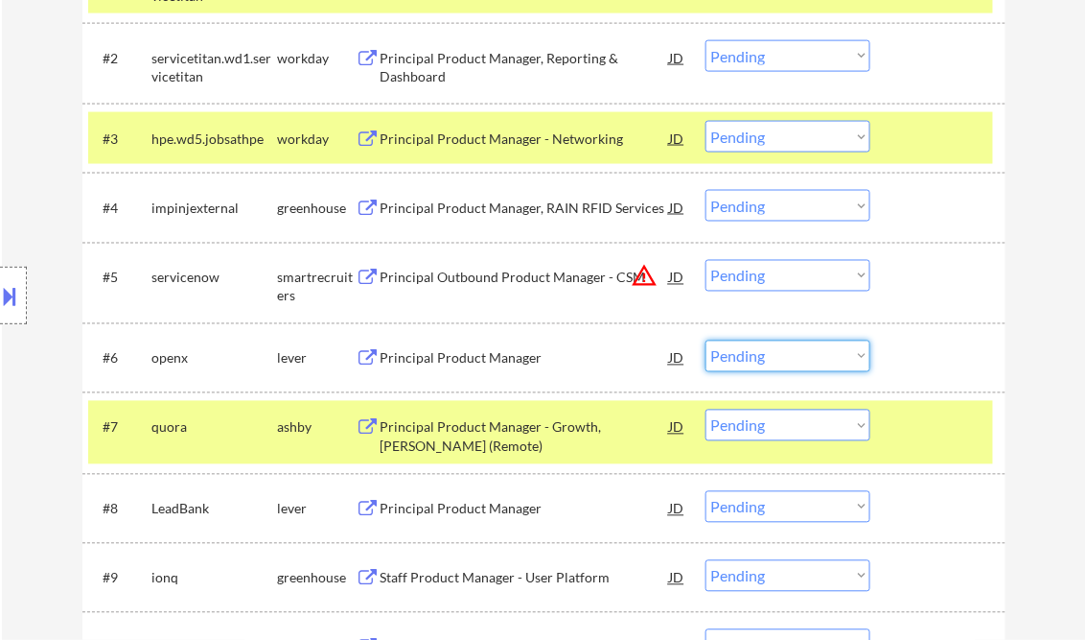
drag, startPoint x: 781, startPoint y: 362, endPoint x: 792, endPoint y: 371, distance: 14.4
click at [781, 362] on select "Choose an option... Pending Applied Excluded (Questions) Excluded (Expired) Exc…" at bounding box center [788, 356] width 165 height 32
click at [706, 340] on select "Choose an option... Pending Applied Excluded (Questions) Excluded (Expired) Exc…" at bounding box center [788, 356] width 165 height 32
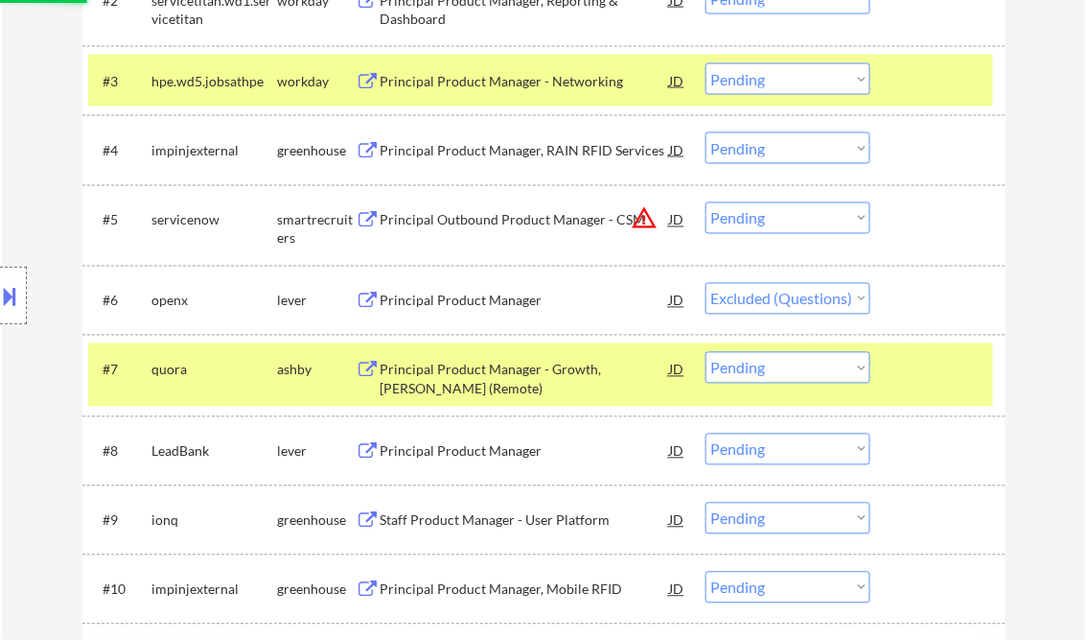
scroll to position [767, 0]
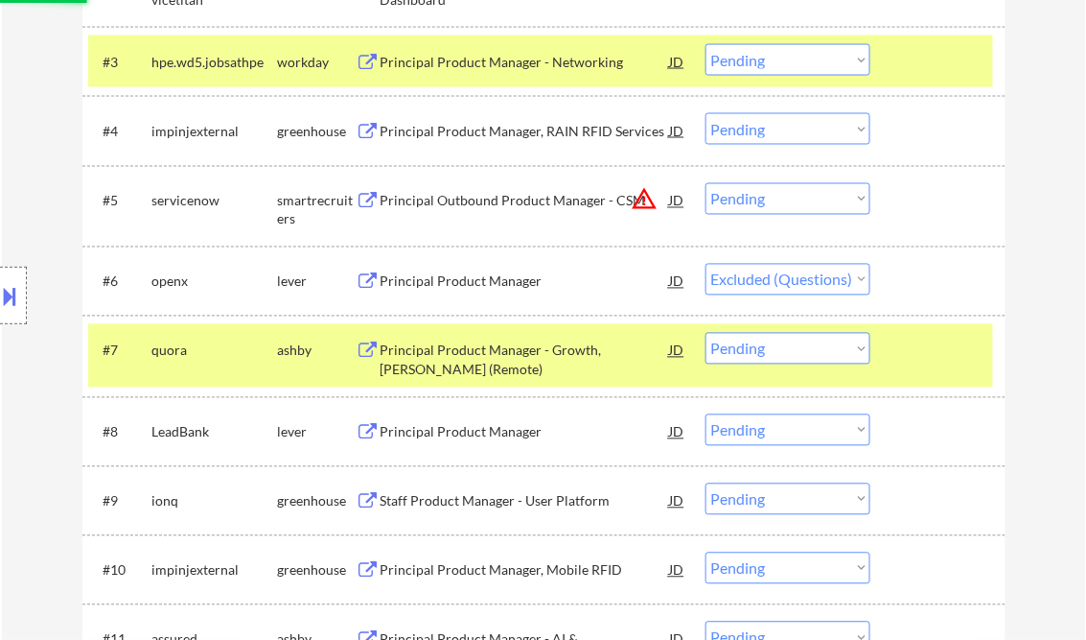
click at [529, 353] on div "Principal Product Manager - Growth, Poe (Remote)" at bounding box center [526, 359] width 290 height 37
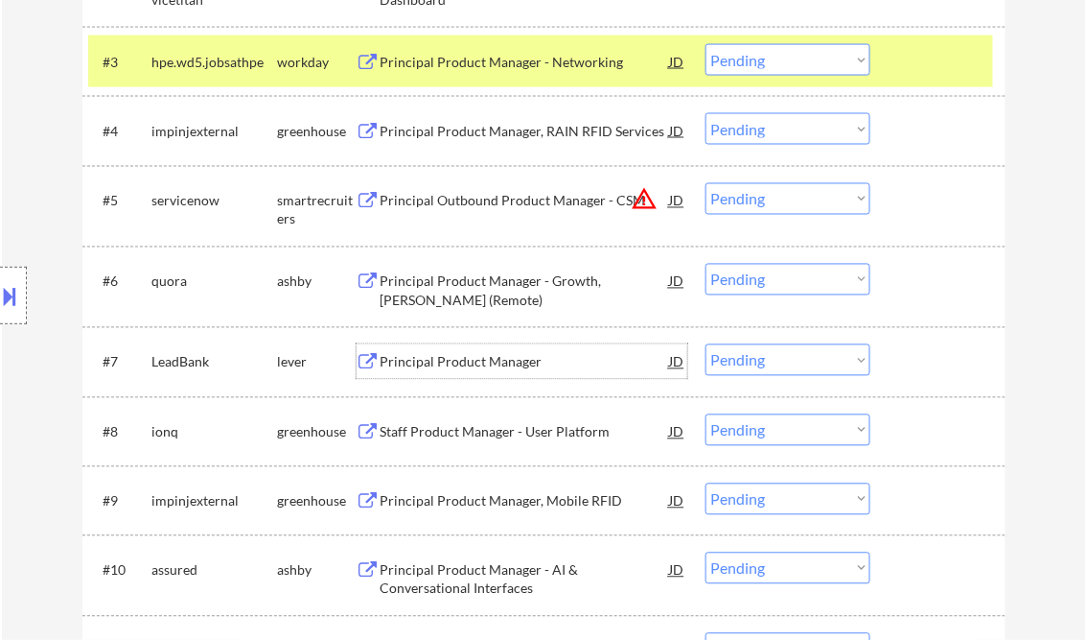
drag, startPoint x: 759, startPoint y: 274, endPoint x: 787, endPoint y: 295, distance: 34.9
click at [759, 273] on select "Choose an option... Pending Applied Excluded (Questions) Excluded (Expired) Exc…" at bounding box center [788, 280] width 165 height 32
click at [706, 264] on select "Choose an option... Pending Applied Excluded (Questions) Excluded (Expired) Exc…" at bounding box center [788, 280] width 165 height 32
click at [501, 363] on div "Principal Product Manager" at bounding box center [526, 362] width 290 height 19
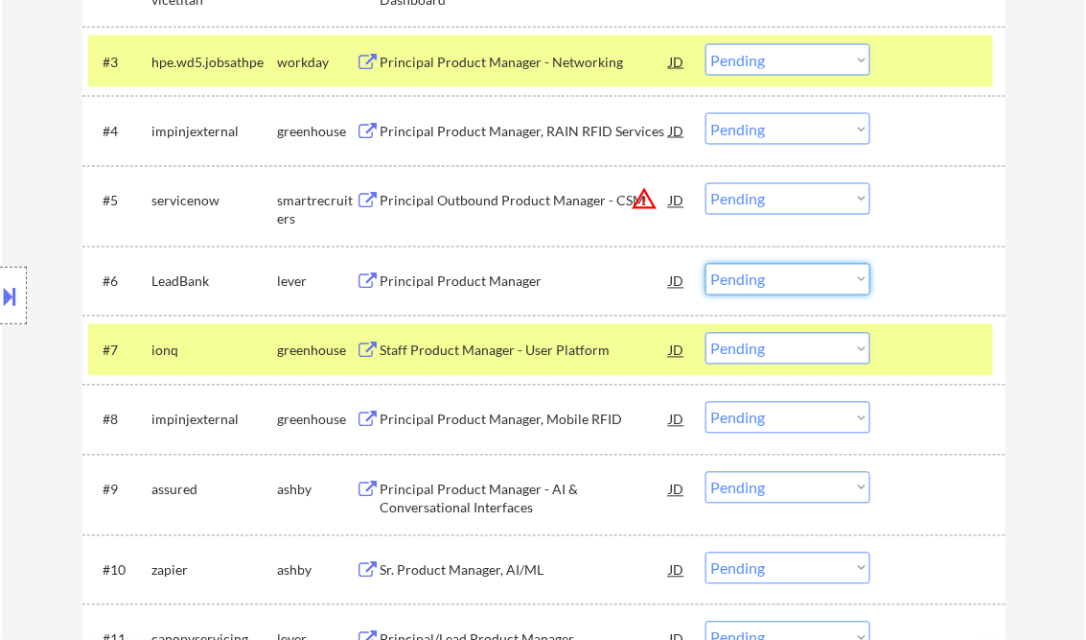
drag, startPoint x: 708, startPoint y: 286, endPoint x: 741, endPoint y: 297, distance: 35.5
click at [709, 286] on select "Choose an option... Pending Applied Excluded (Questions) Excluded (Expired) Exc…" at bounding box center [788, 280] width 165 height 32
click at [706, 264] on select "Choose an option... Pending Applied Excluded (Questions) Excluded (Expired) Exc…" at bounding box center [788, 280] width 165 height 32
select select ""pending""
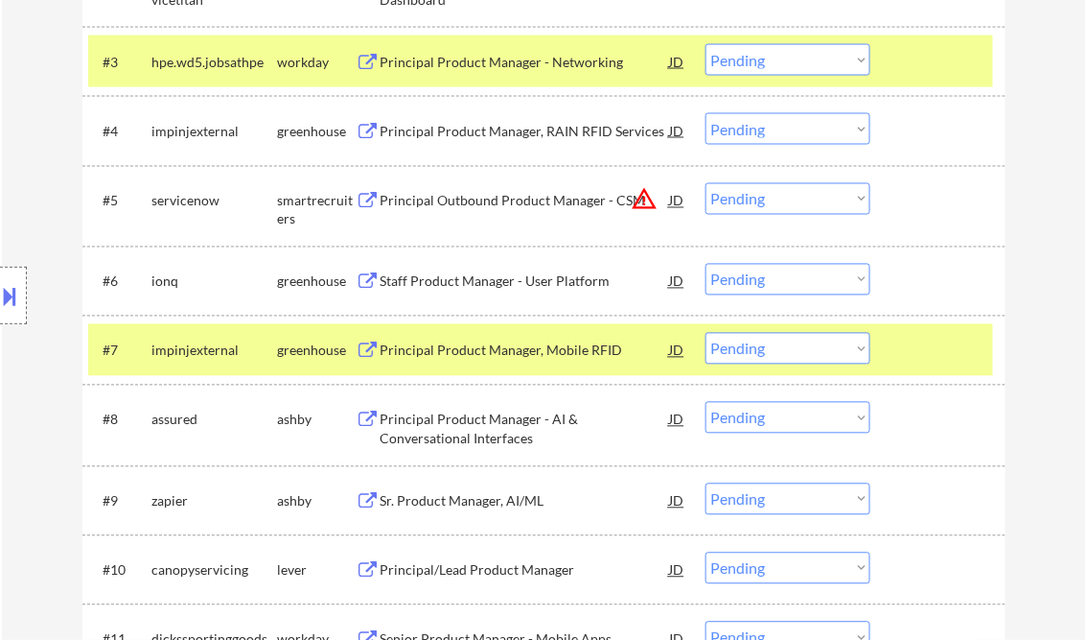
click at [487, 284] on div "Staff Product Manager - User Platform" at bounding box center [526, 281] width 290 height 19
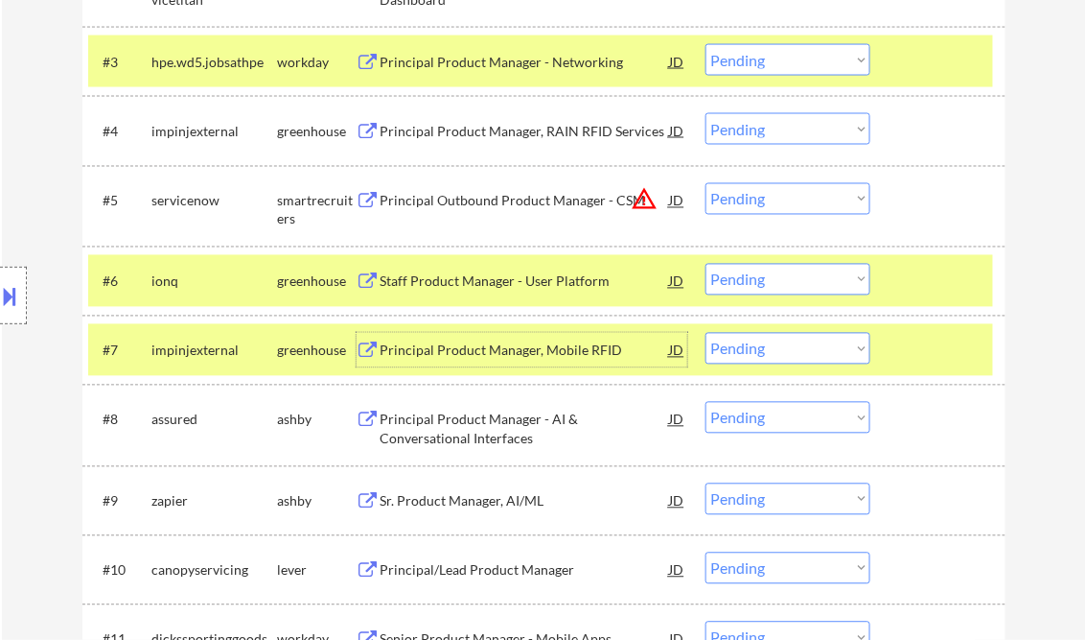
click at [489, 357] on div "Principal Product Manager, Mobile RFID" at bounding box center [526, 350] width 290 height 19
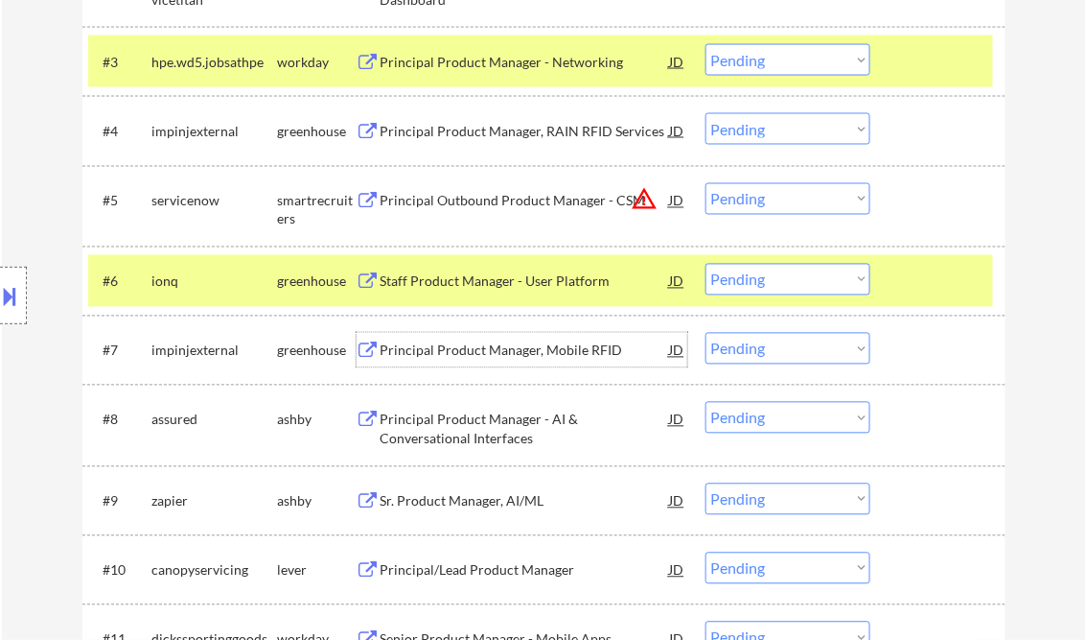
click at [802, 347] on select "Choose an option... Pending Applied Excluded (Questions) Excluded (Expired) Exc…" at bounding box center [788, 349] width 165 height 32
click at [706, 333] on select "Choose an option... Pending Applied Excluded (Questions) Excluded (Expired) Exc…" at bounding box center [788, 349] width 165 height 32
select select ""pending""
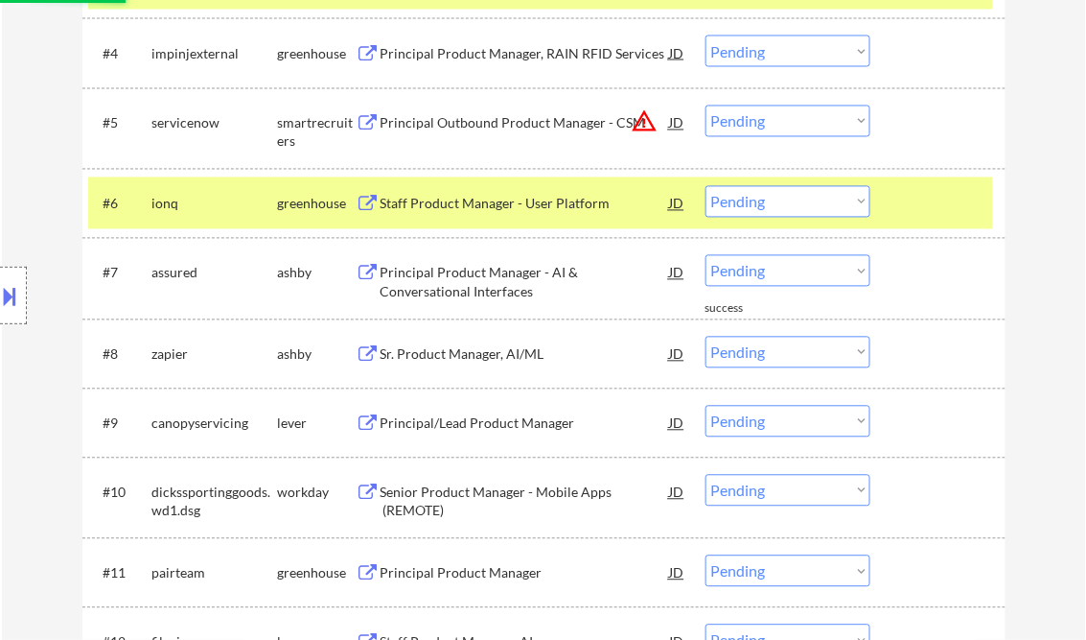
scroll to position [921, 0]
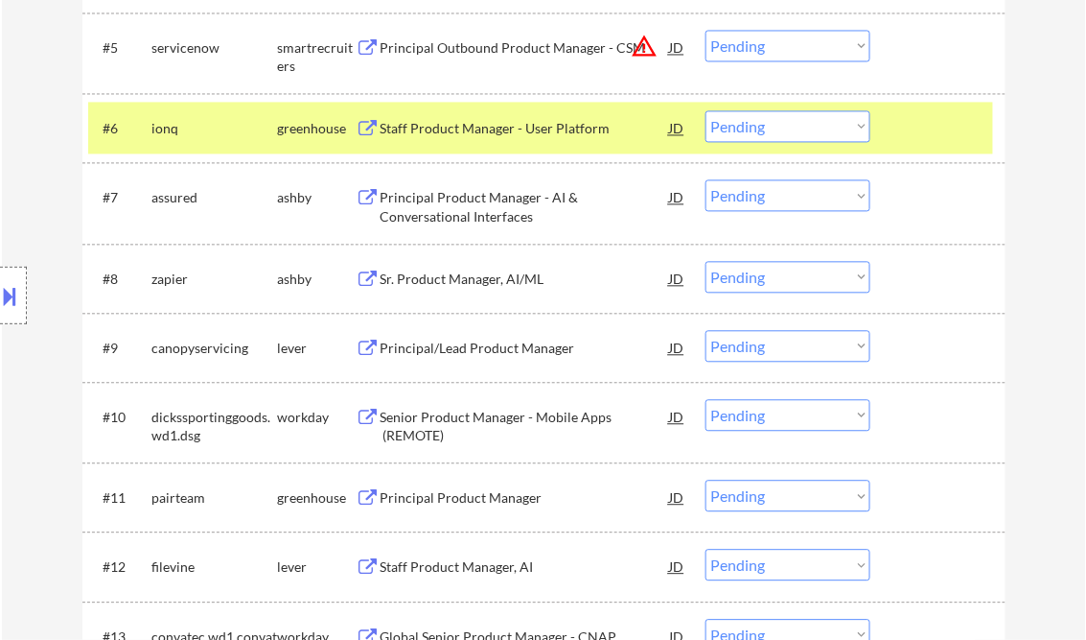
click at [464, 272] on div "Sr. Product Manager, AI/ML" at bounding box center [526, 278] width 290 height 19
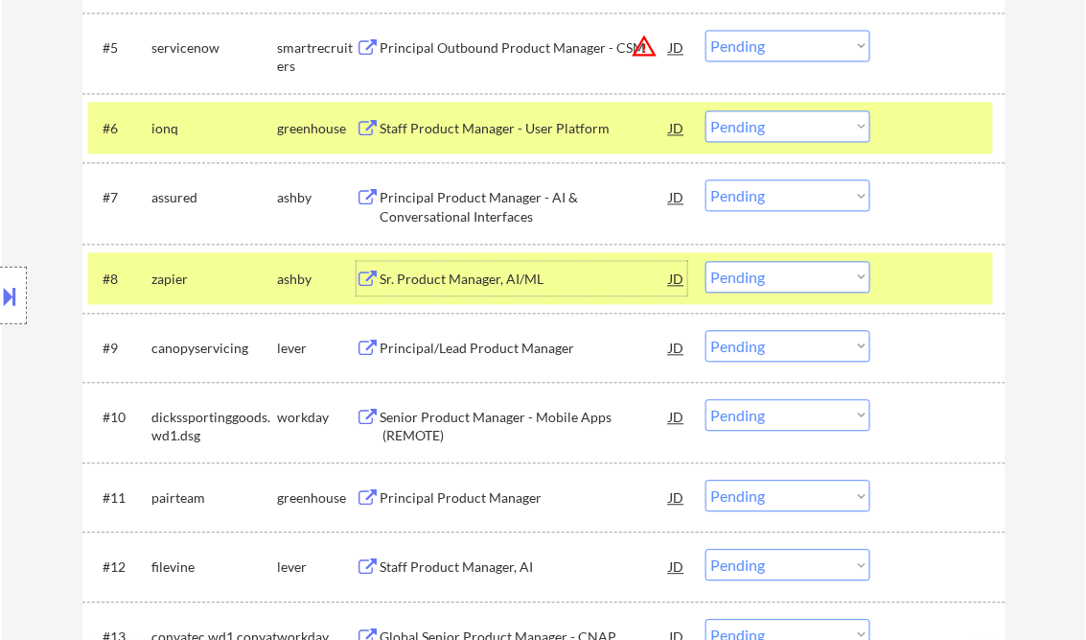
click at [763, 268] on select "Choose an option... Pending Applied Excluded (Questions) Excluded (Expired) Exc…" at bounding box center [788, 277] width 165 height 32
click at [706, 261] on select "Choose an option... Pending Applied Excluded (Questions) Excluded (Expired) Exc…" at bounding box center [788, 277] width 165 height 32
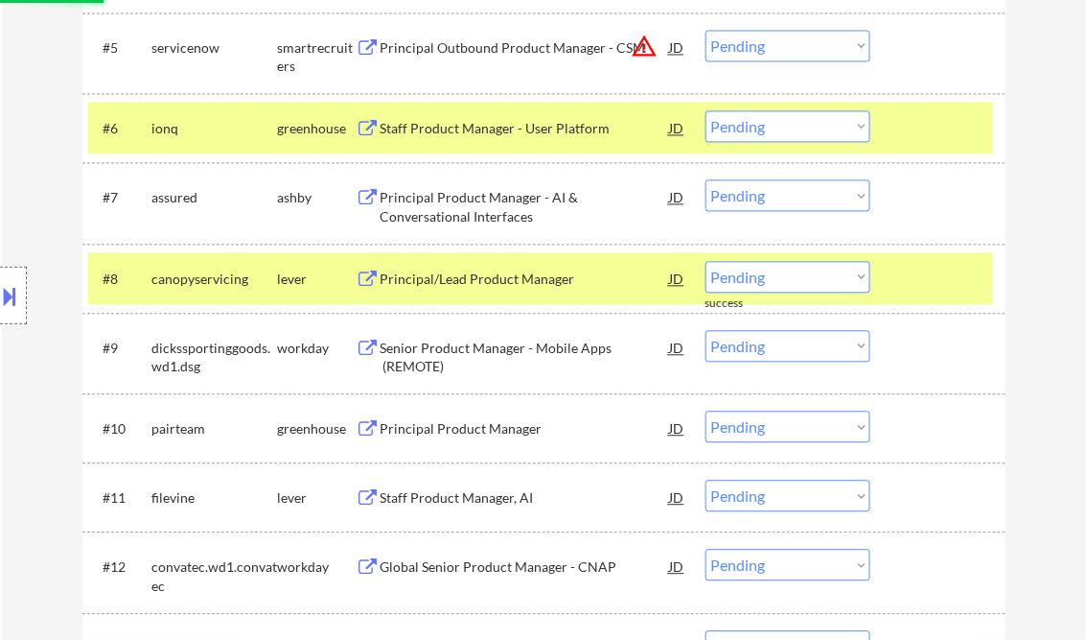
click at [462, 283] on div "Principal/Lead Product Manager" at bounding box center [526, 278] width 290 height 19
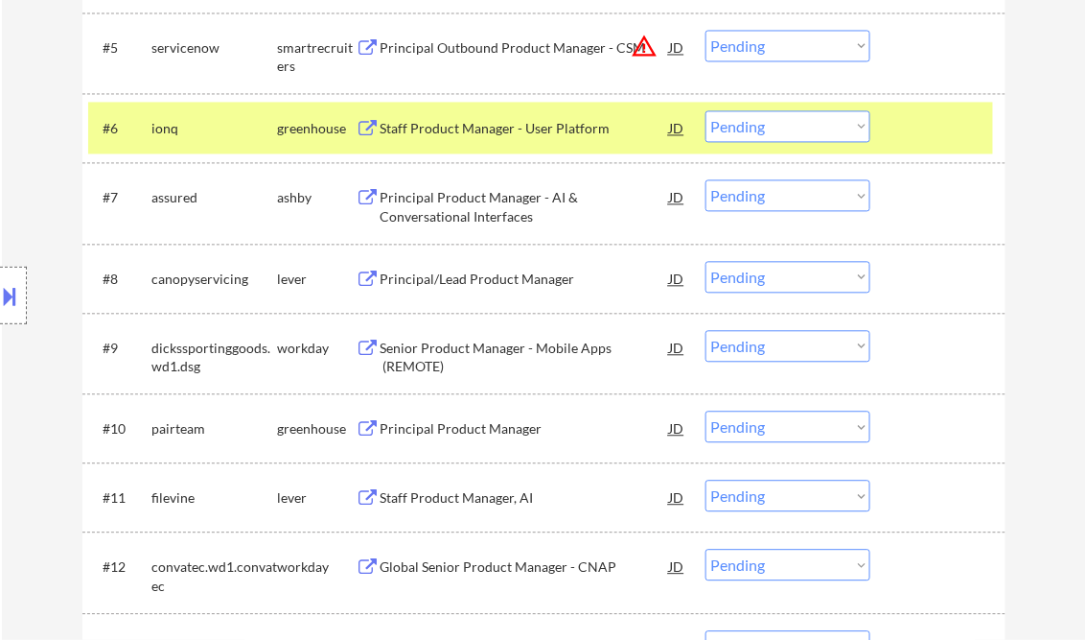
click at [807, 286] on select "Choose an option... Pending Applied Excluded (Questions) Excluded (Expired) Exc…" at bounding box center [788, 277] width 165 height 32
click at [706, 261] on select "Choose an option... Pending Applied Excluded (Questions) Excluded (Expired) Exc…" at bounding box center [788, 277] width 165 height 32
select select ""pending""
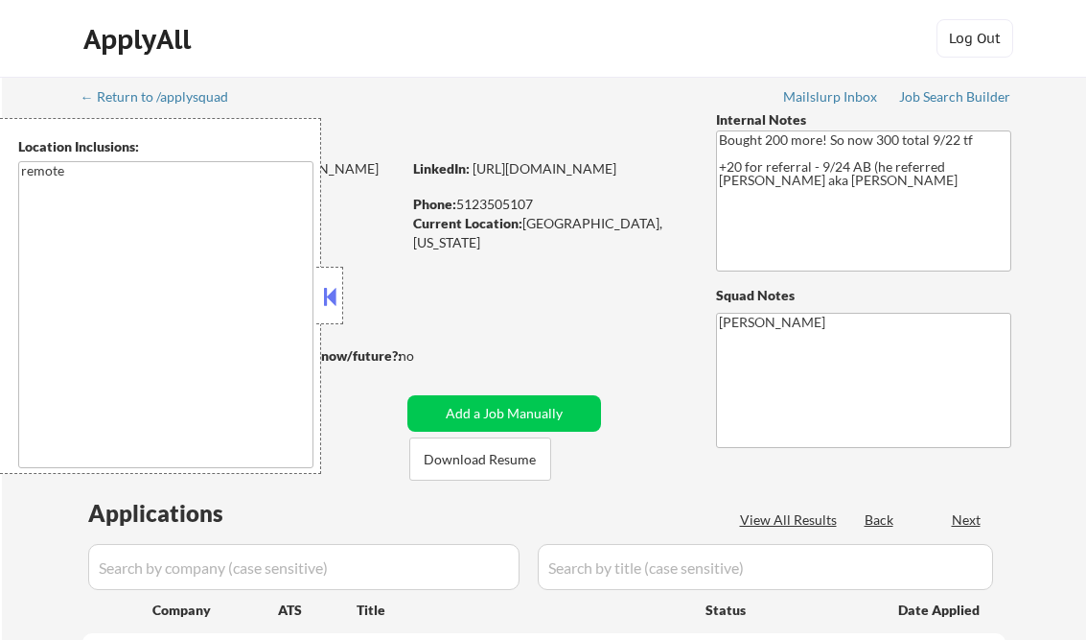
select select ""pending""
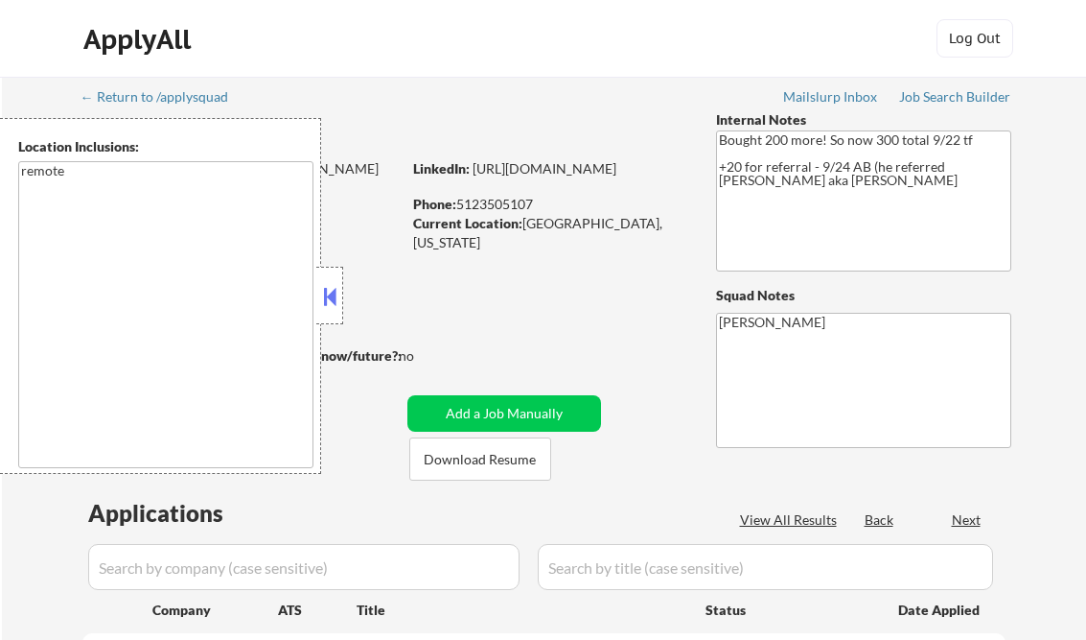
select select ""pending""
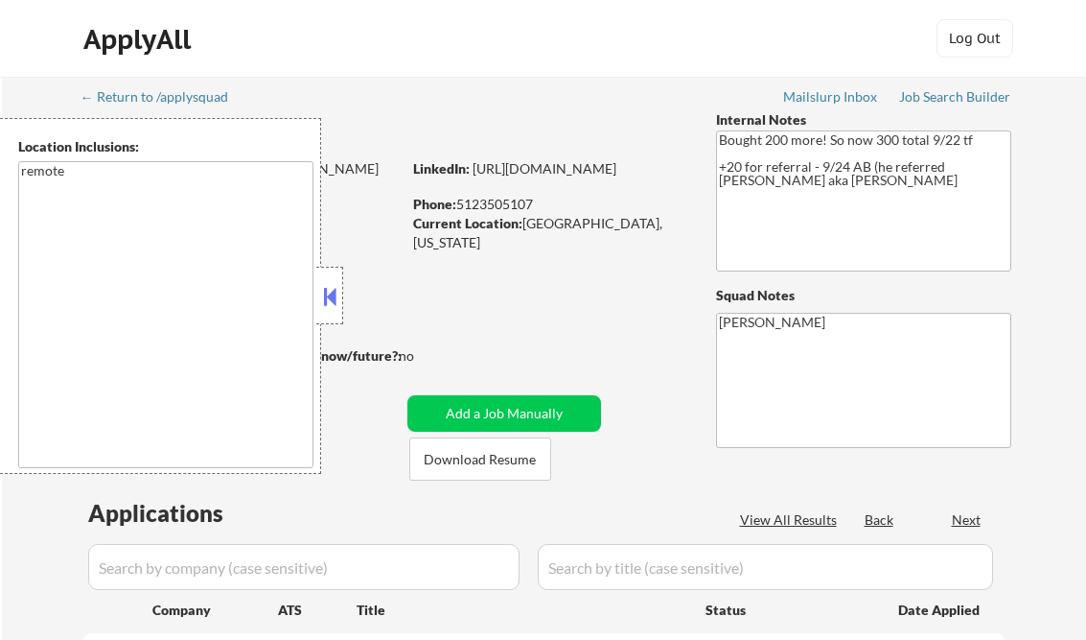
select select ""pending""
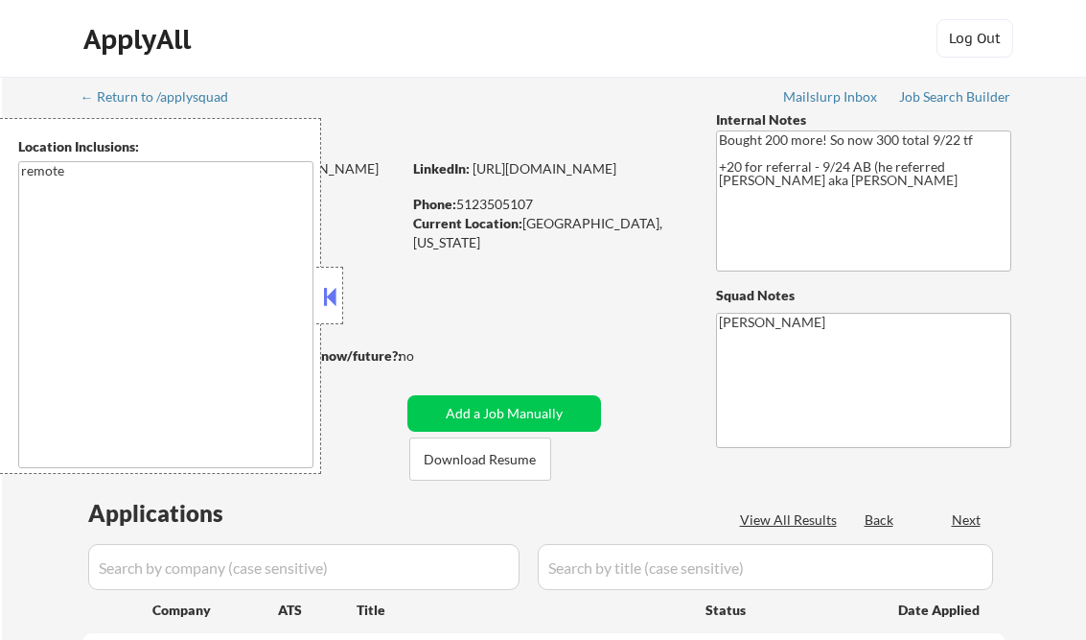
select select ""pending""
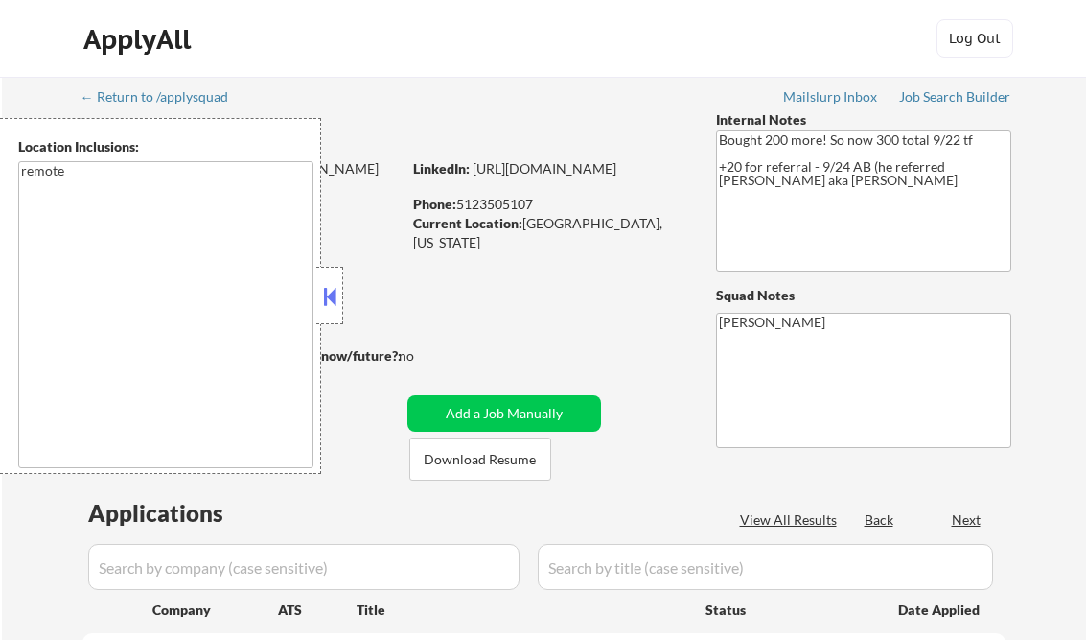
select select ""pending""
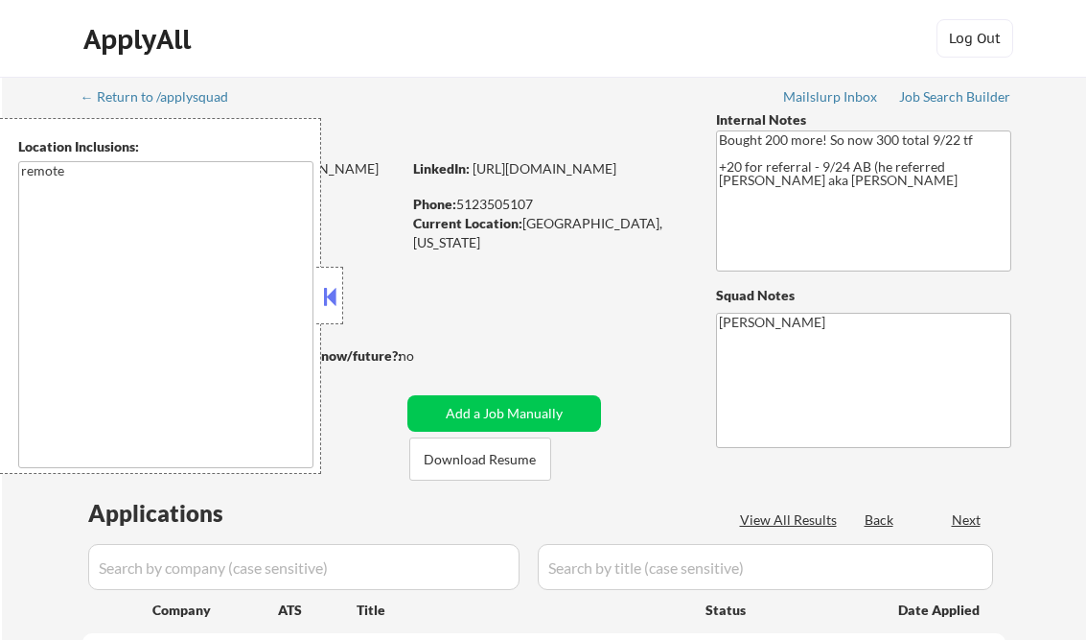
select select ""pending""
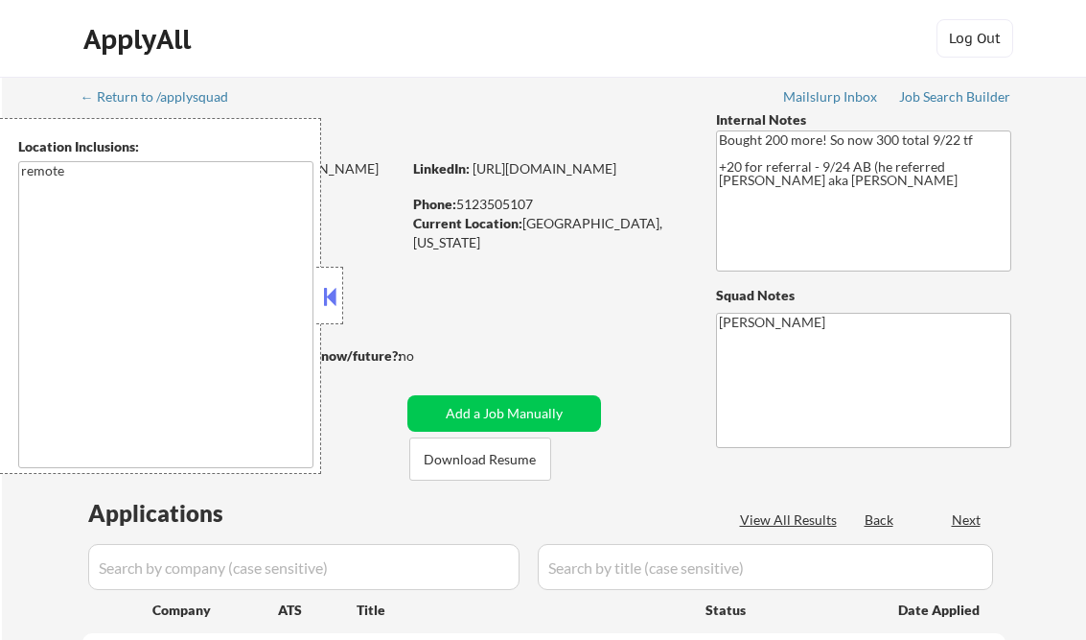
select select ""pending""
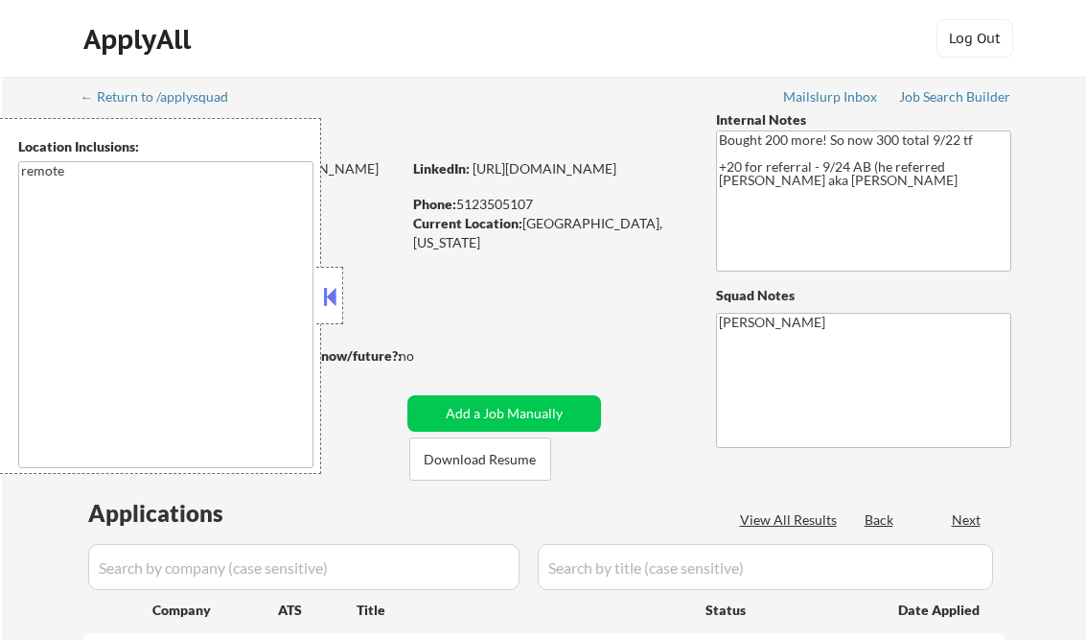
select select ""pending""
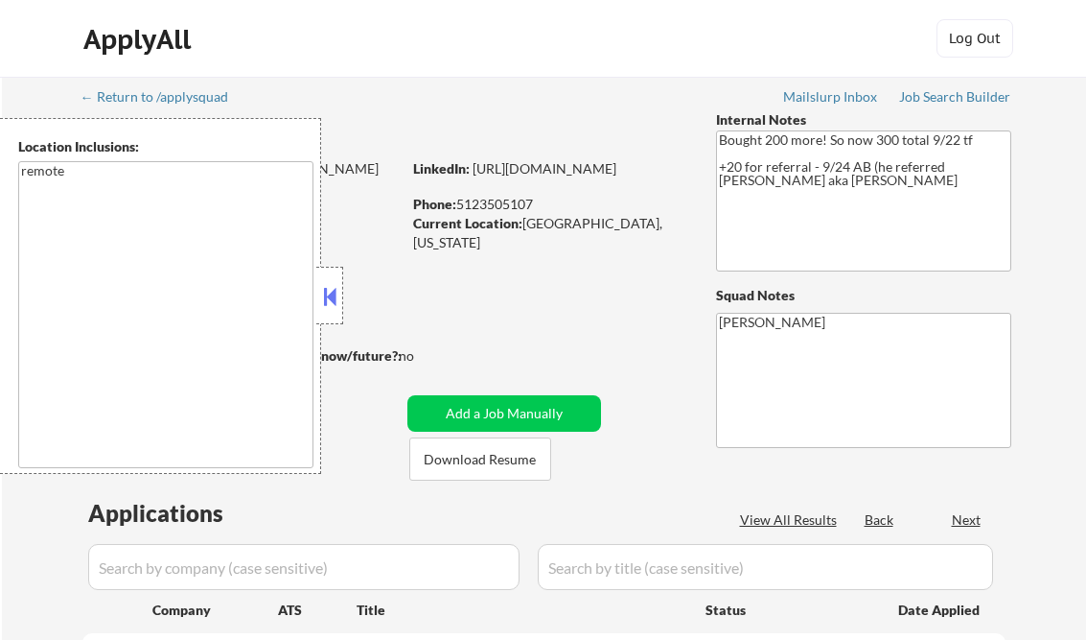
select select ""pending""
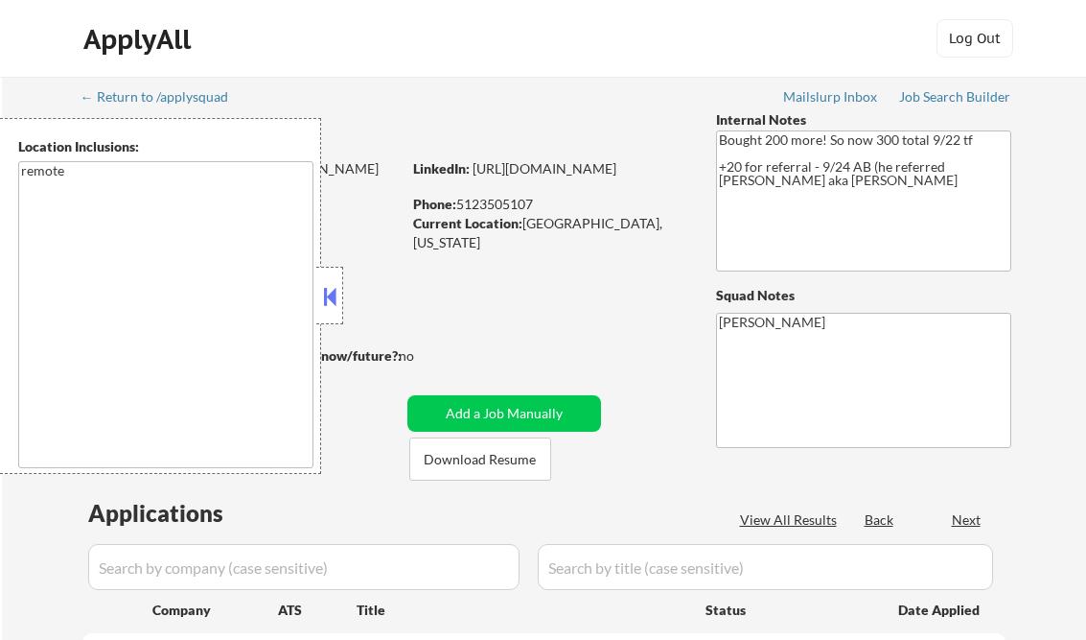
select select ""pending""
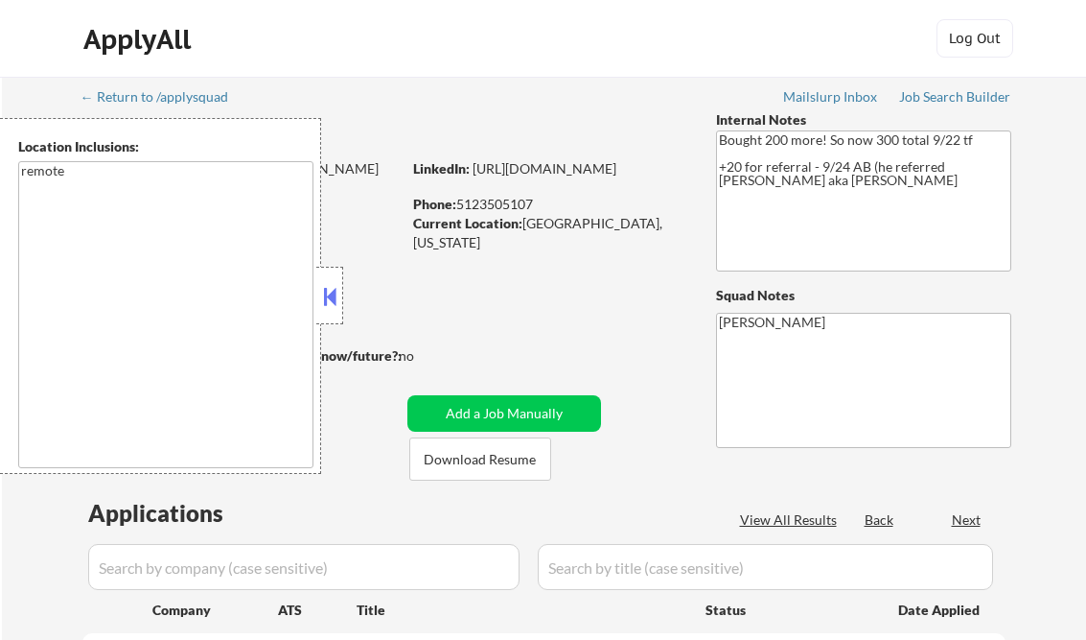
select select ""pending""
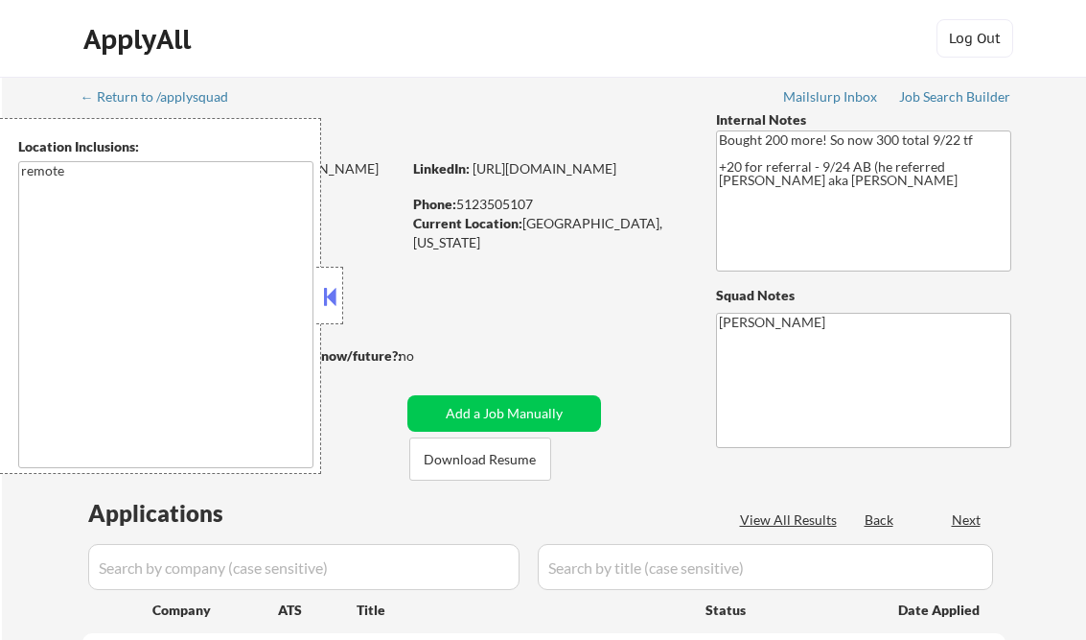
select select ""pending""
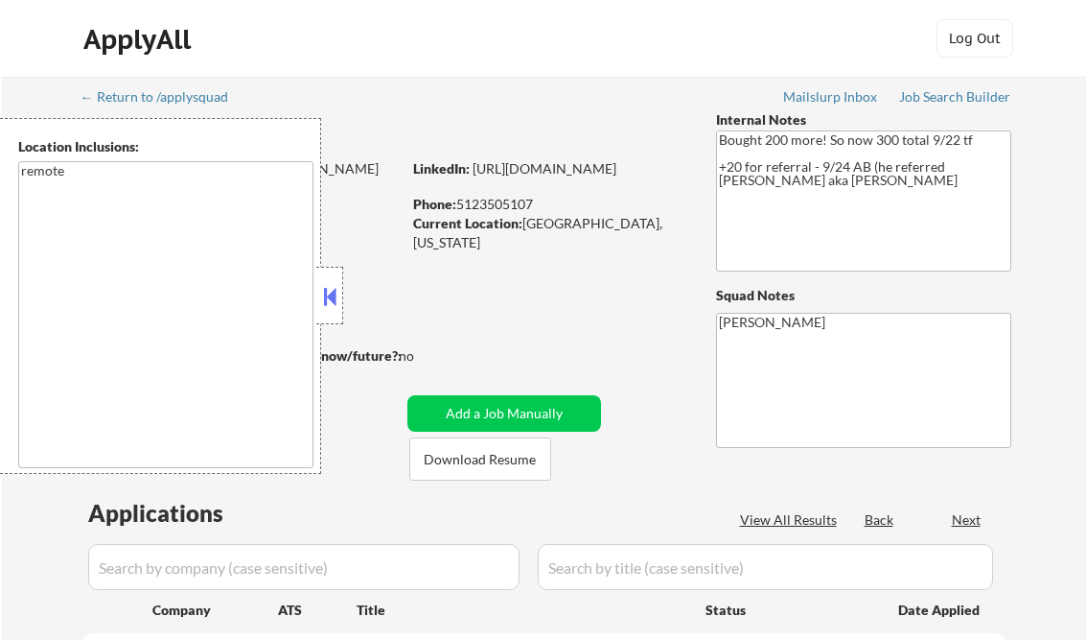
select select ""pending""
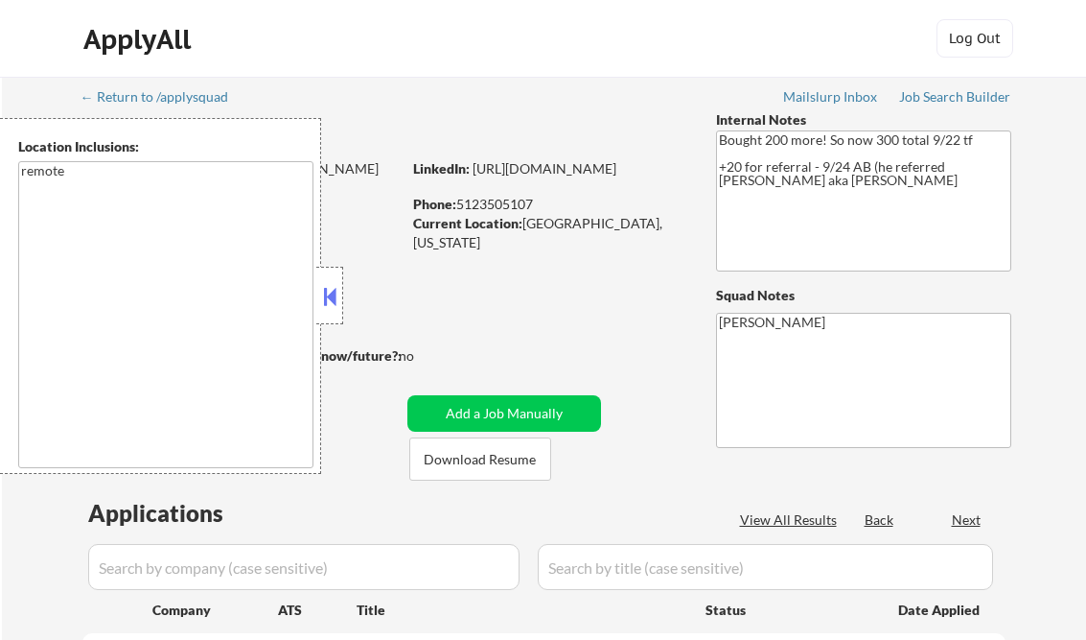
select select ""pending""
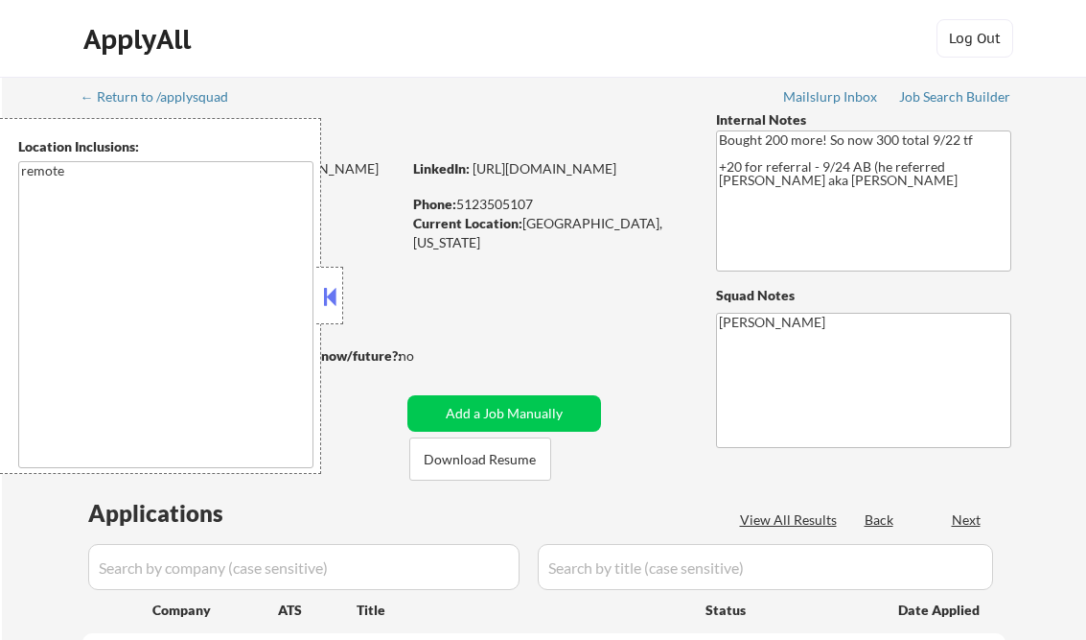
select select ""pending""
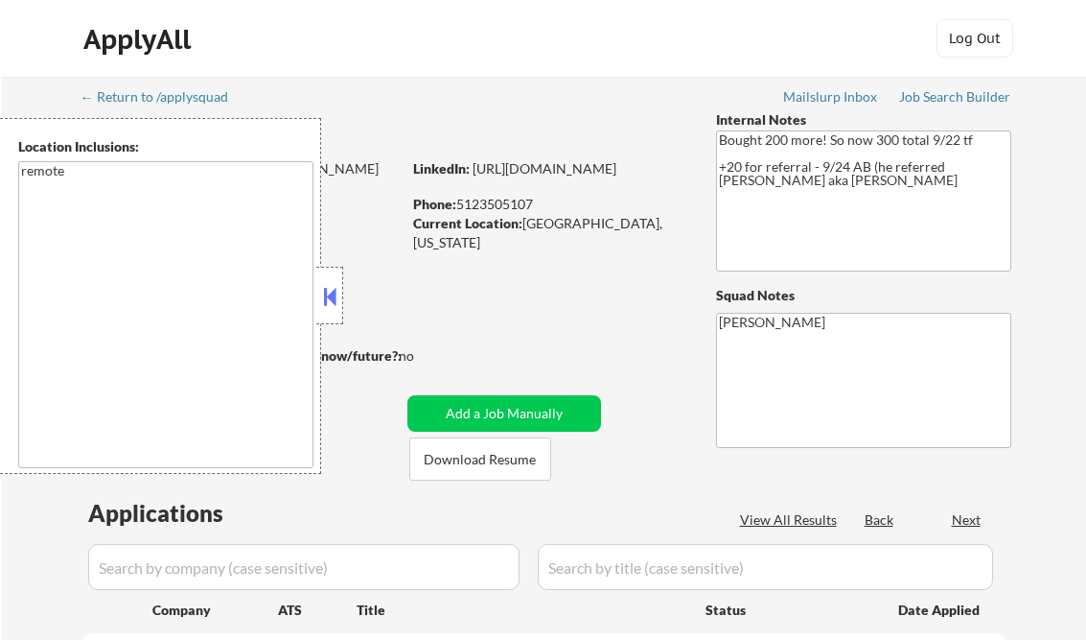
select select ""pending""
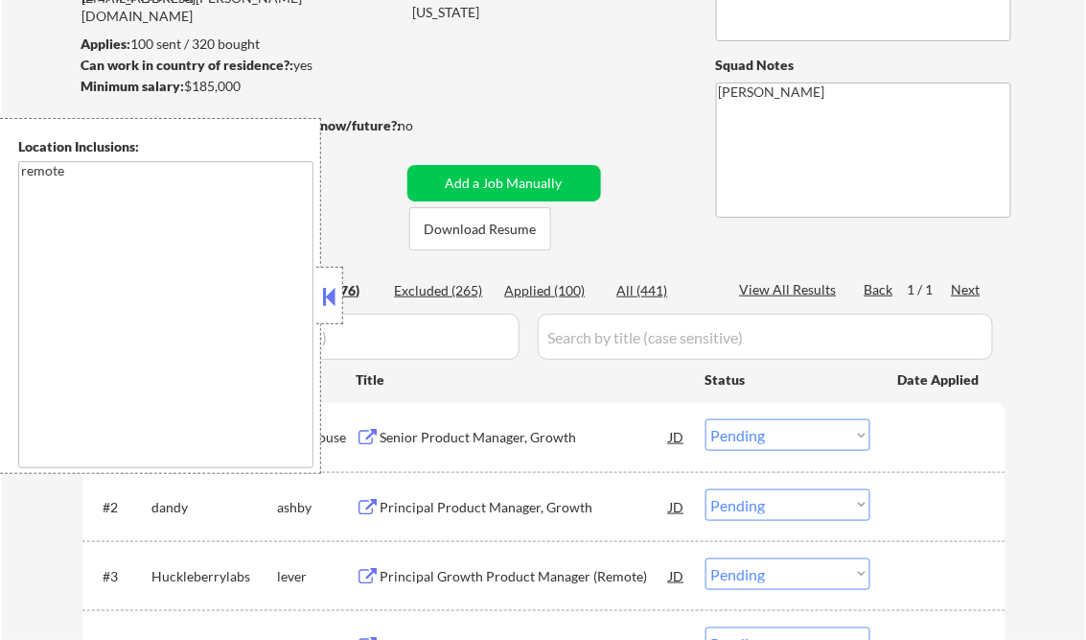
scroll to position [230, 0]
click at [564, 282] on div "Applied (100)" at bounding box center [553, 290] width 96 height 19
click at [329, 296] on button at bounding box center [329, 296] width 21 height 29
select select ""applied""
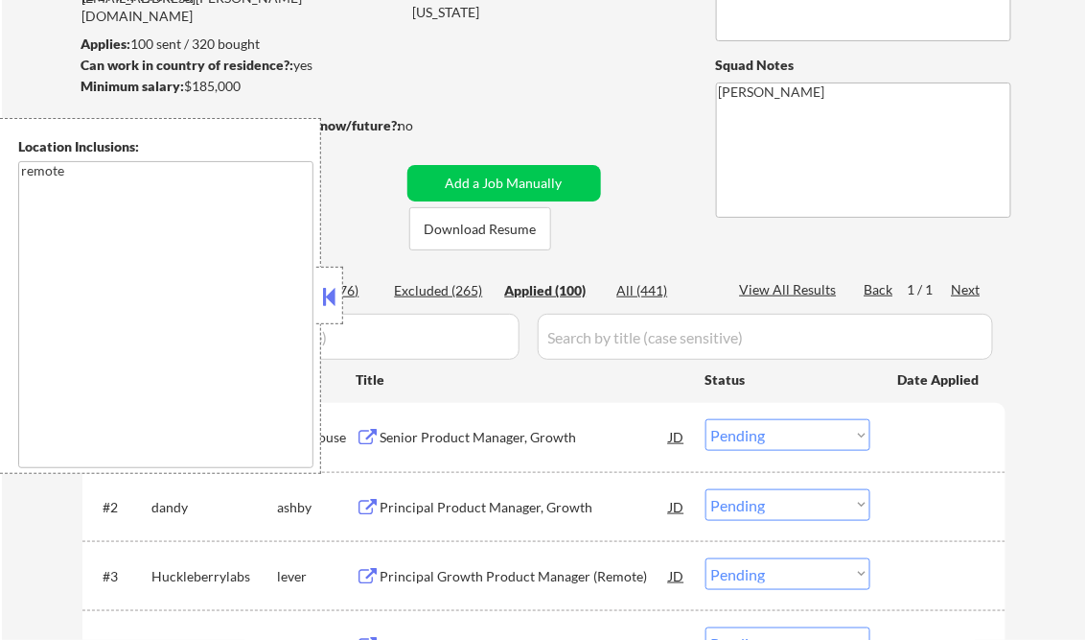
select select ""applied""
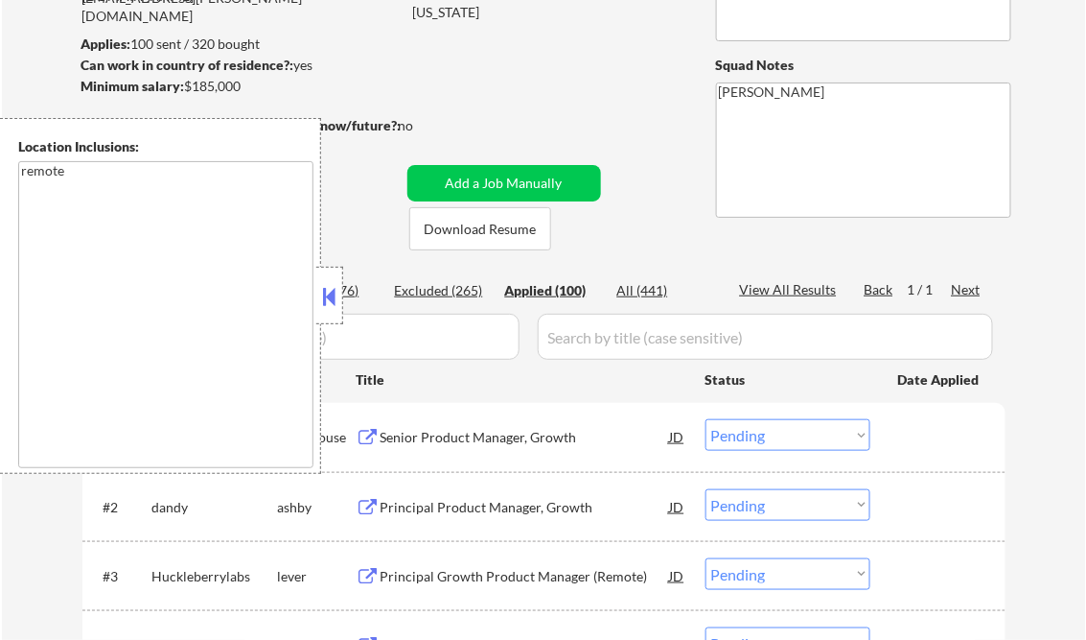
select select ""applied""
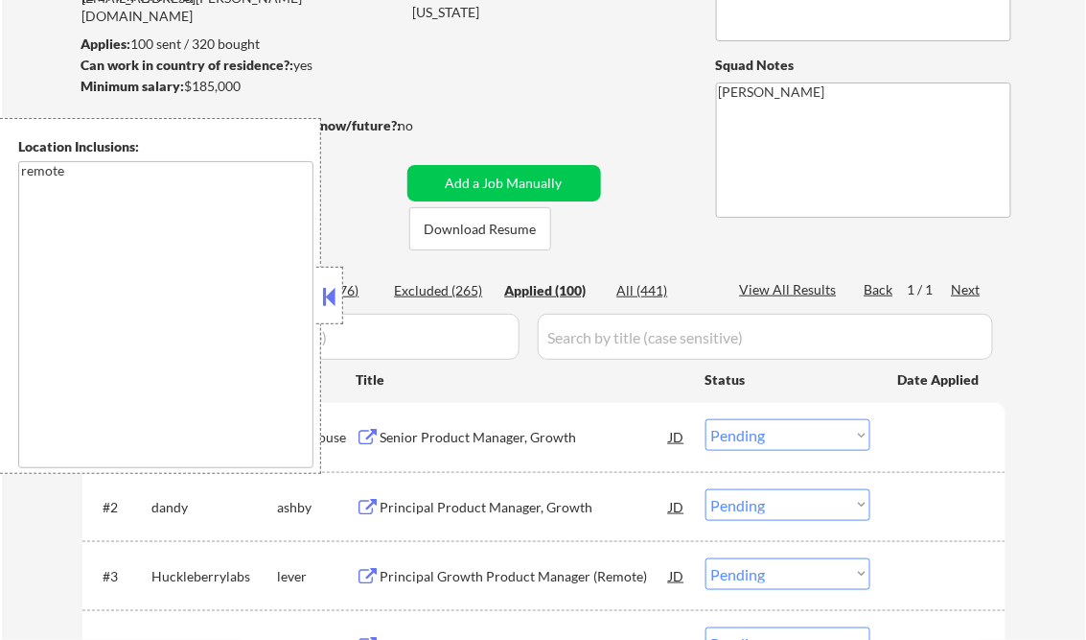
select select ""applied""
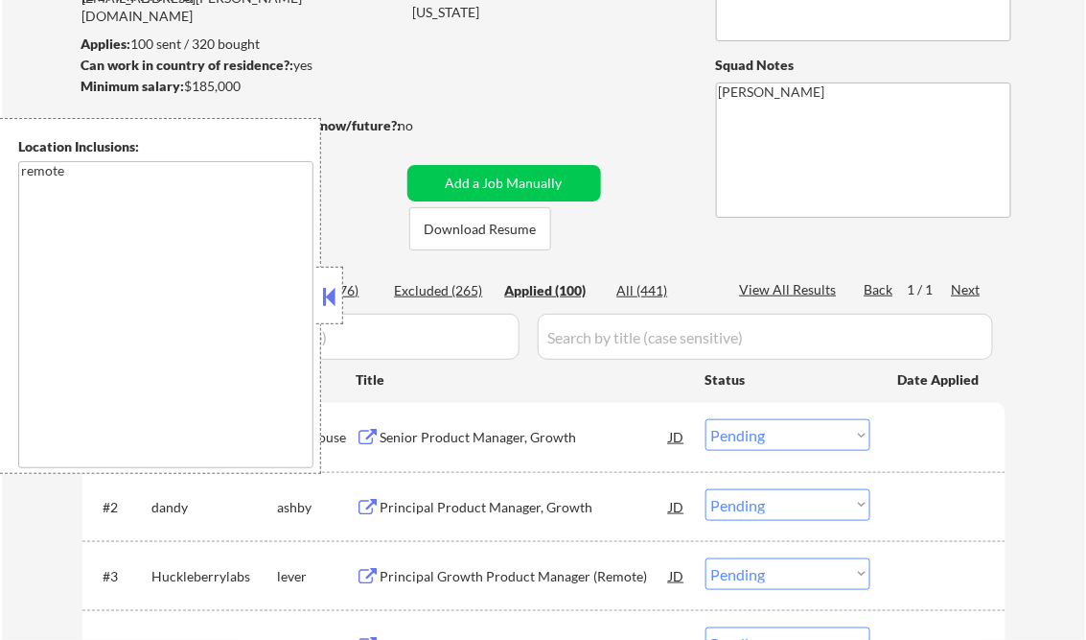
select select ""applied""
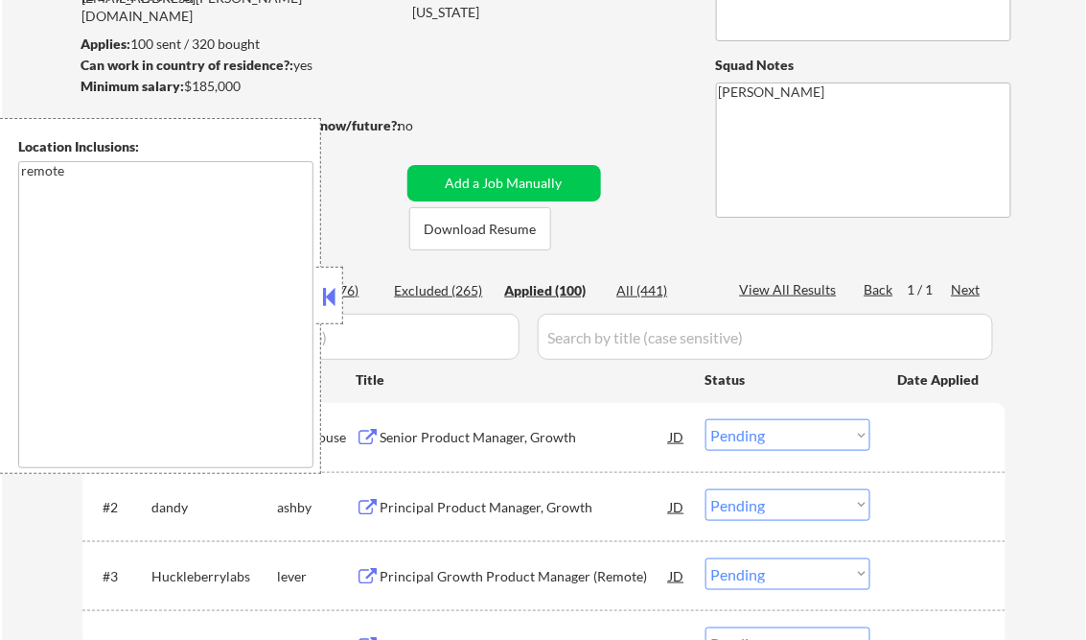
select select ""applied""
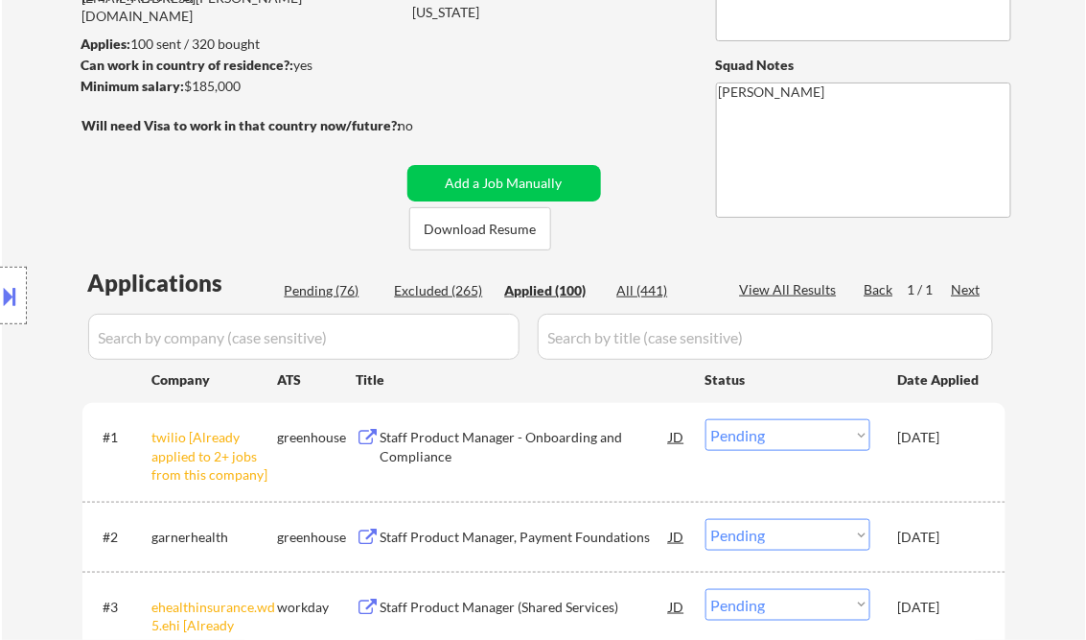
click at [790, 288] on div "View All Results" at bounding box center [791, 289] width 103 height 19
select select ""applied""
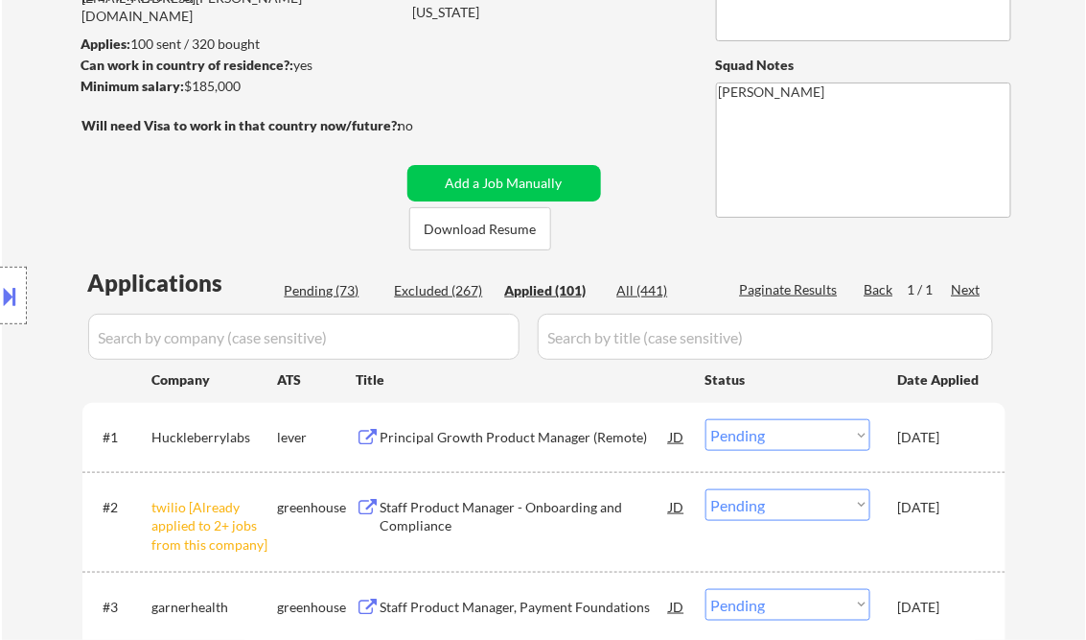
select select ""applied""
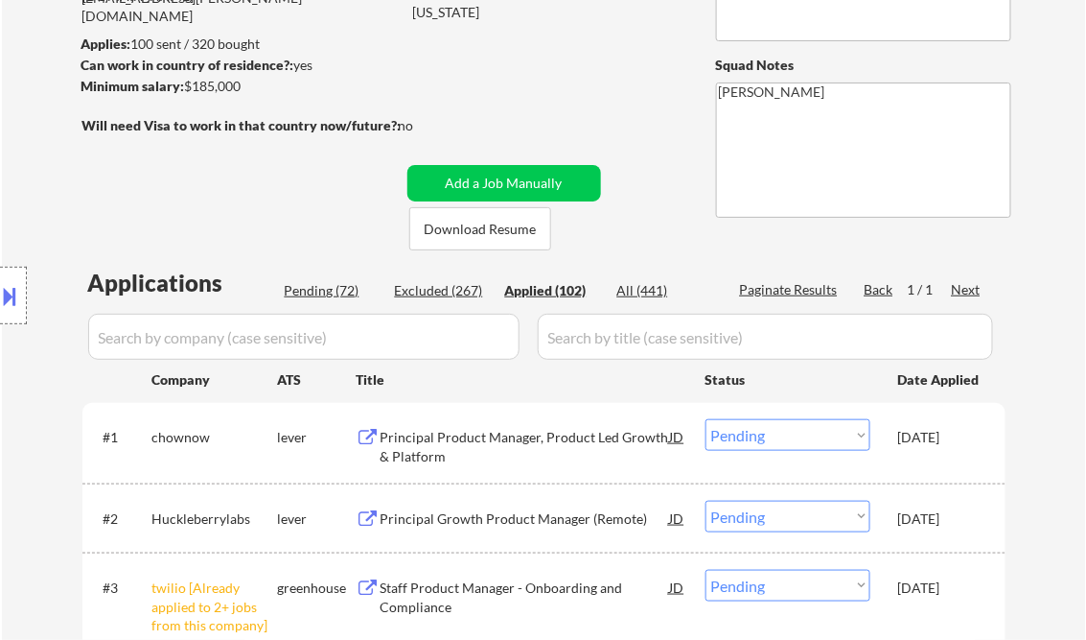
select select ""applied""
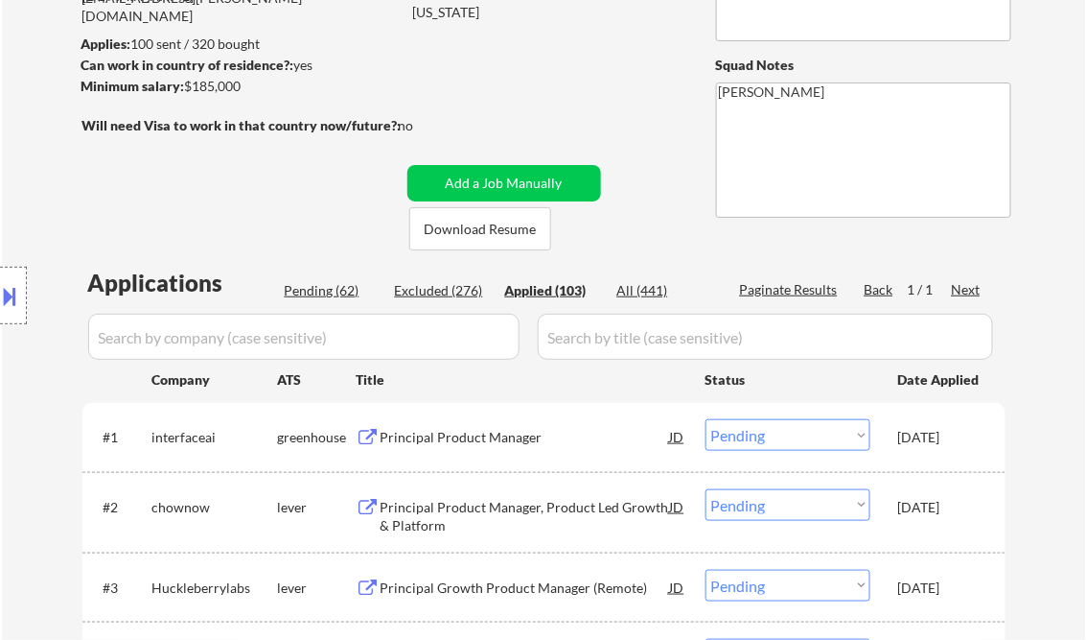
select select ""applied""
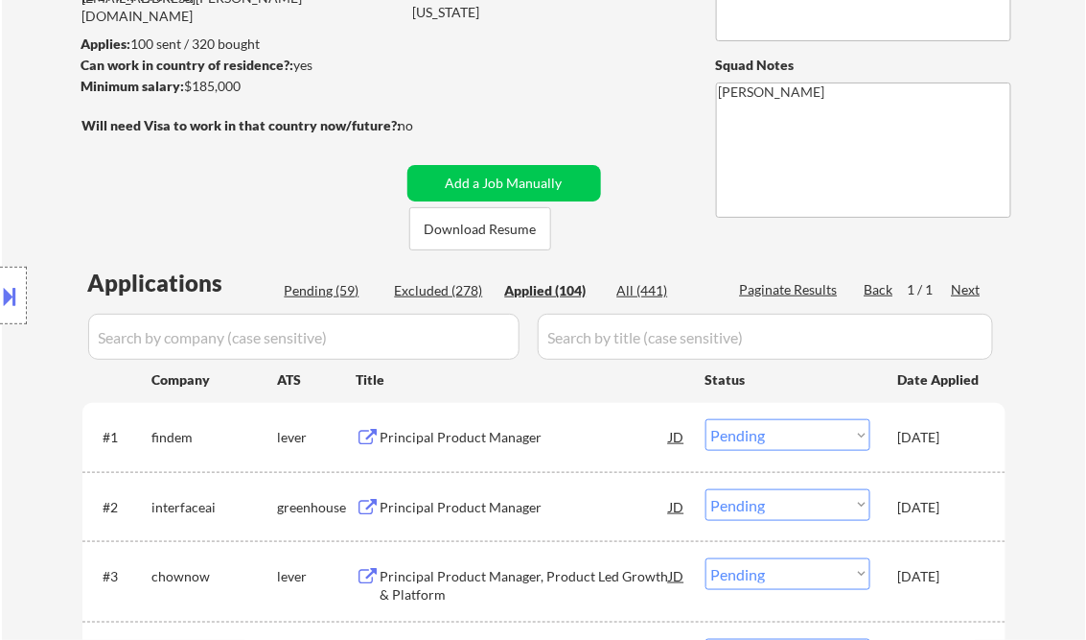
select select ""applied""
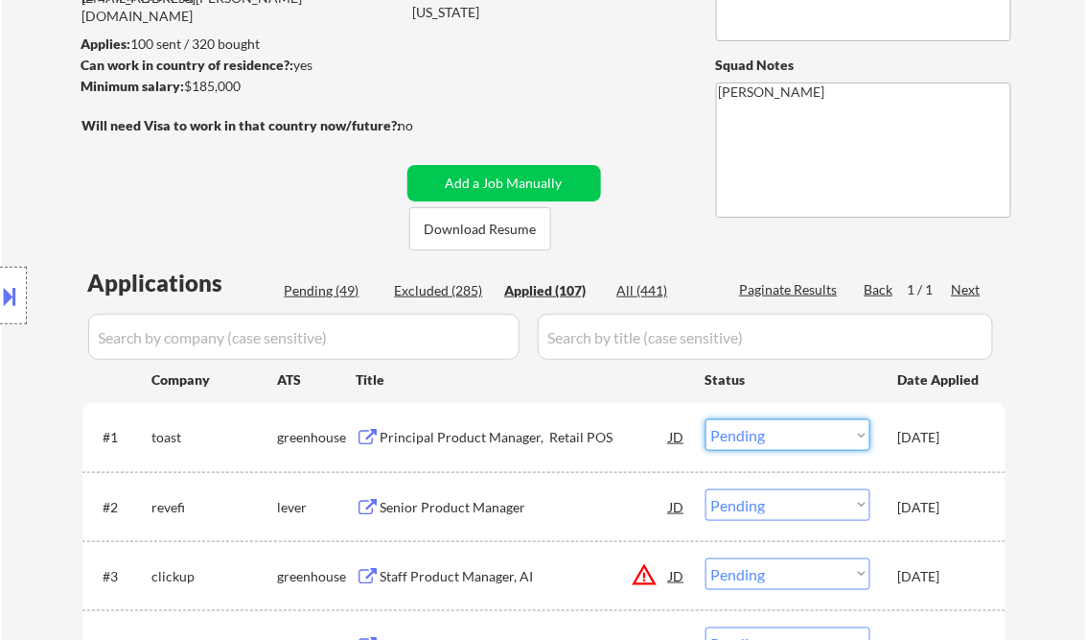
drag, startPoint x: 860, startPoint y: 433, endPoint x: 871, endPoint y: 445, distance: 15.6
click at [861, 435] on select "Choose an option... Pending Applied Excluded (Questions) Excluded (Expired) Exc…" at bounding box center [788, 435] width 165 height 32
select select ""excluded__other_""
click at [706, 419] on select "Choose an option... Pending Applied Excluded (Questions) Excluded (Expired) Exc…" at bounding box center [788, 435] width 165 height 32
select select ""applied""
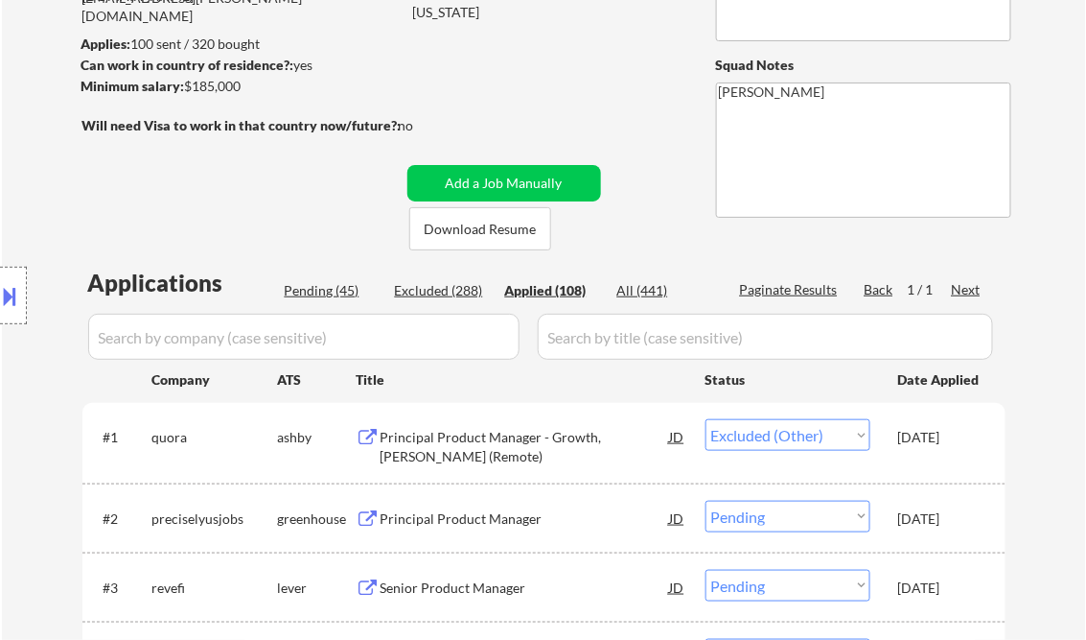
select select ""applied""
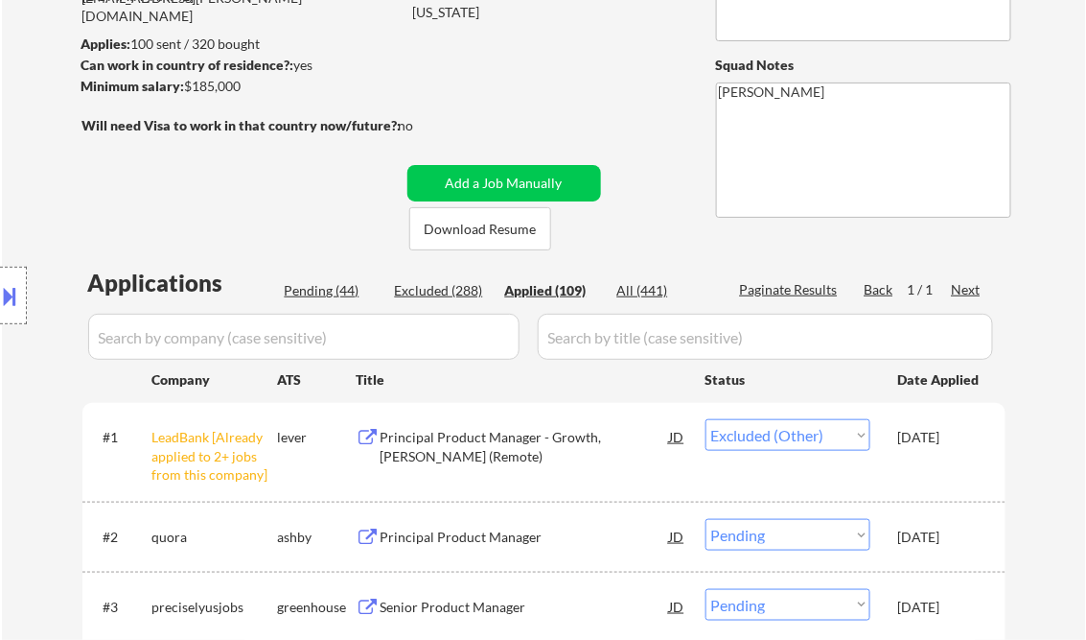
select select ""applied""
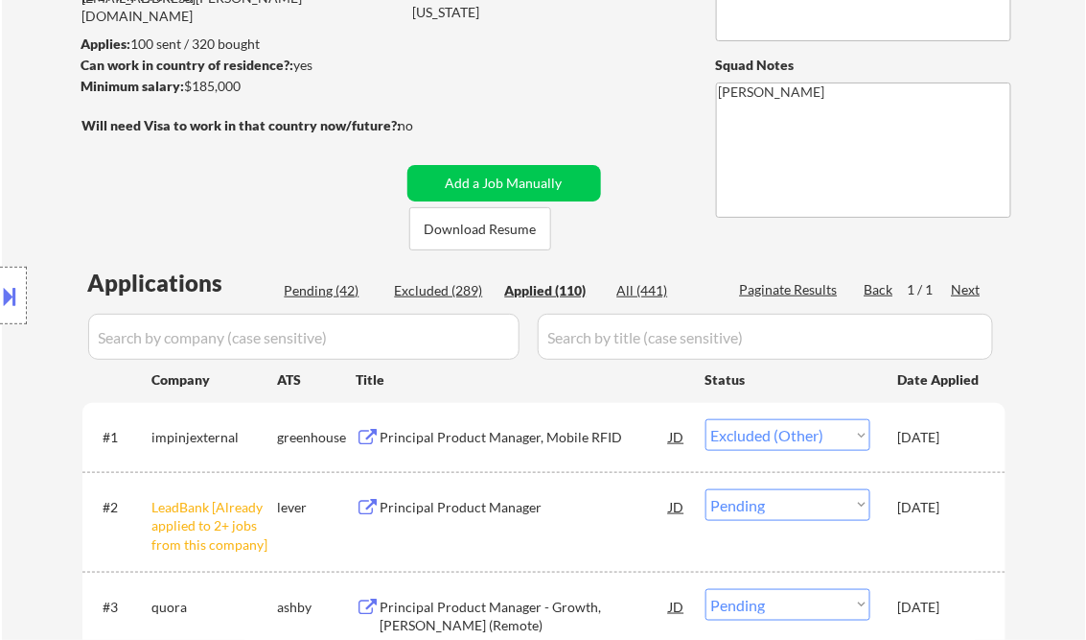
select select ""applied""
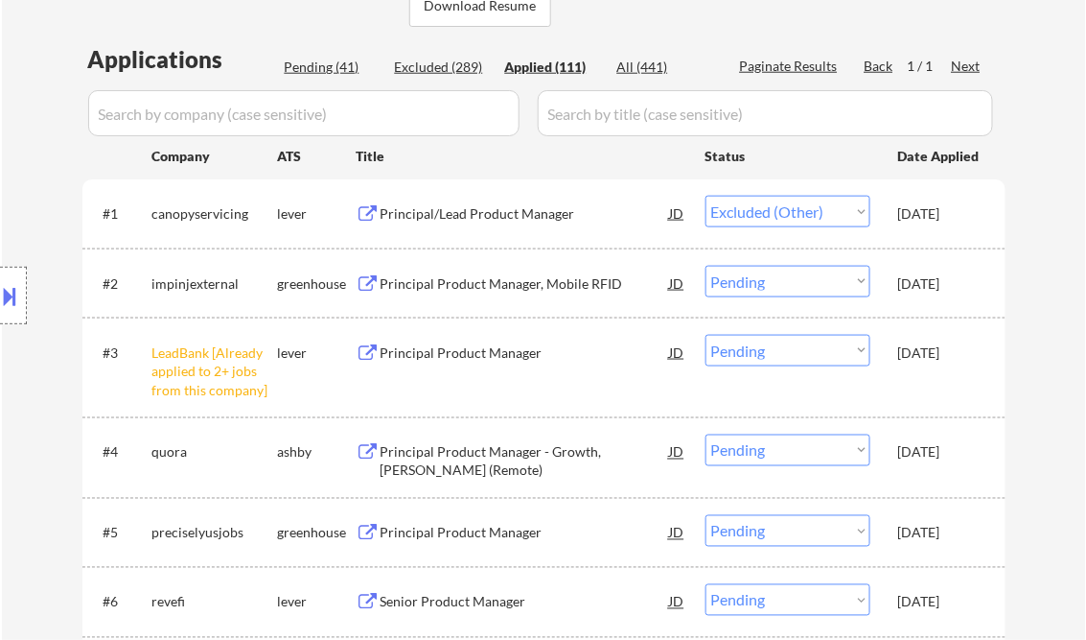
scroll to position [153, 0]
